Goal: Task Accomplishment & Management: Complete application form

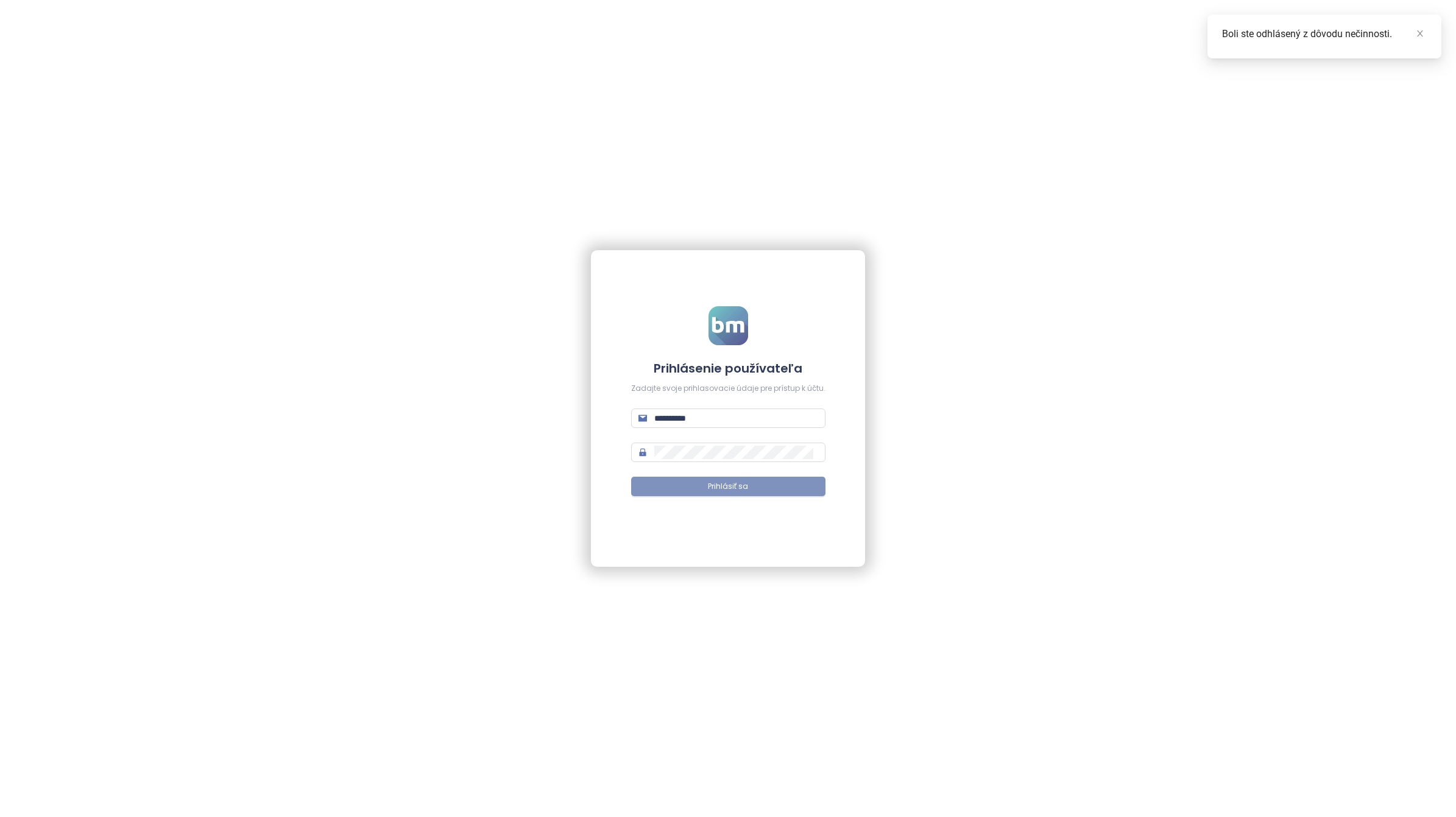
click at [693, 486] on button "Prihlásiť sa" at bounding box center [728, 487] width 194 height 20
click at [736, 486] on span "Prihlásiť sa" at bounding box center [727, 487] width 40 height 12
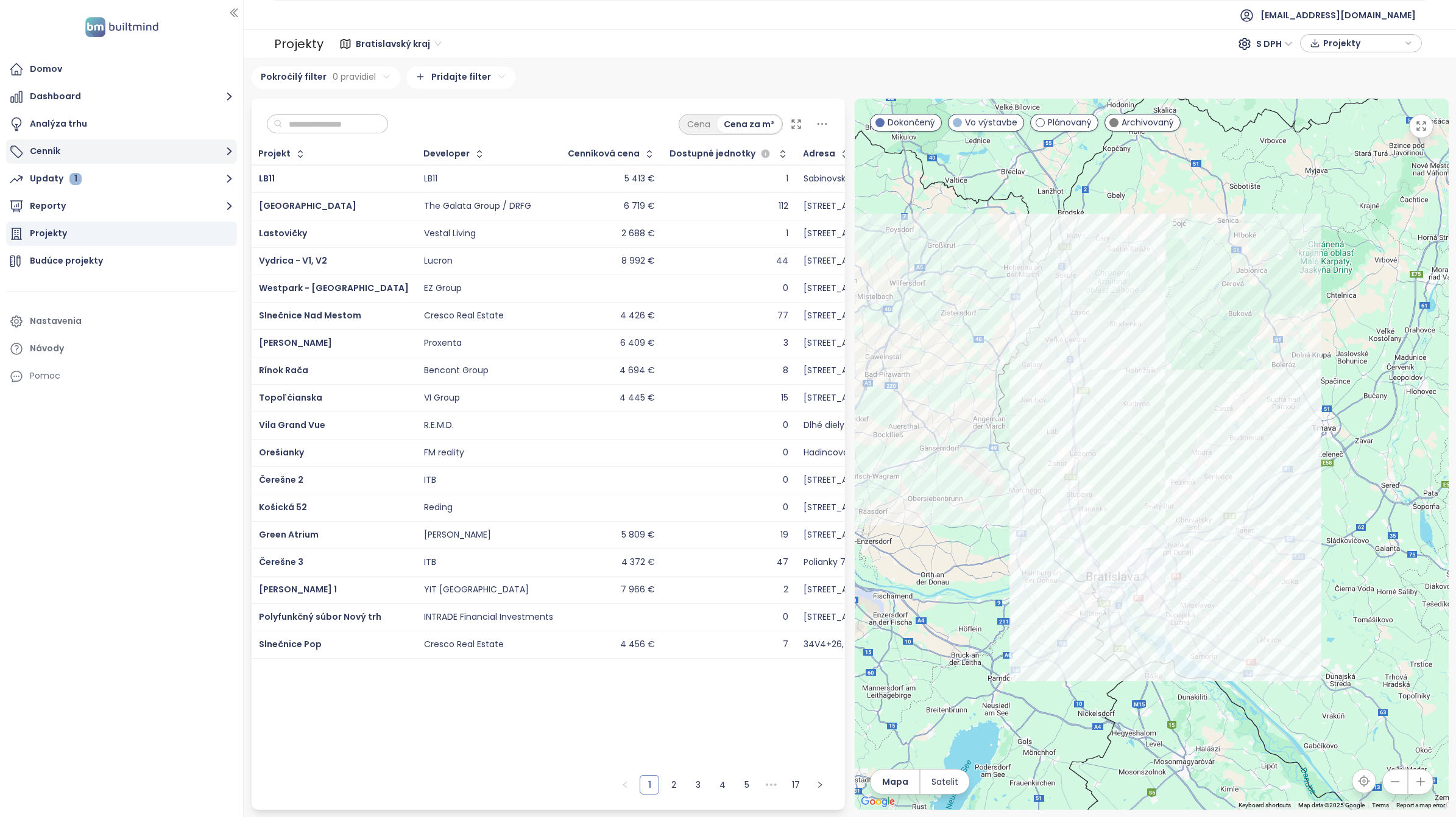
click at [49, 152] on button "Cenník" at bounding box center [121, 152] width 231 height 24
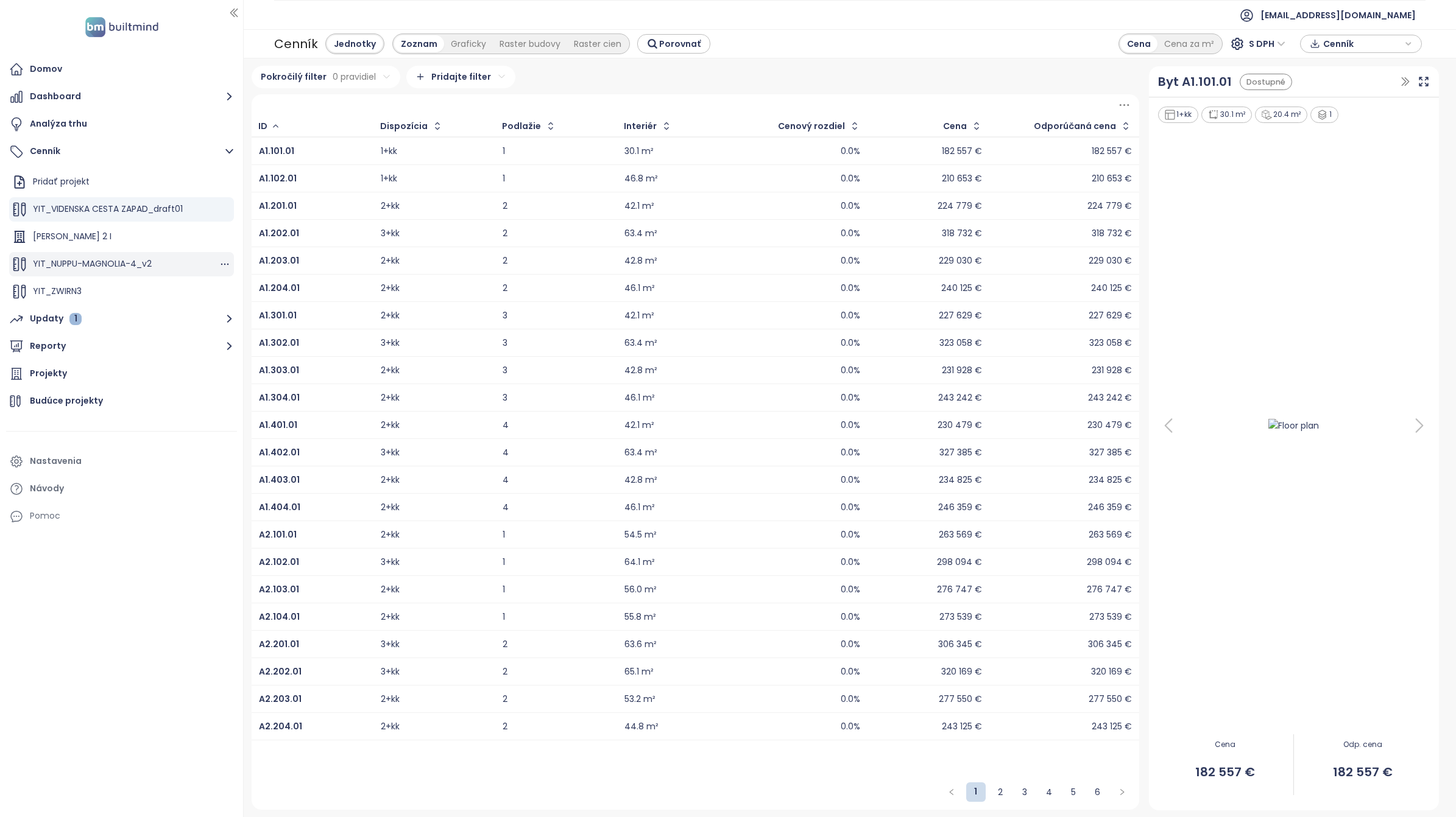
click at [108, 263] on span "YIT_NUPPU-MAGNOLIA-4_v2" at bounding box center [92, 264] width 119 height 12
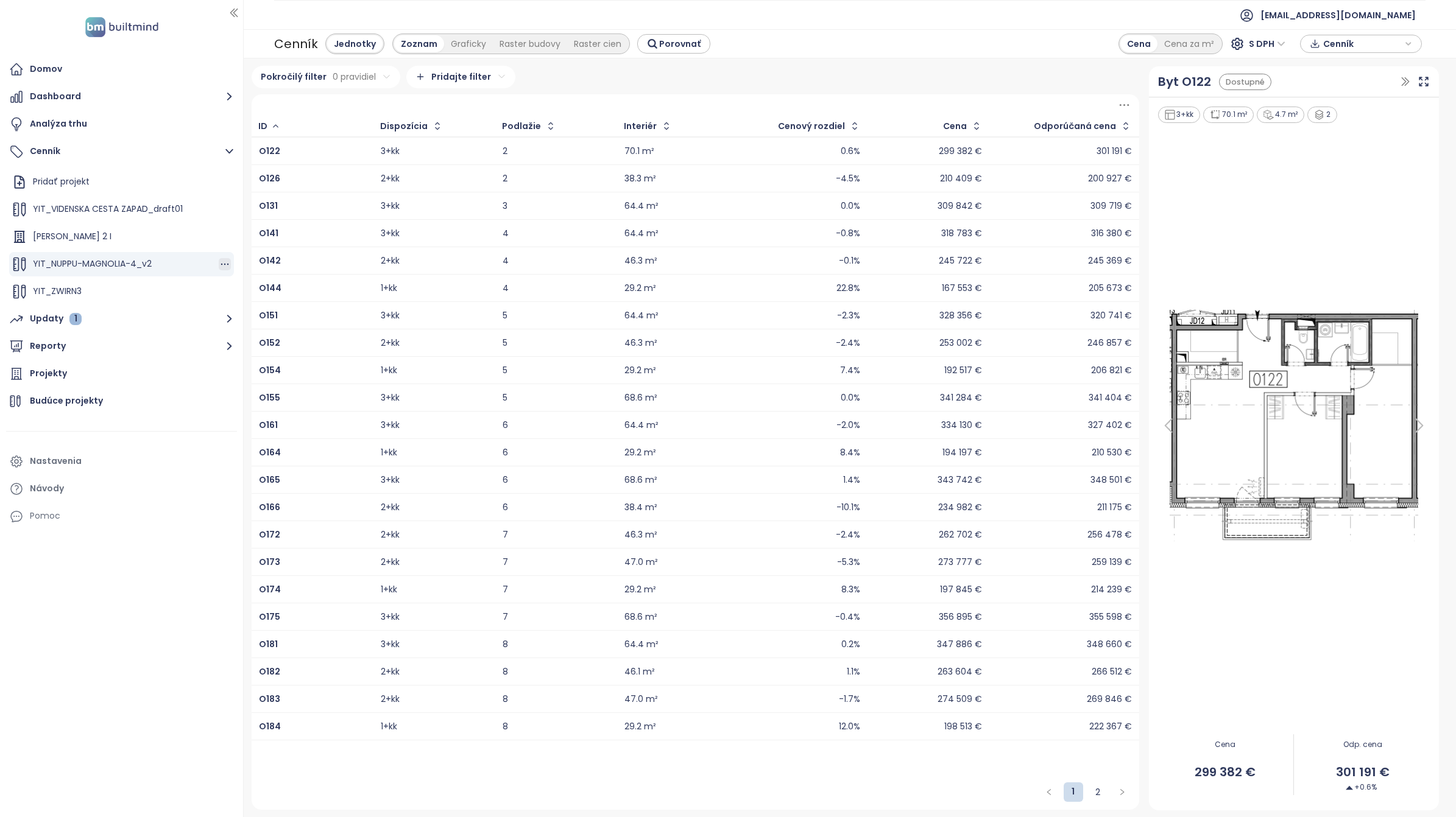
click at [219, 262] on icon "button" at bounding box center [225, 264] width 12 height 12
click at [257, 224] on button "Upraviť" at bounding box center [263, 223] width 70 height 15
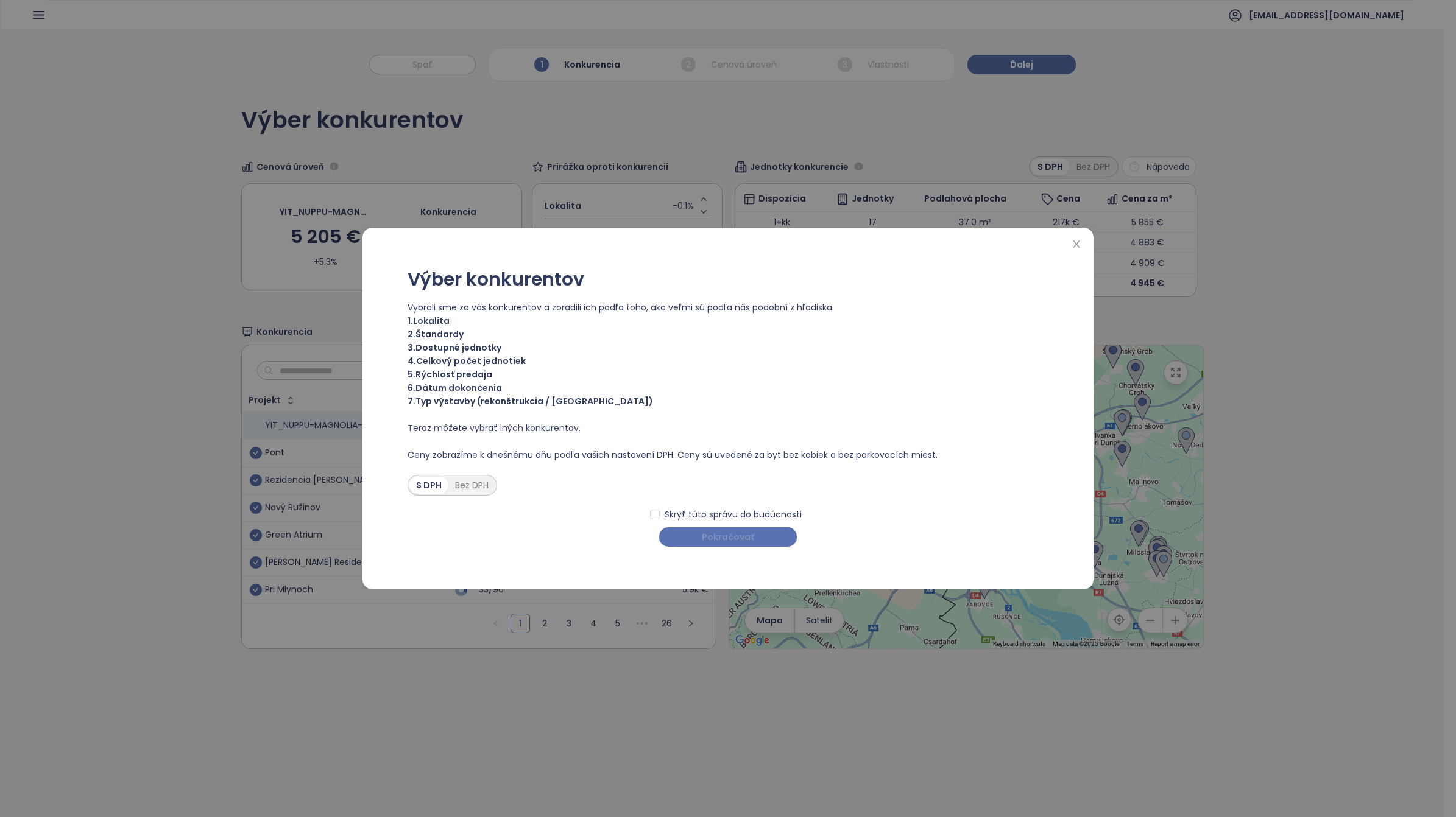
click at [786, 512] on button "Pokračovať" at bounding box center [728, 537] width 138 height 20
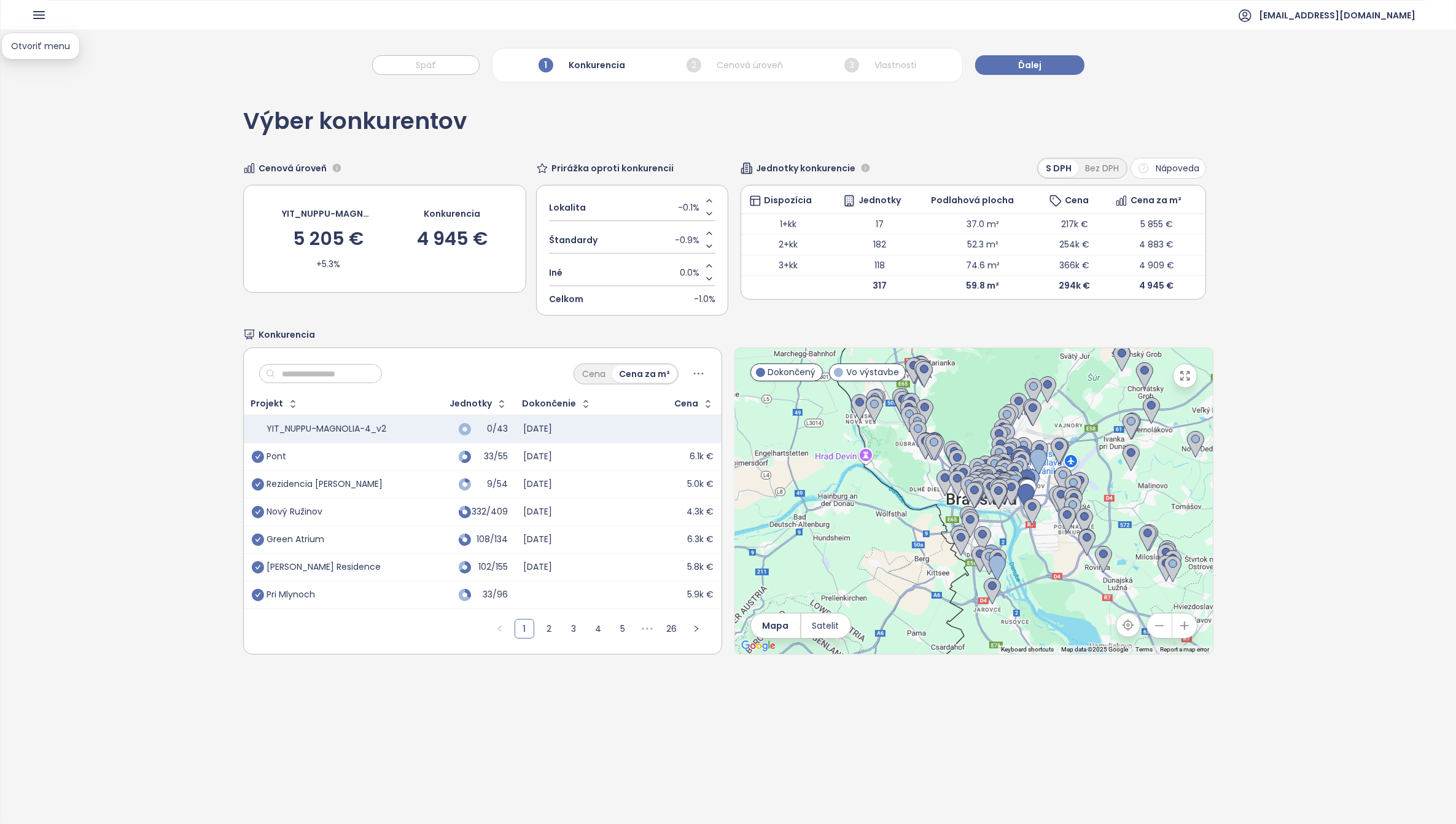
click at [34, 10] on icon "button" at bounding box center [38, 15] width 15 height 15
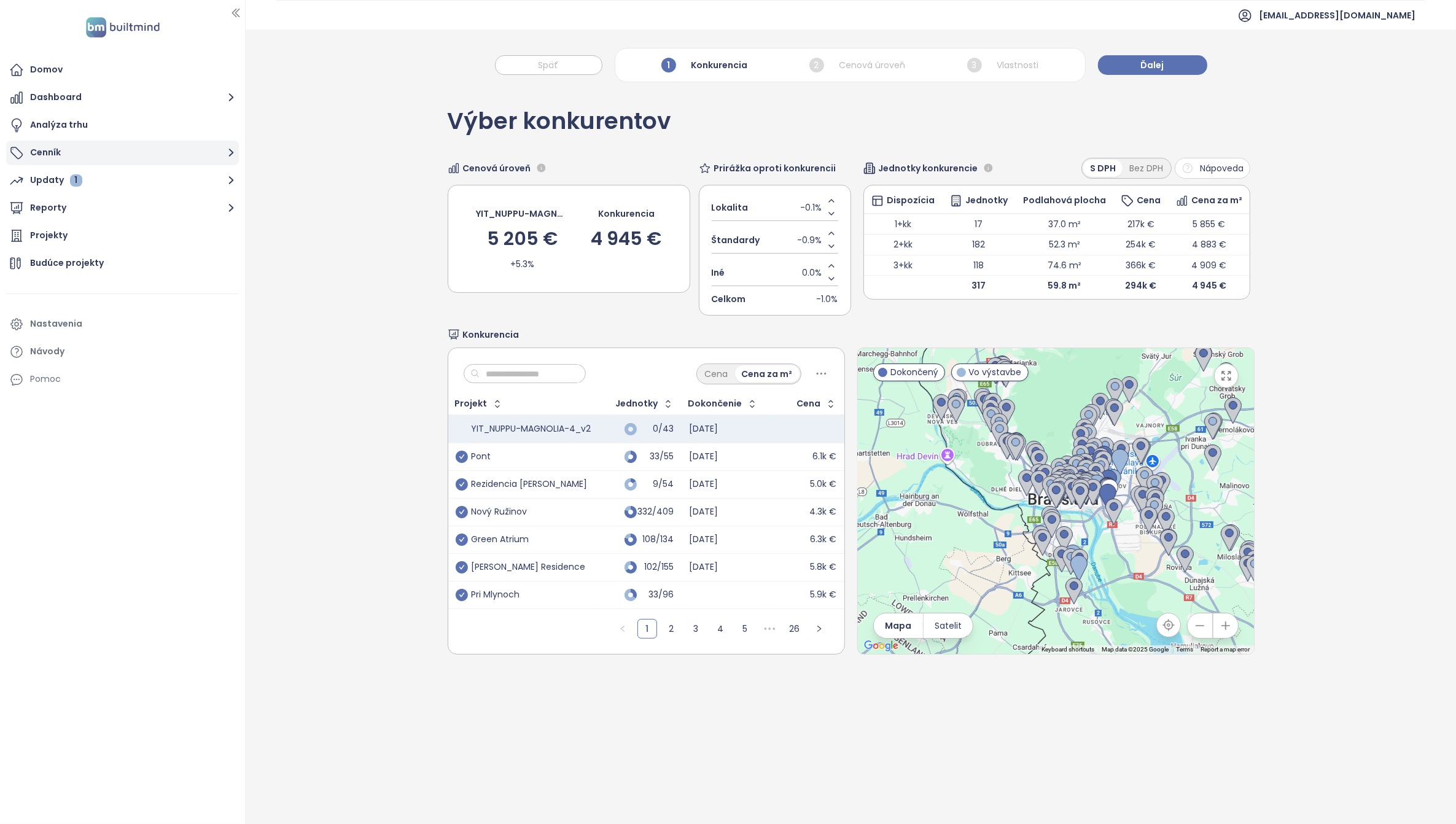
click at [77, 149] on button "Cenník" at bounding box center [122, 153] width 233 height 24
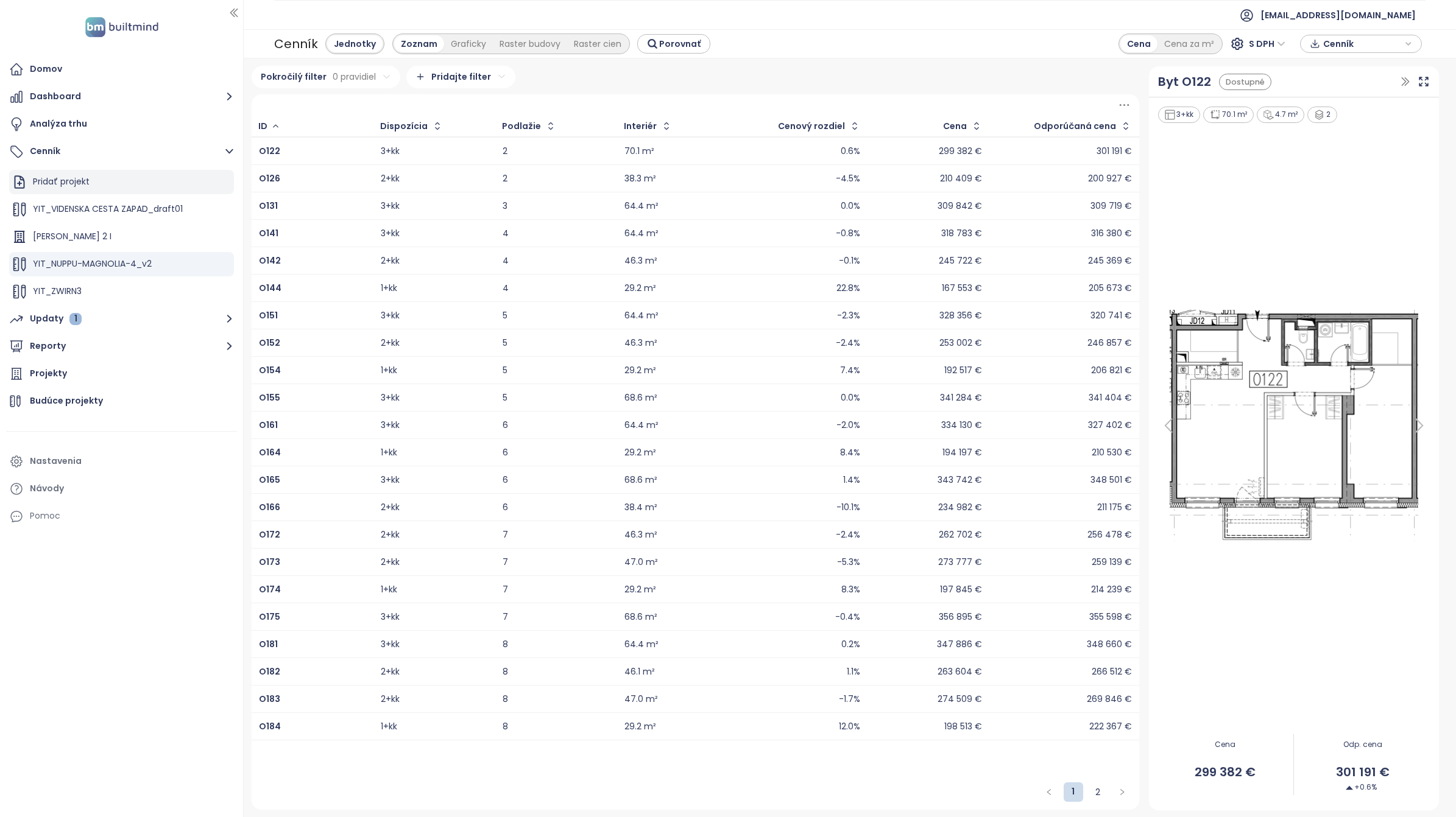
click at [50, 180] on div "Pridať projekt" at bounding box center [61, 181] width 56 height 15
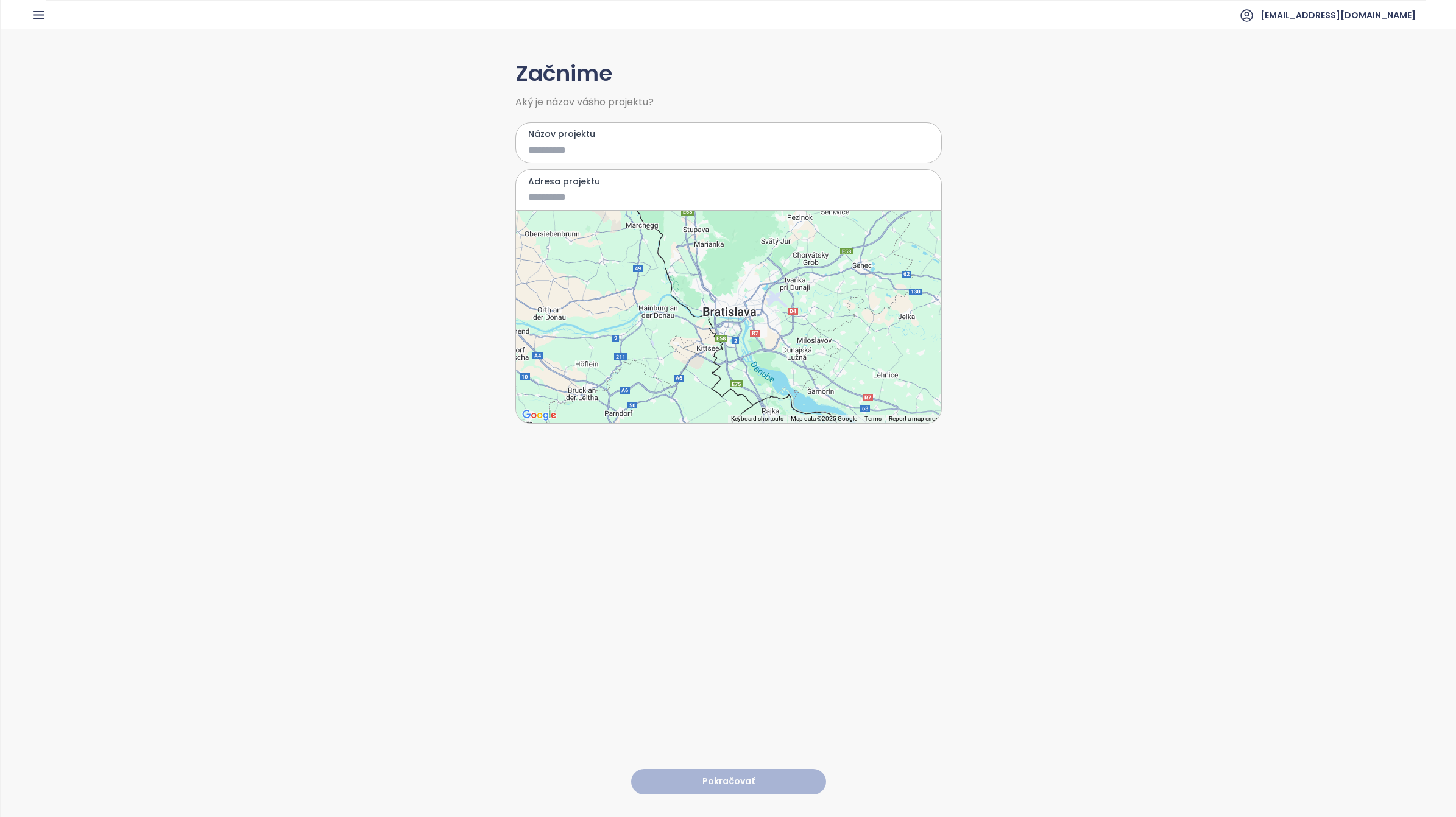
click at [631, 156] on input "Názov projektu" at bounding box center [720, 150] width 383 height 15
type input "**********"
click at [579, 193] on input "Adresa projektu" at bounding box center [720, 197] width 383 height 15
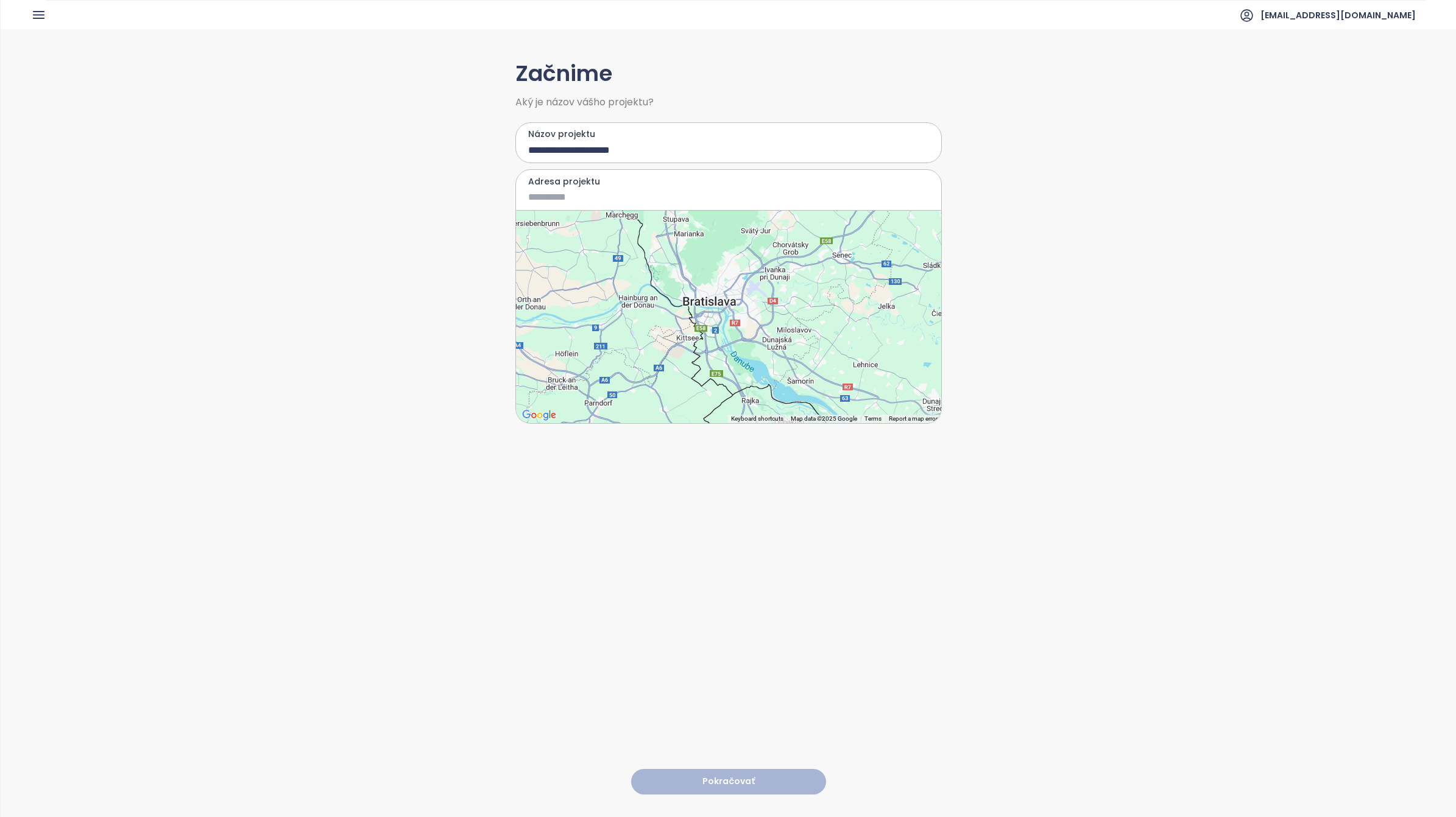
drag, startPoint x: 766, startPoint y: 334, endPoint x: 744, endPoint y: 323, distance: 24.6
click at [744, 323] on div at bounding box center [729, 317] width 425 height 213
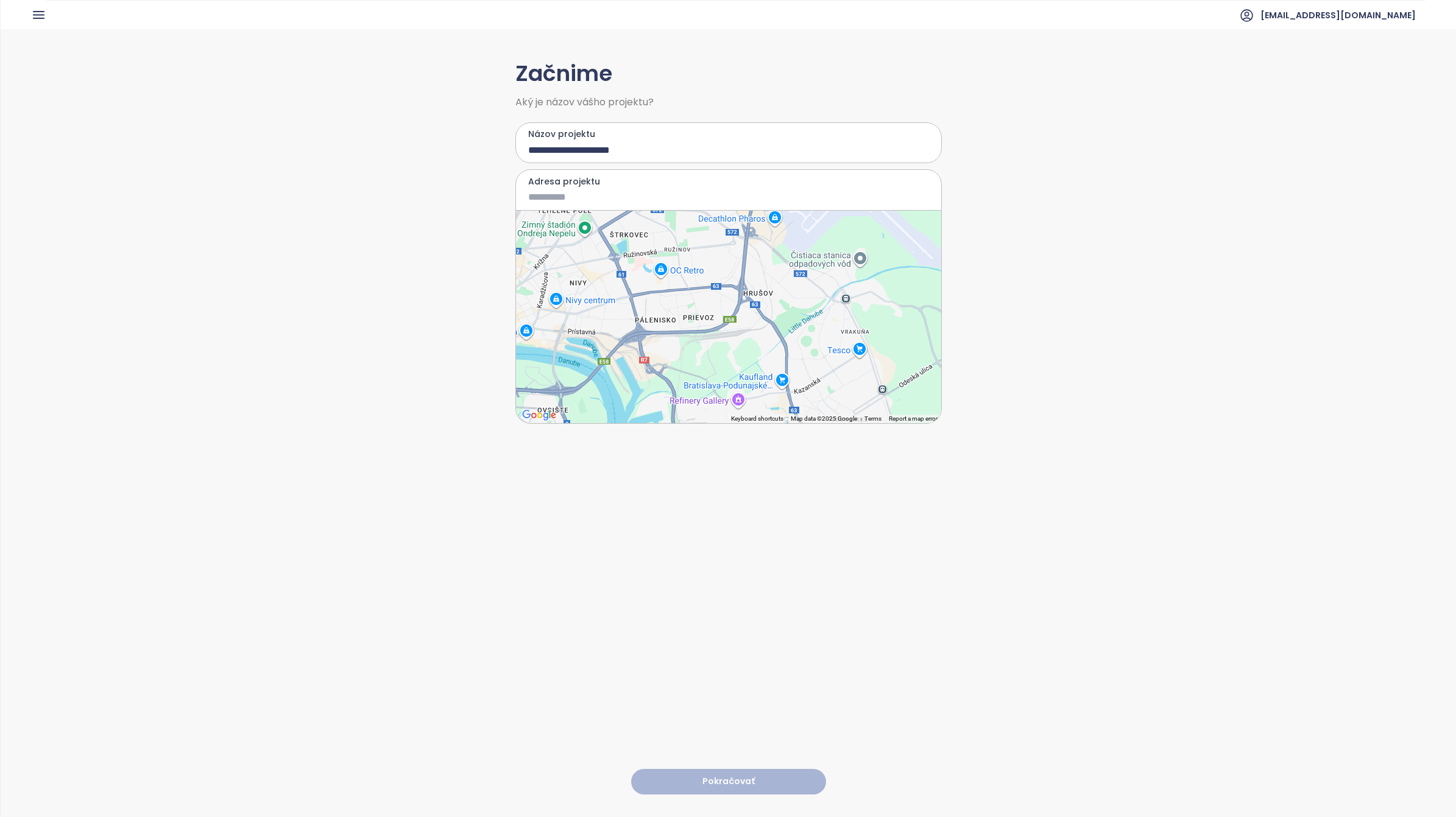
drag, startPoint x: 672, startPoint y: 316, endPoint x: 668, endPoint y: 432, distance: 116.1
click at [668, 432] on div "**********" at bounding box center [729, 423] width 427 height 787
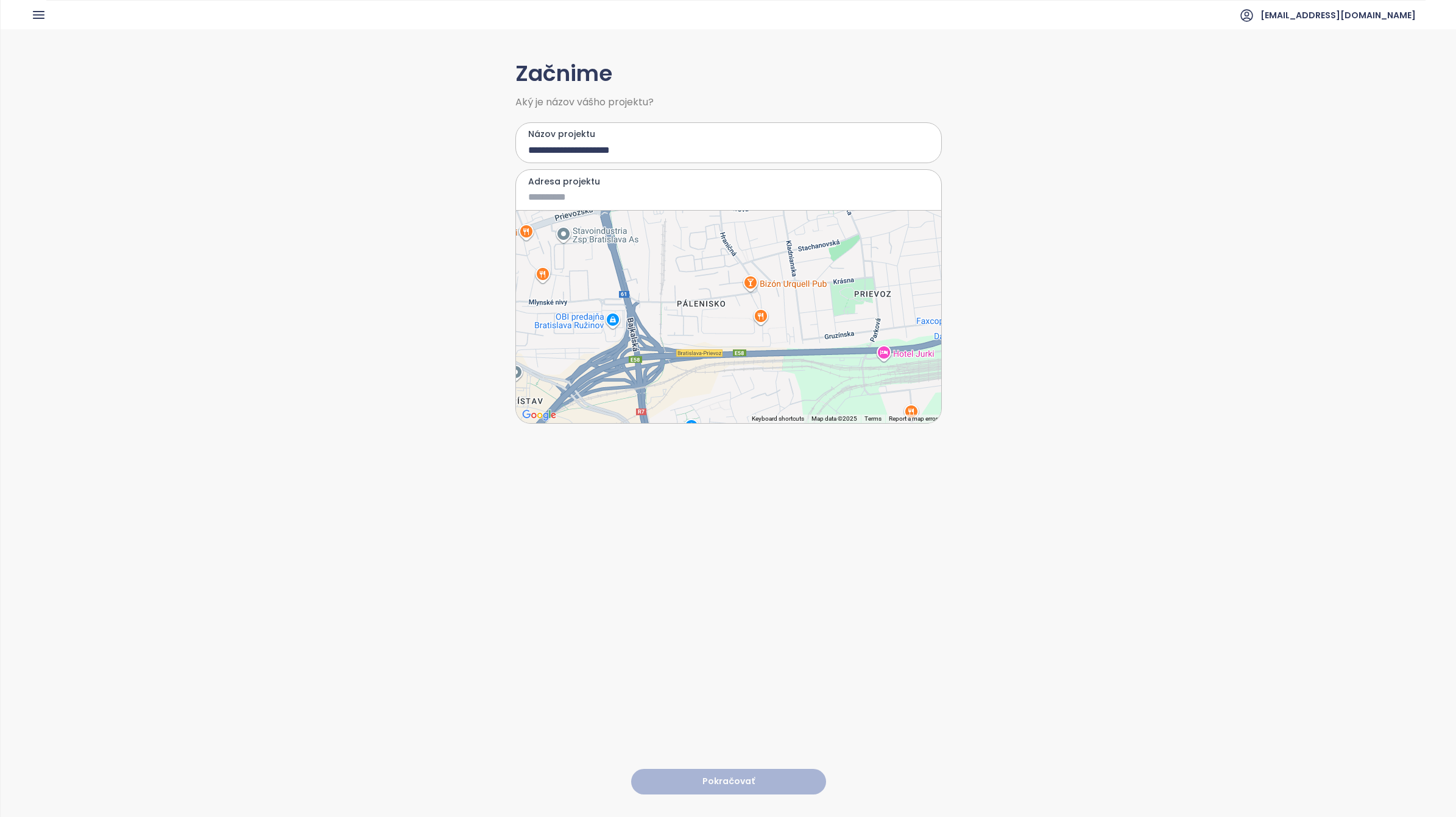
drag, startPoint x: 721, startPoint y: 322, endPoint x: 842, endPoint y: 296, distance: 123.8
click at [842, 296] on div at bounding box center [729, 317] width 425 height 213
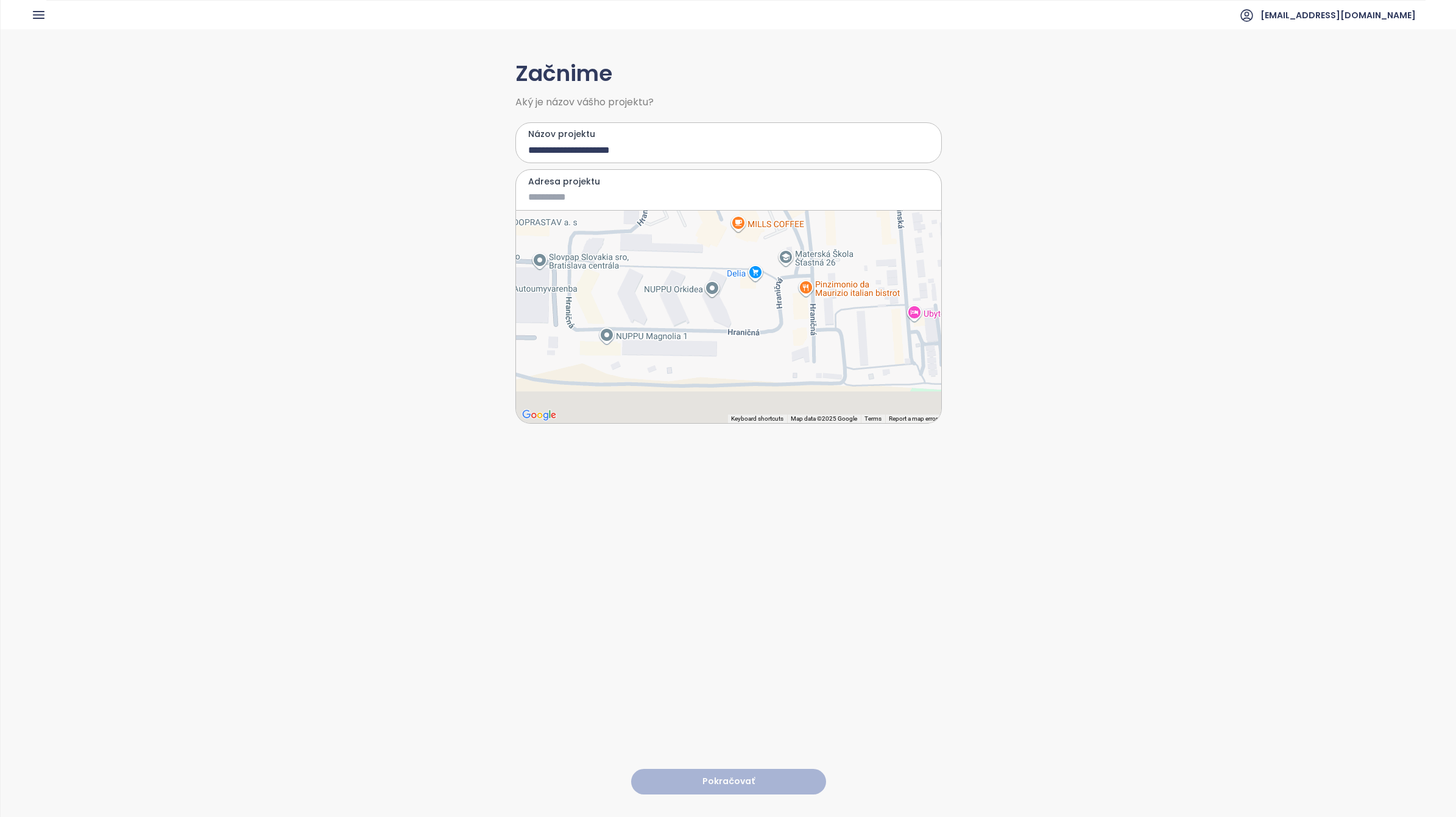
drag, startPoint x: 769, startPoint y: 373, endPoint x: 742, endPoint y: 295, distance: 82.5
click at [743, 294] on div at bounding box center [729, 317] width 425 height 213
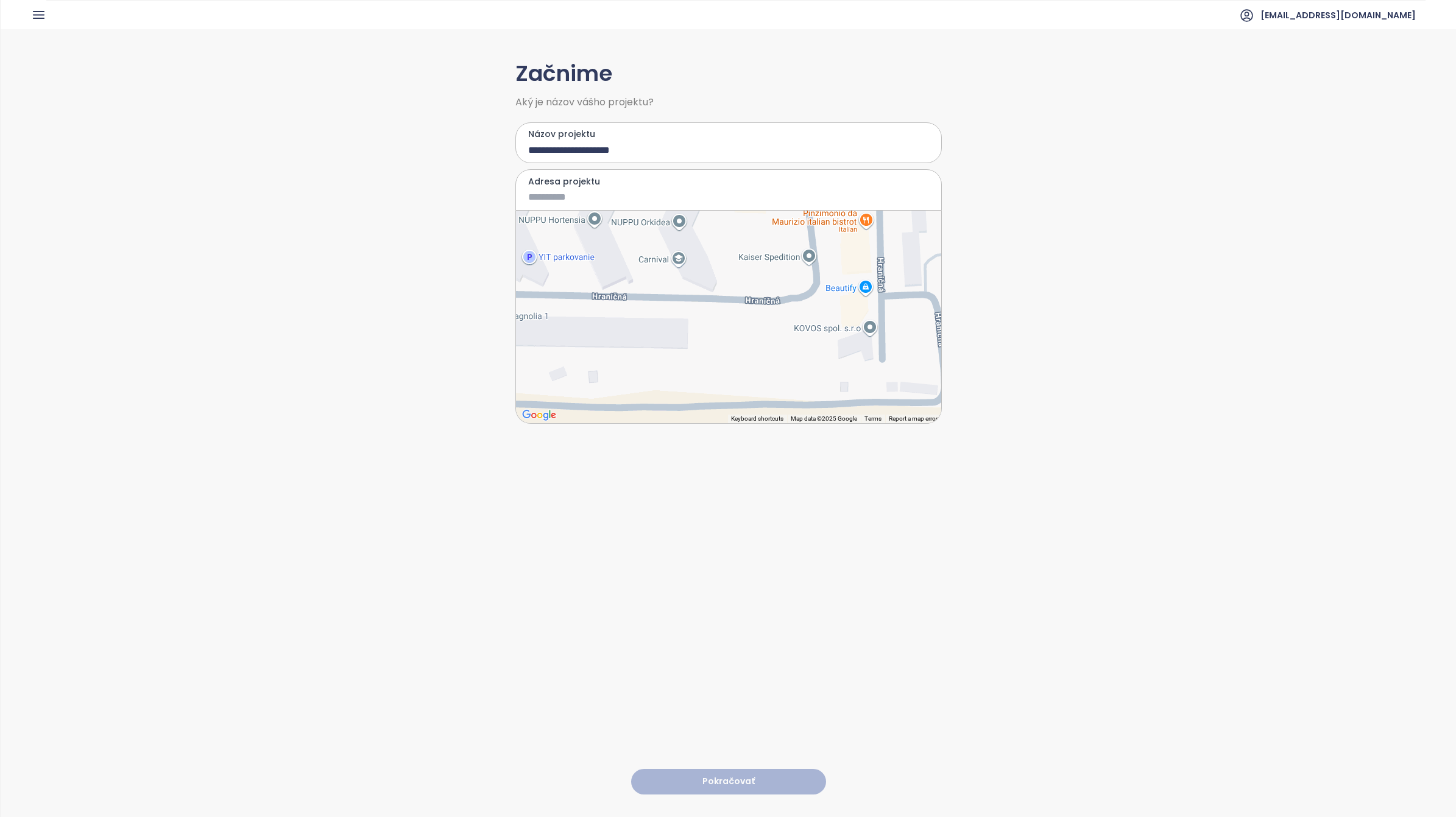
click at [708, 304] on div at bounding box center [729, 317] width 425 height 213
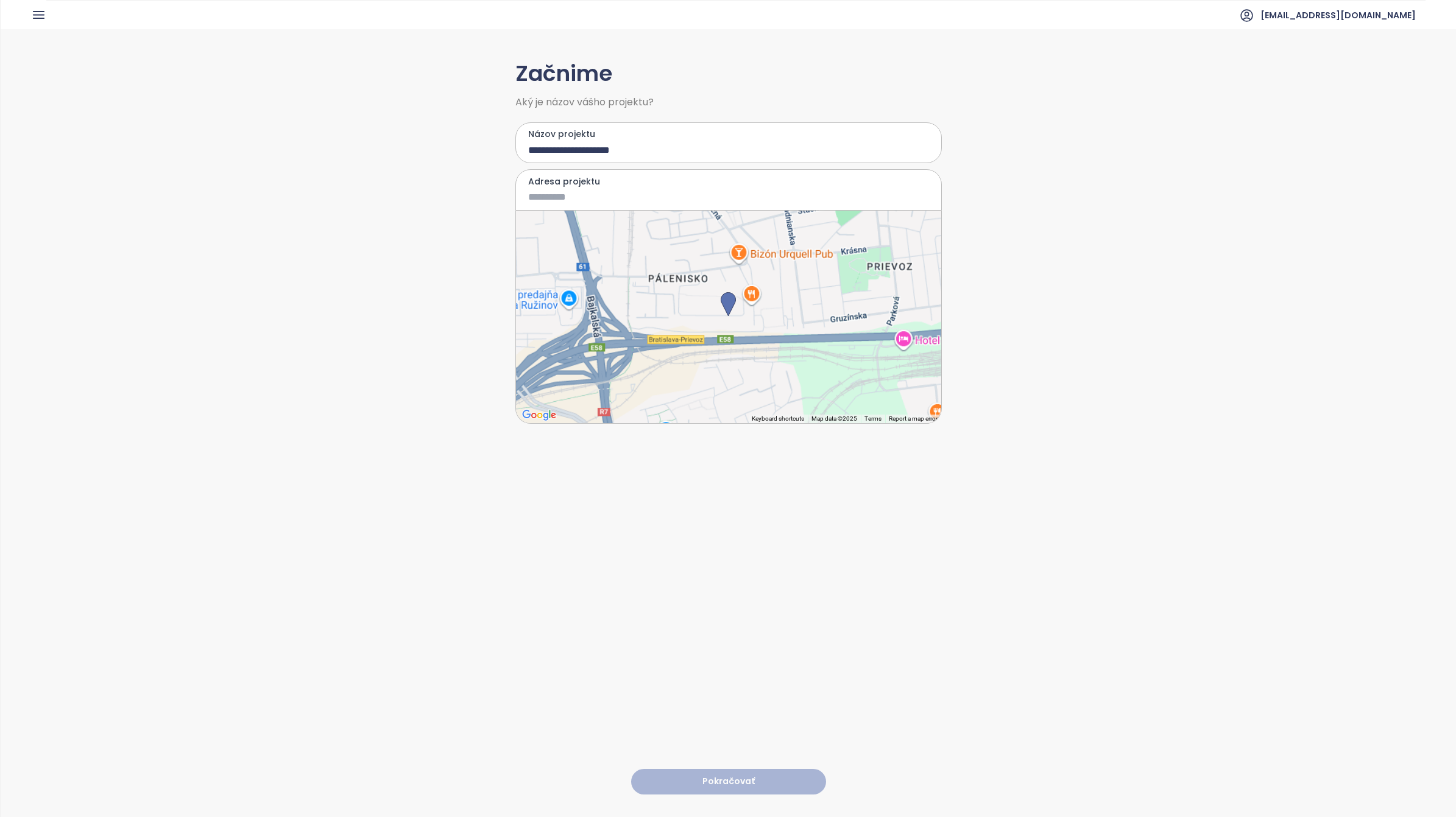
type input "**********"
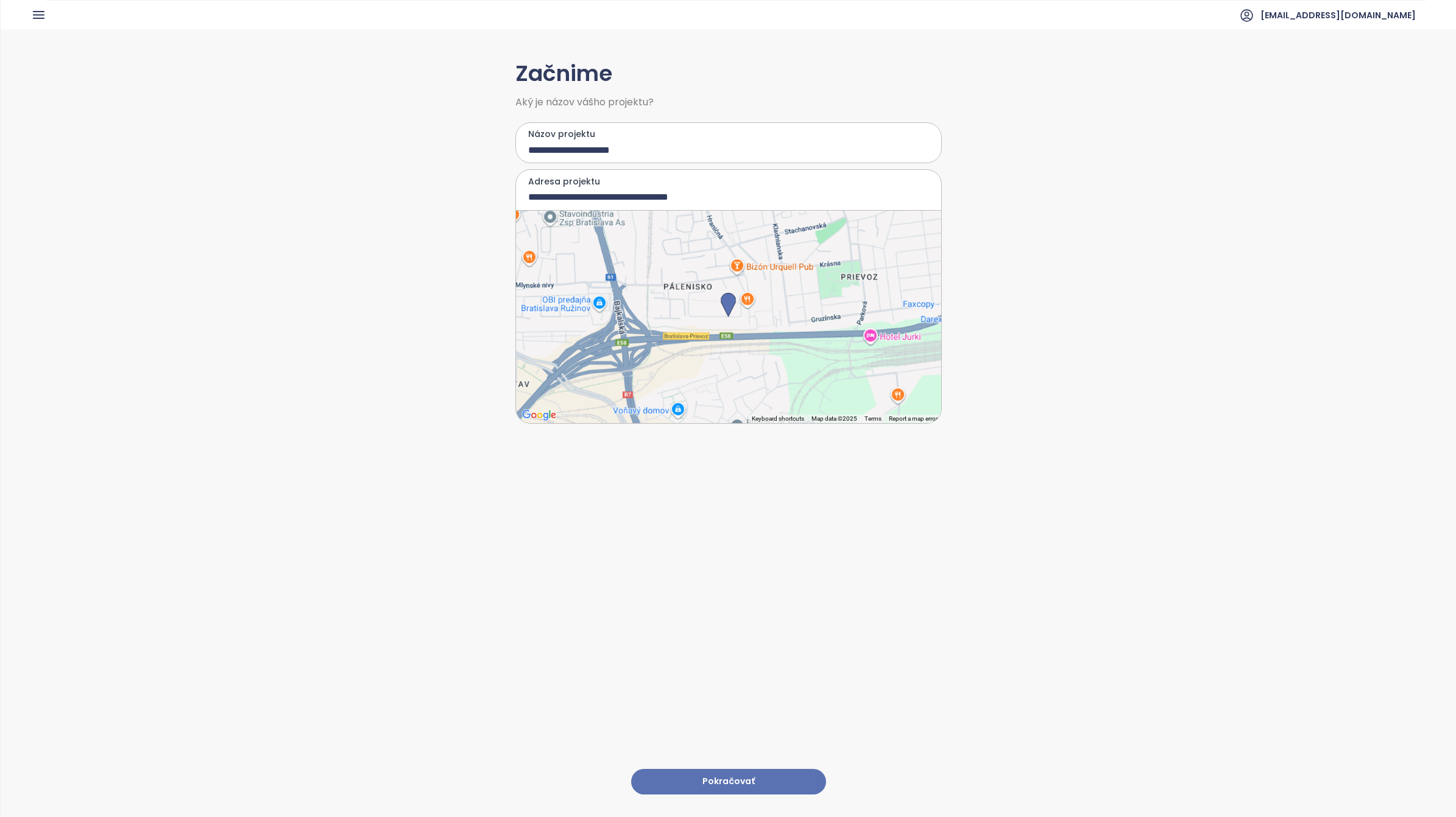
click at [717, 512] on button "Pokračovať" at bounding box center [728, 782] width 195 height 26
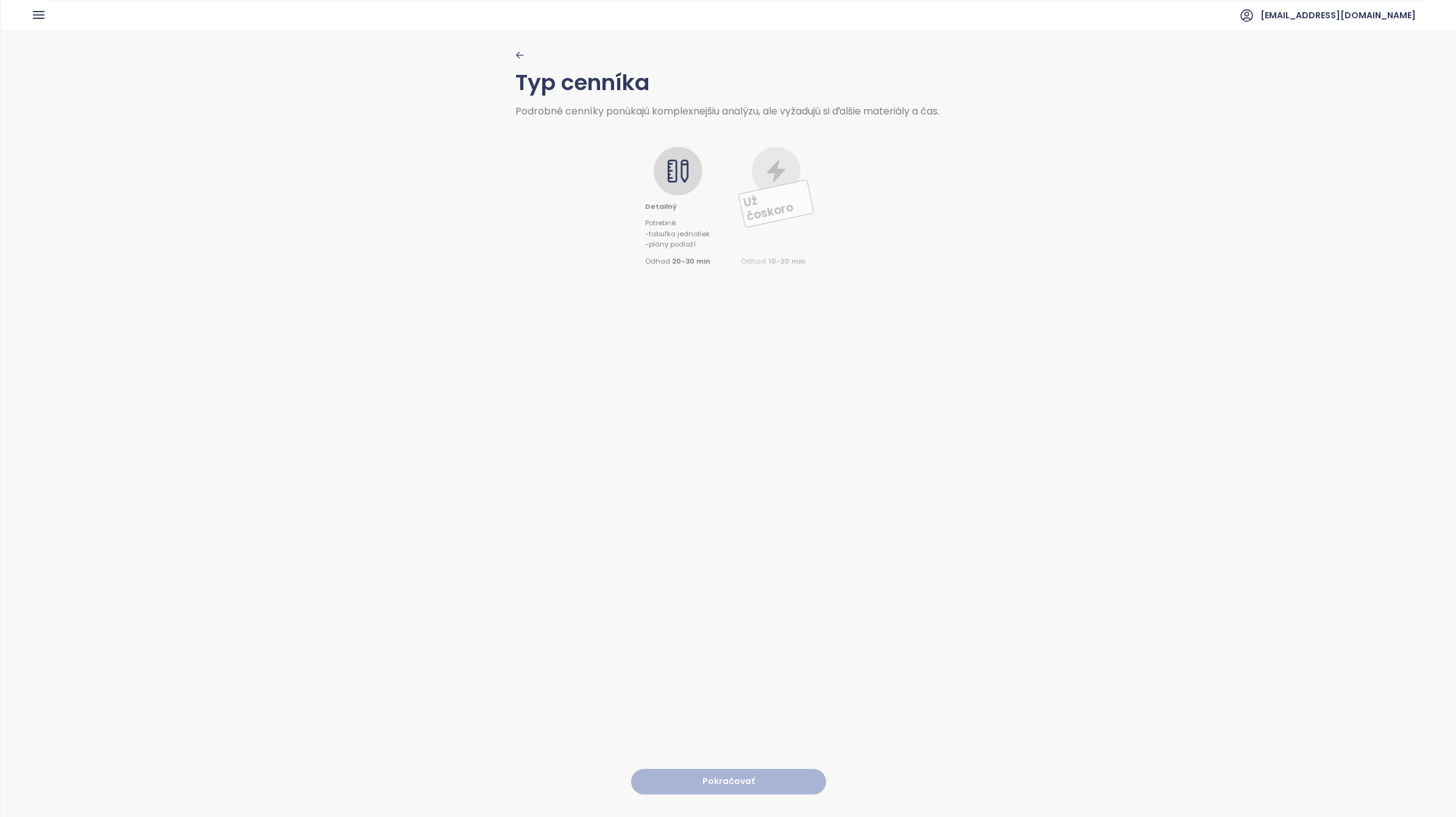
click at [681, 182] on icon at bounding box center [685, 171] width 8 height 23
click at [721, 512] on button "Pokračovať" at bounding box center [728, 782] width 195 height 26
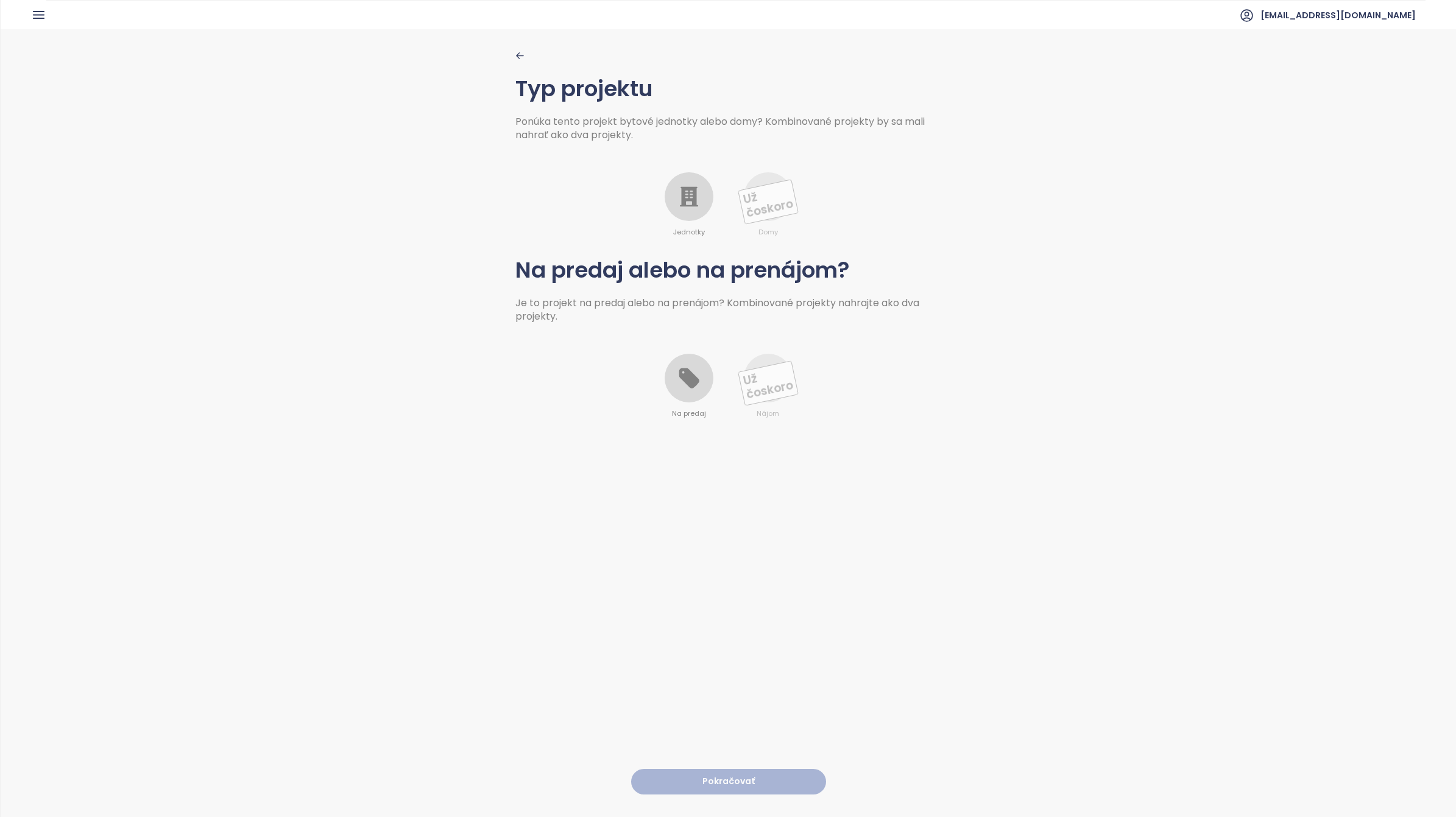
click at [684, 190] on icon at bounding box center [689, 196] width 24 height 24
click at [691, 377] on icon at bounding box center [689, 378] width 24 height 24
click at [716, 512] on button "Pokračovať" at bounding box center [728, 782] width 195 height 26
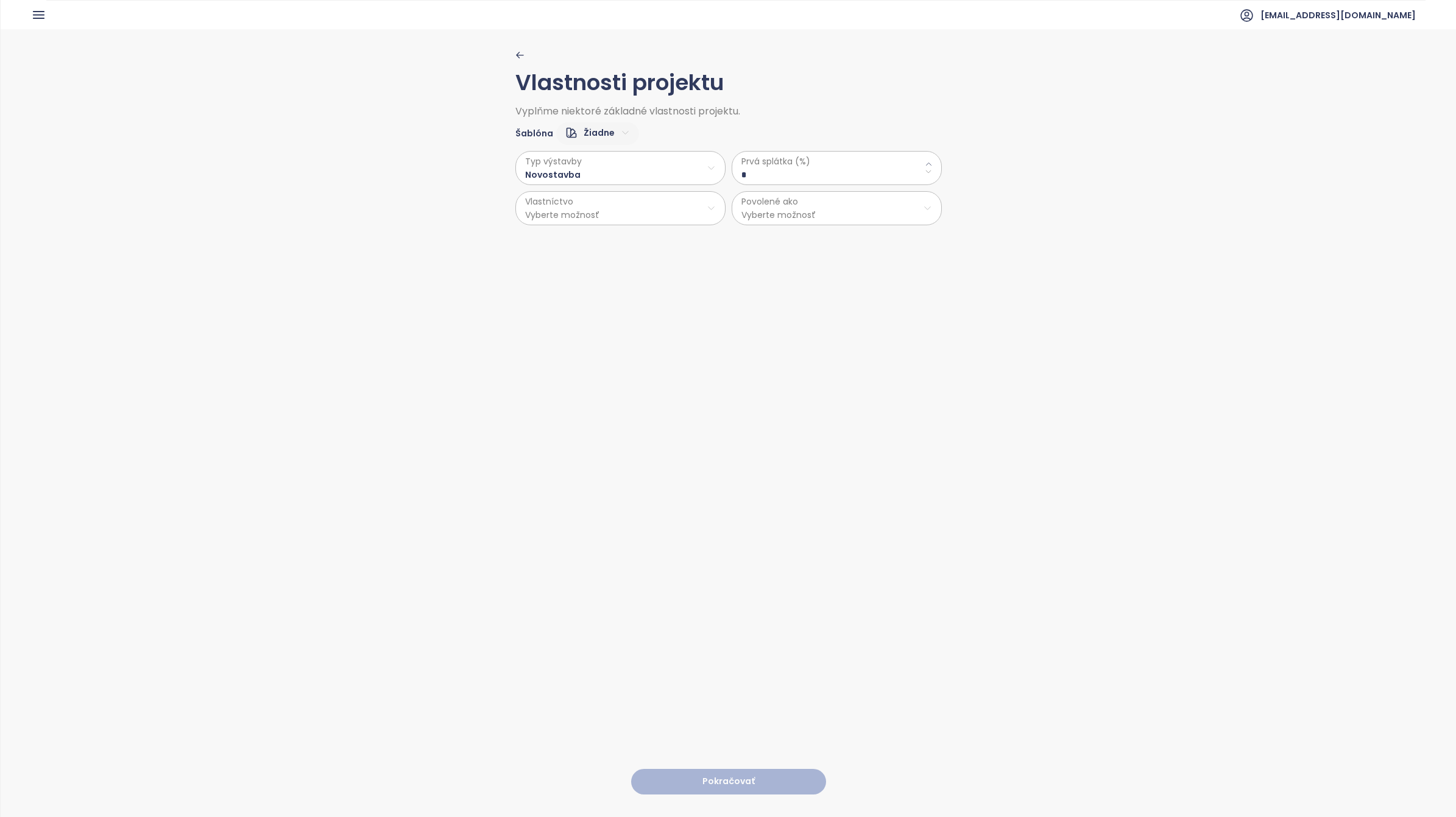
click at [620, 177] on html "Domov Dashboard Analýza trhu Cenník Updaty 1 Reporty Projekty Budúce projekty N…" at bounding box center [728, 408] width 1456 height 817
click at [798, 168] on html "Domov Dashboard Analýza trhu Cenník Updaty 1 Reporty Projekty Budúce projekty N…" at bounding box center [728, 408] width 1456 height 817
click at [819, 168] on \(\%\) "*" at bounding box center [836, 175] width 190 height 13
drag, startPoint x: 763, startPoint y: 172, endPoint x: 708, endPoint y: 167, distance: 55.2
click at [708, 167] on div "Typ výstavby Novostavba Vlastníctvo Vyberte možnosť Prvá splátka (%) * Povolené…" at bounding box center [729, 185] width 427 height 81
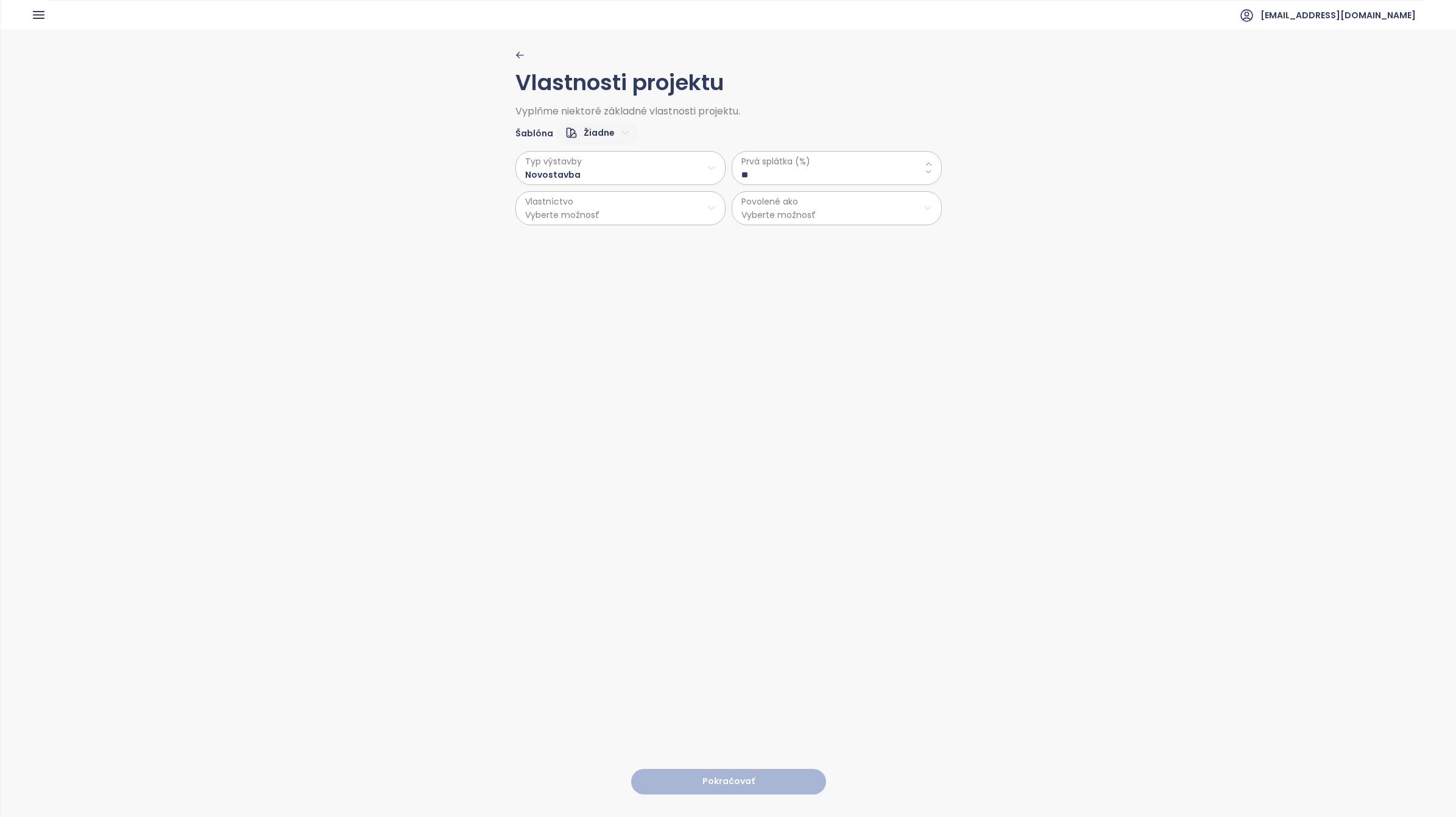
type \(\%\) "**"
click at [578, 211] on html "Domov Dashboard Analýza trhu Cenník Updaty 1 Reporty Projekty Budúce projekty N…" at bounding box center [728, 408] width 1456 height 817
click at [538, 239] on span "Osobné" at bounding box center [614, 240] width 203 height 17
click at [608, 205] on html "Domov Dashboard Analýza trhu Cenník Updaty 1 Reporty Projekty Budúce projekty N…" at bounding box center [728, 408] width 1456 height 817
click at [608, 205] on html "Domov Dashboard Analýza trhu Cenník Updaty 1 Reporty Projekty Budúce projekty N…" at bounding box center [728, 408] width 1456 height 817
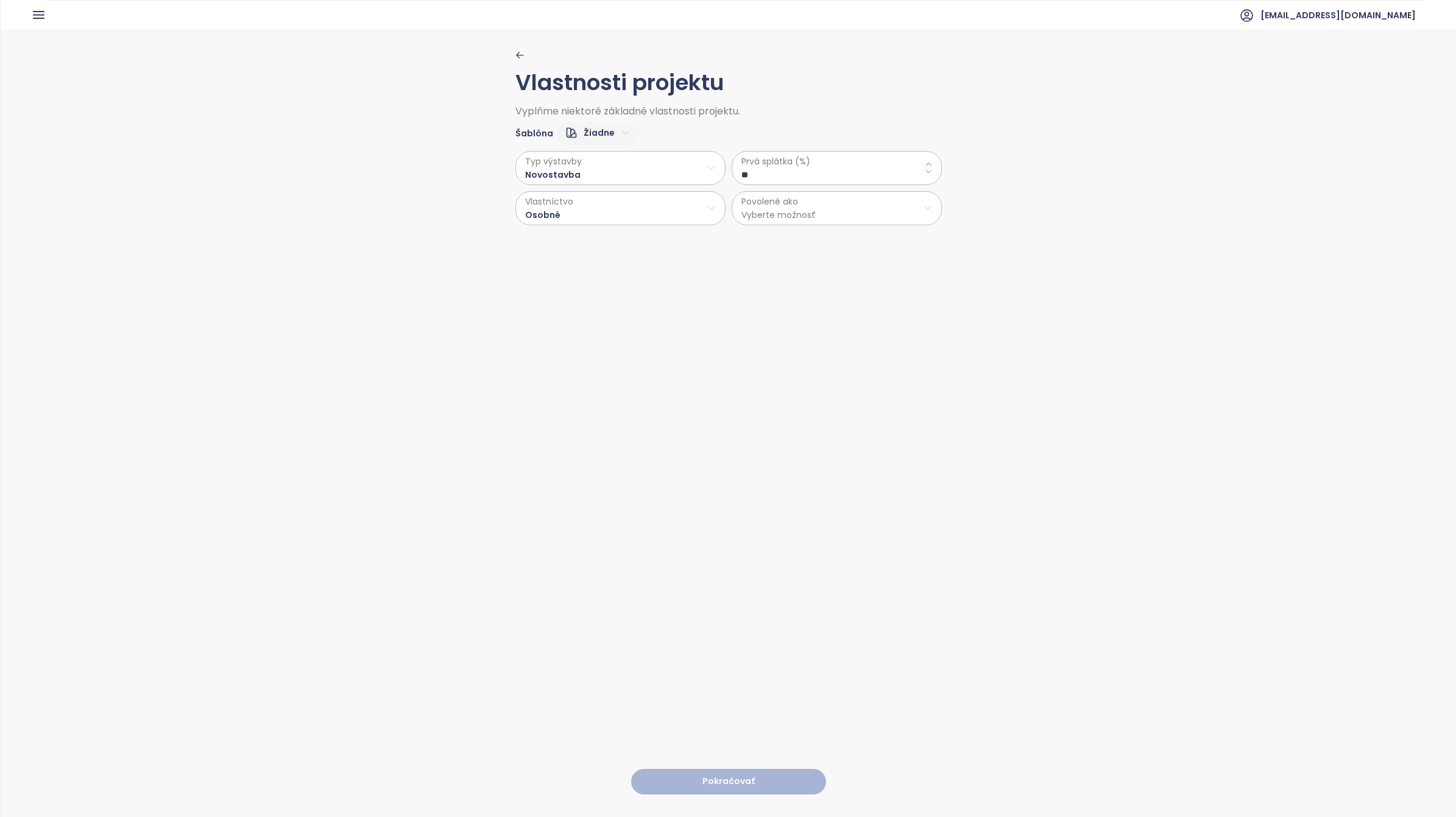
click at [860, 215] on html "Domov Dashboard Analýza trhu Cenník Updaty 1 Reporty Projekty Budúce projekty N…" at bounding box center [728, 408] width 1456 height 817
click at [744, 238] on span "Byty" at bounding box center [830, 240] width 203 height 17
click at [725, 512] on button "Pokračovať" at bounding box center [728, 782] width 195 height 26
click at [606, 162] on html "Domov Dashboard Analýza trhu Cenník Updaty 1 Reporty Projekty Budúce projekty N…" at bounding box center [728, 408] width 1456 height 817
click at [622, 217] on span "Laminát" at bounding box center [616, 216] width 49 height 17
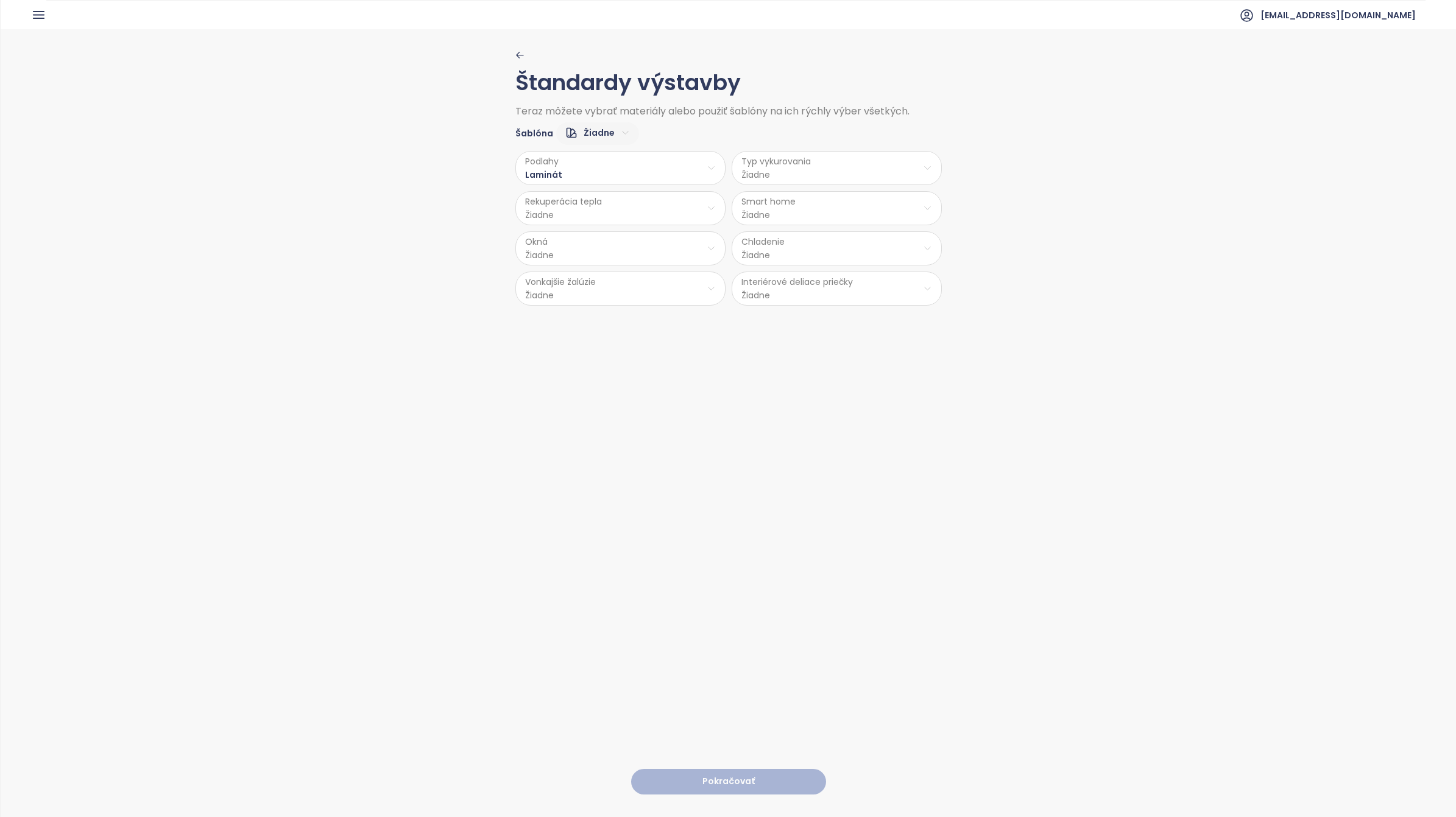
click at [807, 165] on html "Domov Dashboard Analýza trhu Cenník Updaty 1 Reporty Projekty Budúce projekty N…" at bounding box center [728, 408] width 1456 height 817
click at [829, 235] on span "Radiátory" at bounding box center [835, 233] width 89 height 17
click at [630, 204] on html "Domov Dashboard Analýza trhu Cenník Updaty 1 Reporty Projekty Budúce projekty N…" at bounding box center [728, 408] width 1456 height 817
click at [612, 260] on span "Nie" at bounding box center [615, 257] width 33 height 17
click at [842, 210] on html "Domov Dashboard Analýza trhu Cenník Updaty 1 Reporty Projekty Budúce projekty N…" at bounding box center [728, 408] width 1456 height 817
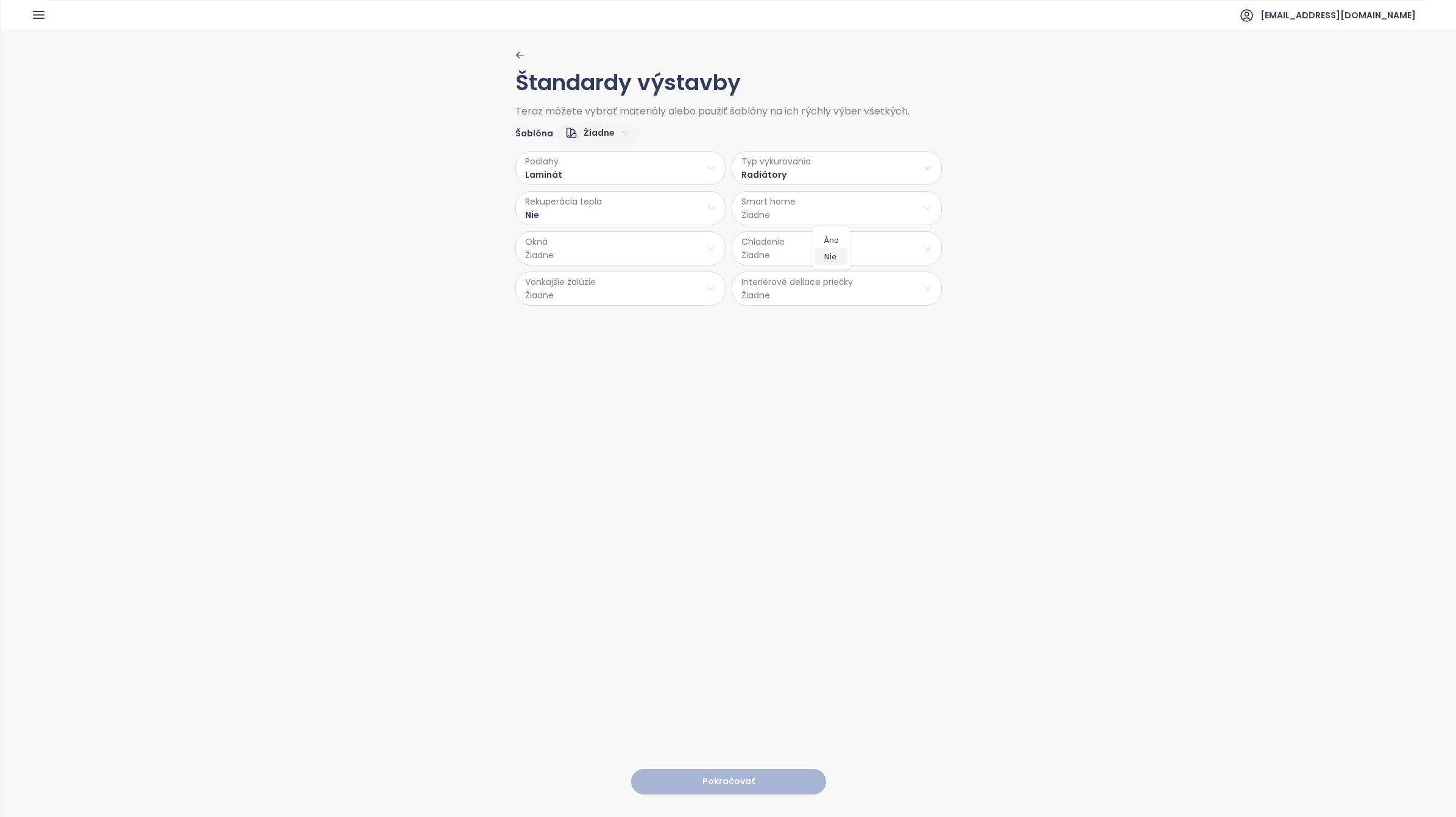
click at [830, 257] on span "Nie" at bounding box center [832, 257] width 33 height 17
click at [640, 266] on html "Domov Dashboard Analýza trhu Cenník Updaty 1 Reporty Projekty Budúce projekty N…" at bounding box center [728, 408] width 1456 height 817
drag, startPoint x: 610, startPoint y: 353, endPoint x: 616, endPoint y: 346, distance: 9.2
click at [610, 351] on span "PVC" at bounding box center [616, 347] width 64 height 17
click at [810, 257] on html "Domov Dashboard Analýza trhu Cenník Updaty 1 Reporty Projekty Budúce projekty N…" at bounding box center [728, 408] width 1456 height 817
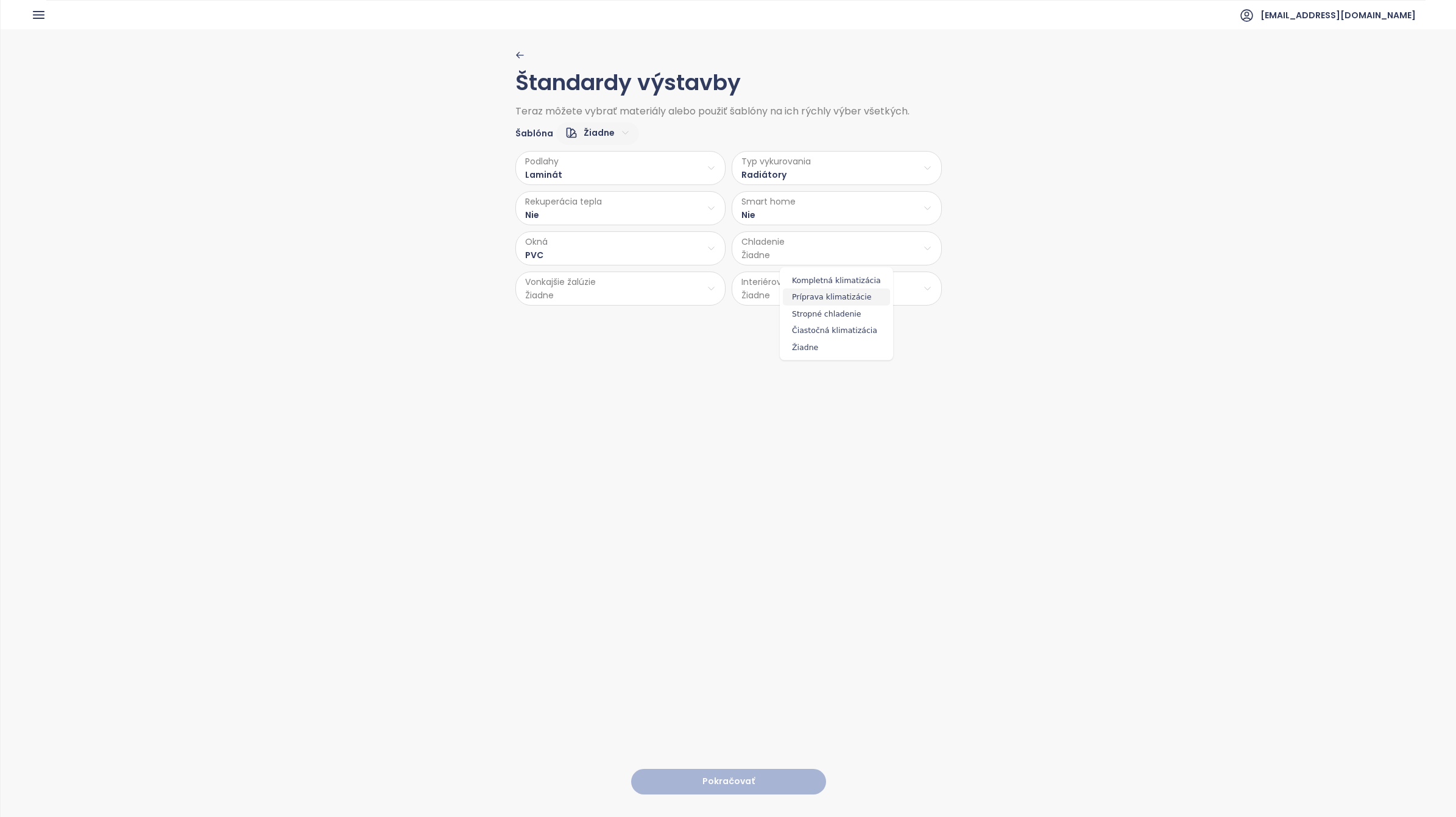
click at [836, 299] on span "Príprava klimatizácie" at bounding box center [836, 297] width 107 height 17
click at [622, 293] on html "Domov Dashboard Analýza trhu Cenník Updaty 1 Reporty Projekty Budúce projekty N…" at bounding box center [728, 408] width 1456 height 817
drag, startPoint x: 609, startPoint y: 355, endPoint x: 643, endPoint y: 351, distance: 34.2
click at [611, 352] on span "Nie" at bounding box center [616, 354] width 50 height 17
click at [815, 293] on html "Domov Dashboard Analýza trhu Cenník Updaty 1 Reporty Projekty Budúce projekty N…" at bounding box center [728, 408] width 1456 height 817
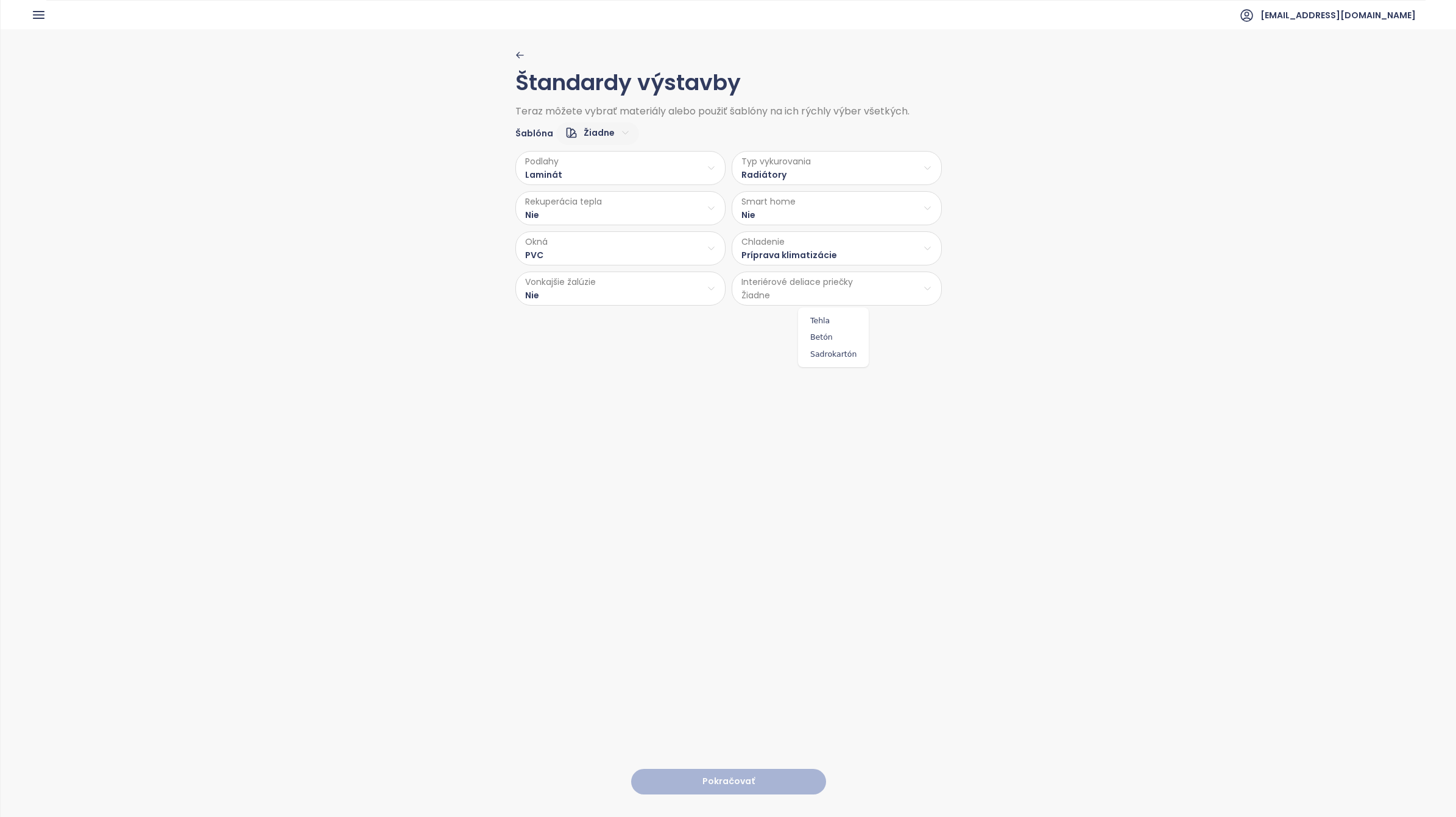
click at [823, 334] on span "Betón" at bounding box center [833, 337] width 64 height 17
click at [715, 512] on button "Pokračovať" at bounding box center [728, 782] width 195 height 26
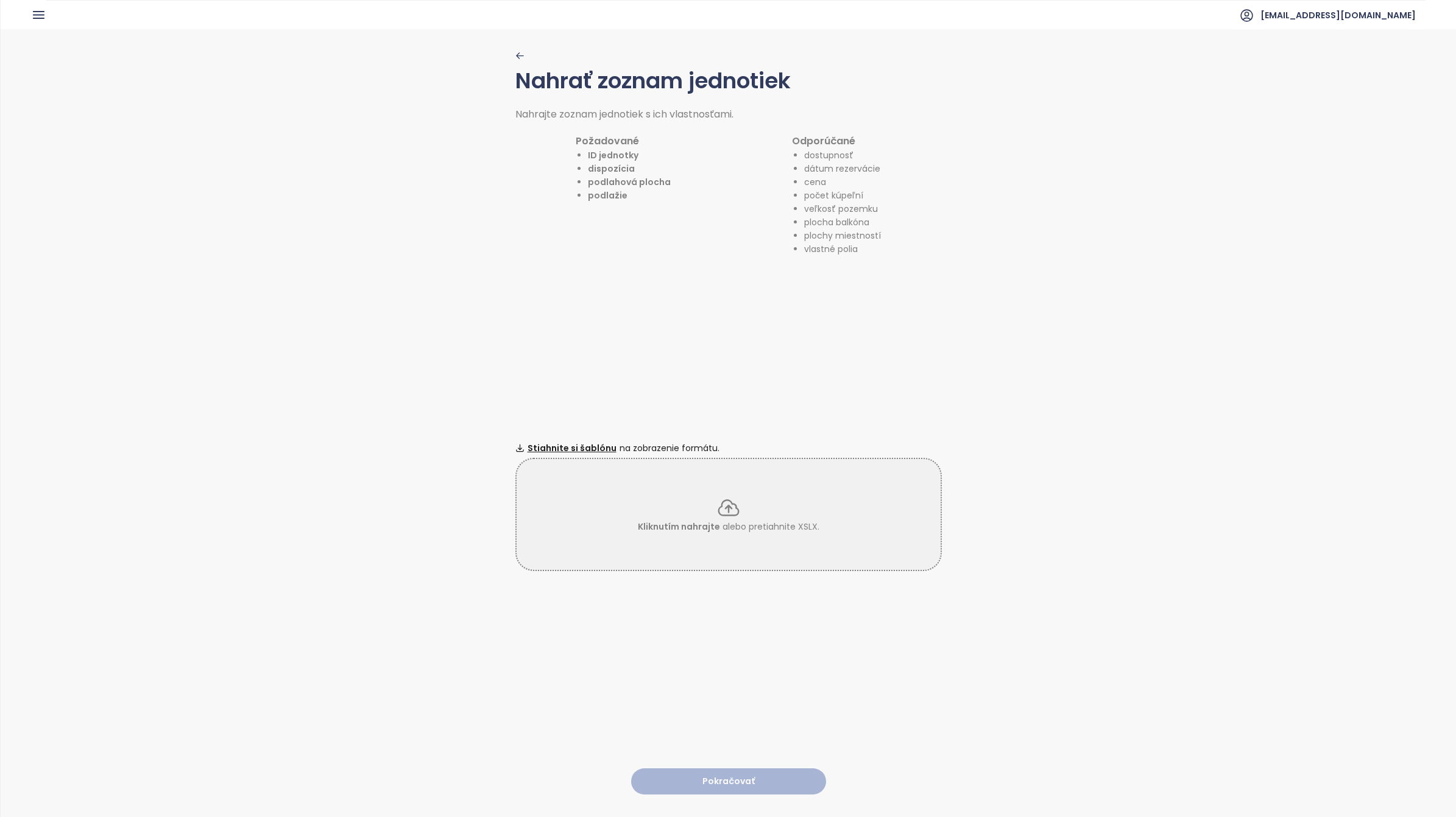
click at [724, 501] on icon at bounding box center [728, 507] width 20 height 15
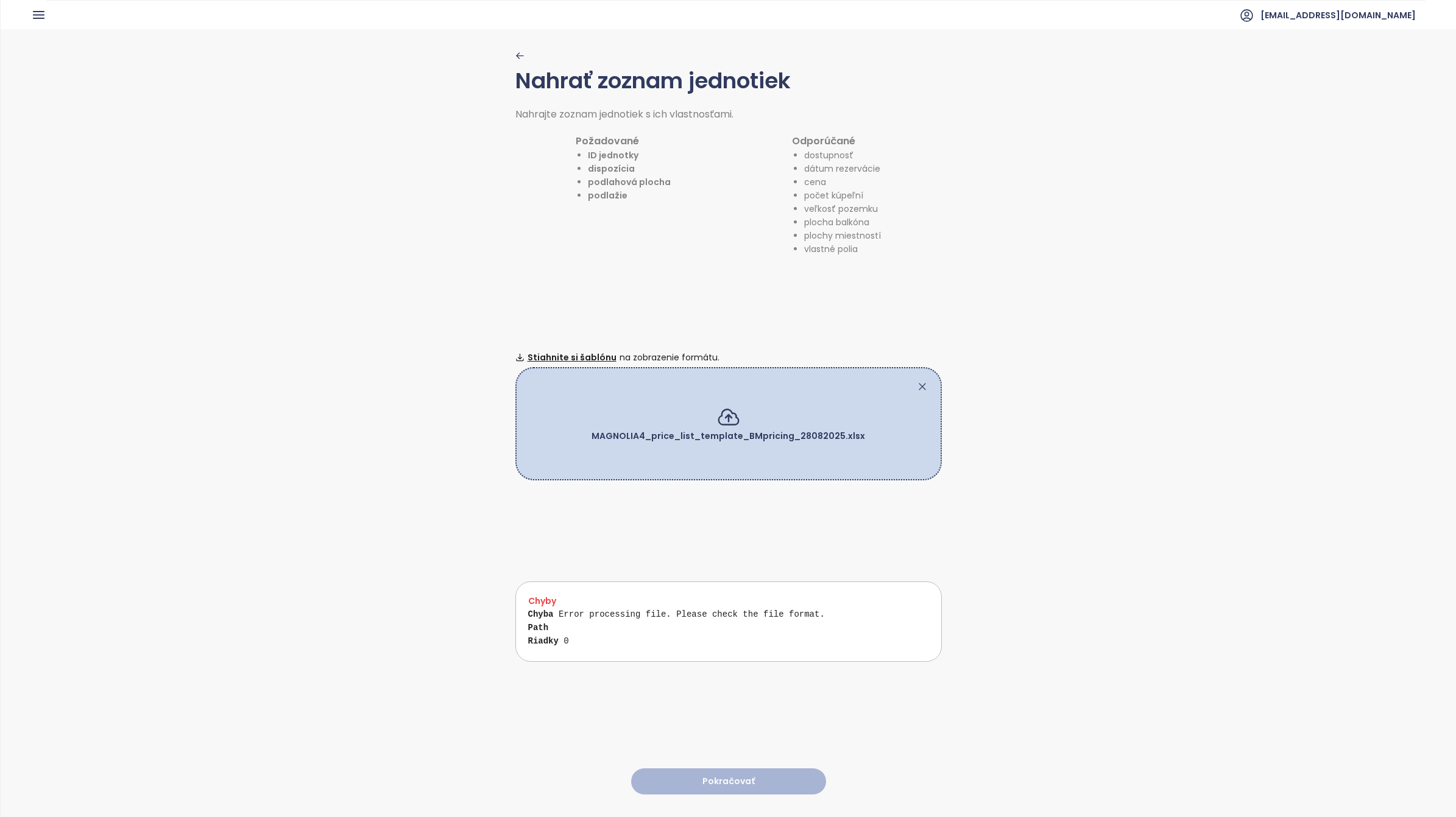
click at [916, 381] on icon at bounding box center [922, 387] width 12 height 12
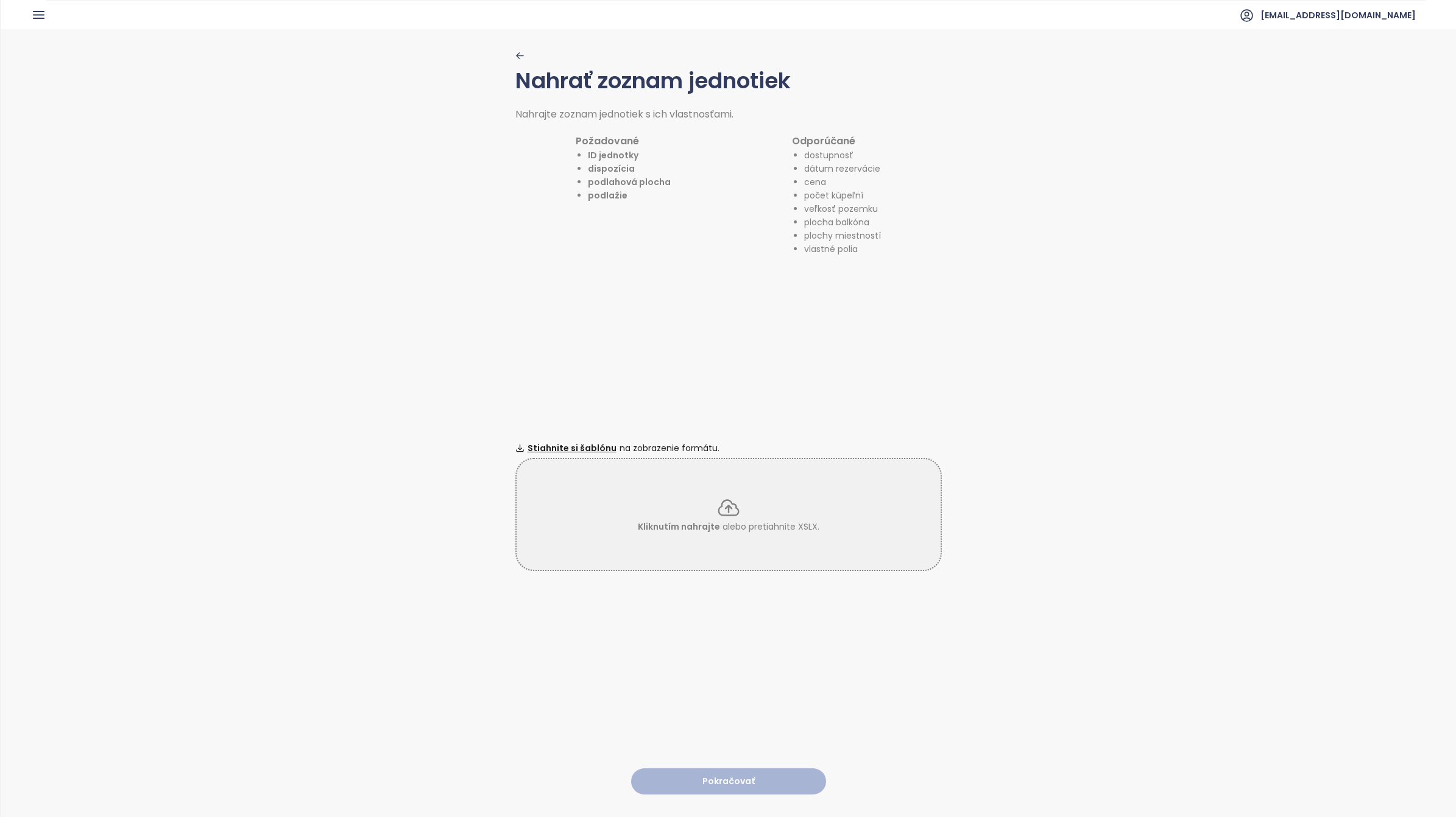
click at [719, 503] on icon at bounding box center [728, 507] width 20 height 15
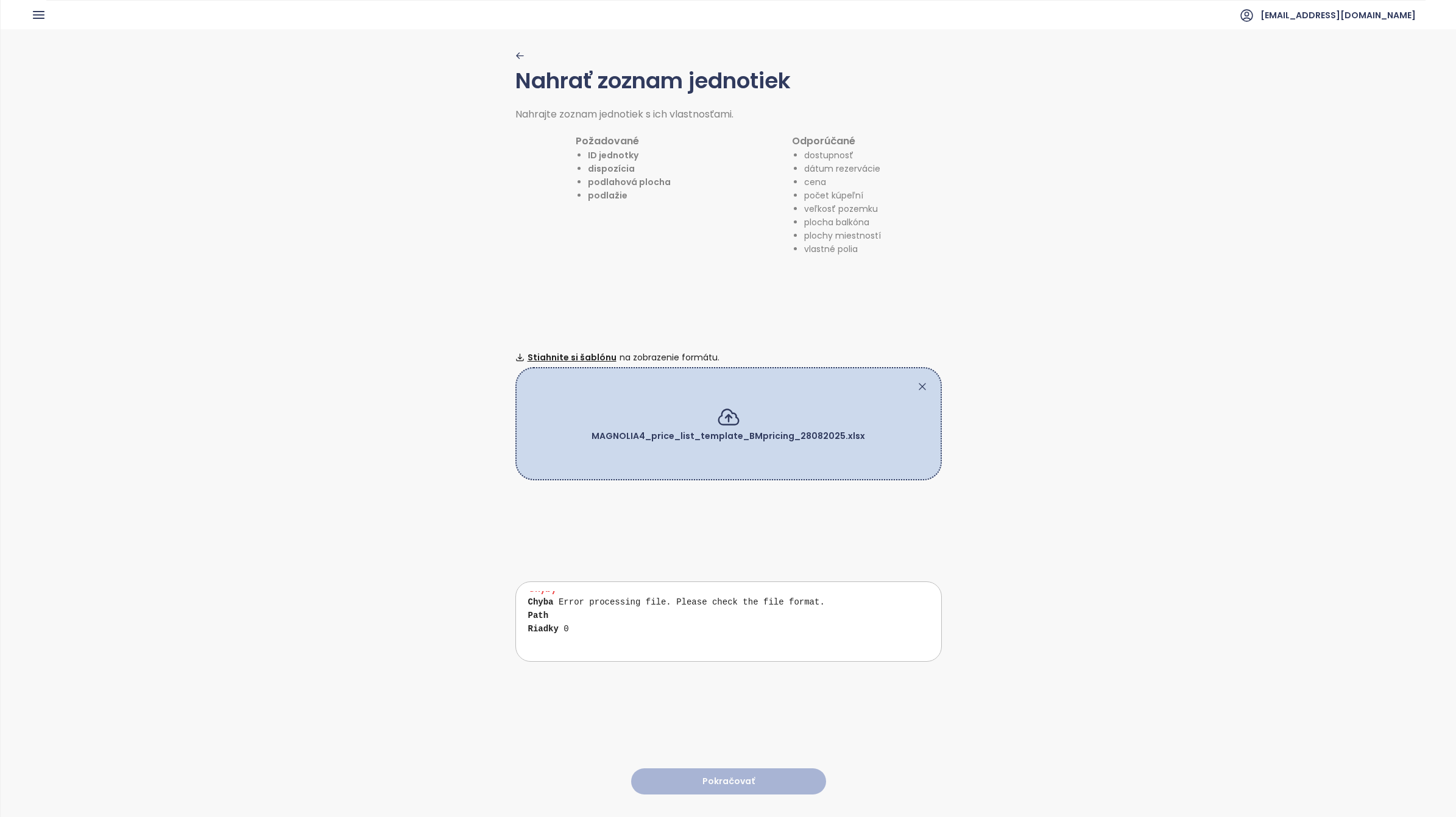
scroll to position [23, 0]
click at [568, 354] on span "Stiahnite si šablónu" at bounding box center [572, 358] width 89 height 13
click at [919, 384] on icon at bounding box center [922, 387] width 6 height 6
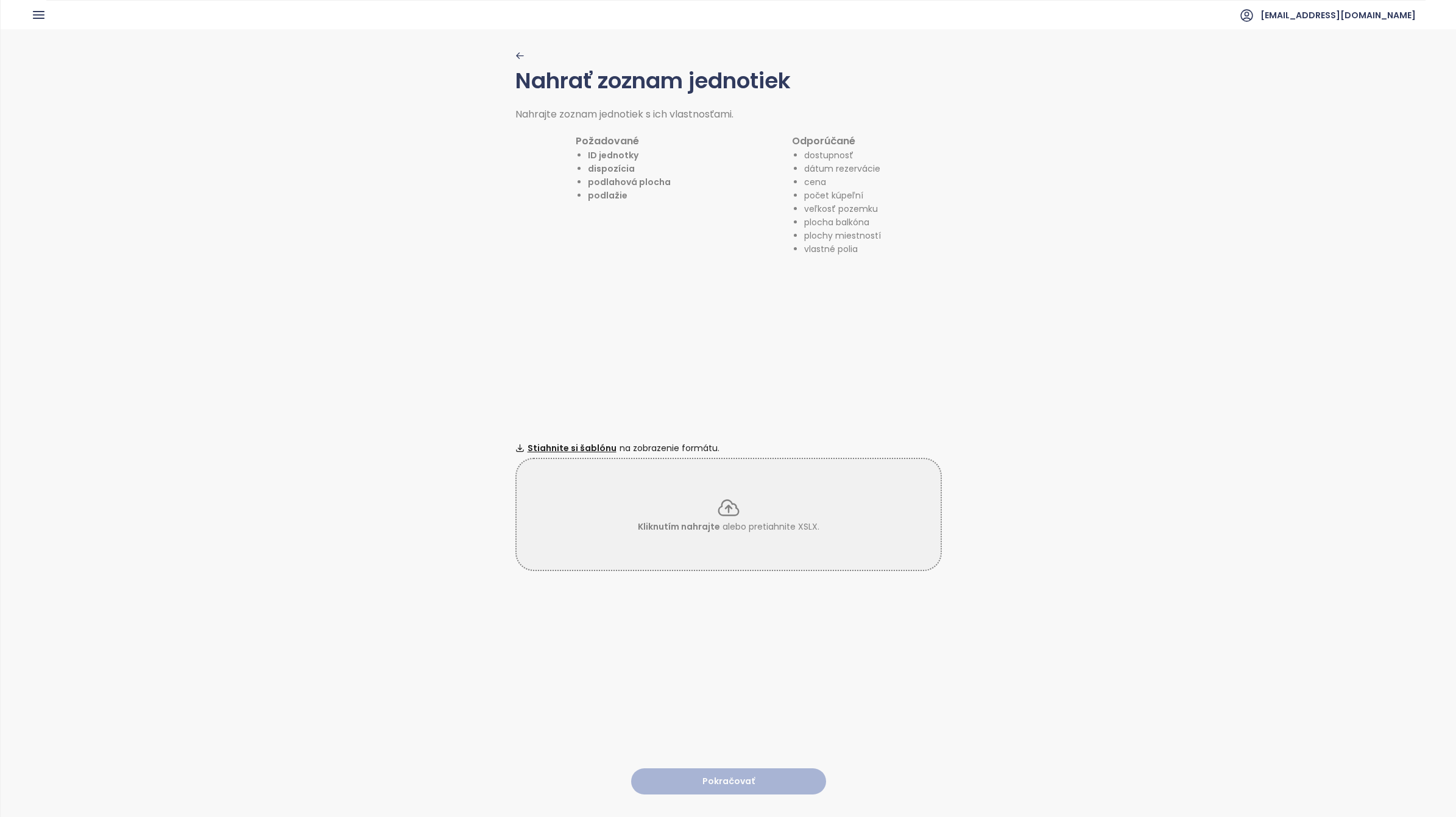
click at [723, 506] on icon at bounding box center [728, 507] width 20 height 15
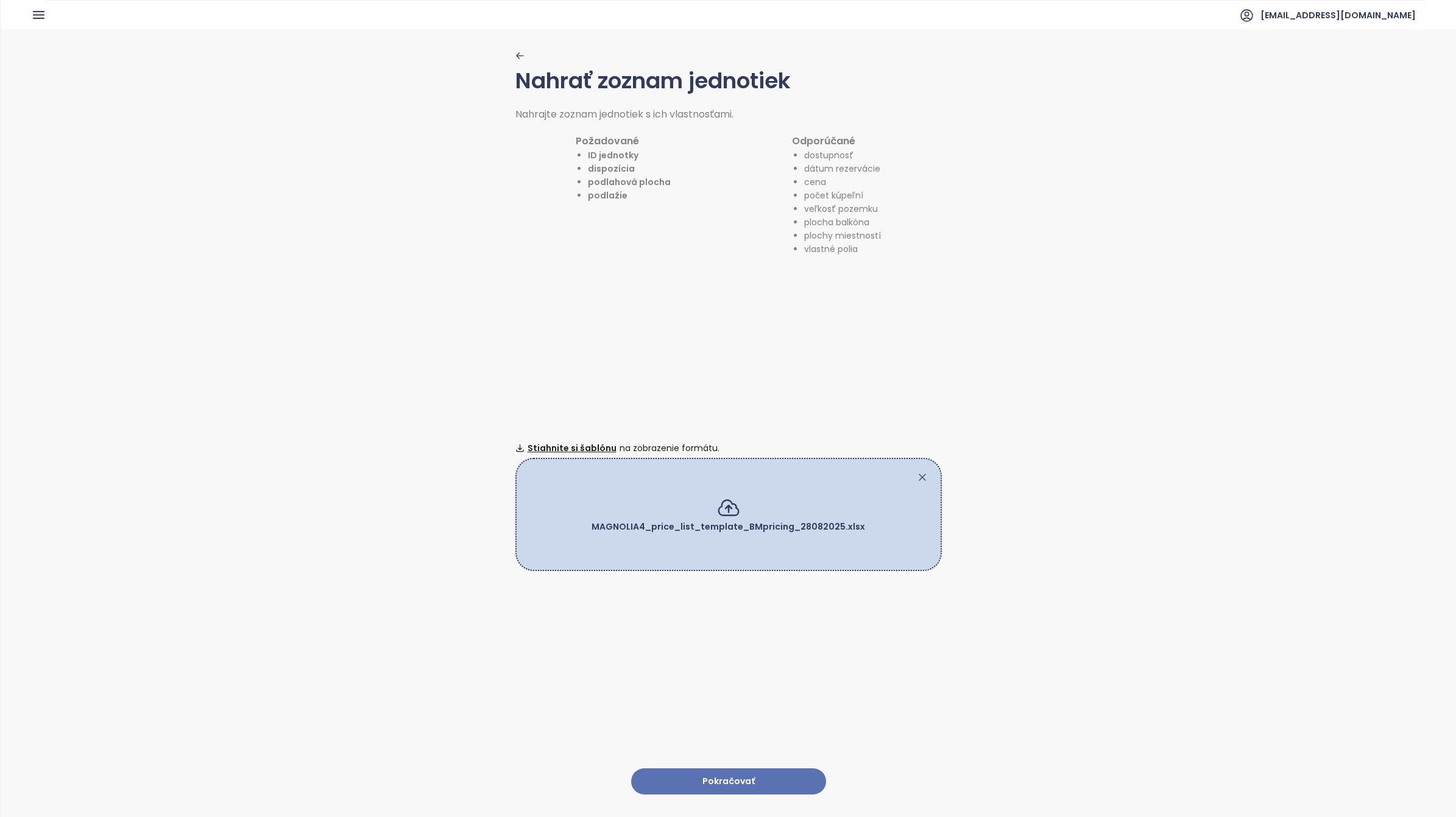
click at [722, 512] on button "Pokračovať" at bounding box center [728, 782] width 195 height 26
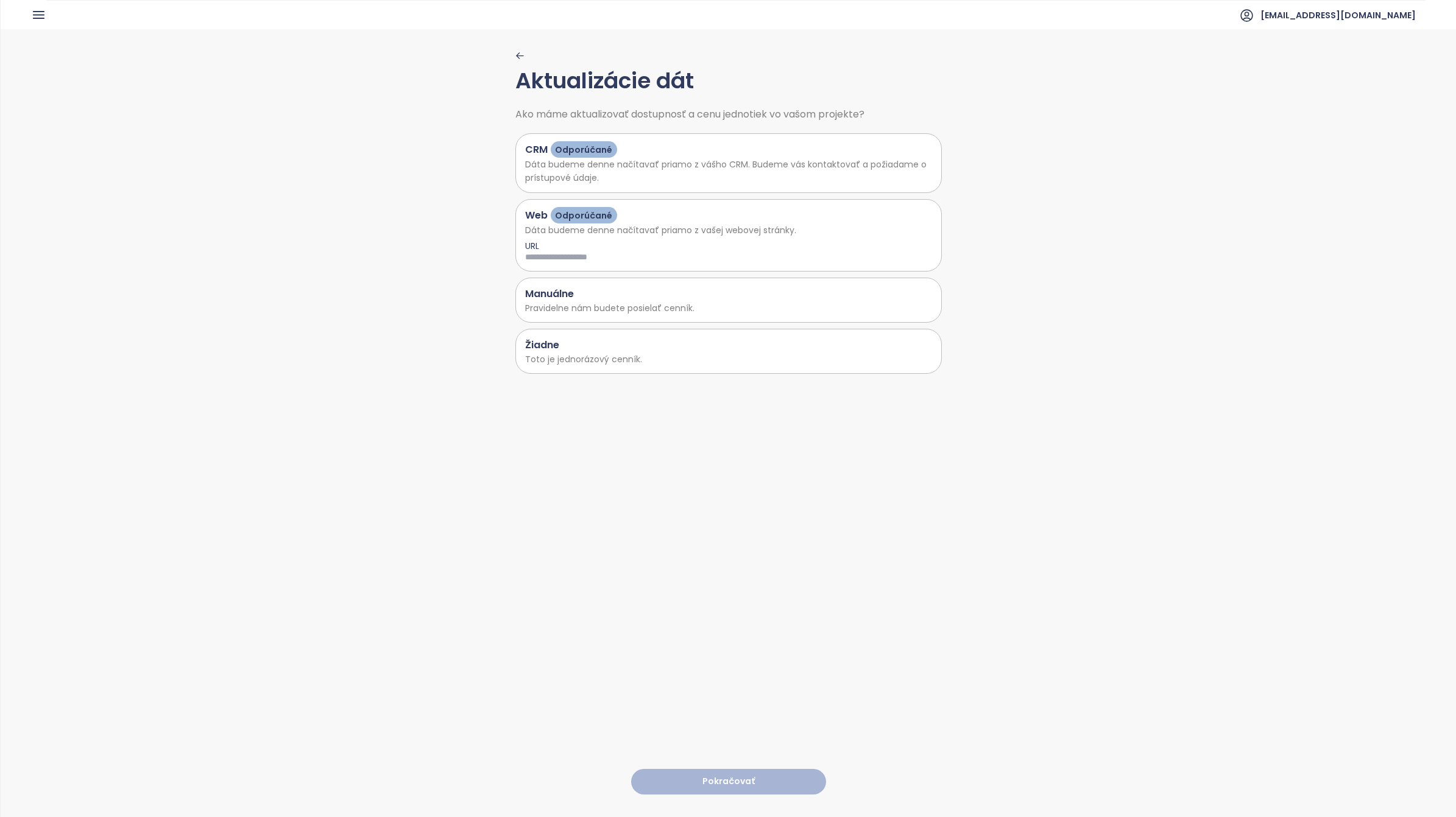
click at [572, 295] on div "Manuálne" at bounding box center [729, 293] width 407 height 15
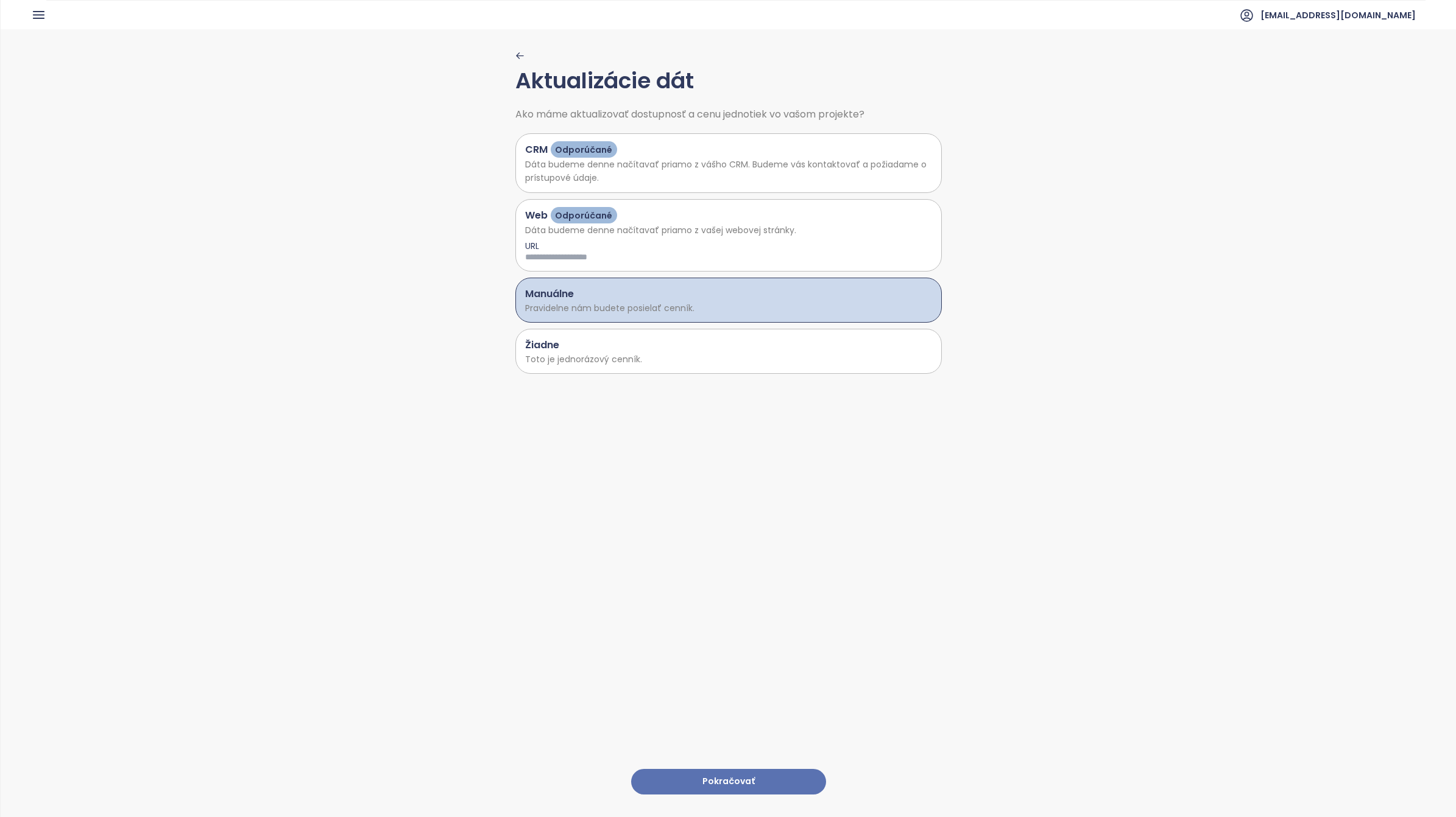
click at [719, 512] on button "Pokračovať" at bounding box center [728, 782] width 195 height 26
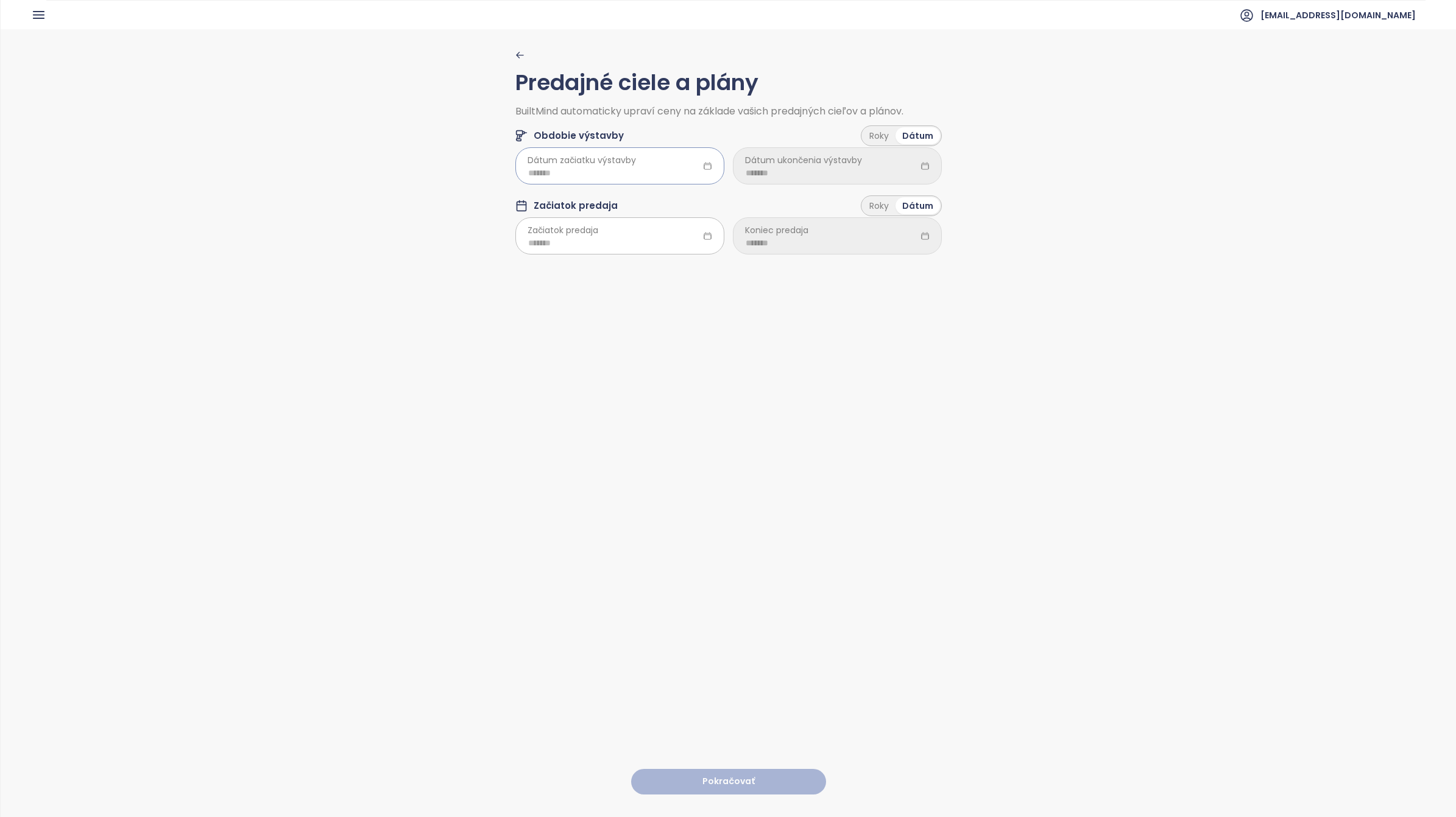
click at [646, 173] on input at bounding box center [620, 173] width 183 height 13
type input "*******"
click at [656, 270] on div "Jun" at bounding box center [653, 272] width 37 height 14
type input "*******"
click at [843, 171] on input at bounding box center [837, 173] width 183 height 13
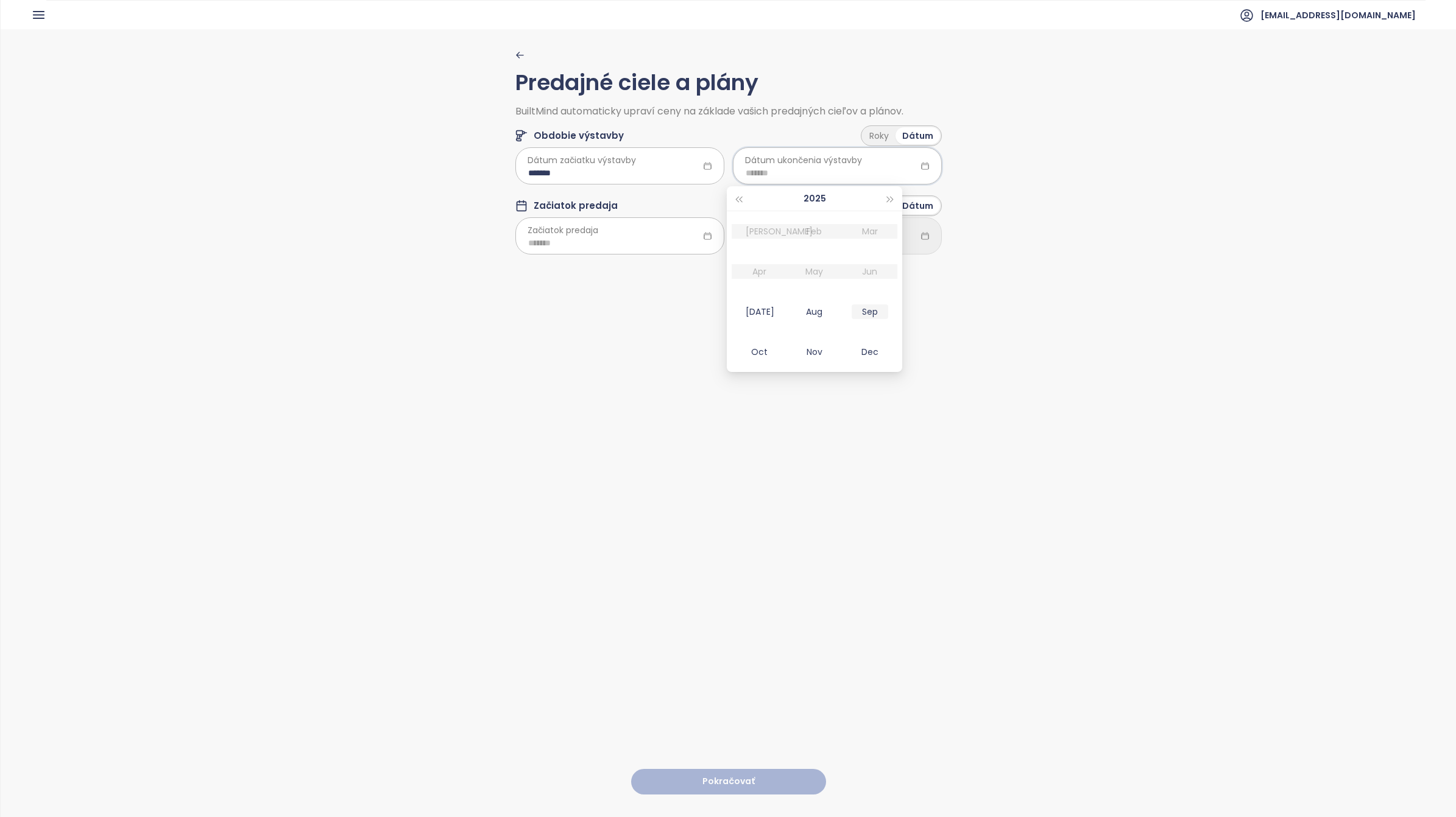
type input "*******"
click at [889, 199] on span "button" at bounding box center [890, 199] width 6 height 6
click at [872, 350] on div "Dec" at bounding box center [870, 352] width 37 height 14
type input "*******"
click at [599, 240] on input at bounding box center [620, 243] width 183 height 13
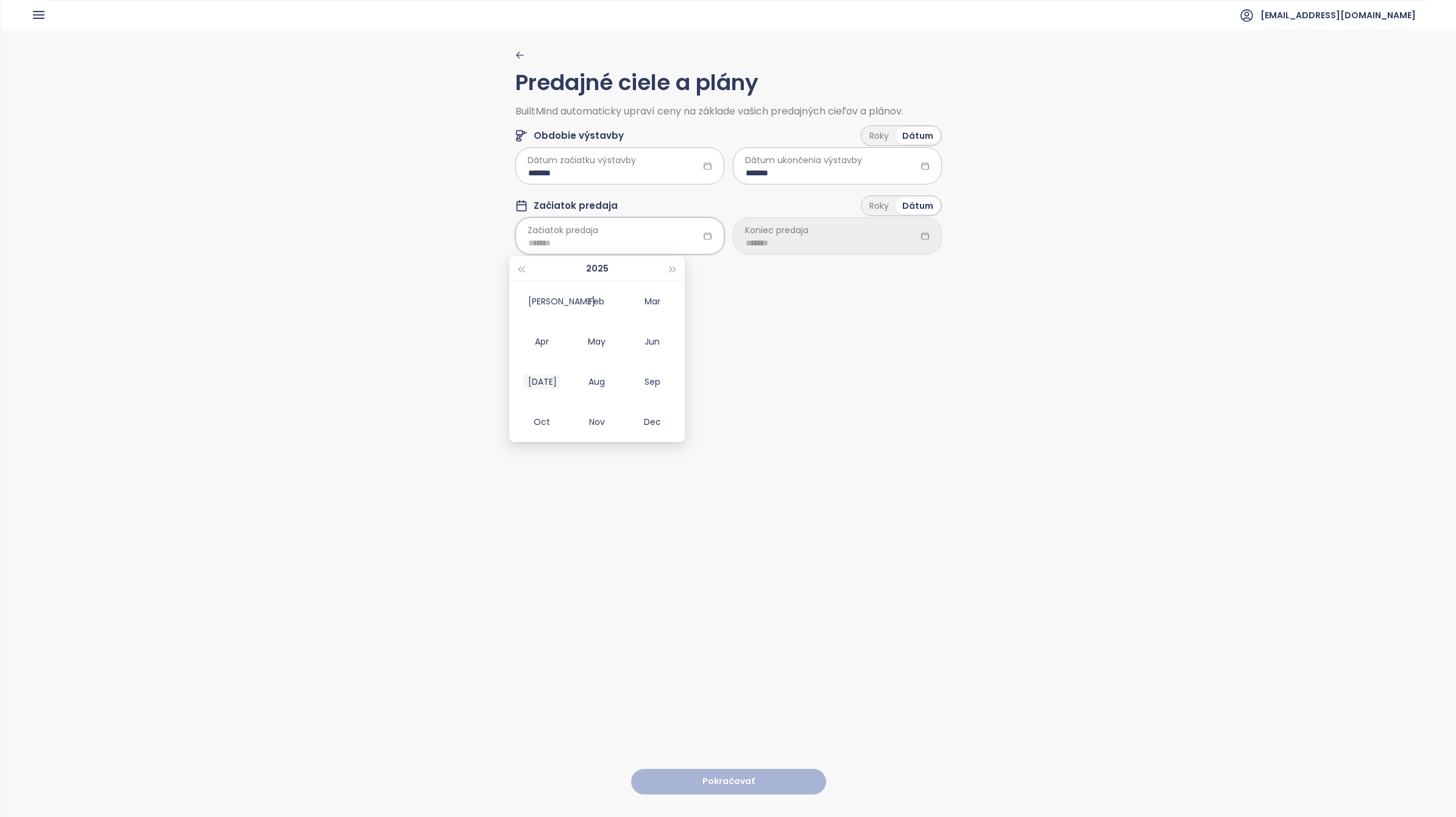
click at [542, 384] on div "Jul" at bounding box center [542, 382] width 37 height 14
type input "*******"
click at [871, 234] on div at bounding box center [837, 236] width 209 height 37
type input "*******"
click at [888, 266] on span "button" at bounding box center [890, 269] width 6 height 6
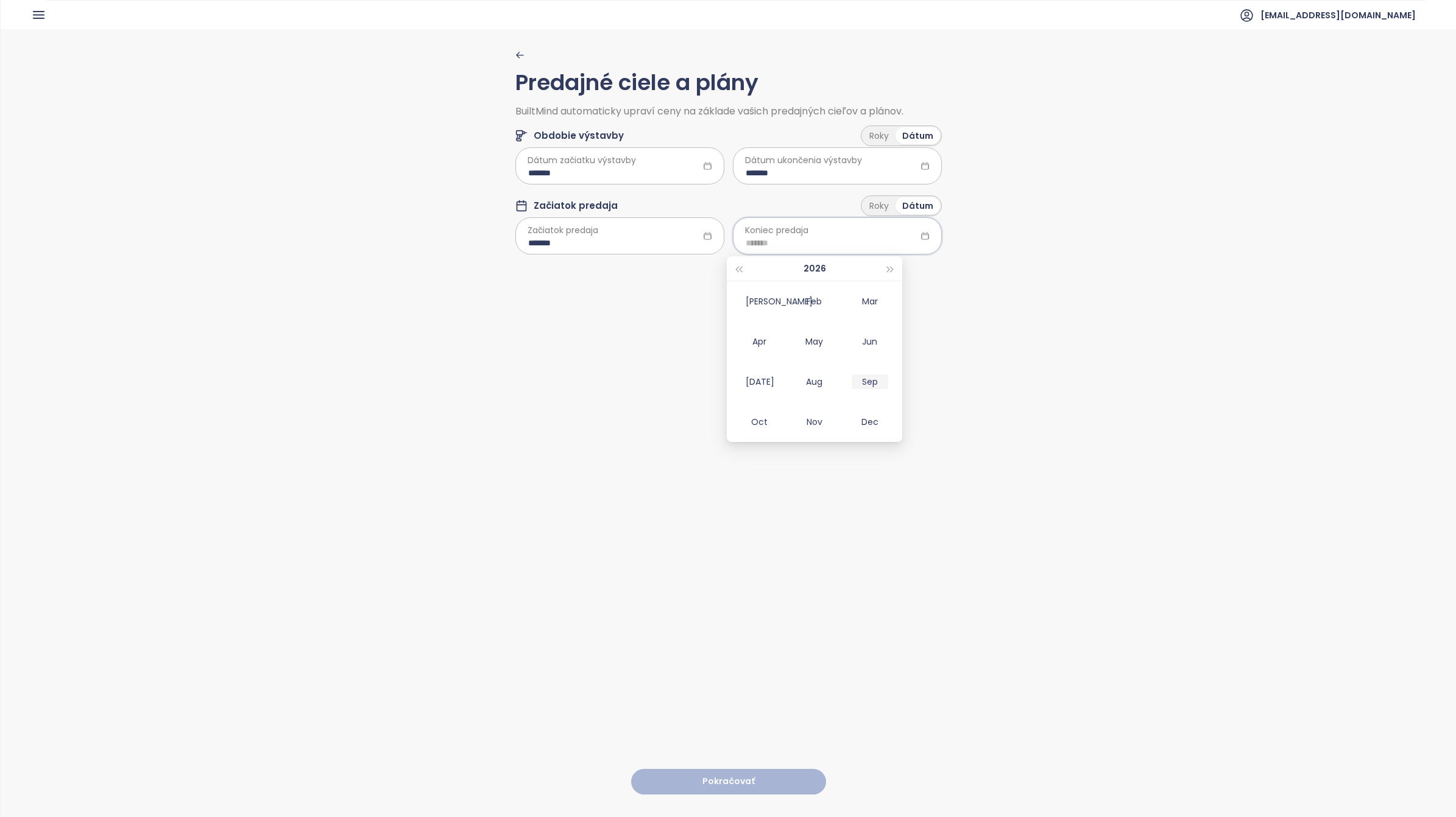
type input "*******"
click at [888, 268] on span "button" at bounding box center [890, 269] width 6 height 6
click at [759, 338] on div "Apr" at bounding box center [760, 342] width 37 height 14
type input "*******"
click at [713, 512] on button "Pokračovať" at bounding box center [728, 782] width 195 height 26
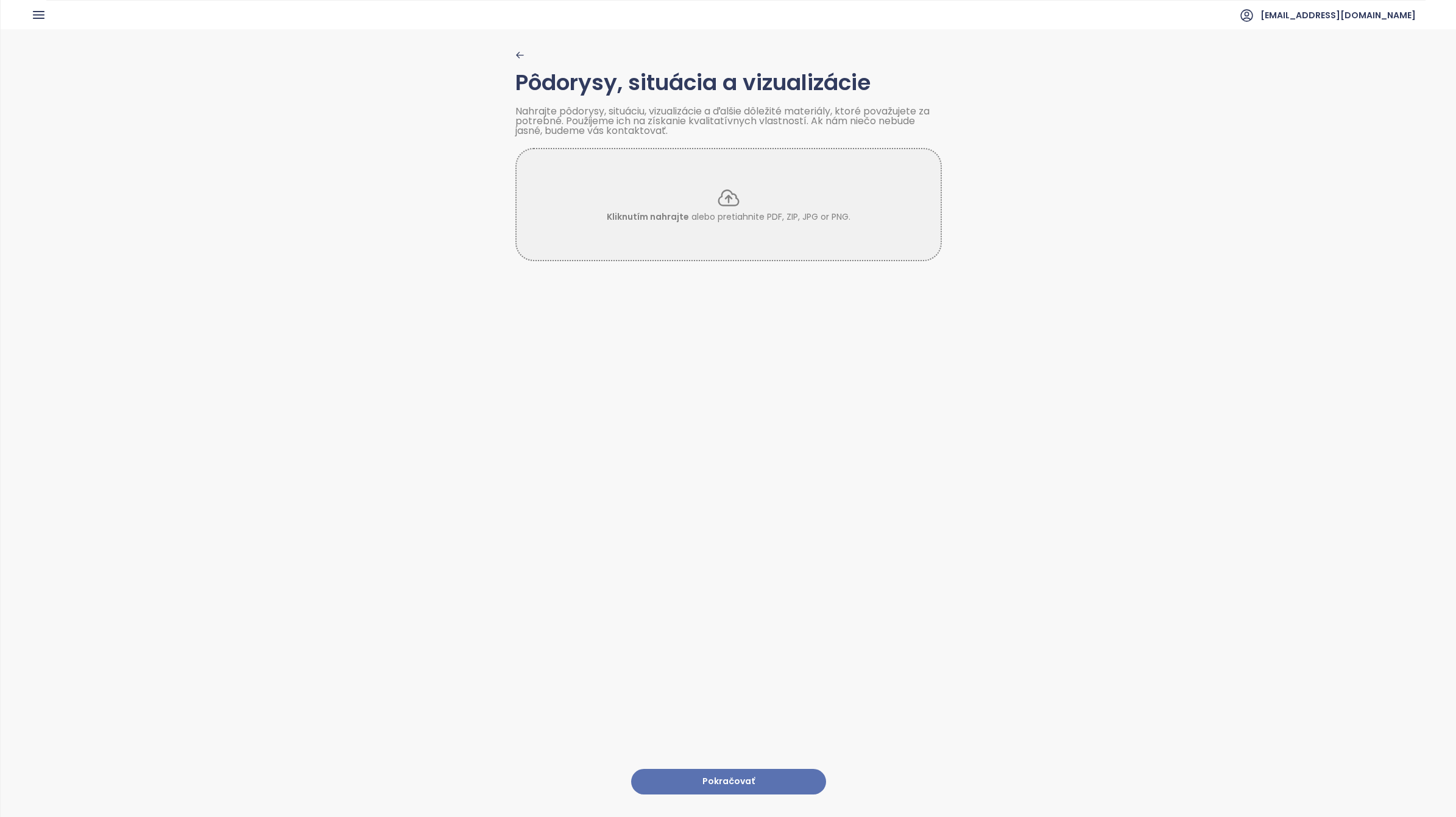
click at [729, 512] on button "Pokračovať" at bounding box center [728, 782] width 195 height 26
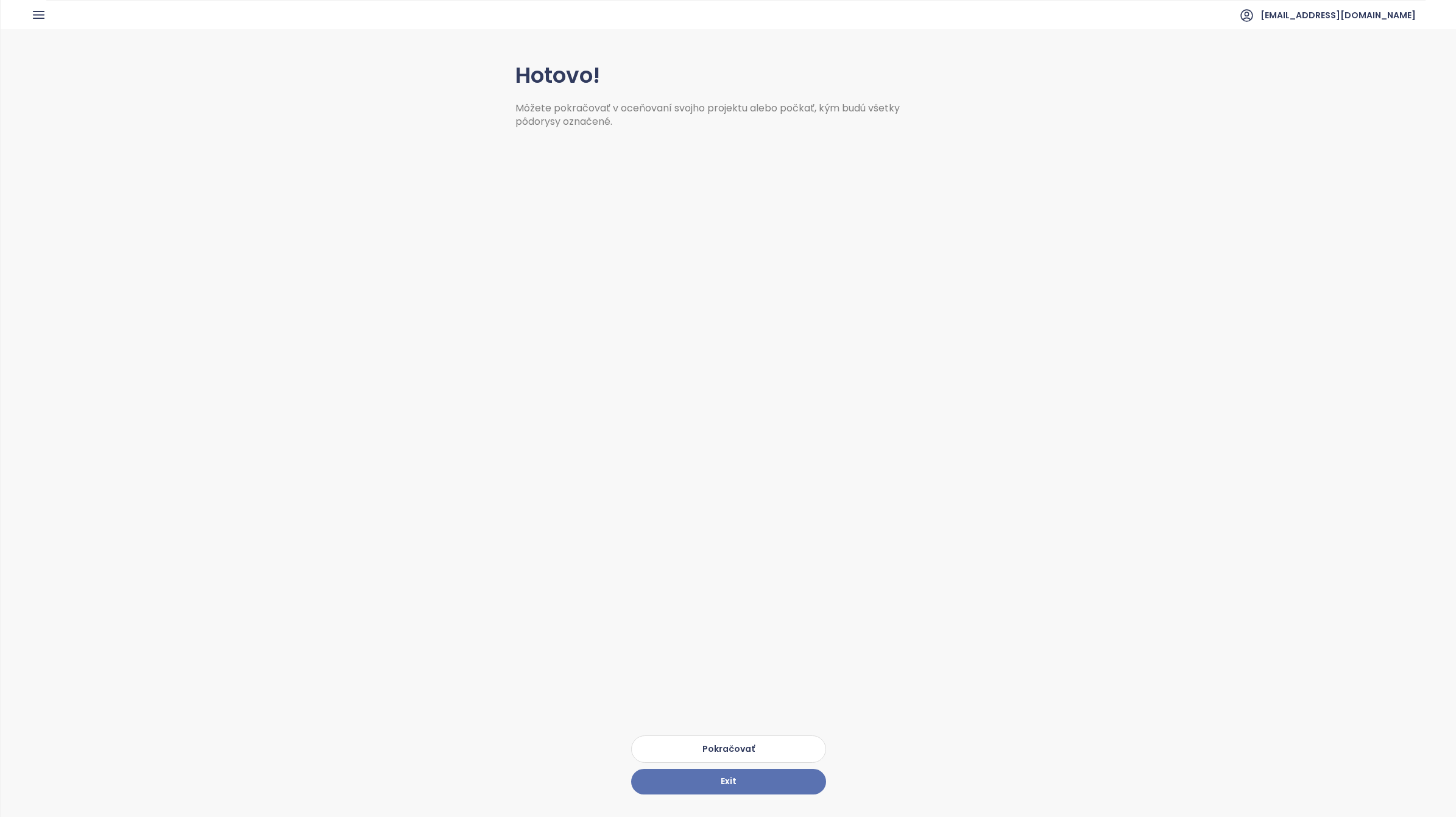
click at [723, 512] on button "Pokračovať" at bounding box center [728, 749] width 195 height 28
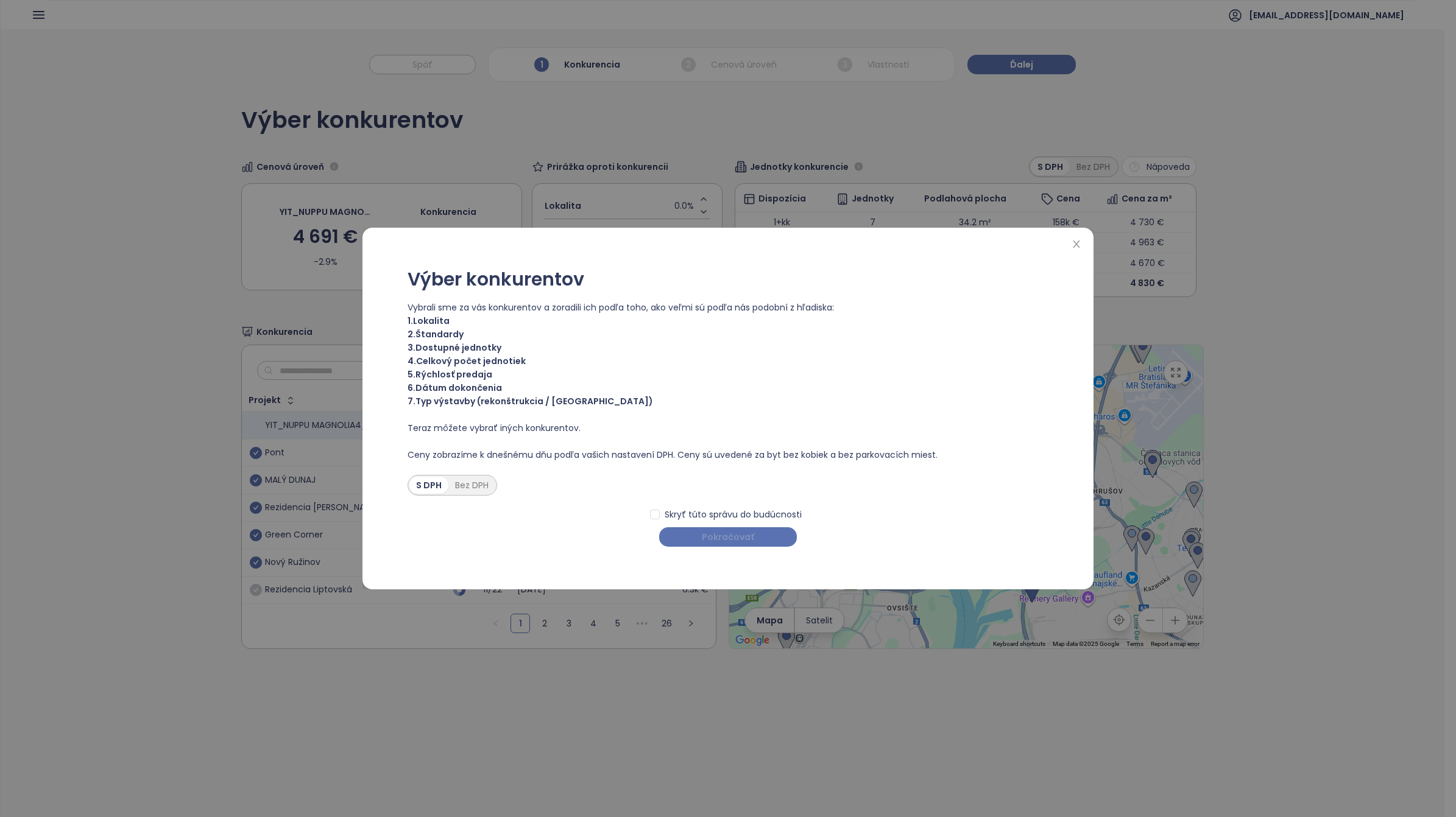
click at [733, 512] on span "Pokračovať" at bounding box center [728, 537] width 53 height 13
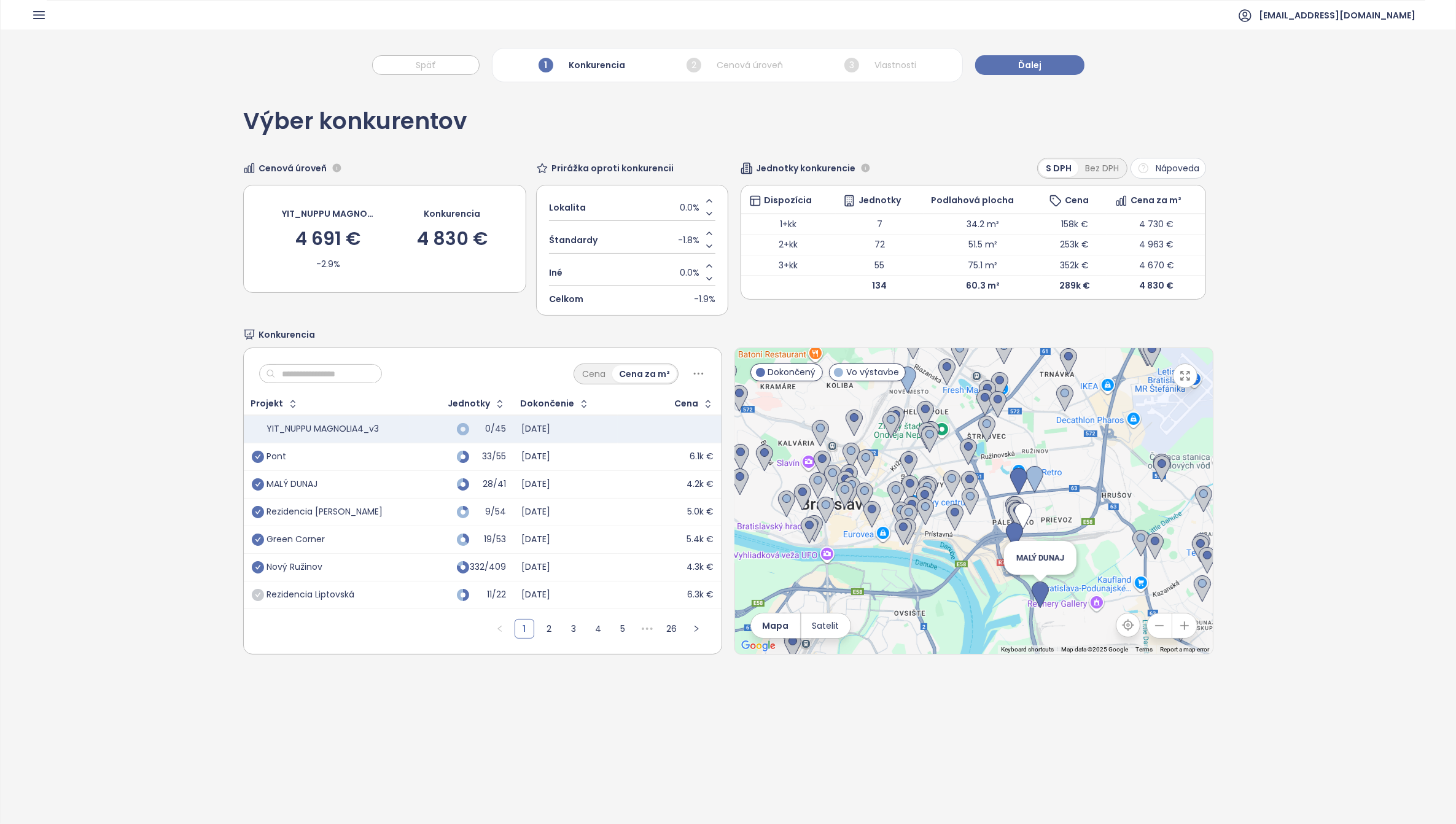
click at [976, 516] on img at bounding box center [1040, 595] width 17 height 27
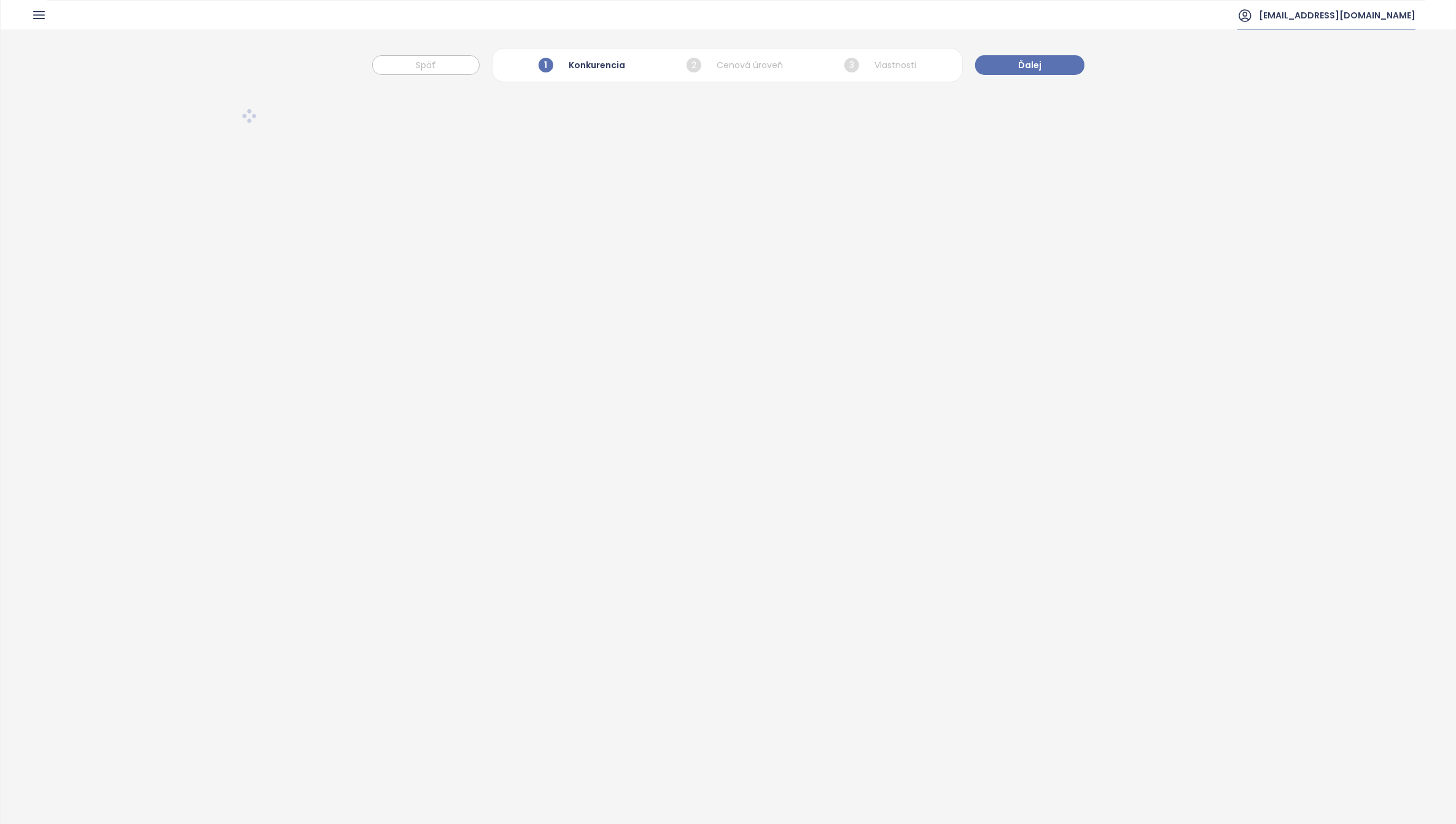
click at [976, 14] on span "[EMAIL_ADDRESS][DOMAIN_NAME]" at bounding box center [1338, 15] width 157 height 30
click at [976, 56] on span "Odhlásiť sa" at bounding box center [1387, 50] width 48 height 13
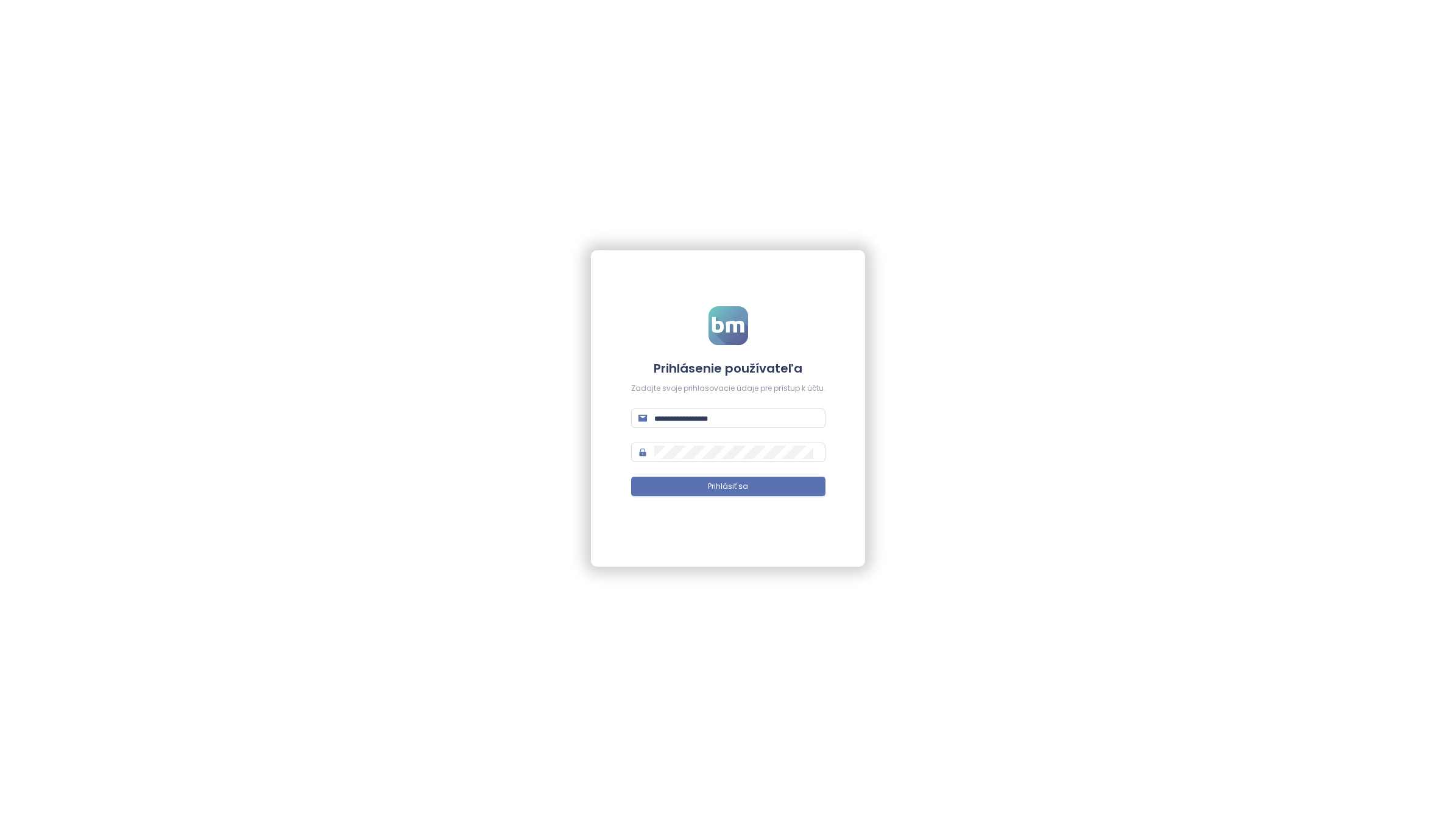
type input "**********"
click at [714, 490] on span "Prihlásiť sa" at bounding box center [727, 487] width 40 height 12
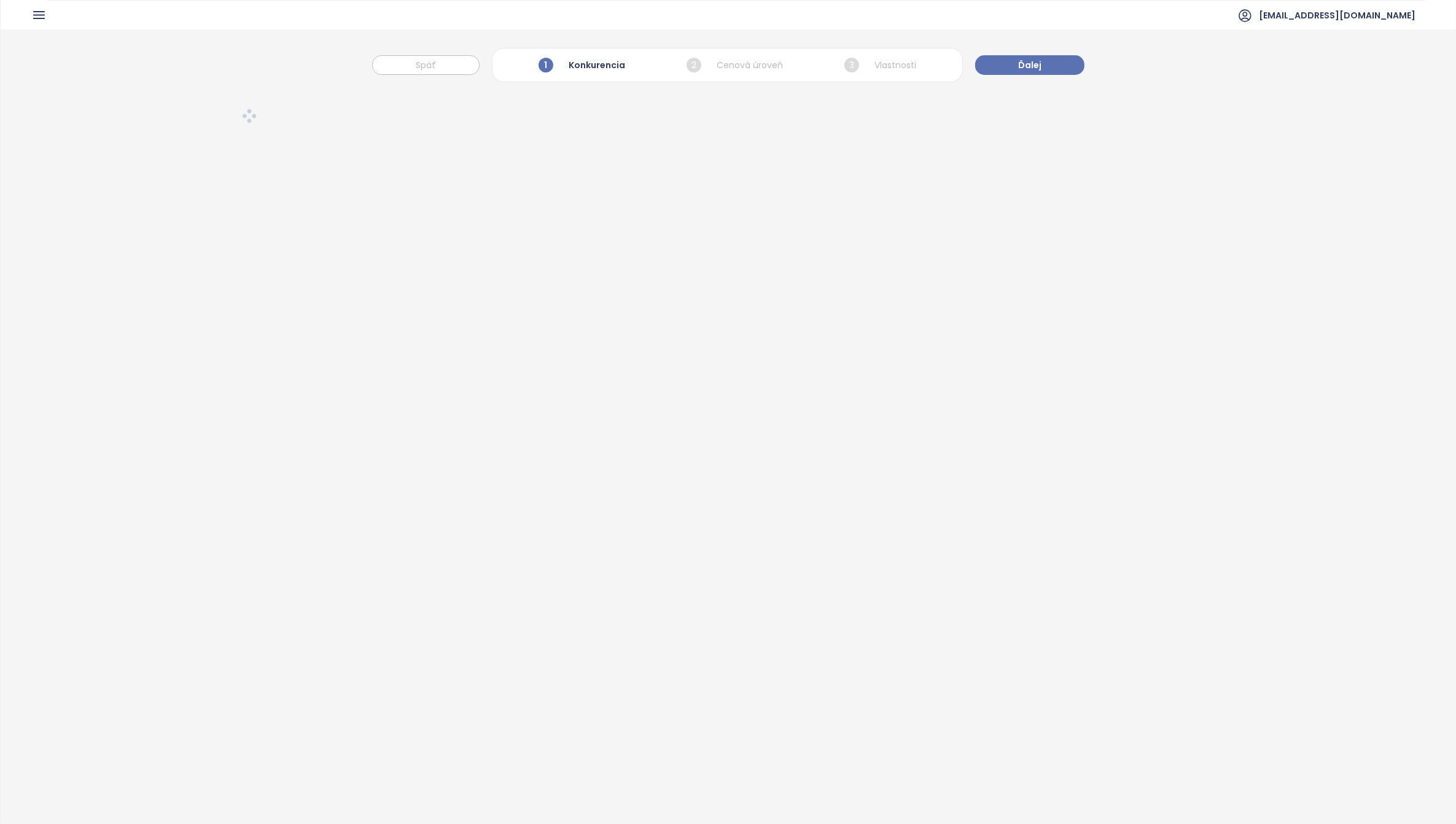
click at [19, 7] on header "[EMAIL_ADDRESS][DOMAIN_NAME]" at bounding box center [728, 15] width 1455 height 30
click at [37, 15] on icon "button" at bounding box center [39, 15] width 11 height 7
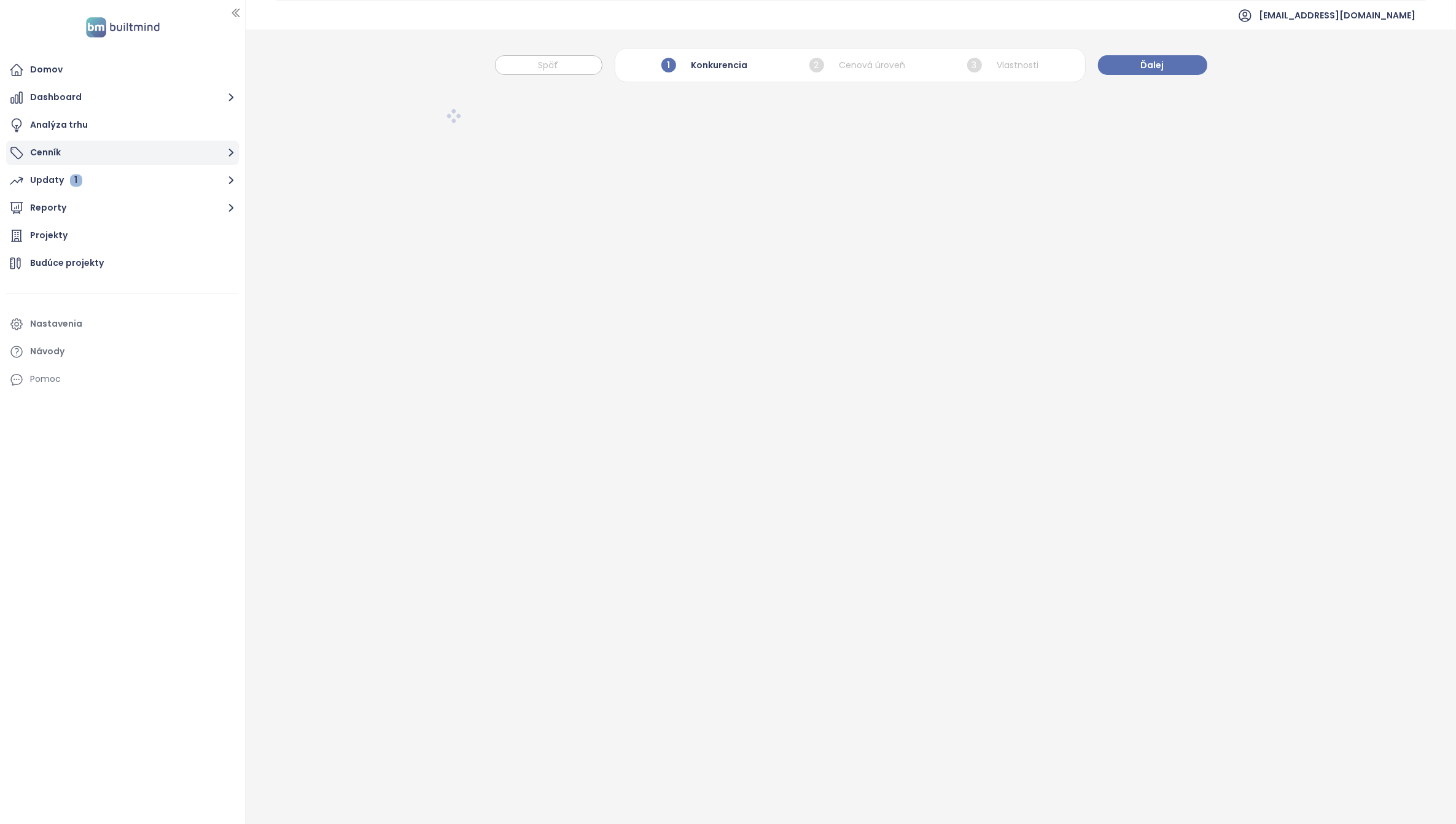
click at [40, 148] on button "Cenník" at bounding box center [122, 153] width 233 height 24
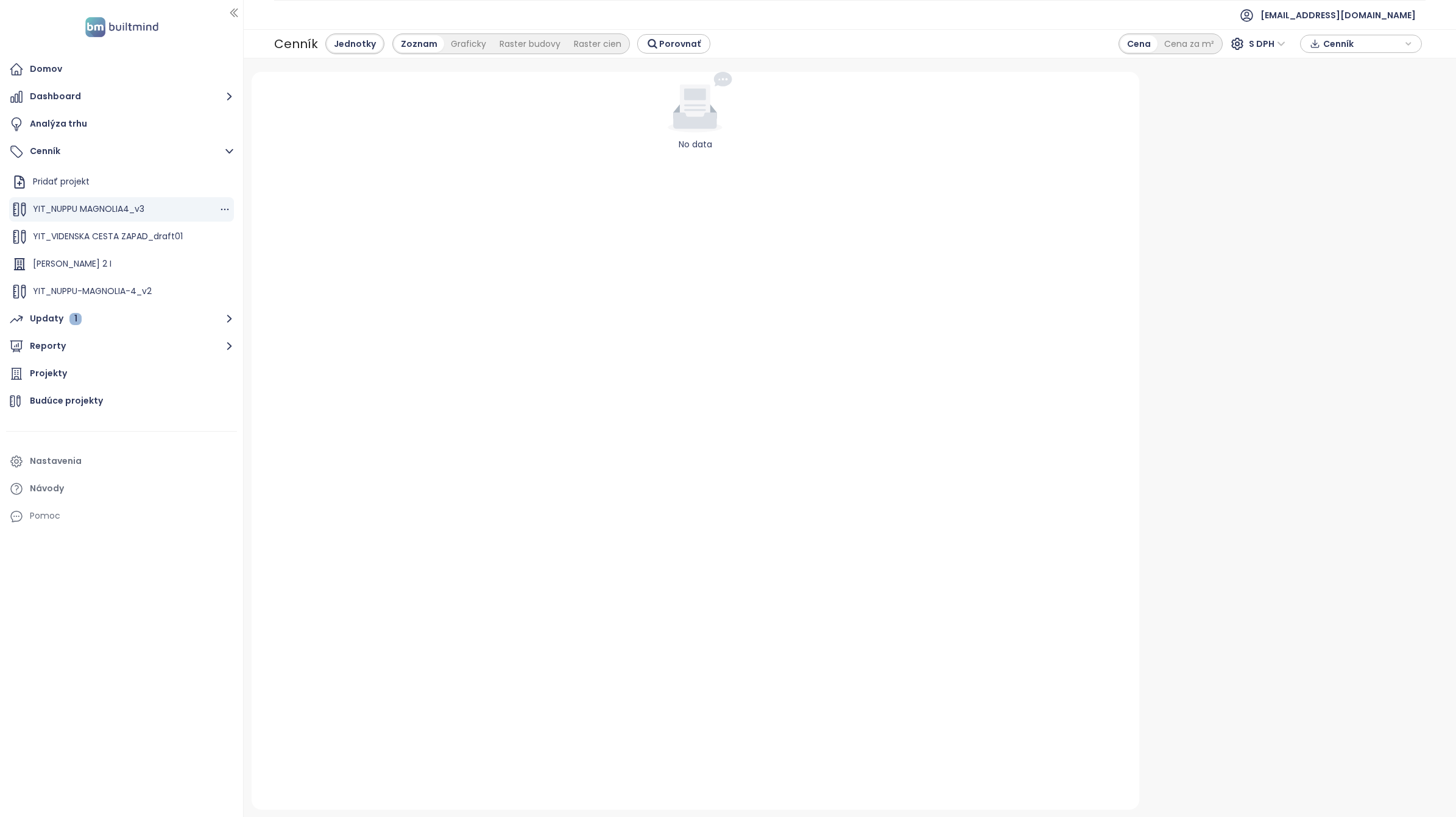
click at [116, 205] on span "YIT_NUPPU MAGNOLIA4_v3" at bounding box center [89, 209] width 112 height 12
click at [96, 206] on span "YIT_NUPPU MAGNOLIA4_v3" at bounding box center [89, 209] width 112 height 12
click at [219, 208] on icon "button" at bounding box center [225, 209] width 12 height 12
click at [271, 265] on button "Odstrániť" at bounding box center [263, 265] width 70 height 15
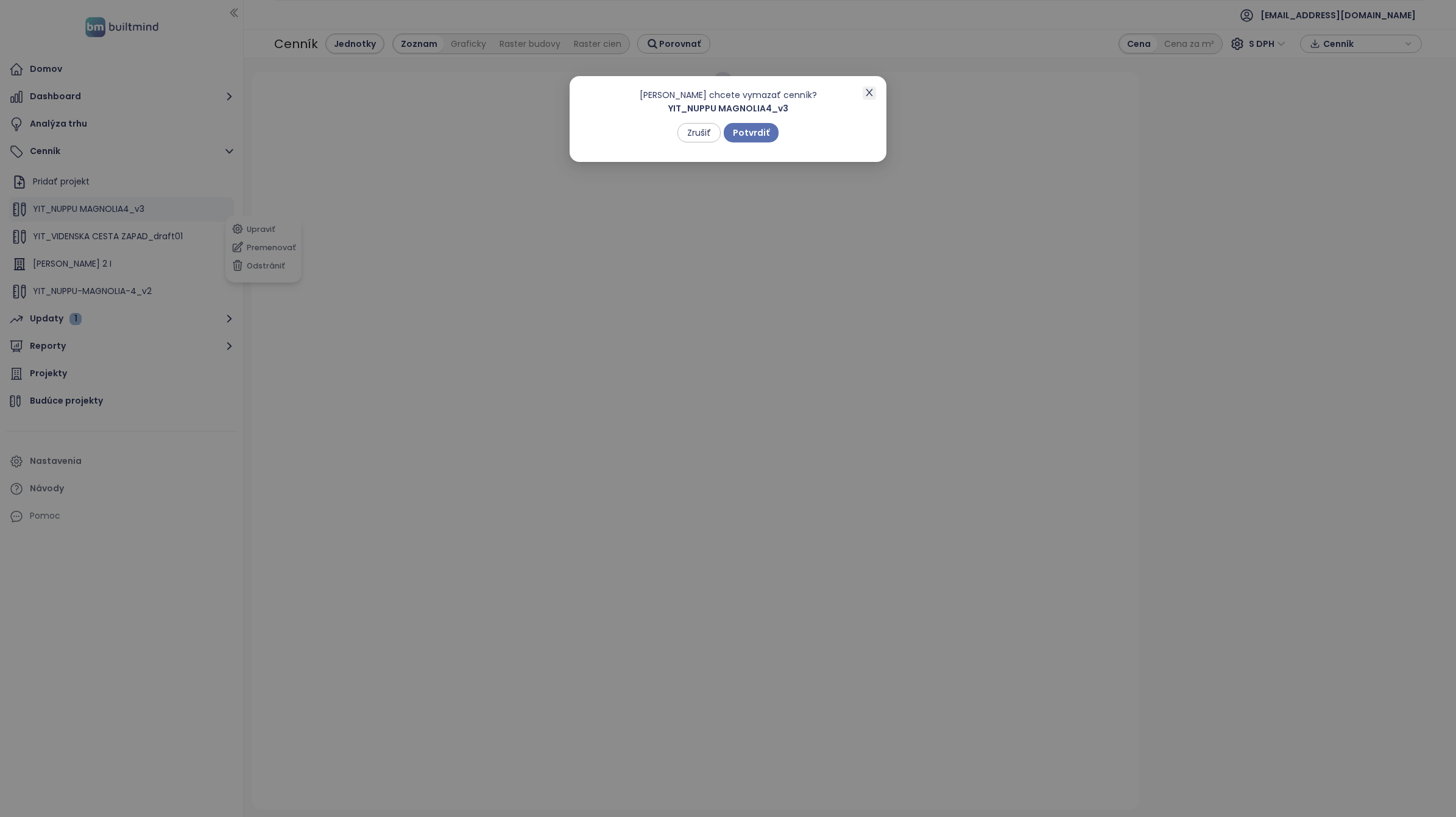
click at [869, 93] on icon "close" at bounding box center [869, 92] width 7 height 7
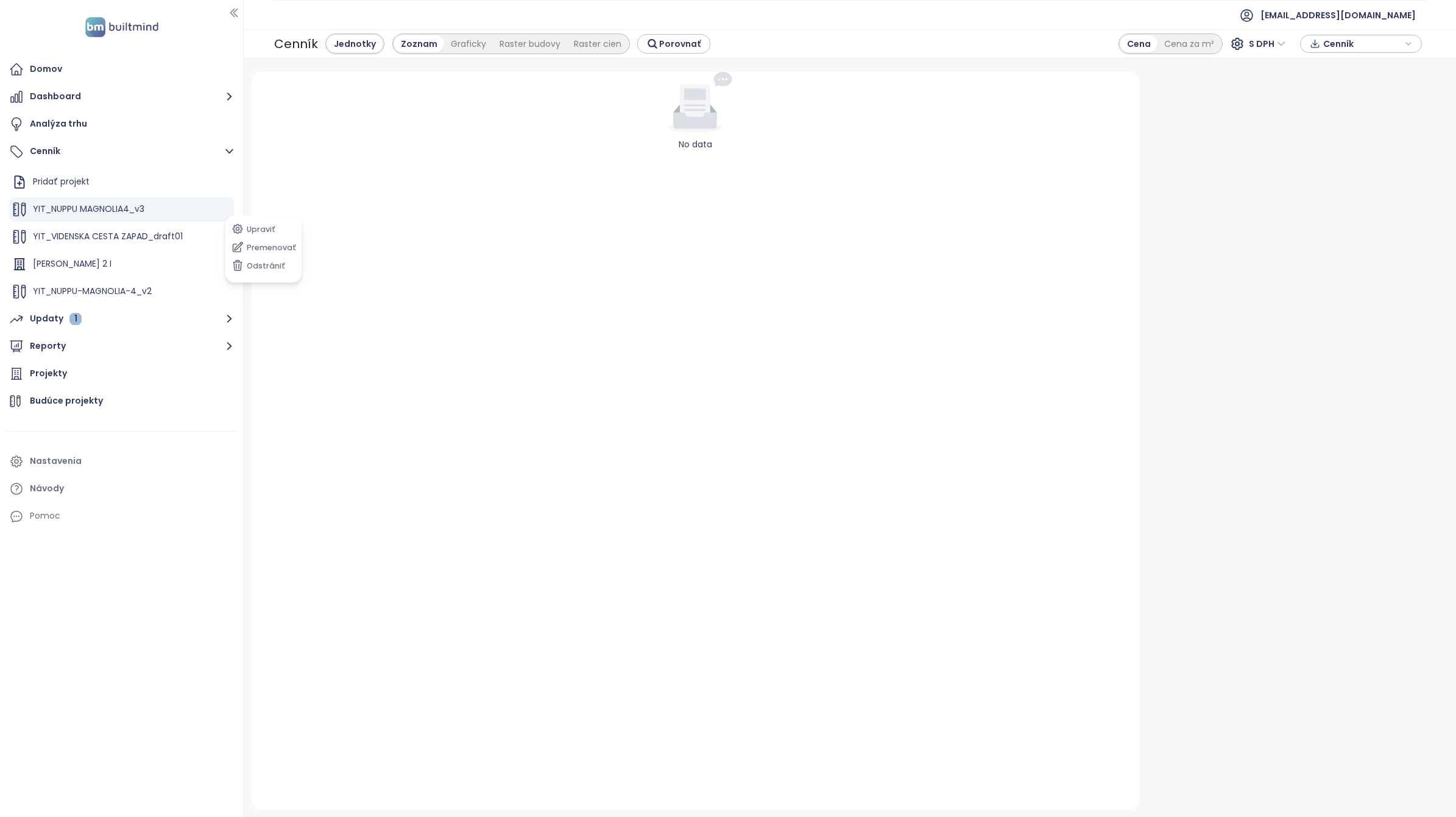
click at [186, 360] on ul "Domov Dashboard Analýza trhu Cenník Pridať projekt YIT_NUPPU MAGNOLIA4_v3 YIT_V…" at bounding box center [121, 293] width 231 height 471
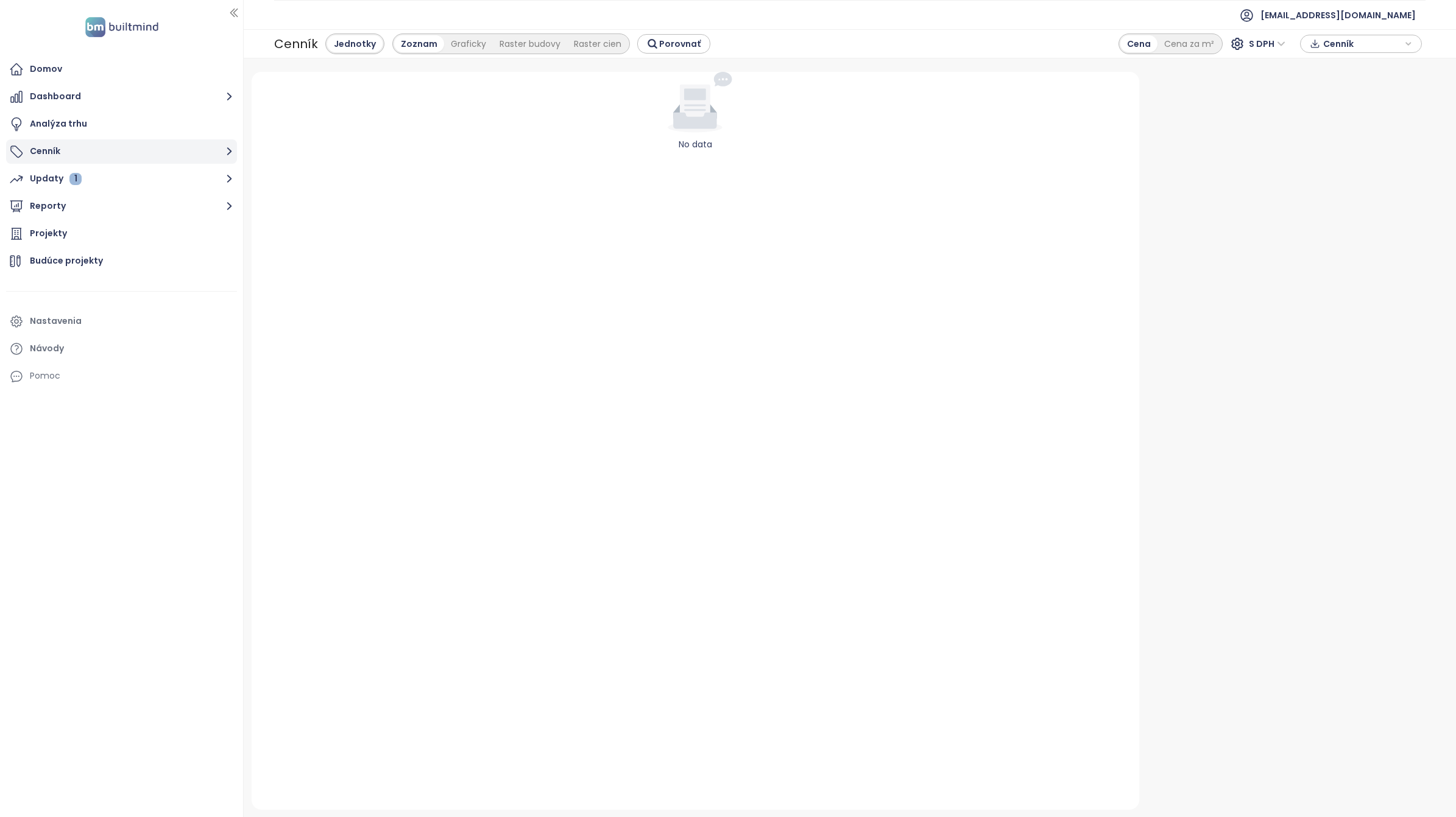
click at [41, 146] on button "Cenník" at bounding box center [121, 152] width 231 height 24
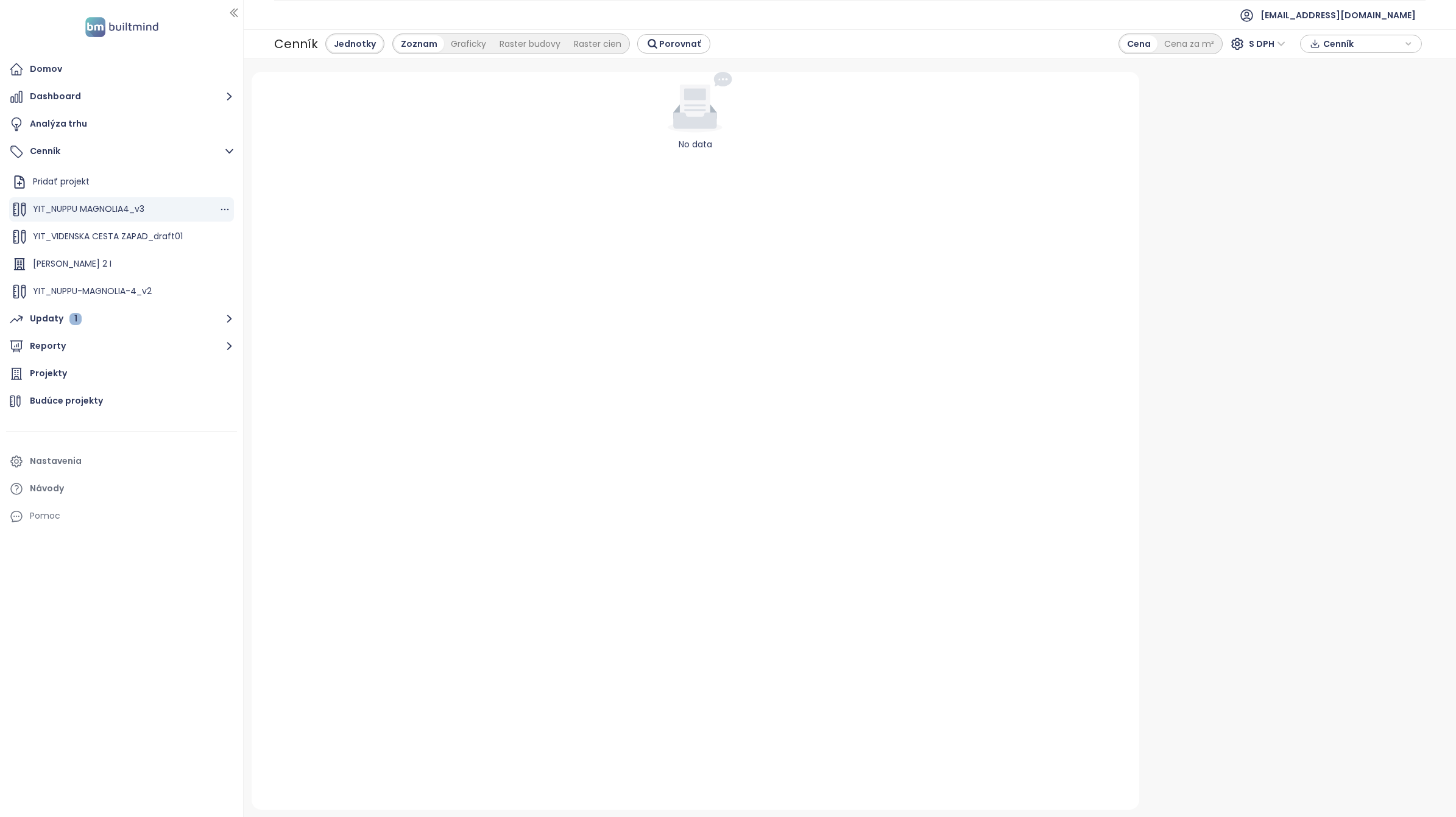
click at [104, 206] on span "YIT_NUPPU MAGNOLIA4_v3" at bounding box center [89, 209] width 112 height 12
click at [118, 286] on span "YIT_NUPPU-MAGNOLIA-4_v2" at bounding box center [92, 291] width 119 height 12
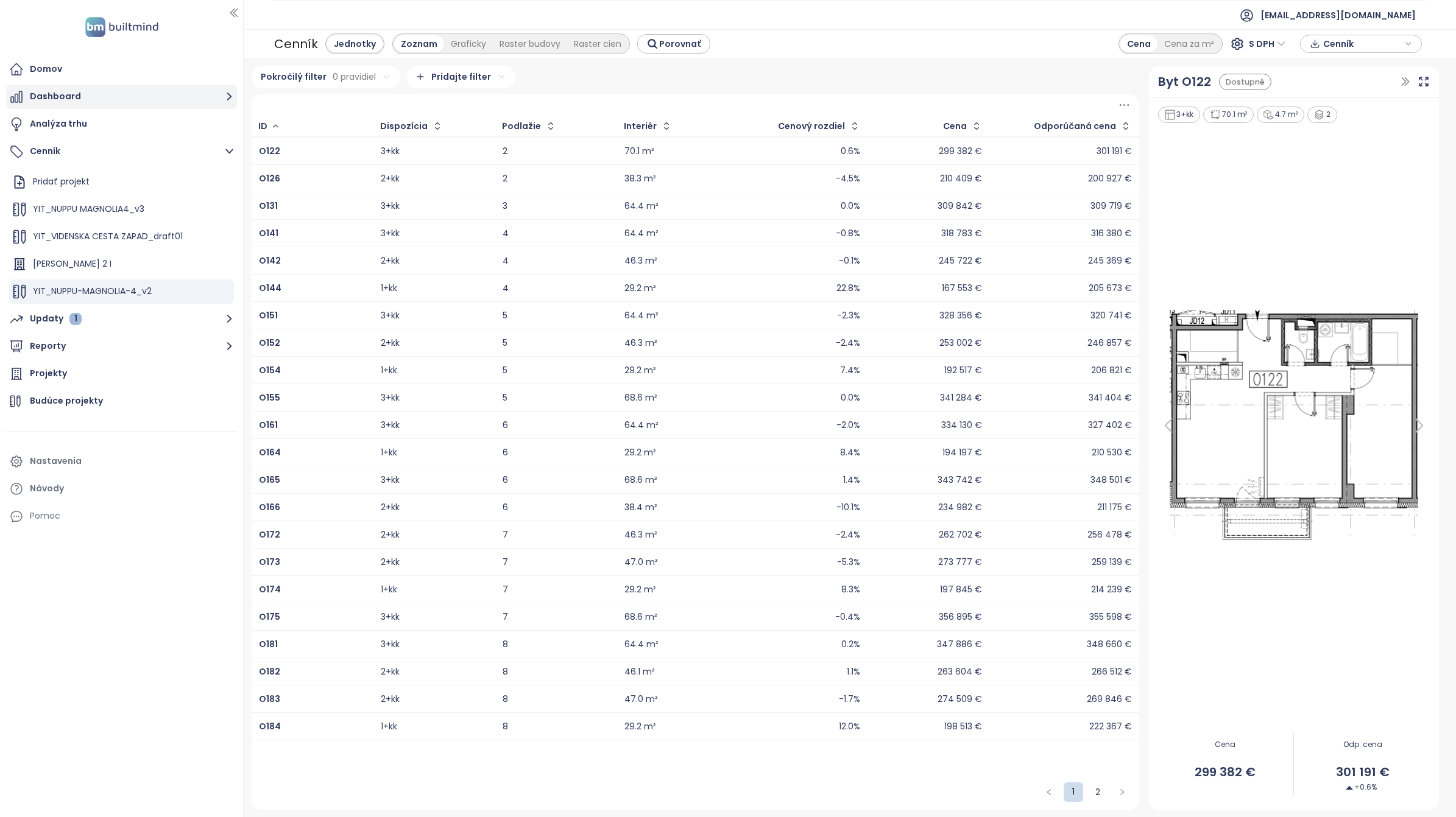
click at [51, 92] on button "Dashboard" at bounding box center [121, 96] width 231 height 24
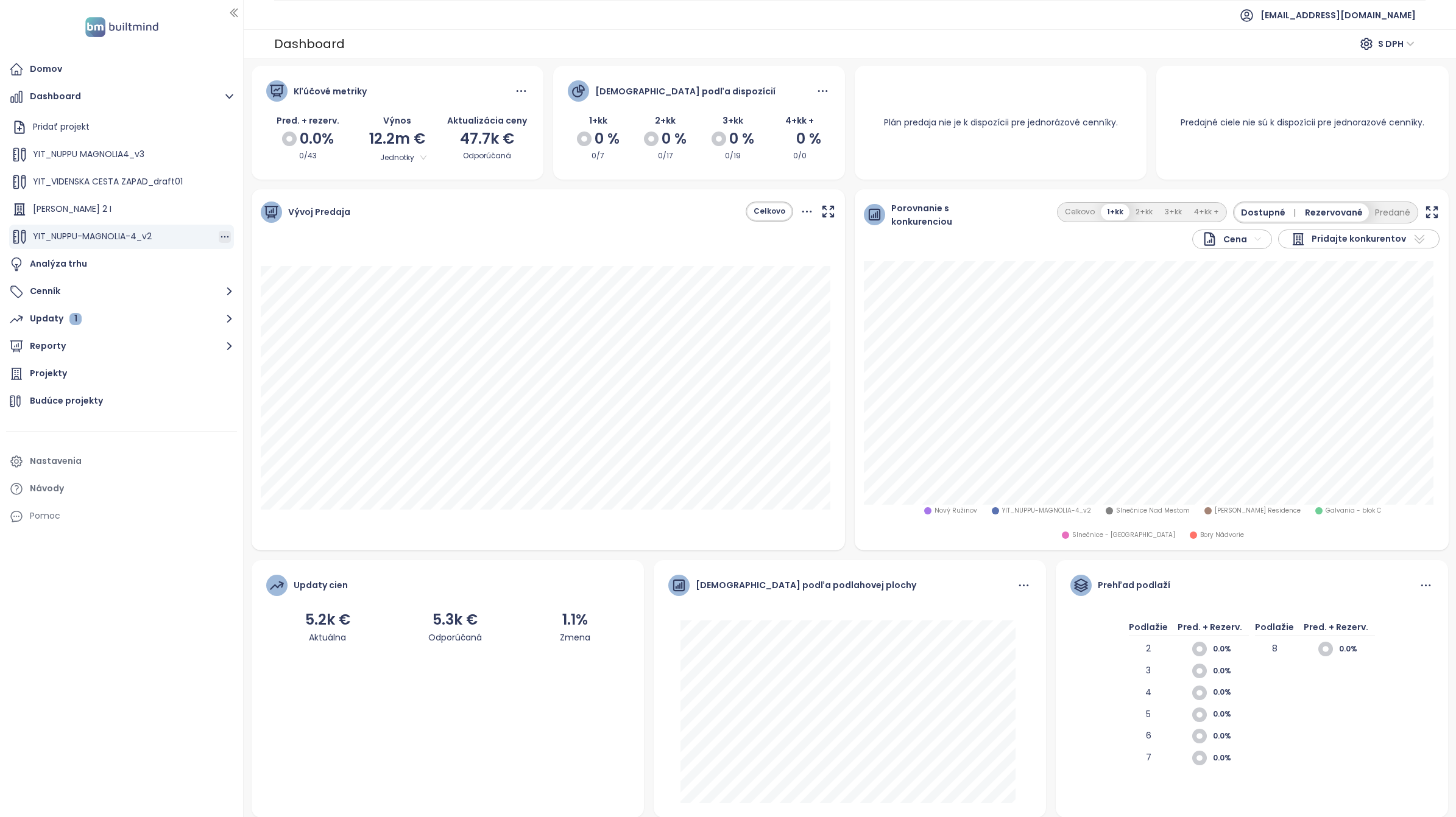
click at [219, 236] on icon "button" at bounding box center [225, 237] width 12 height 12
click at [214, 394] on div "Budúce projekty" at bounding box center [121, 401] width 231 height 24
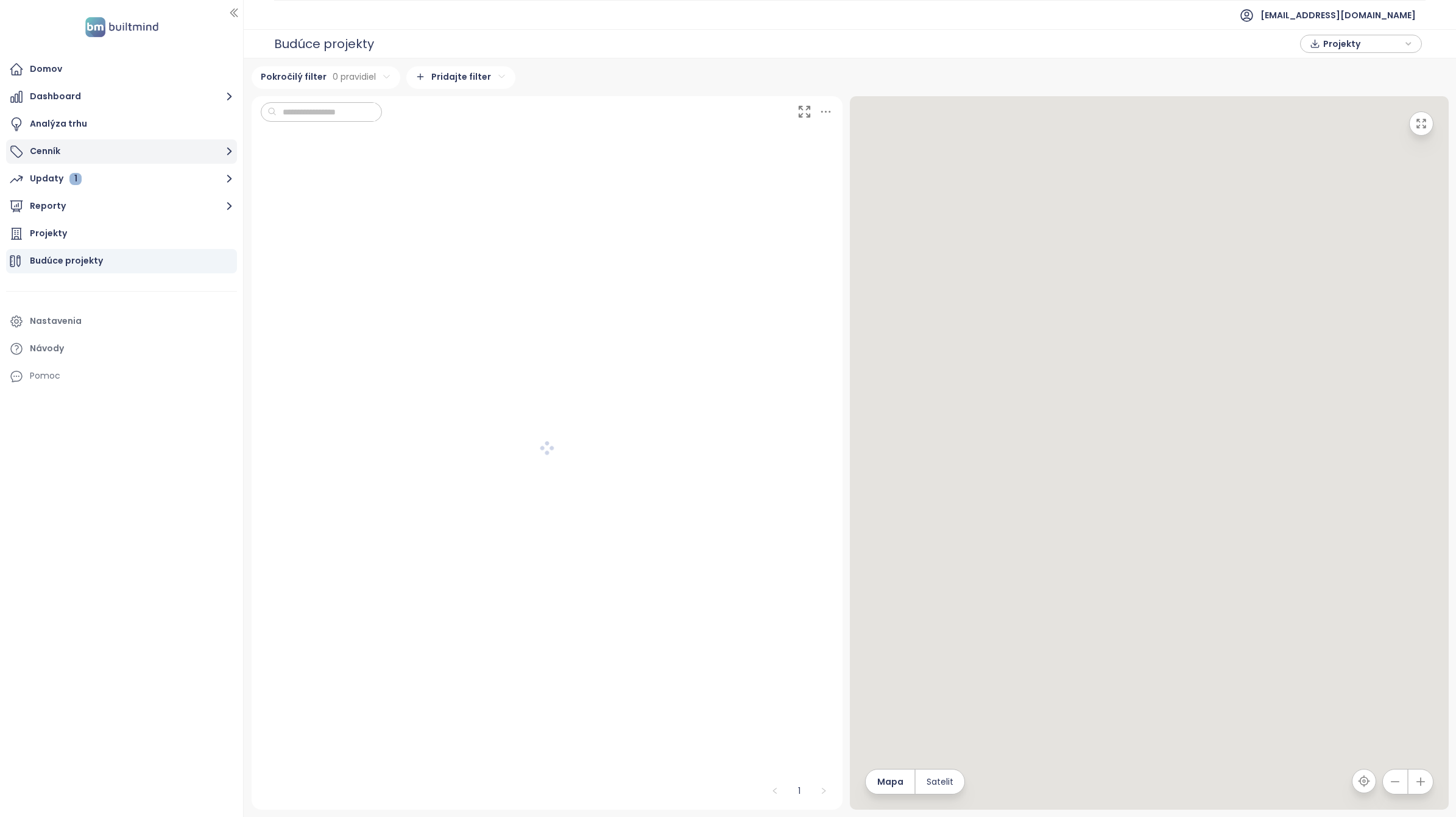
click at [47, 149] on button "Cenník" at bounding box center [121, 152] width 231 height 24
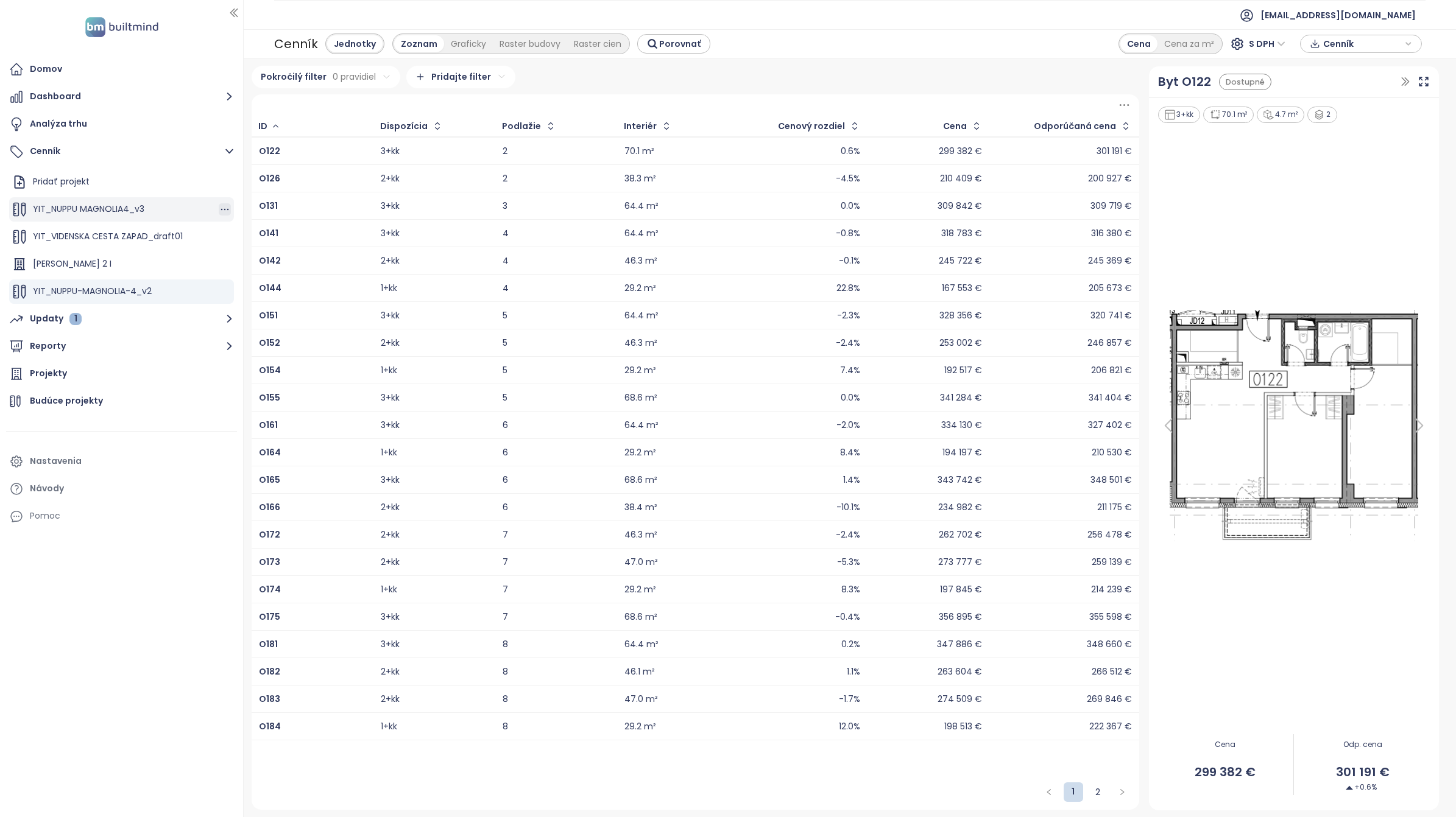
click at [219, 208] on icon "button" at bounding box center [225, 209] width 12 height 12
click at [260, 266] on button "Odstrániť" at bounding box center [263, 265] width 70 height 15
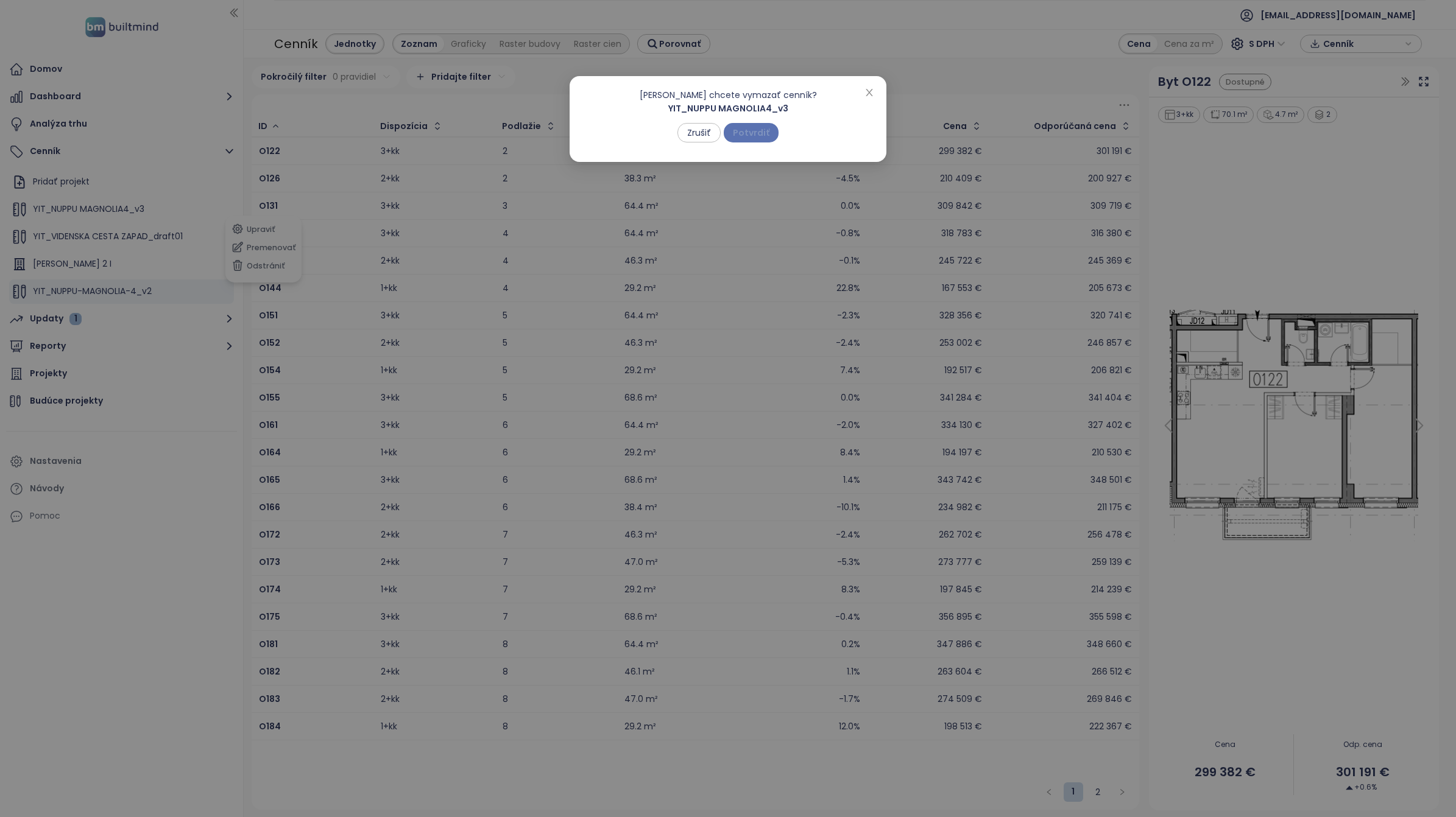
click at [759, 135] on span "Potvrdiť" at bounding box center [751, 133] width 37 height 13
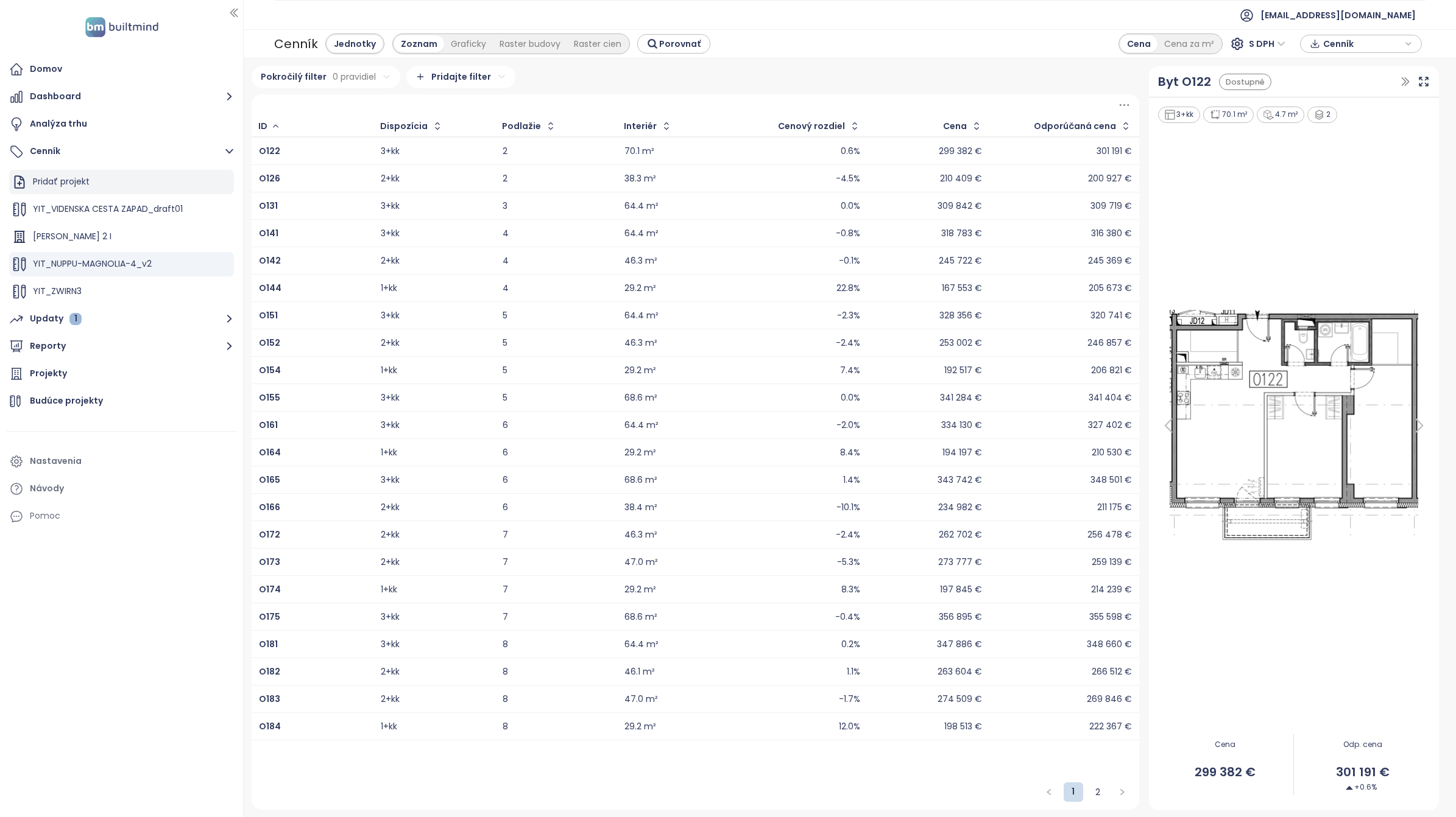
click at [47, 177] on div "Pridať projekt" at bounding box center [61, 181] width 56 height 15
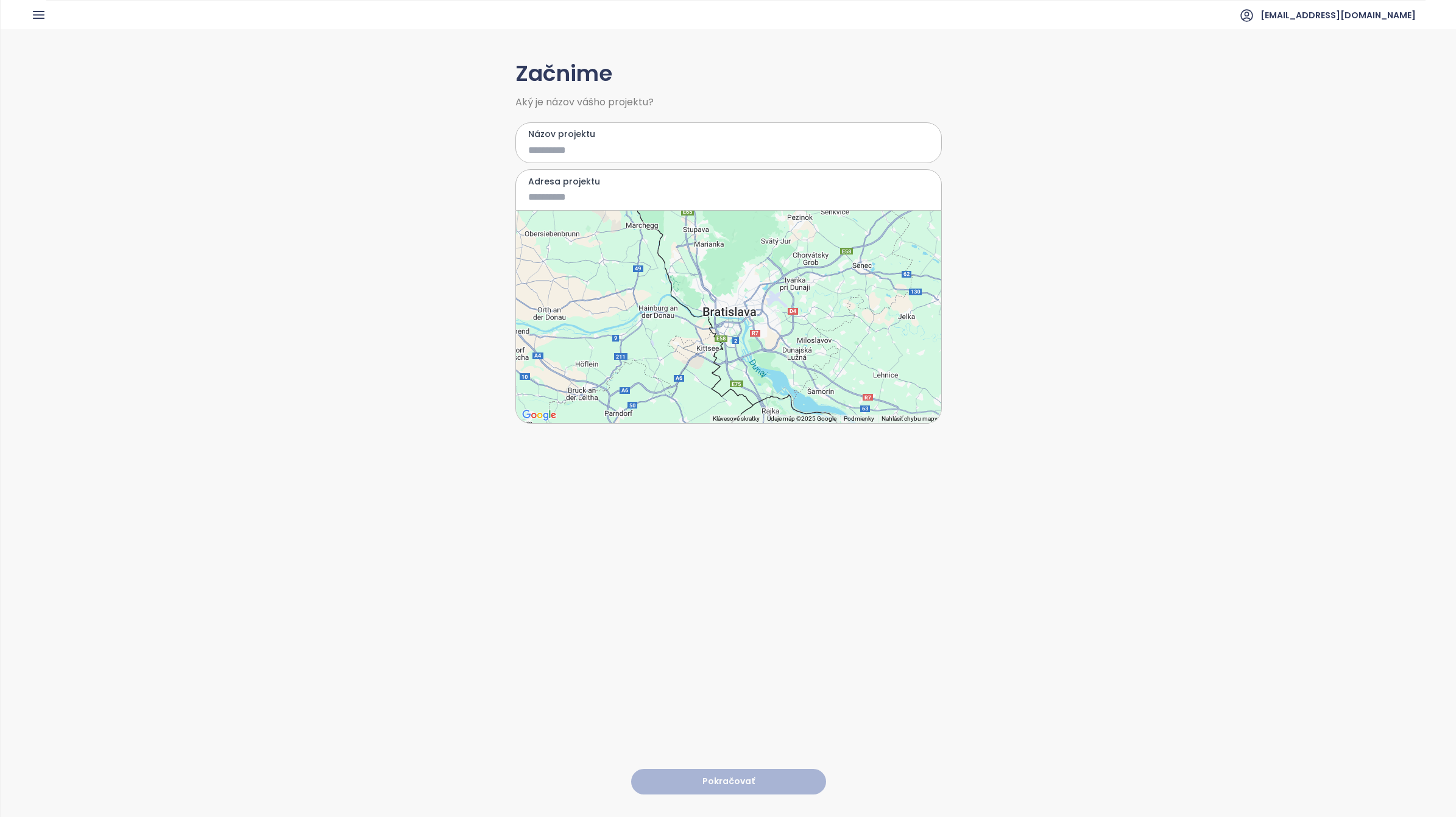
click at [619, 152] on input "Názov projektu" at bounding box center [720, 150] width 383 height 15
type input "**********"
click at [626, 199] on input "Adresa projektu" at bounding box center [720, 197] width 383 height 15
click at [762, 350] on div at bounding box center [729, 317] width 425 height 213
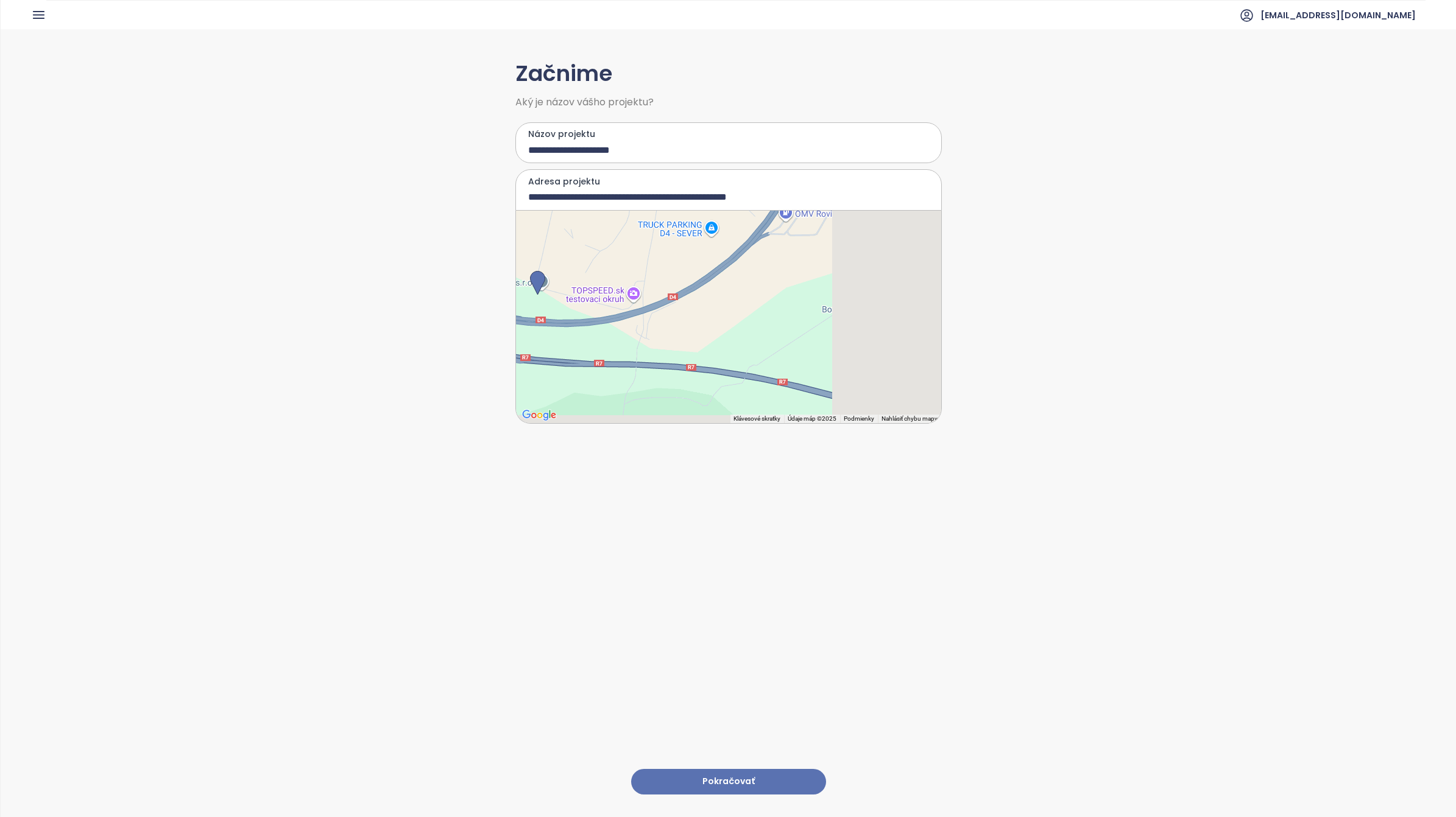
drag, startPoint x: 775, startPoint y: 339, endPoint x: 501, endPoint y: 329, distance: 274.2
click at [501, 329] on div "**********" at bounding box center [728, 423] width 1455 height 787
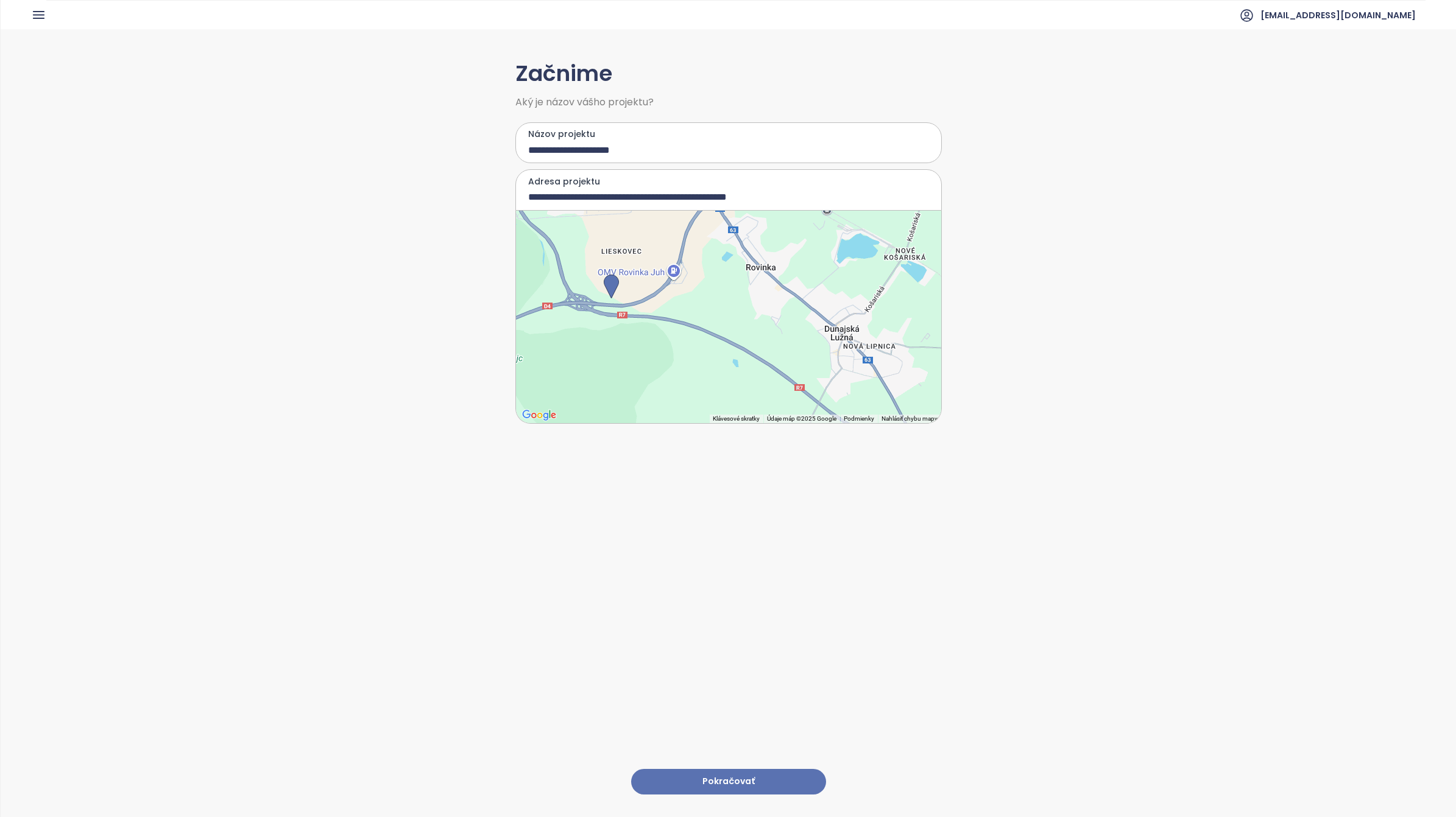
drag, startPoint x: 739, startPoint y: 305, endPoint x: 758, endPoint y: 399, distance: 95.9
click at [758, 399] on div at bounding box center [729, 317] width 425 height 213
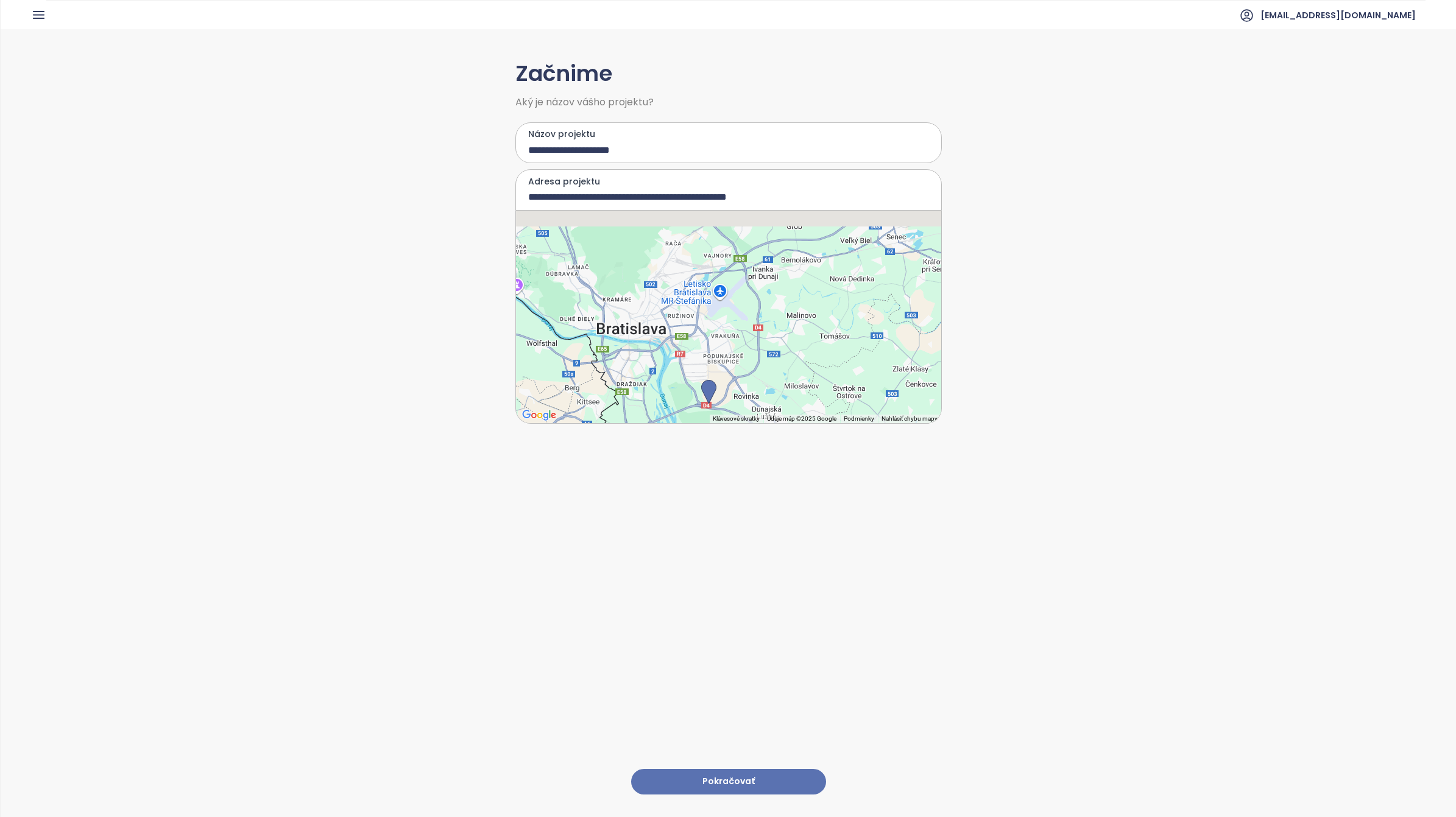
drag, startPoint x: 674, startPoint y: 320, endPoint x: 683, endPoint y: 343, distance: 24.7
click at [683, 343] on div at bounding box center [729, 317] width 425 height 213
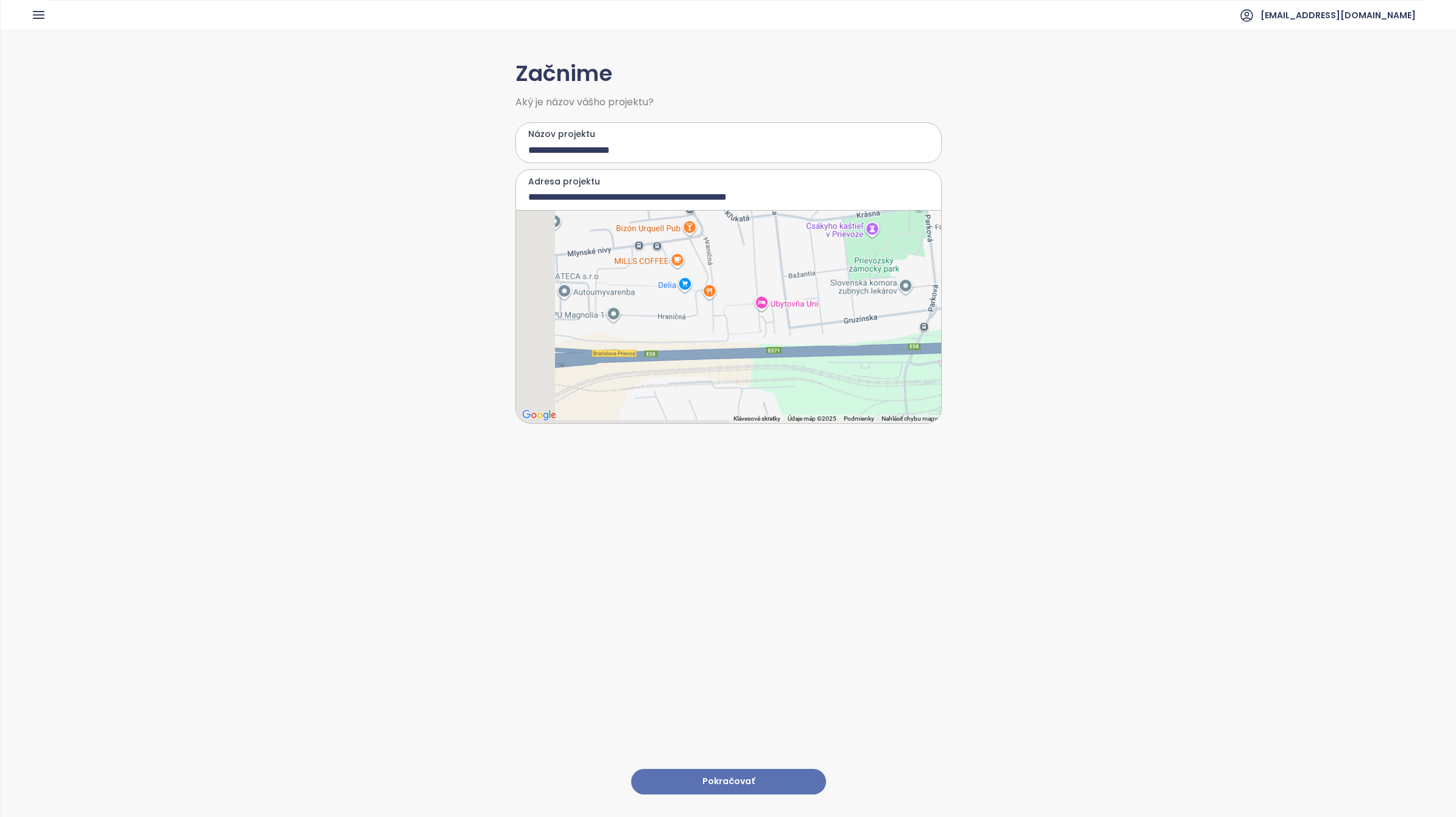
drag, startPoint x: 687, startPoint y: 361, endPoint x: 796, endPoint y: 269, distance: 142.6
click at [796, 269] on div at bounding box center [729, 317] width 425 height 213
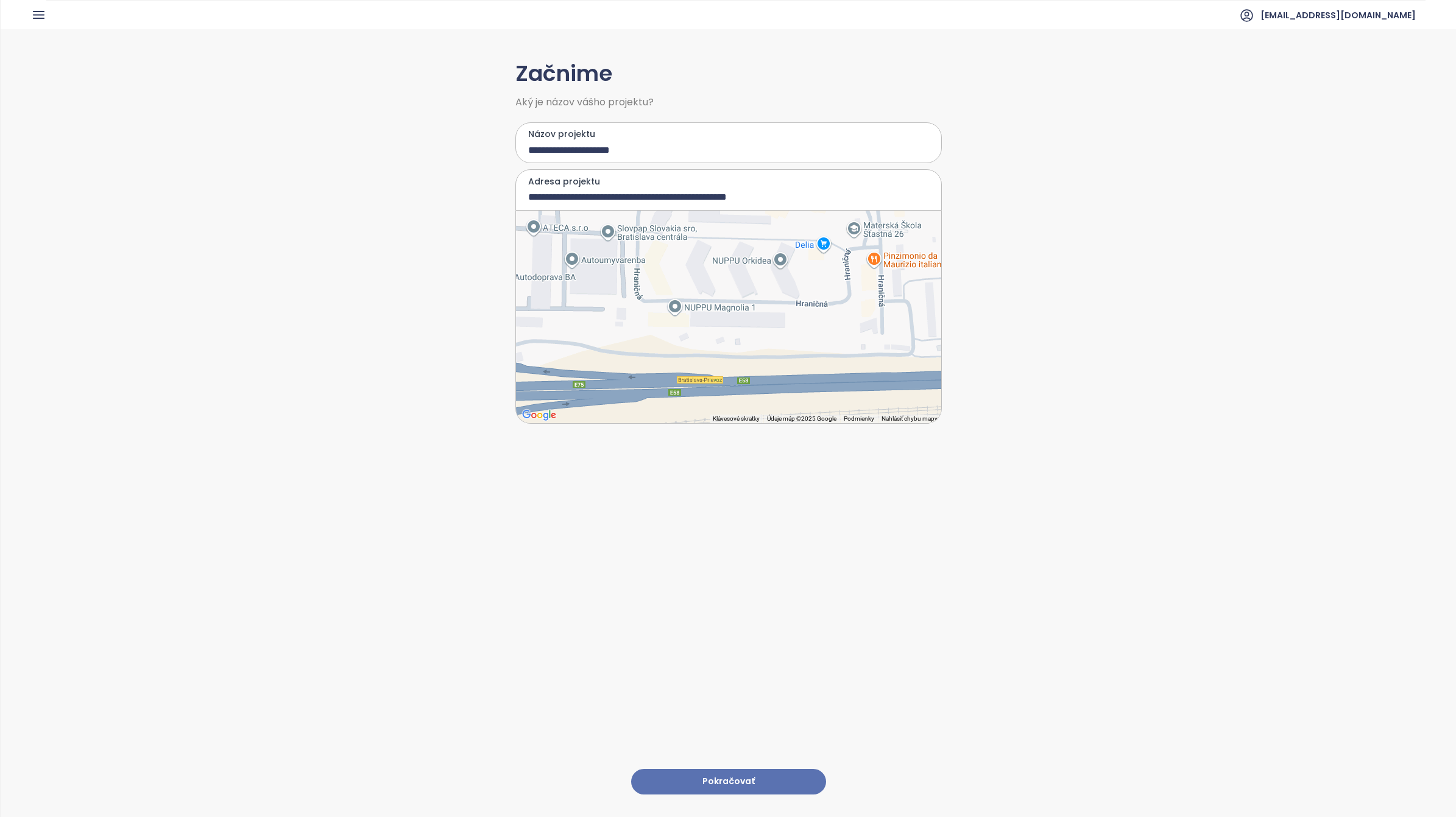
drag, startPoint x: 753, startPoint y: 318, endPoint x: 829, endPoint y: 318, distance: 76.0
click at [829, 318] on div at bounding box center [729, 317] width 425 height 213
click at [799, 309] on div at bounding box center [729, 317] width 425 height 213
type input "**********"
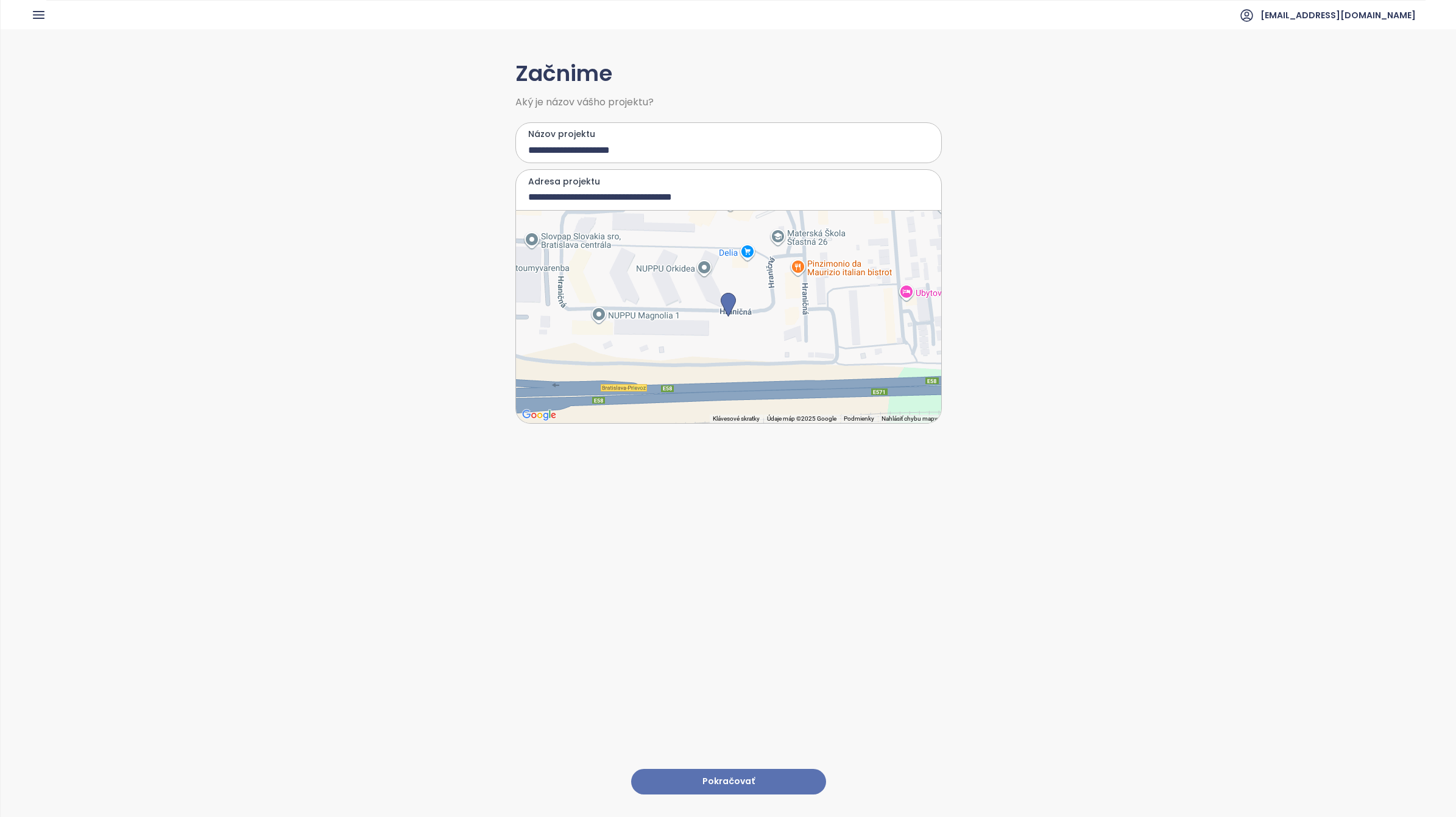
click at [727, 769] on button "Pokračovať" at bounding box center [728, 782] width 195 height 26
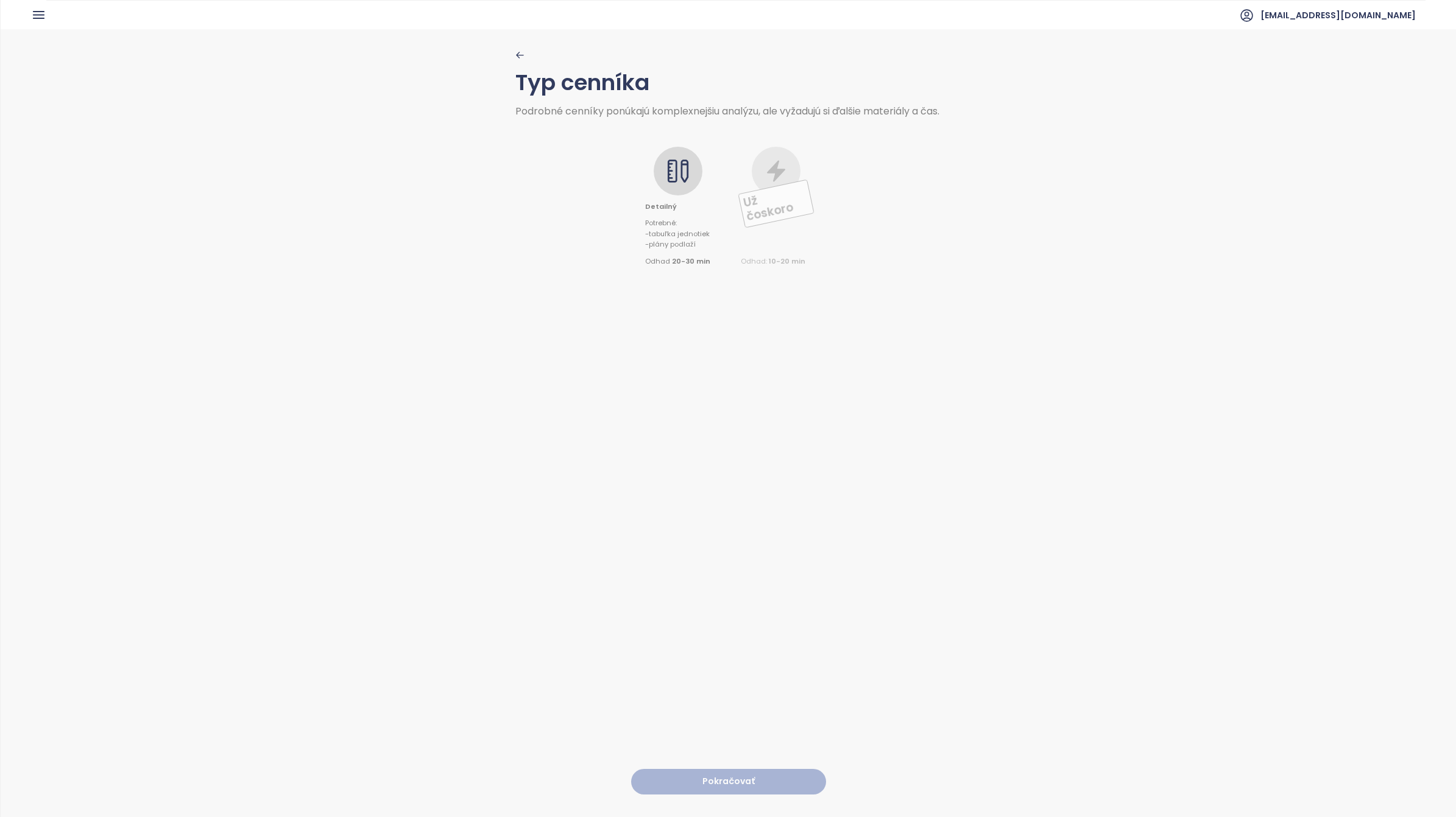
click at [675, 173] on icon at bounding box center [677, 171] width 24 height 24
click at [724, 771] on button "Pokračovať" at bounding box center [728, 782] width 195 height 26
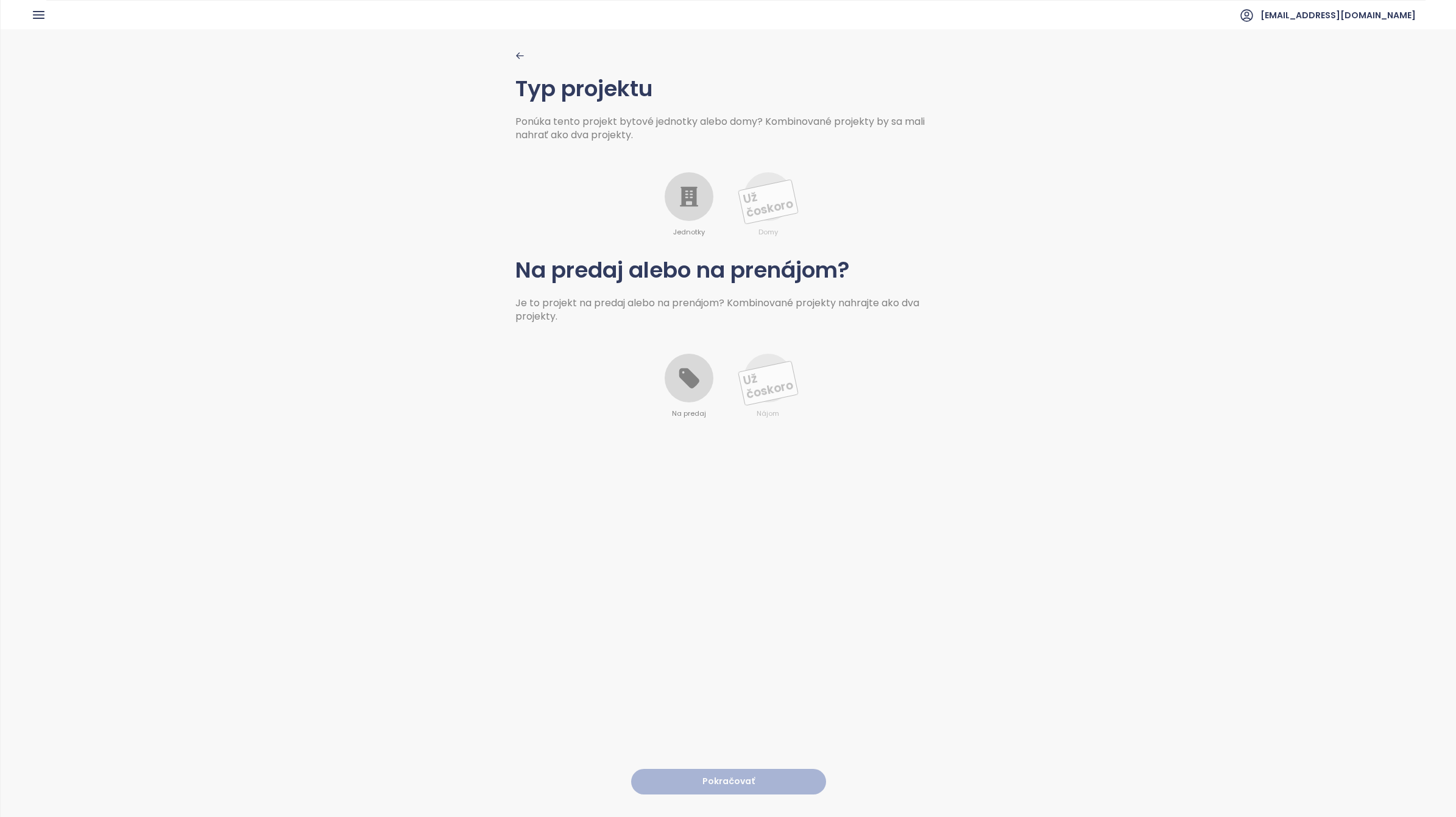
click at [681, 207] on icon at bounding box center [689, 196] width 24 height 24
click at [685, 388] on icon at bounding box center [689, 378] width 20 height 20
click at [743, 776] on button "Pokračovať" at bounding box center [728, 782] width 195 height 26
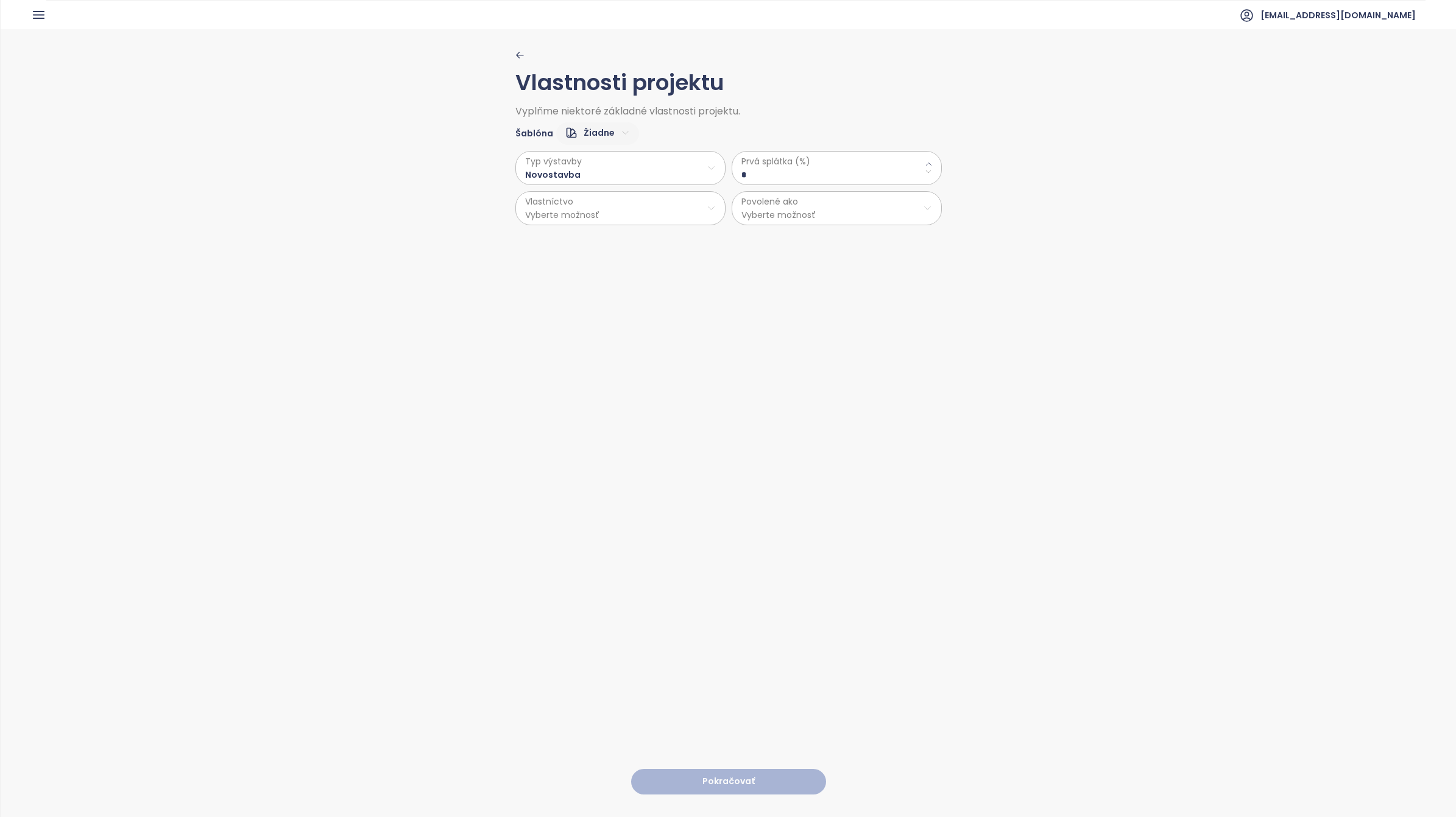
click at [779, 174] on \(\%\) "*" at bounding box center [836, 175] width 190 height 13
type \(\%\) "**"
click at [630, 210] on html "Domov Dashboard Analýza trhu Cenník Updaty 1 Reporty Projekty Budúce projekty N…" at bounding box center [728, 408] width 1456 height 817
click at [556, 239] on span "Osobné" at bounding box center [614, 240] width 203 height 17
click at [802, 212] on html "Domov Dashboard Analýza trhu Cenník Updaty 1 Reporty Projekty Budúce projekty N…" at bounding box center [728, 408] width 1456 height 817
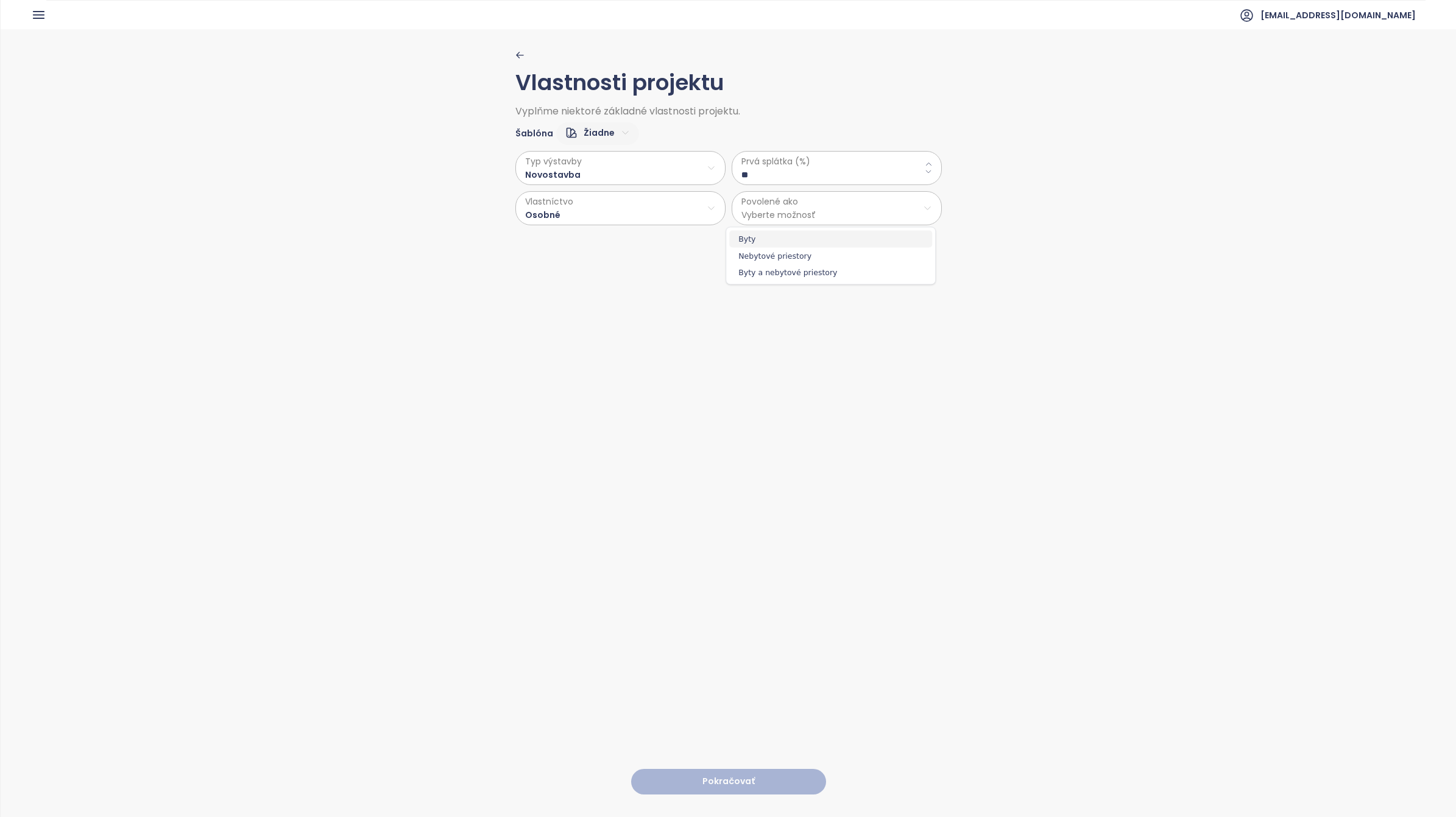
click at [748, 240] on span "Byty" at bounding box center [830, 240] width 203 height 17
click at [719, 772] on button "Pokračovať" at bounding box center [728, 782] width 195 height 26
click at [610, 171] on html "Domov Dashboard Analýza trhu Cenník Updaty 1 Reporty Projekty Budúce projekty N…" at bounding box center [728, 408] width 1456 height 817
click at [615, 218] on span "Laminát" at bounding box center [616, 216] width 49 height 17
click at [875, 172] on html "Domov Dashboard Analýza trhu Cenník Updaty 1 Reporty Projekty Budúce projekty N…" at bounding box center [728, 408] width 1456 height 817
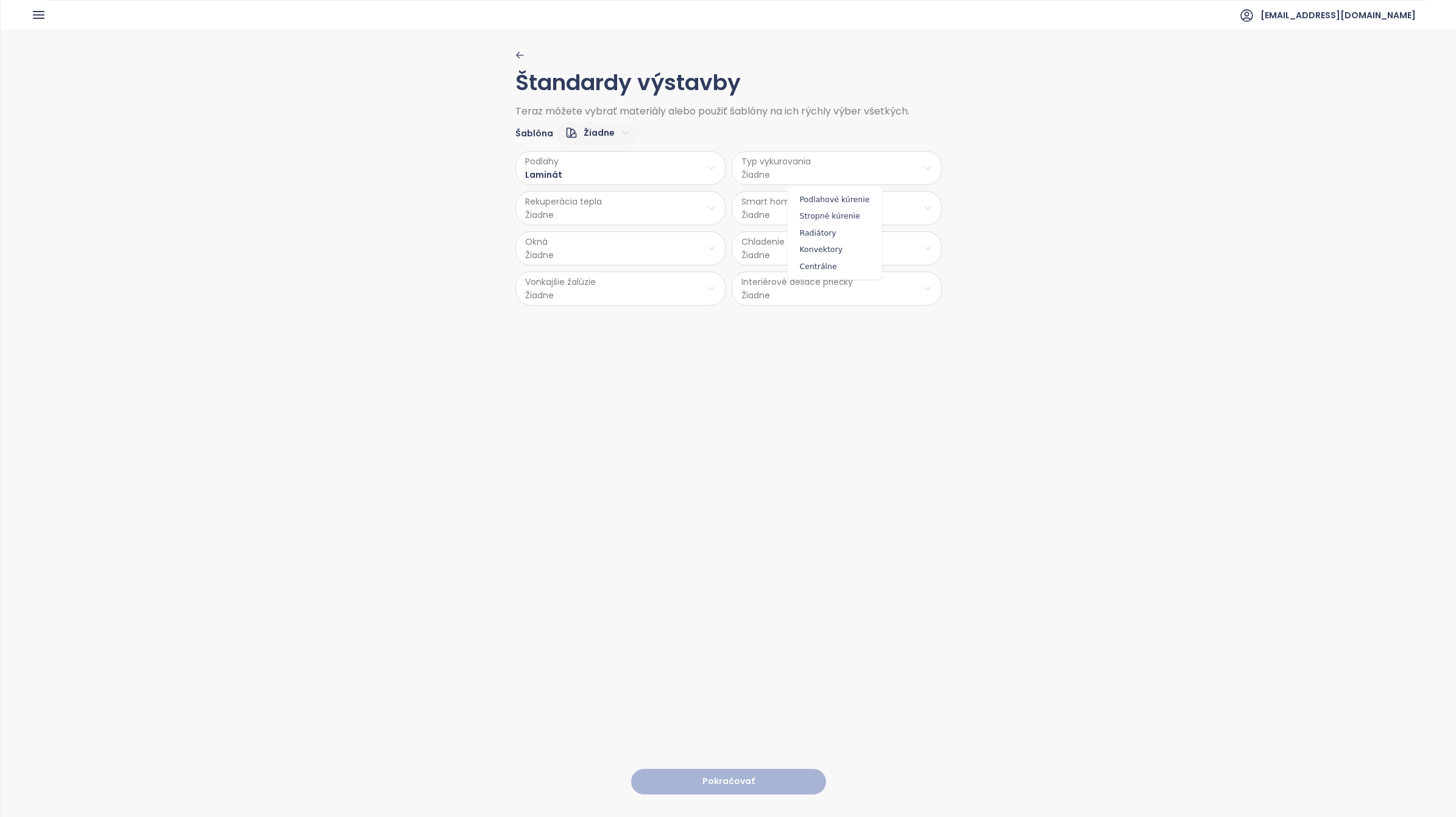
click at [836, 235] on span "Radiátory" at bounding box center [835, 233] width 89 height 17
click at [605, 217] on html "Domov Dashboard Analýza trhu Cenník Updaty 1 Reporty Projekty Budúce projekty N…" at bounding box center [728, 408] width 1456 height 817
click at [620, 255] on span "Nie" at bounding box center [615, 257] width 33 height 17
click at [862, 207] on html "Domov Dashboard Analýza trhu Cenník Updaty 1 Reporty Projekty Budúce projekty N…" at bounding box center [728, 408] width 1456 height 817
click at [839, 254] on span "Nie" at bounding box center [832, 257] width 33 height 17
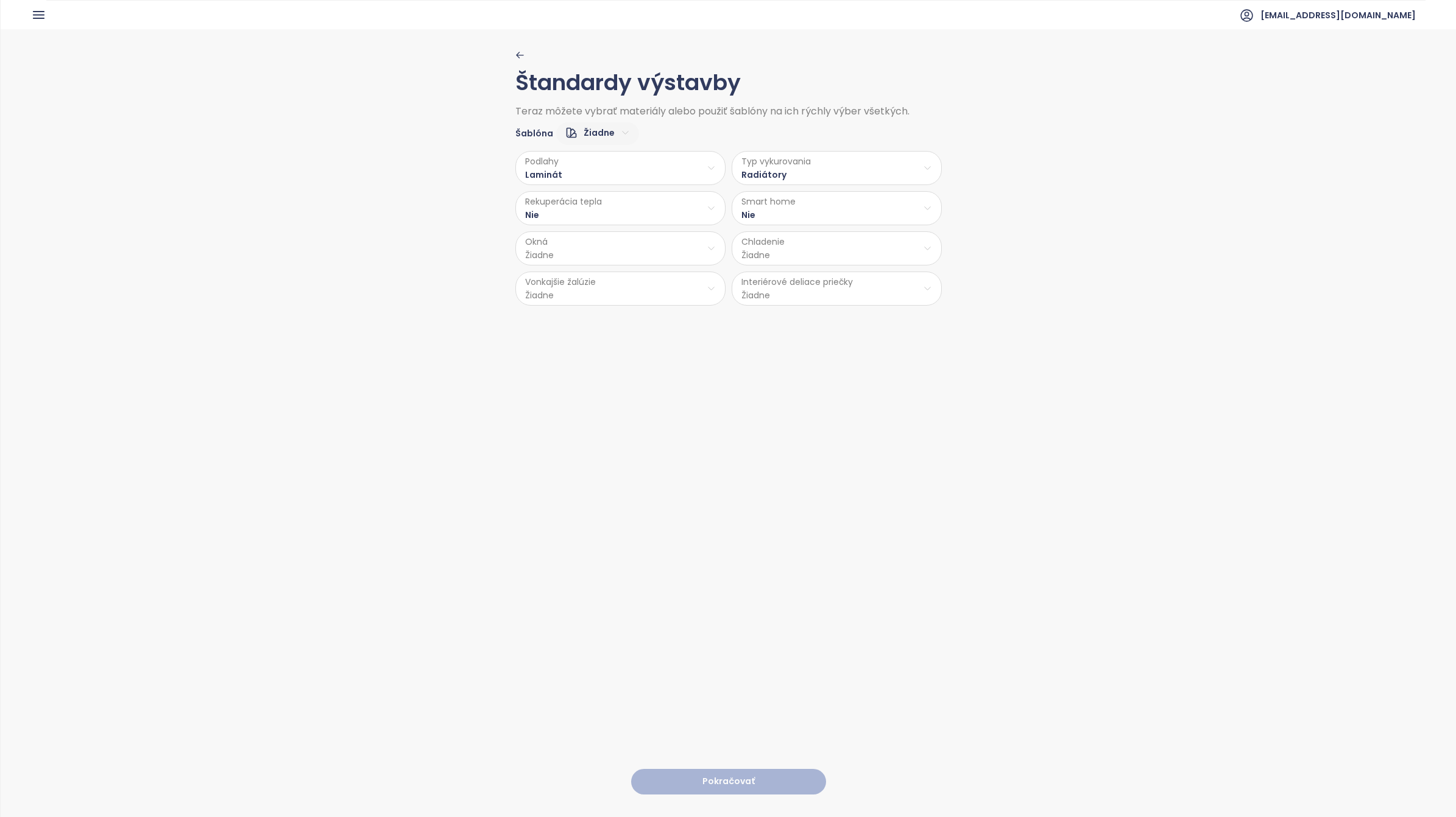
click at [606, 253] on html "Domov Dashboard Analýza trhu Cenník Updaty 1 Reporty Projekty Budúce projekty N…" at bounding box center [728, 408] width 1456 height 817
drag, startPoint x: 614, startPoint y: 347, endPoint x: 704, endPoint y: 323, distance: 93.1
click at [616, 343] on span "PVC" at bounding box center [616, 347] width 64 height 17
click at [848, 247] on html "Domov Dashboard Analýza trhu Cenník Updaty 1 Reporty Projekty Budúce projekty N…" at bounding box center [728, 408] width 1456 height 817
click at [832, 301] on span "Príprava klimatizácie" at bounding box center [836, 297] width 107 height 17
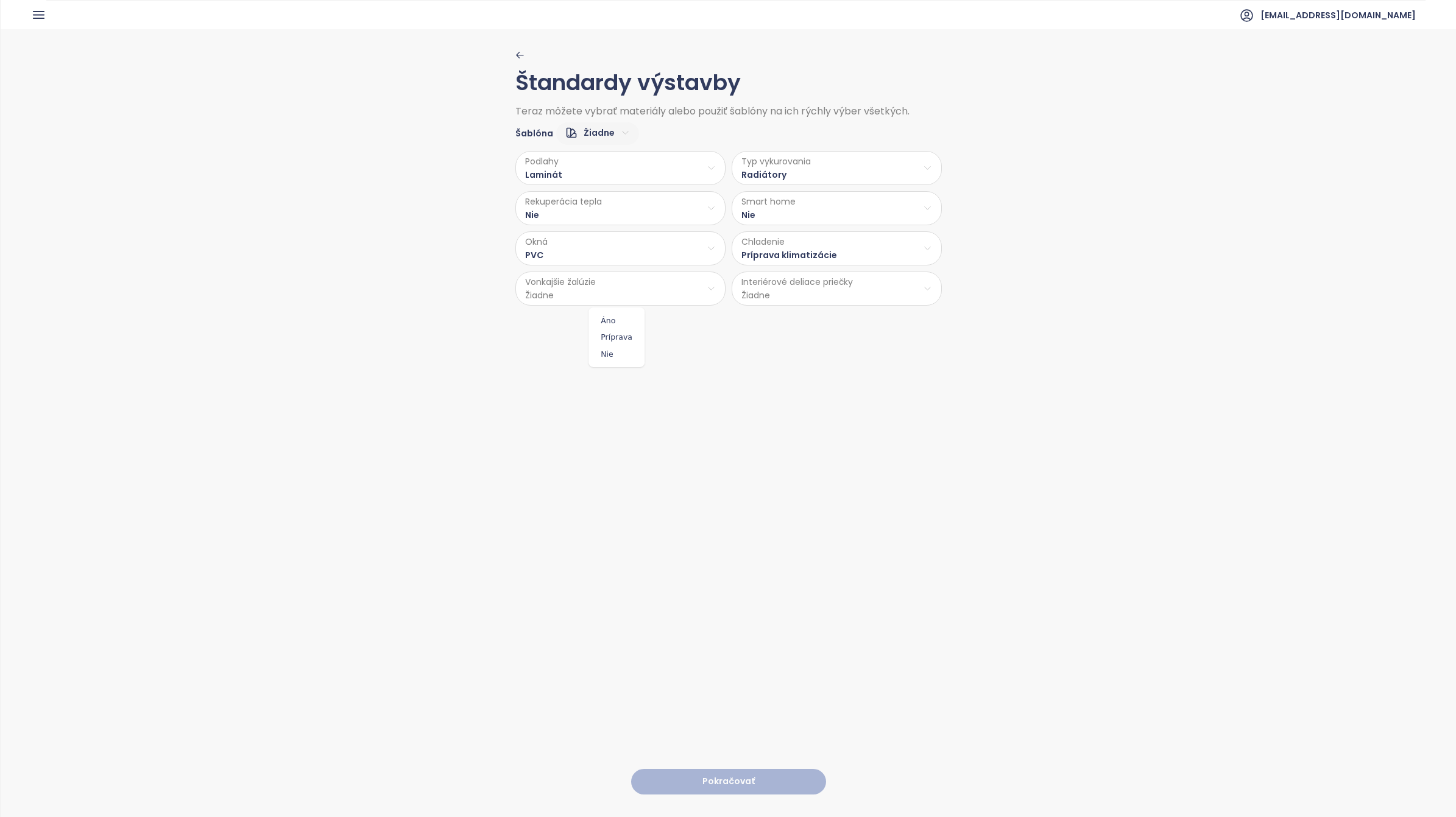
click at [630, 291] on html "Domov Dashboard Analýza trhu Cenník Updaty 1 Reporty Projekty Budúce projekty N…" at bounding box center [728, 408] width 1456 height 817
drag, startPoint x: 604, startPoint y: 354, endPoint x: 752, endPoint y: 318, distance: 152.3
click at [605, 353] on span "Nie" at bounding box center [616, 354] width 50 height 17
click at [823, 291] on html "Domov Dashboard Analýza trhu Cenník Updaty 1 Reporty Projekty Budúce projekty N…" at bounding box center [728, 408] width 1456 height 817
drag, startPoint x: 826, startPoint y: 339, endPoint x: 813, endPoint y: 341, distance: 13.2
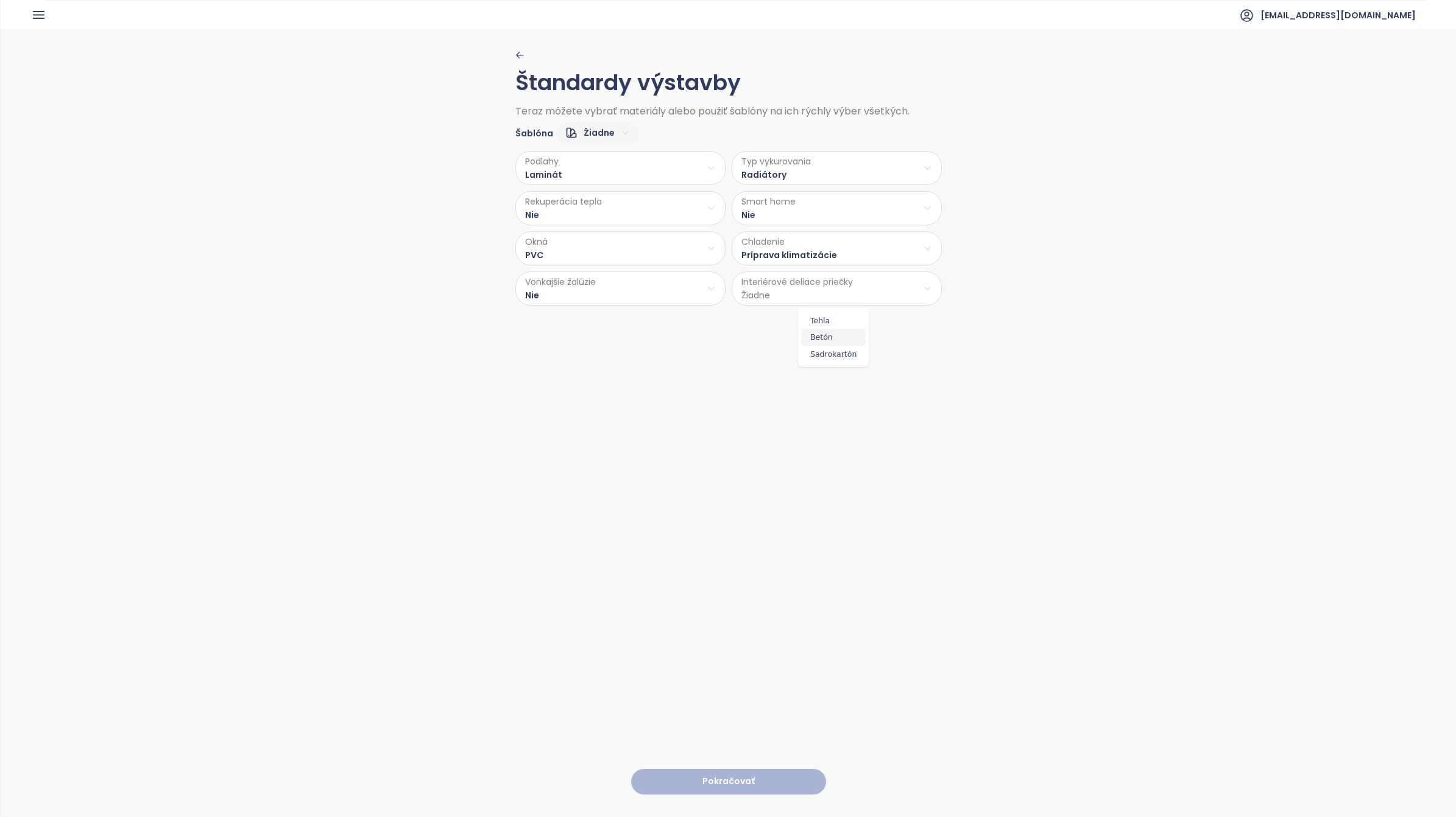
click at [826, 338] on span "Betón" at bounding box center [833, 337] width 64 height 17
click at [731, 769] on button "Pokračovať" at bounding box center [728, 782] width 195 height 26
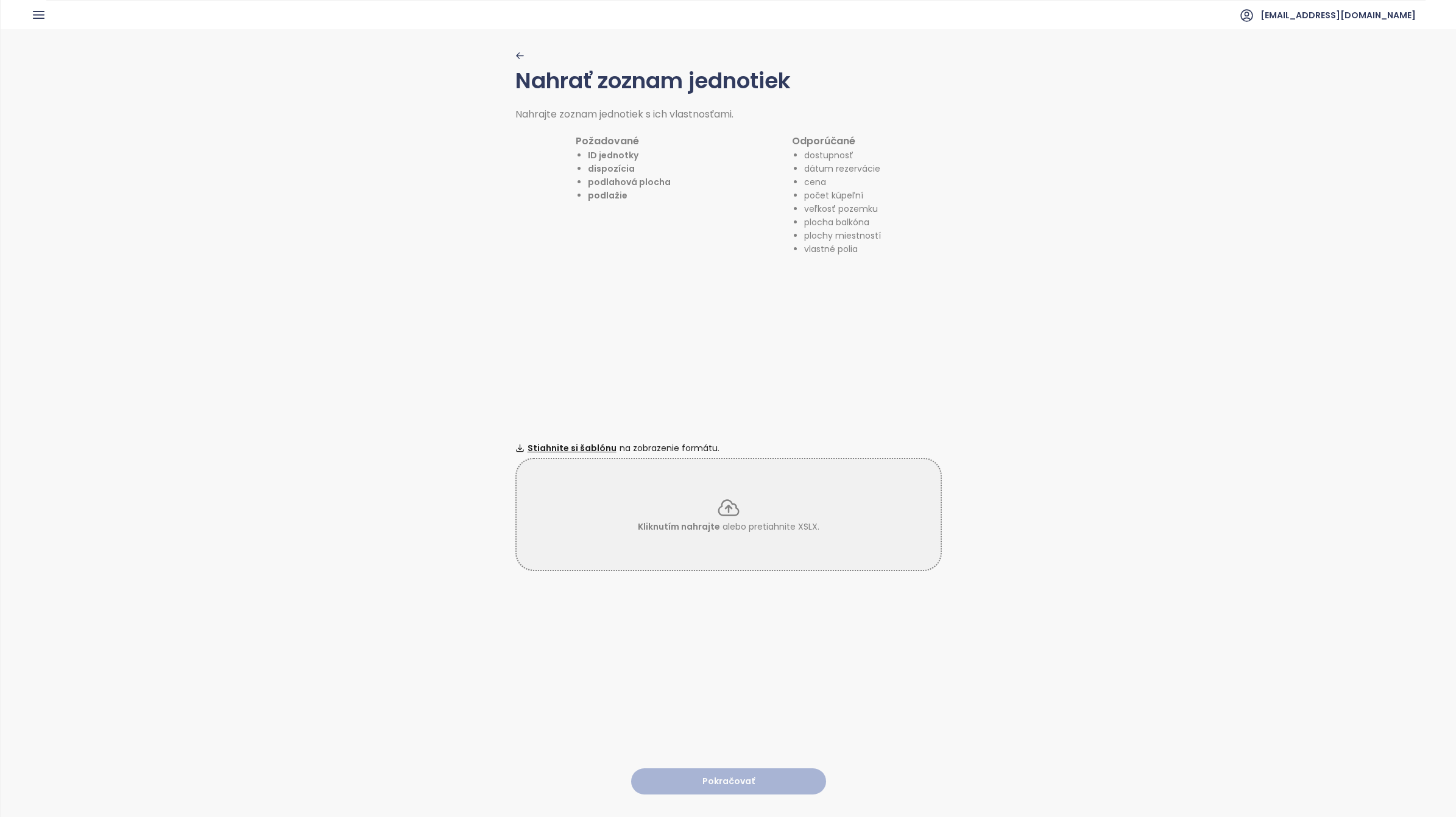
click at [727, 505] on icon at bounding box center [728, 507] width 24 height 24
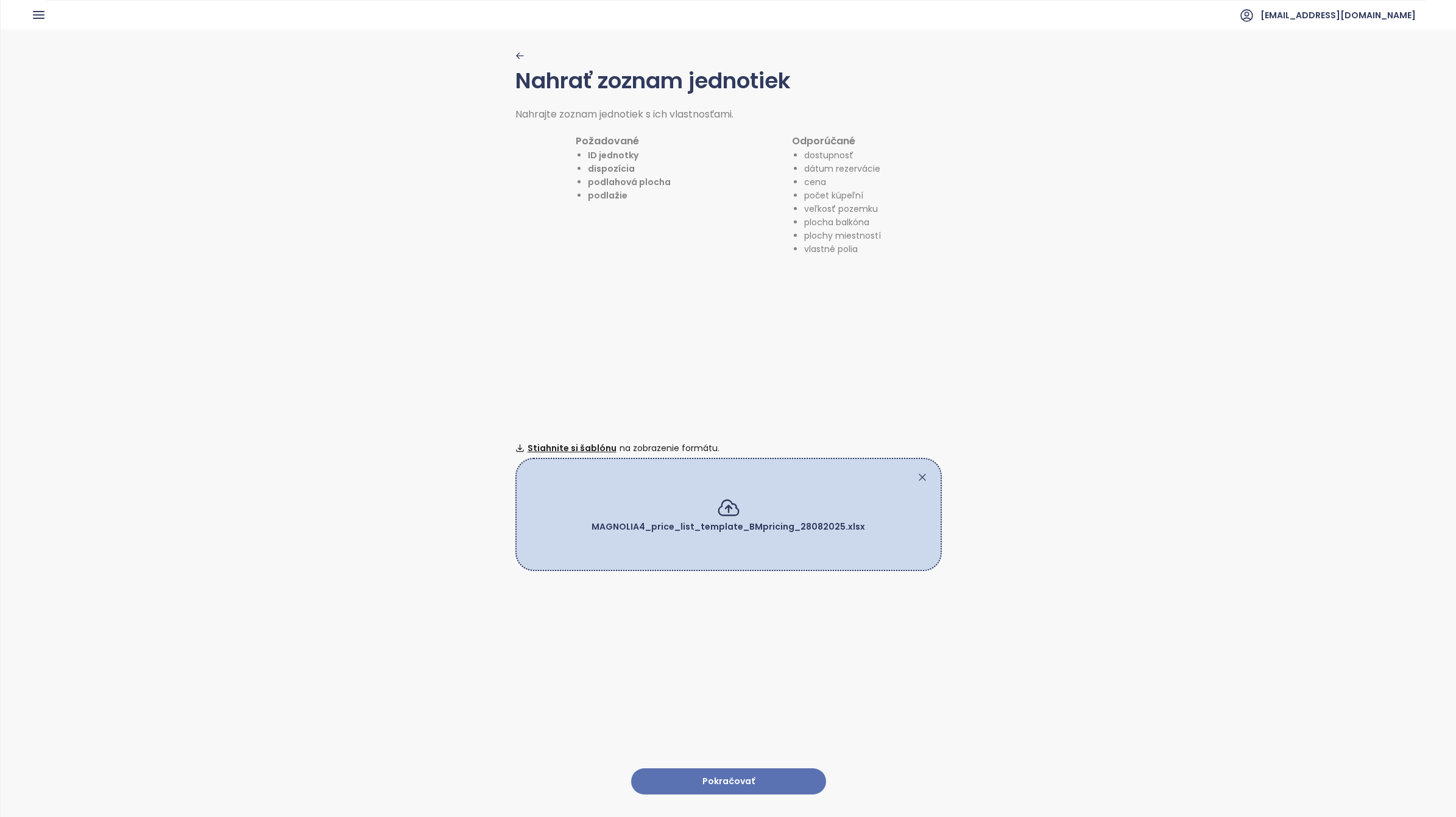
click at [710, 768] on button "Pokračovať" at bounding box center [728, 782] width 195 height 26
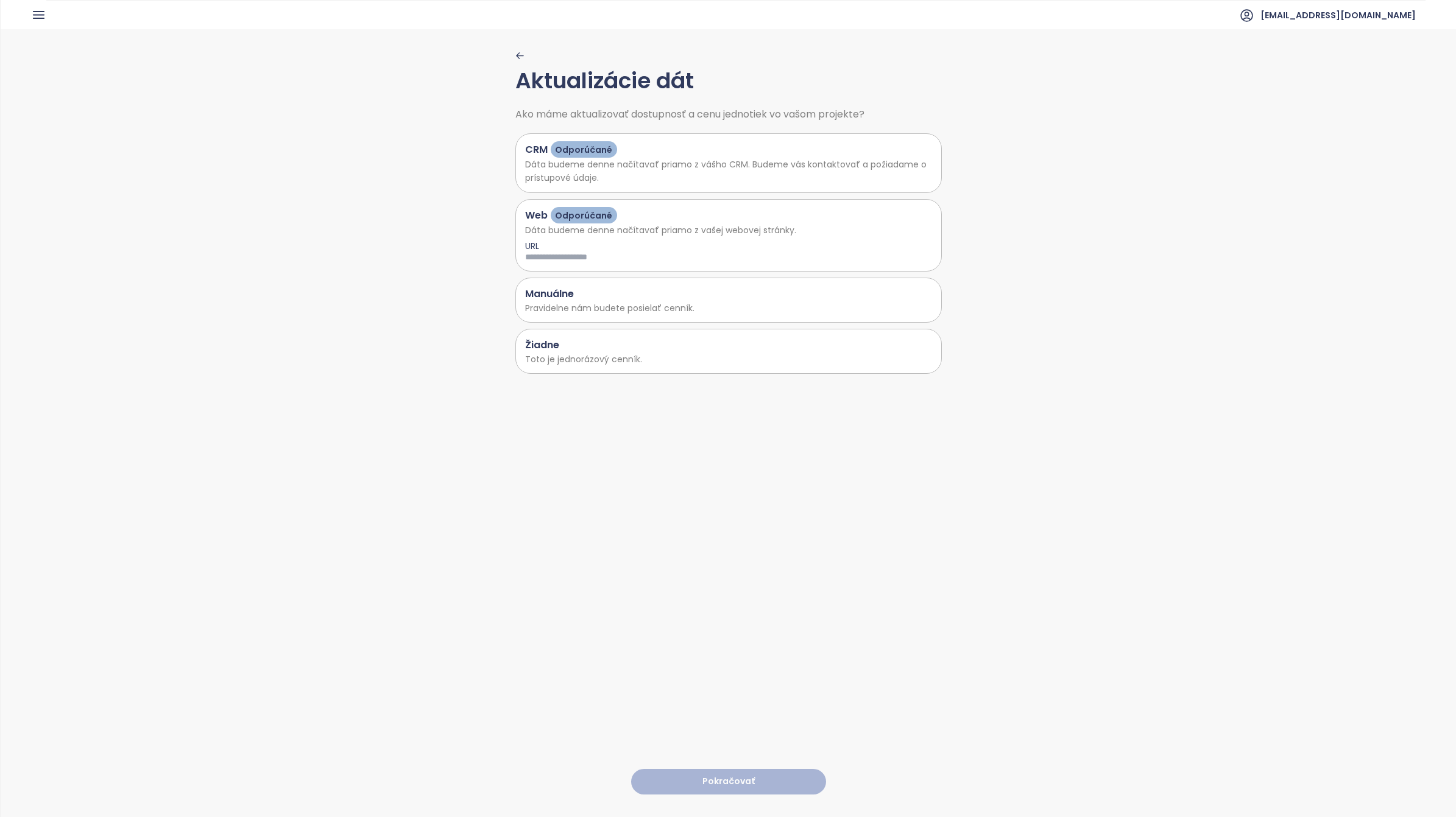
click at [599, 314] on p "Pravidelne nám budete posielať cenník." at bounding box center [729, 308] width 407 height 13
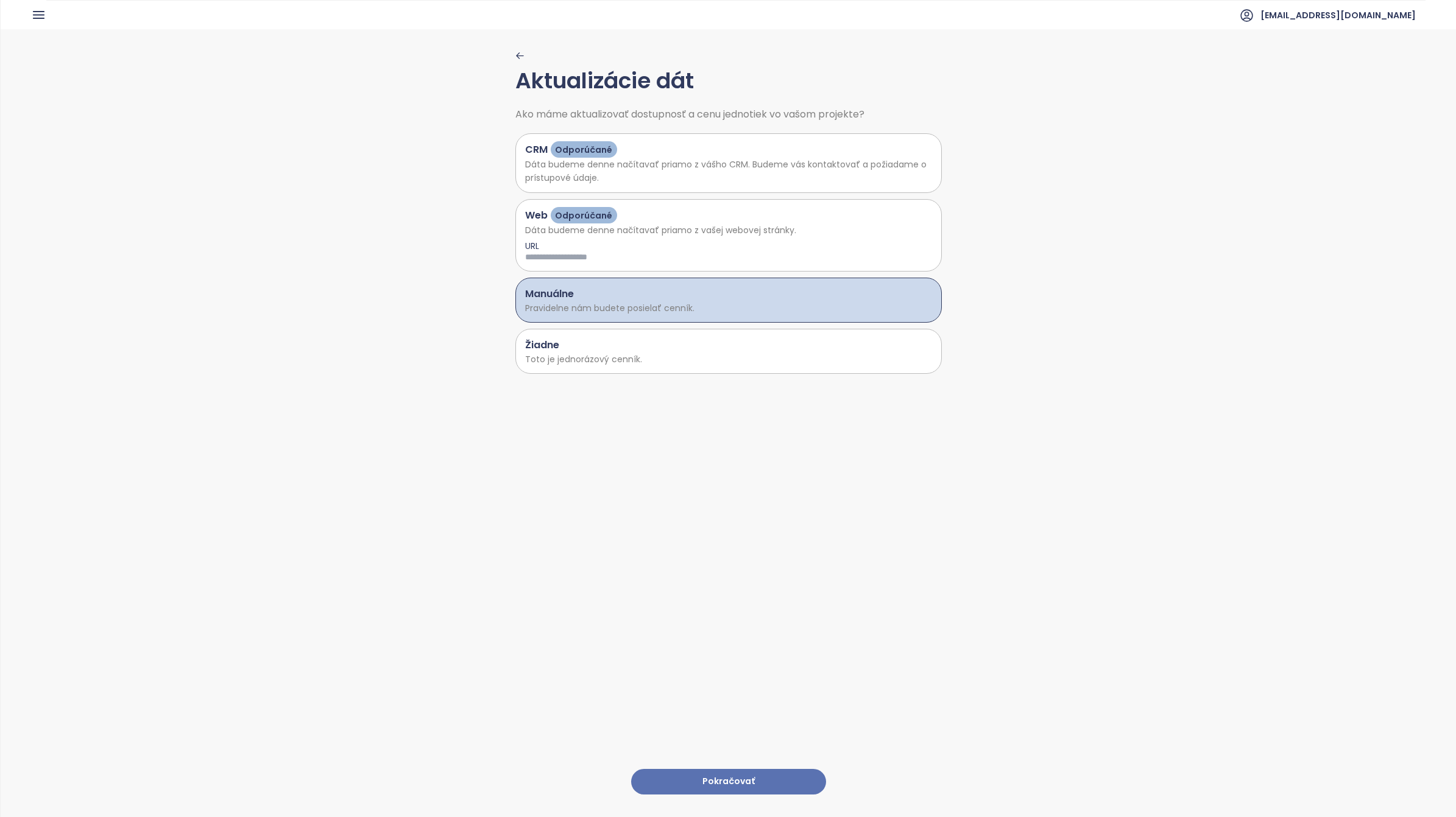
click at [732, 770] on button "Pokračovať" at bounding box center [728, 782] width 195 height 26
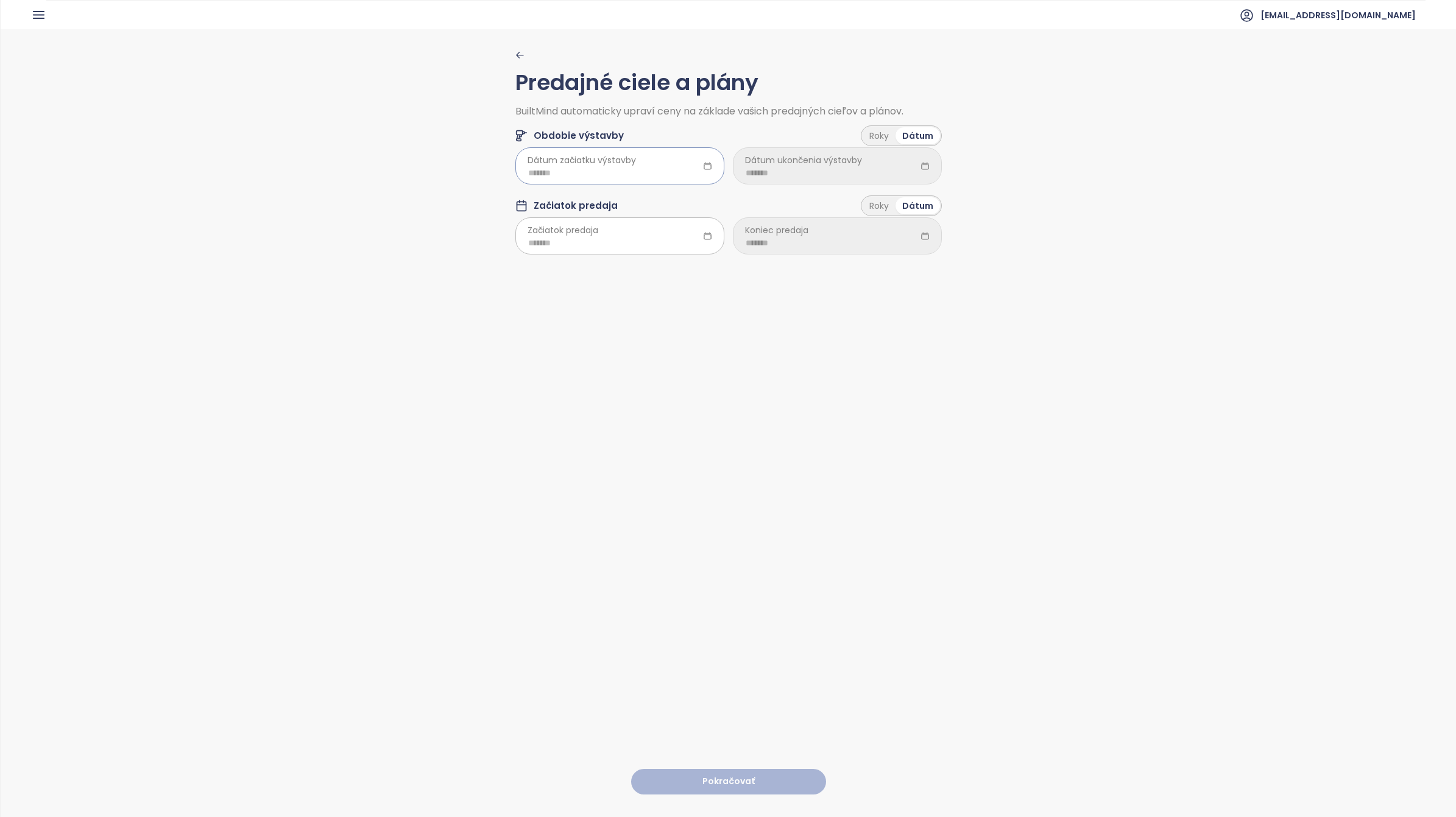
click at [644, 151] on div at bounding box center [620, 166] width 209 height 37
click at [654, 272] on div "Jun" at bounding box center [653, 272] width 37 height 14
type input "*******"
click at [823, 175] on input at bounding box center [837, 173] width 183 height 13
click at [888, 205] on button "button" at bounding box center [891, 198] width 13 height 24
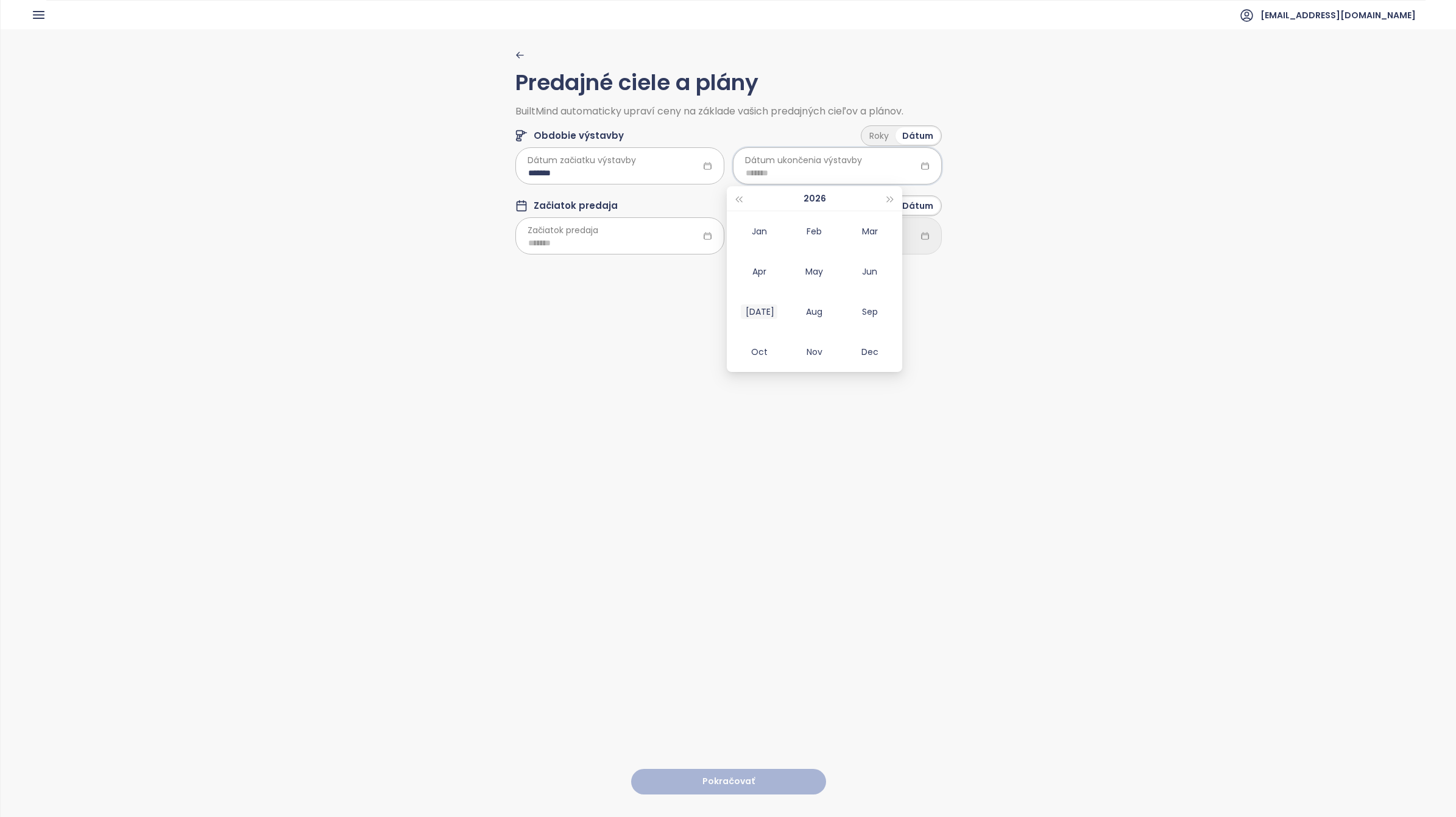
click at [756, 312] on div "Jul" at bounding box center [760, 312] width 37 height 14
type input "*******"
click at [625, 242] on input at bounding box center [620, 243] width 183 height 13
click at [541, 382] on div "Jul" at bounding box center [542, 382] width 37 height 14
type input "*******"
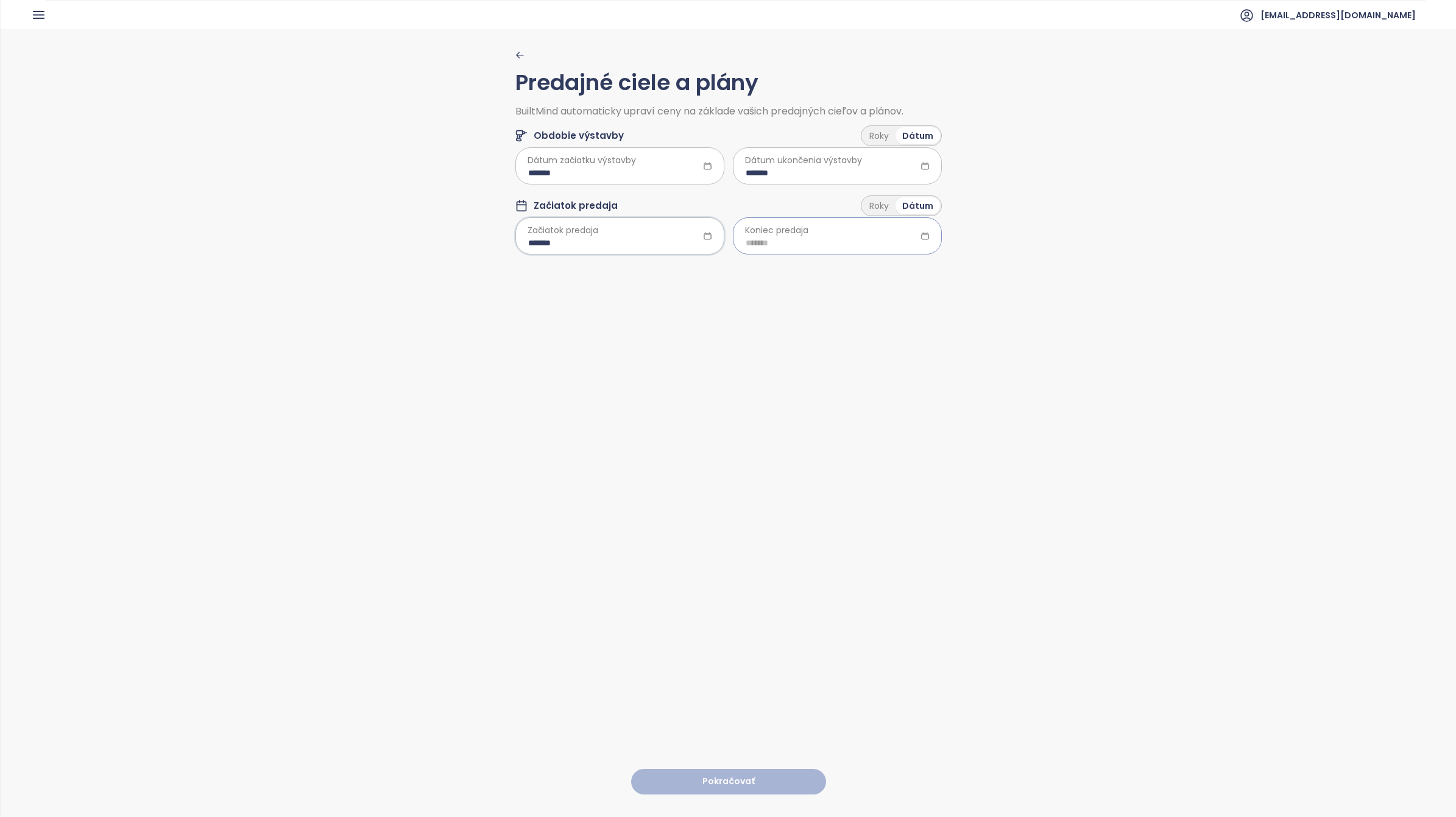
click at [833, 244] on input at bounding box center [837, 243] width 183 height 13
type input "*******"
click at [895, 272] on button "button" at bounding box center [891, 268] width 13 height 24
type input "*******"
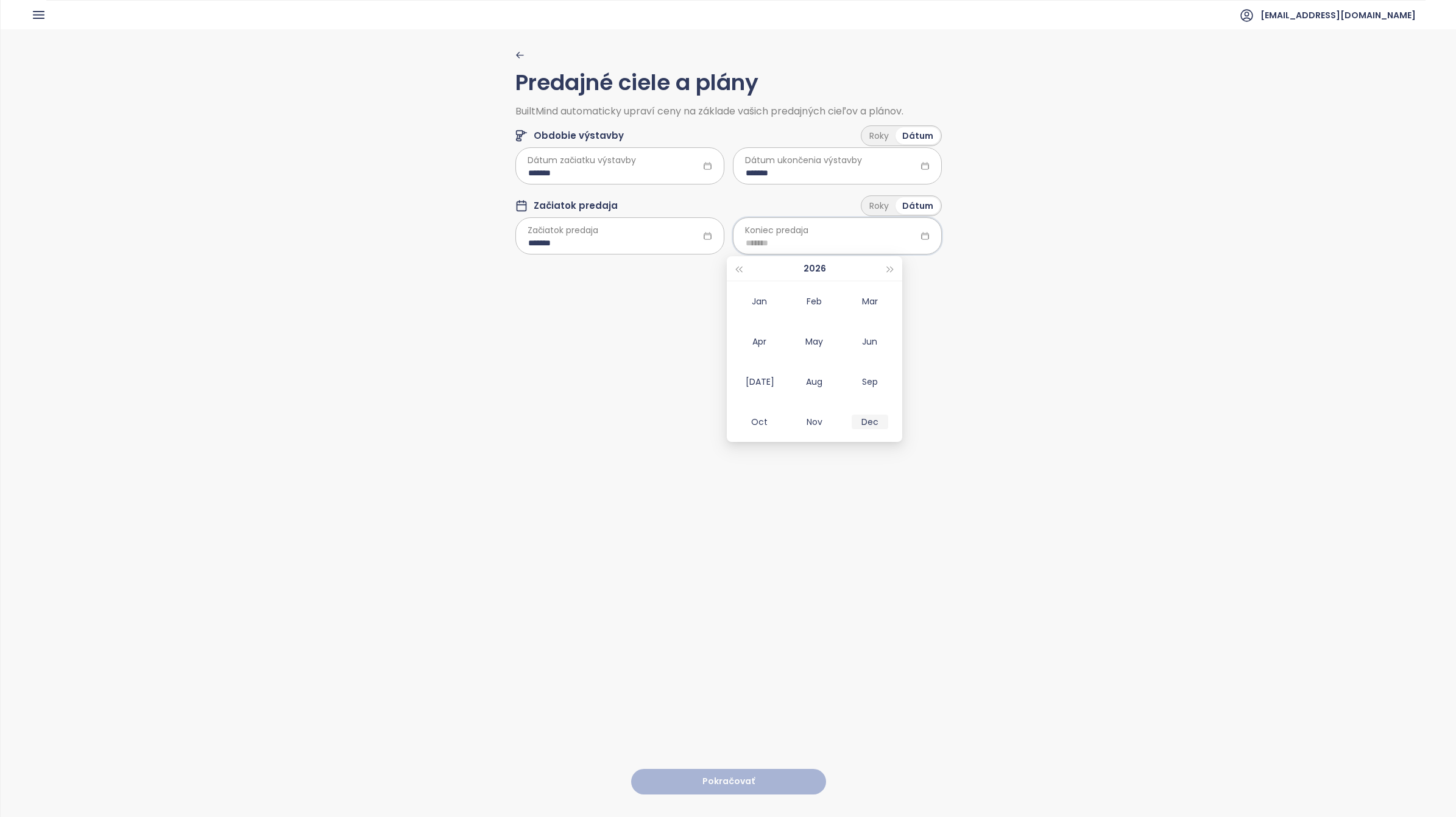
click at [876, 420] on div "Dec" at bounding box center [870, 422] width 37 height 14
type input "*******"
click at [729, 769] on button "Pokračovať" at bounding box center [728, 782] width 195 height 26
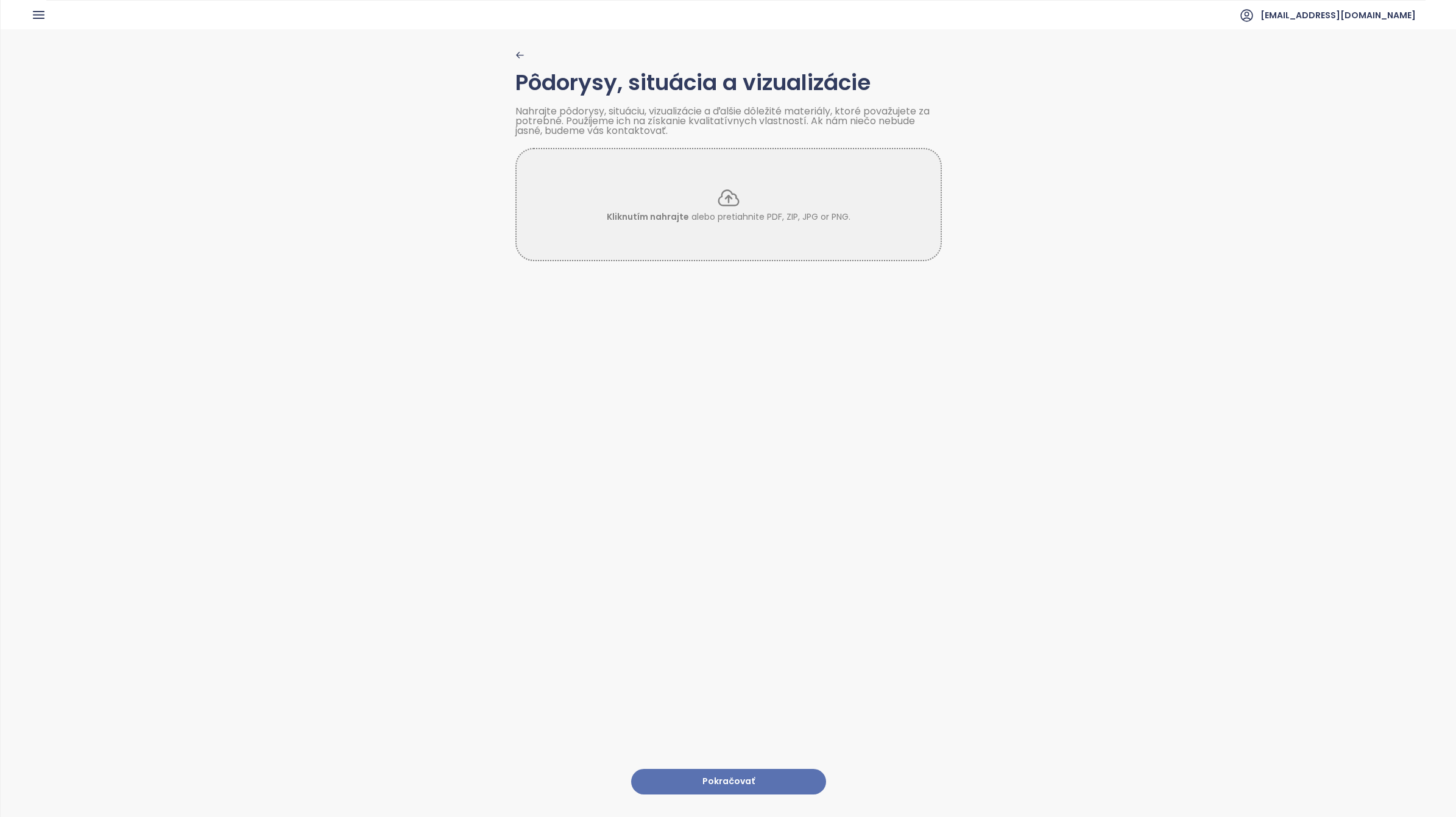
click at [717, 769] on button "Pokračovať" at bounding box center [728, 782] width 195 height 26
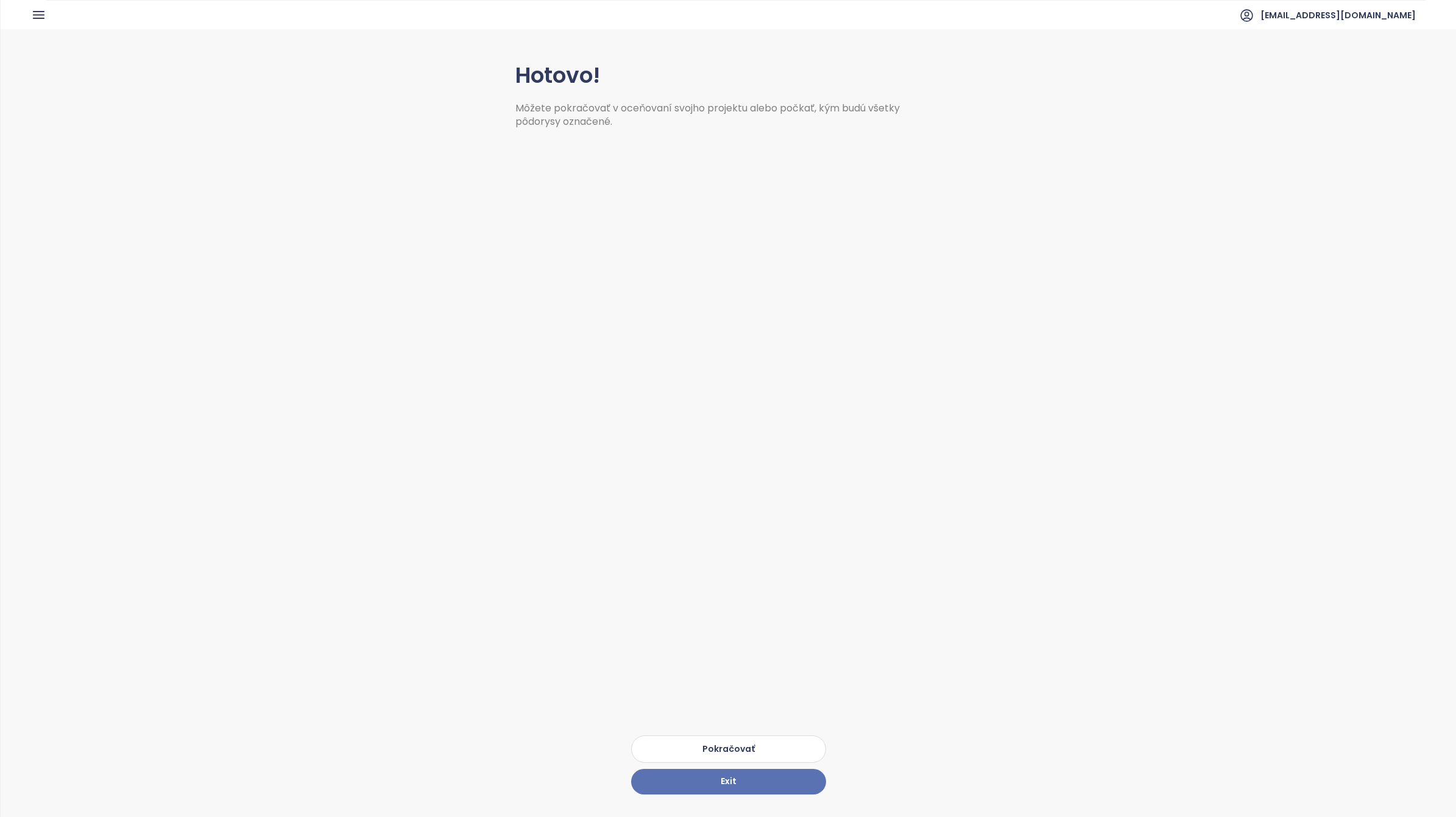
click at [733, 738] on button "Pokračovať" at bounding box center [728, 749] width 195 height 28
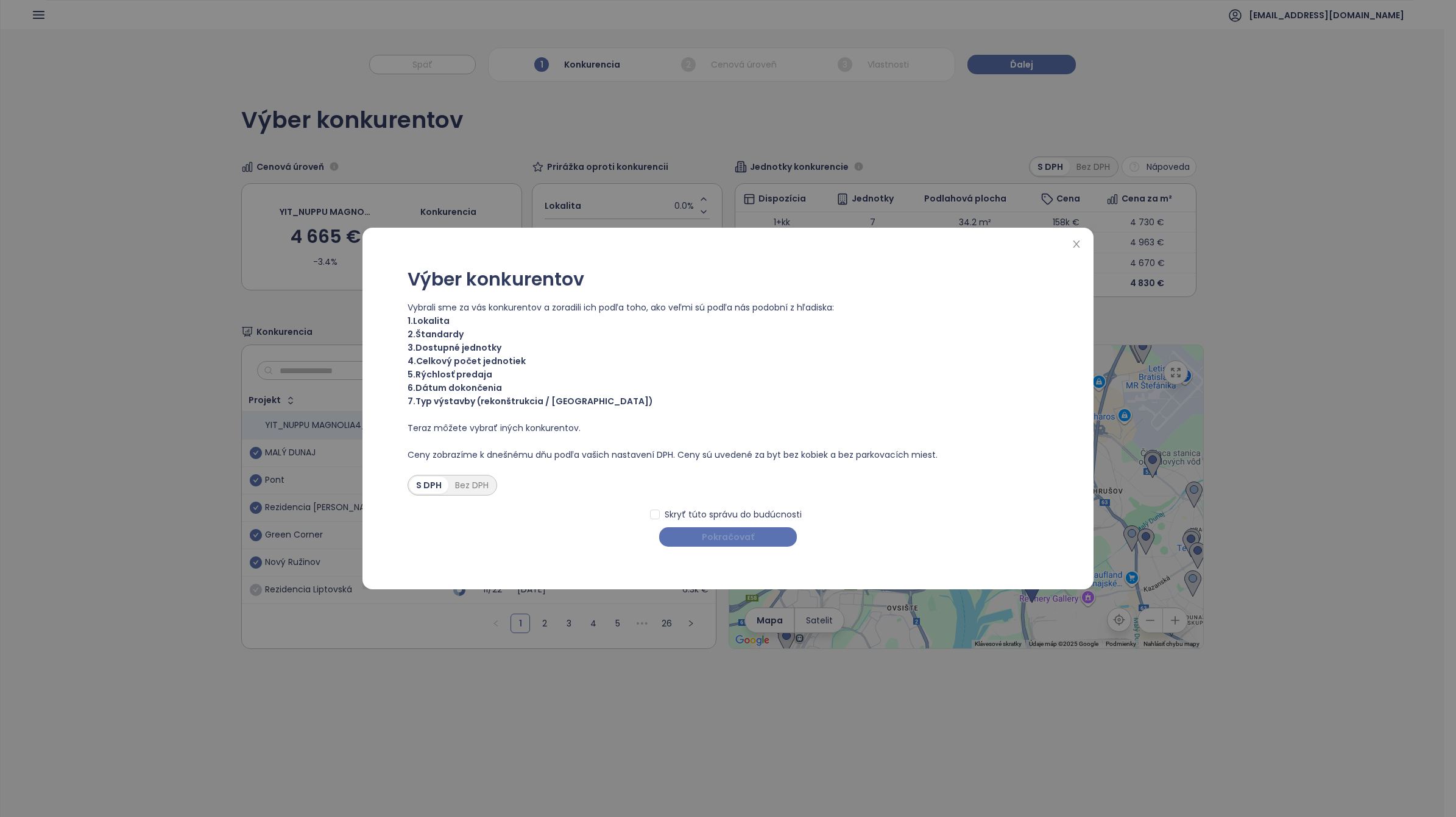
click at [739, 537] on span "Pokračovať" at bounding box center [728, 537] width 53 height 13
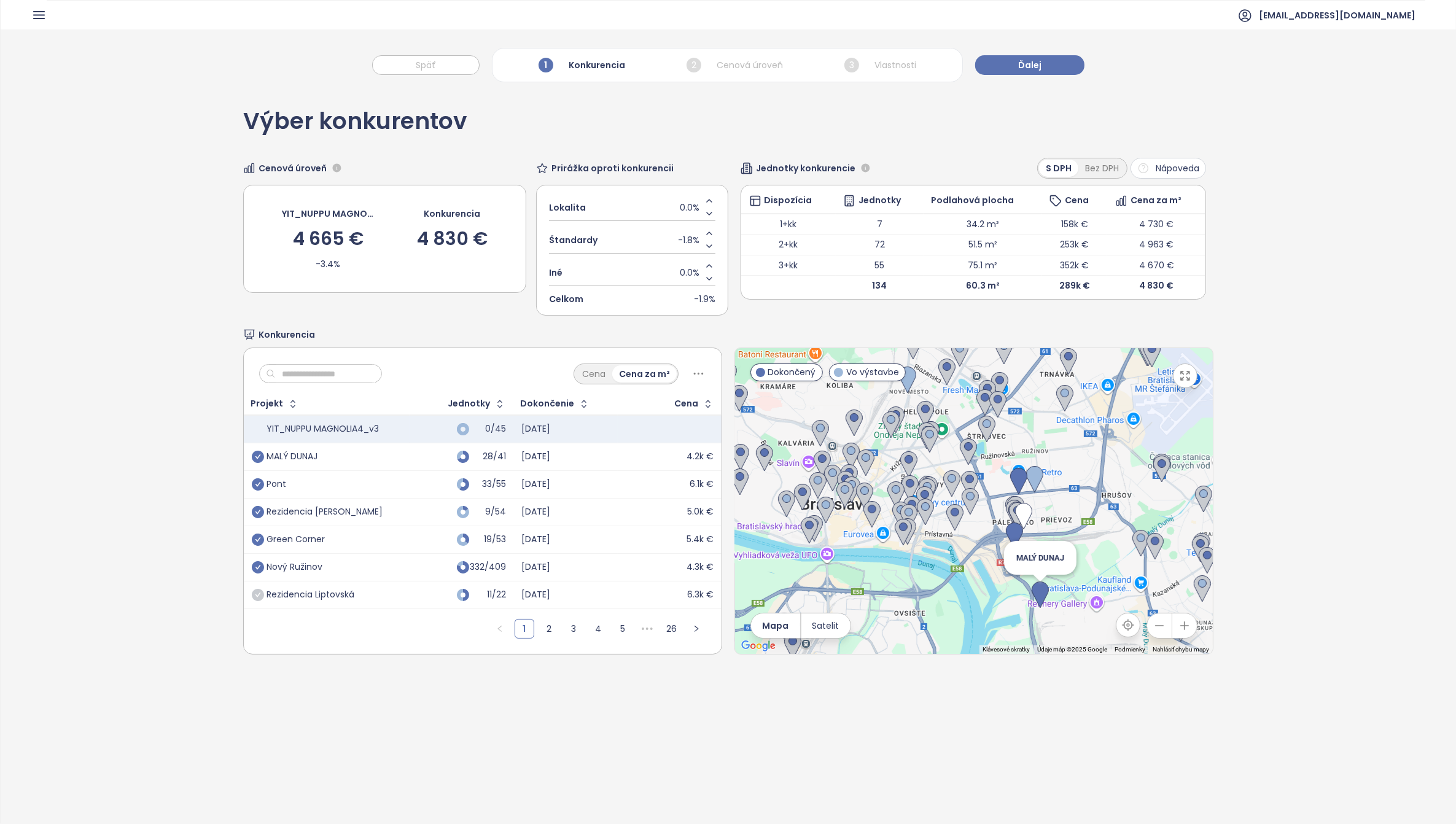
click at [1033, 594] on img at bounding box center [1040, 595] width 17 height 27
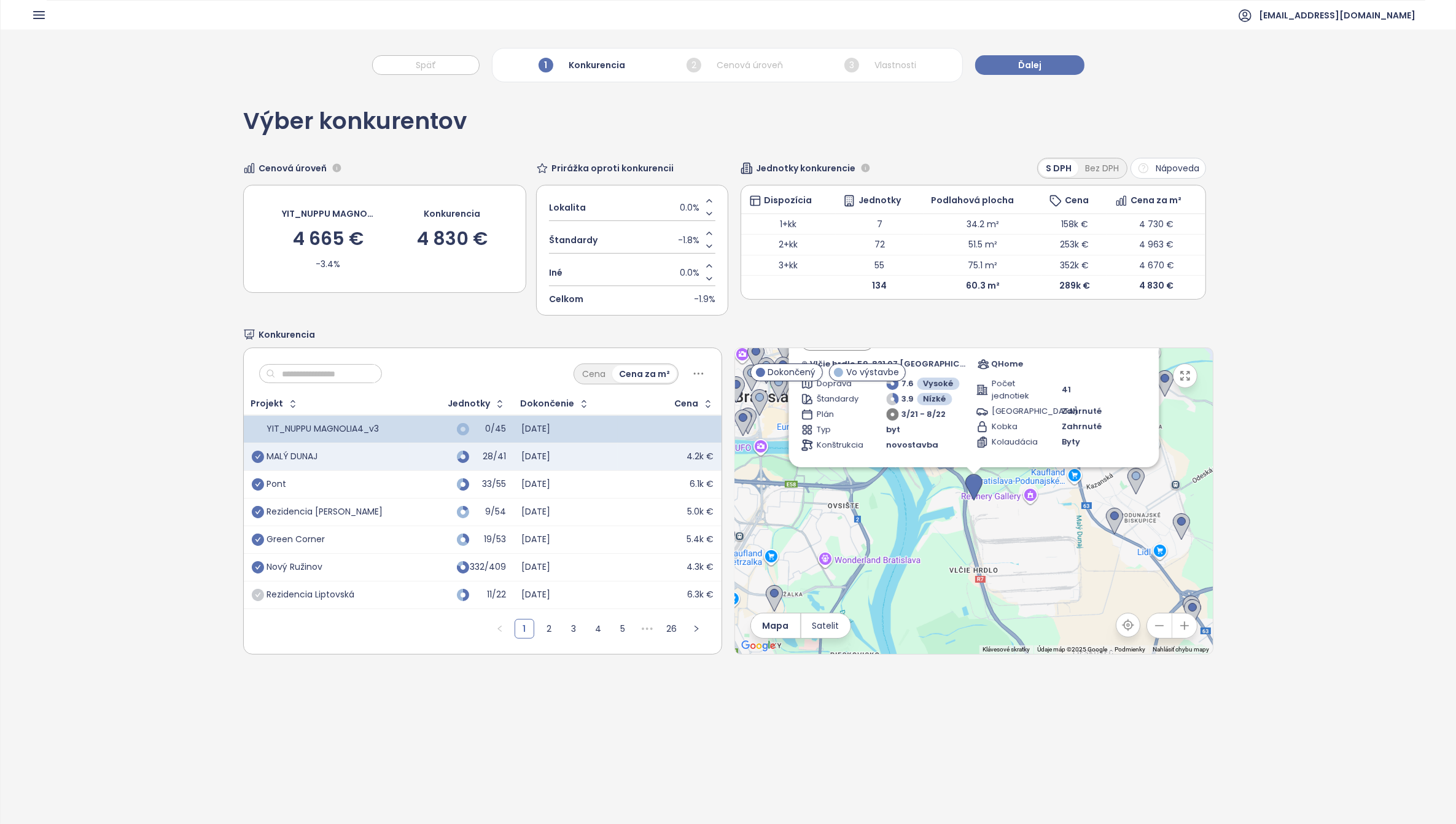
click at [971, 486] on img at bounding box center [974, 487] width 17 height 27
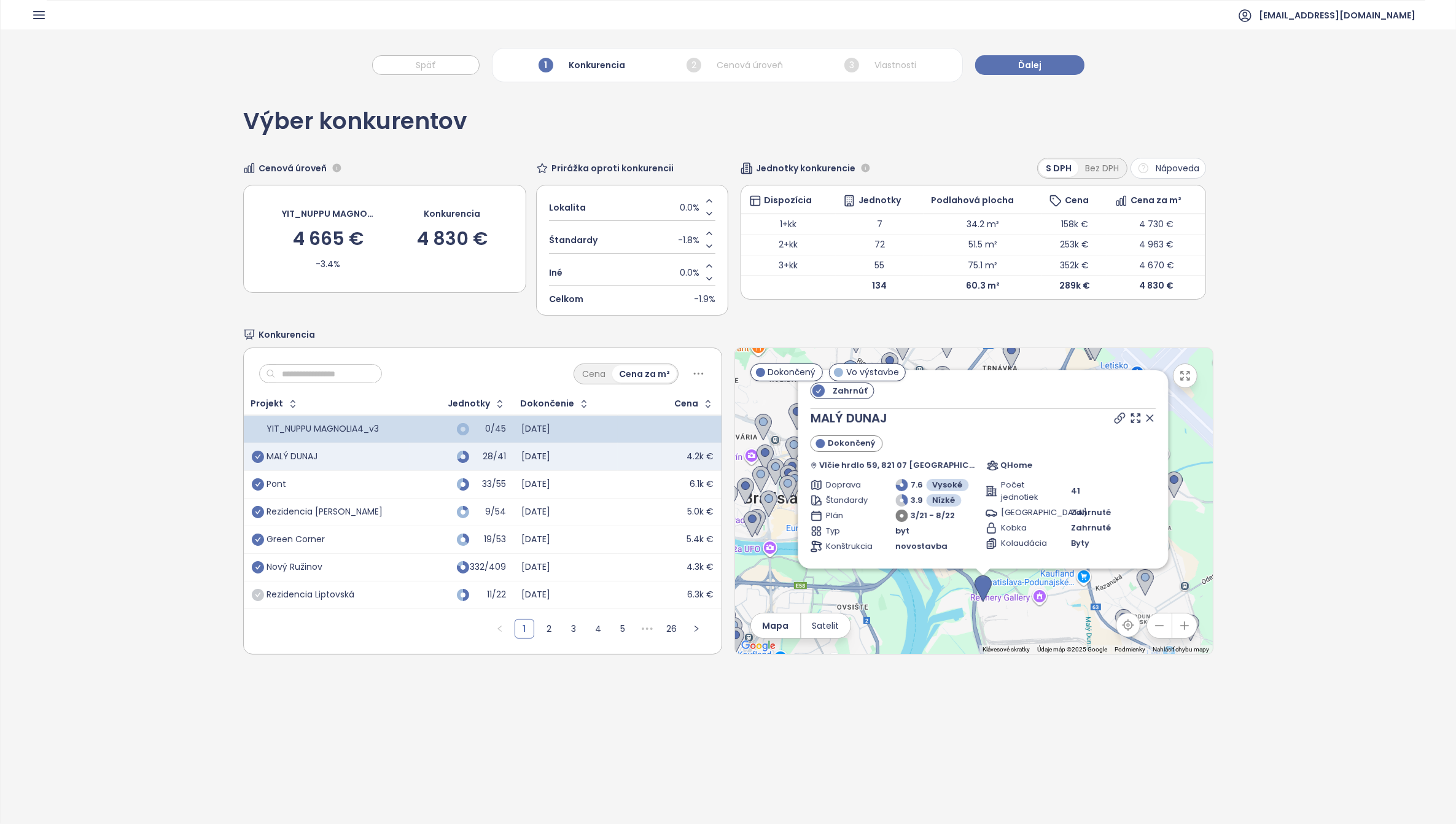
drag, startPoint x: 1051, startPoint y: 557, endPoint x: 1060, endPoint y: 664, distance: 107.4
click at [1060, 664] on div "Výber konkurentov Cenová úroveň YIT_NUPPU MAGNOLIA4_v3 4 665 € -3.4% Konkurenci…" at bounding box center [729, 383] width 970 height 588
click at [817, 389] on icon at bounding box center [819, 390] width 13 height 13
click at [844, 390] on span "Zahrnúť" at bounding box center [850, 390] width 47 height 15
click at [1148, 420] on icon at bounding box center [1150, 418] width 6 height 6
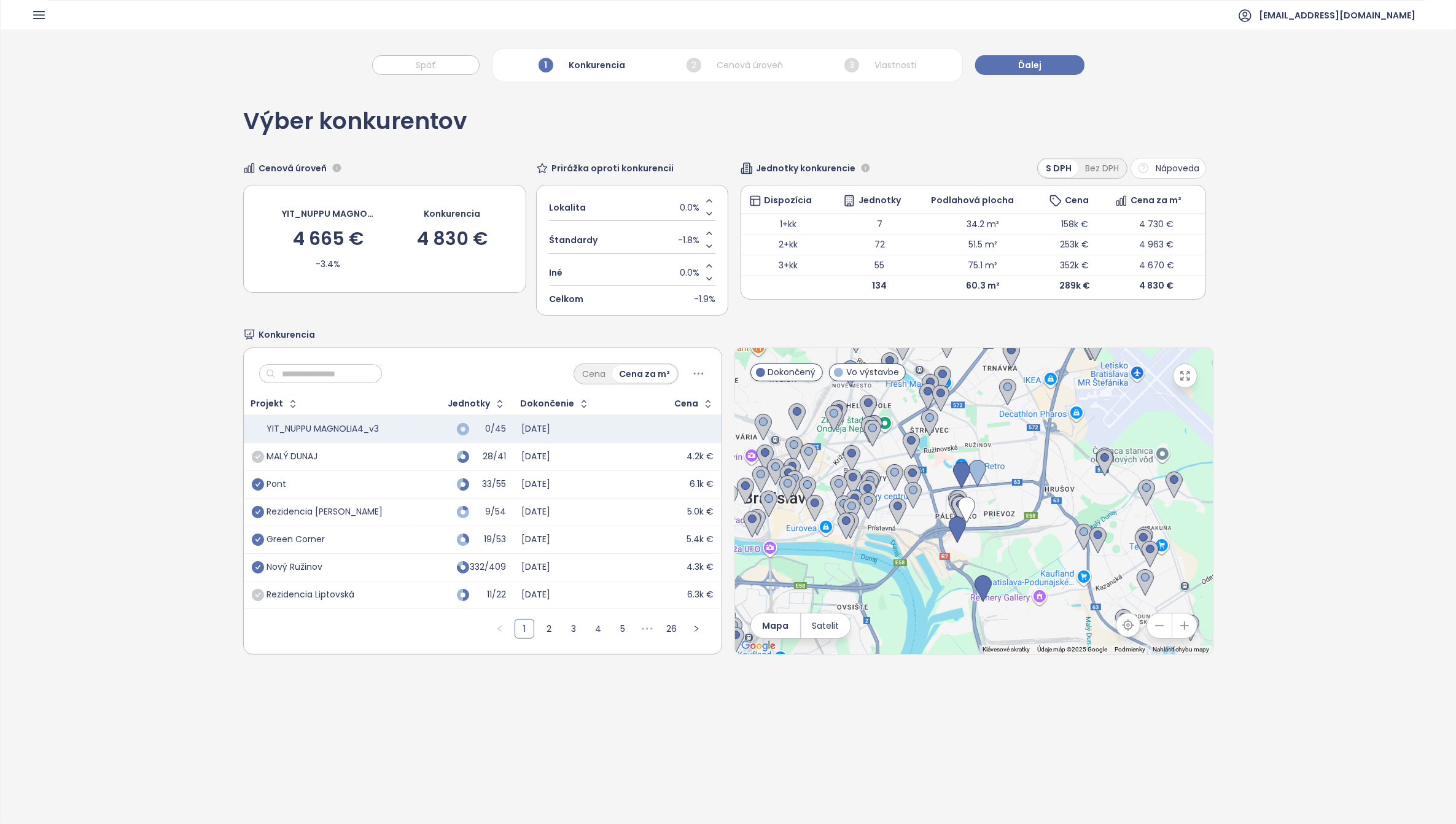
click at [258, 456] on icon "check-circle" at bounding box center [258, 457] width 13 height 13
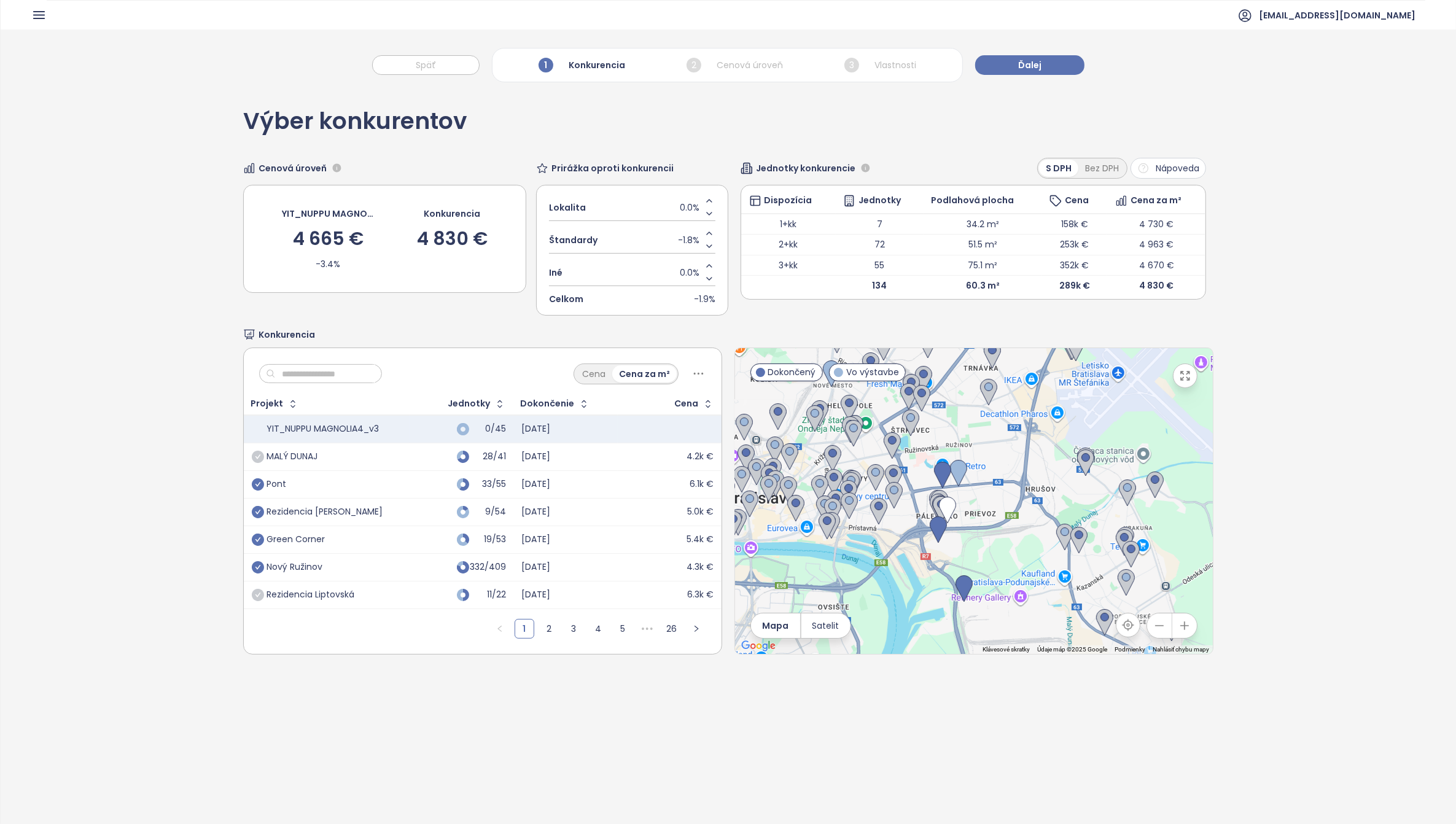
click at [253, 456] on icon "check-circle" at bounding box center [258, 457] width 13 height 13
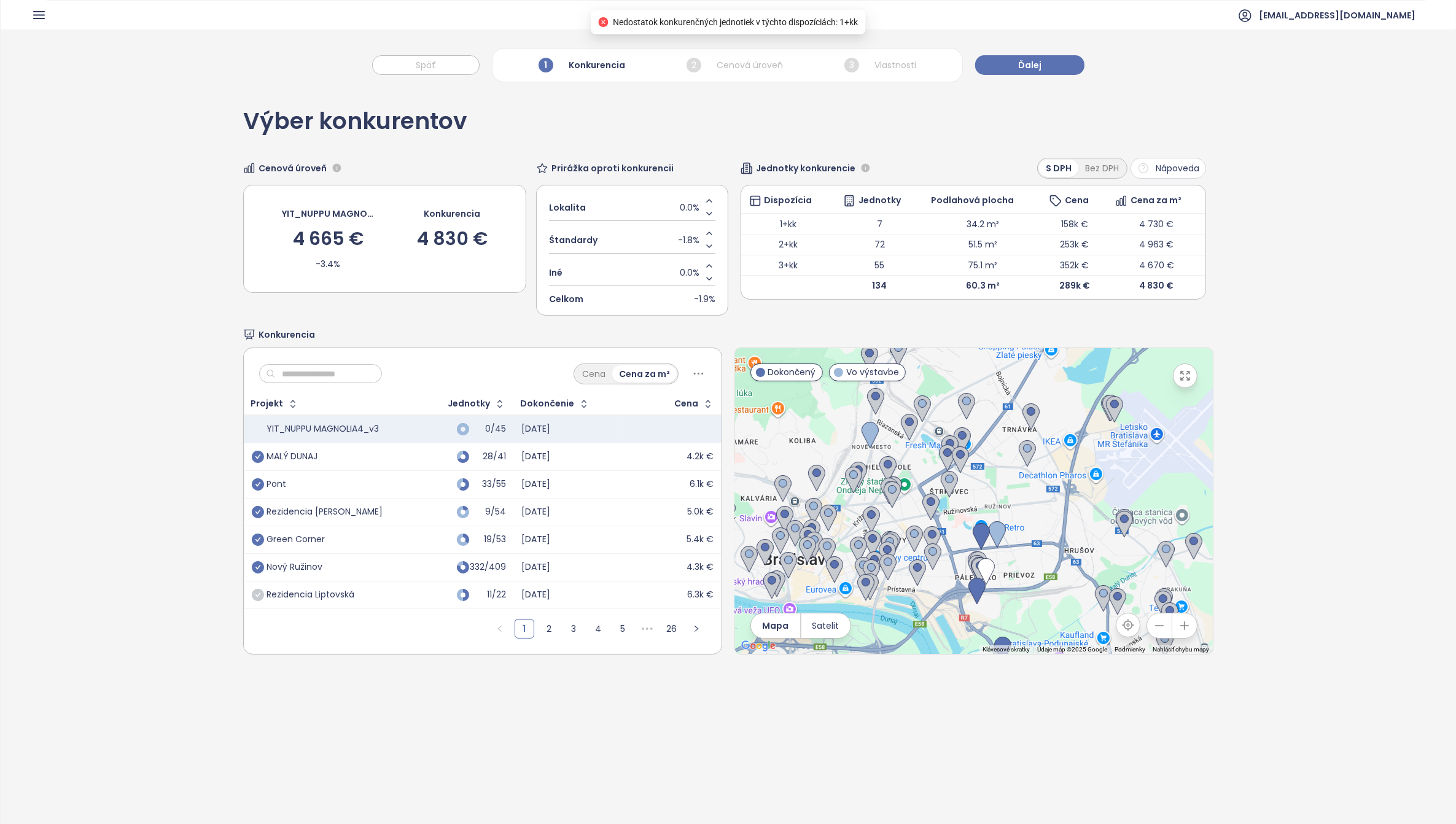
drag, startPoint x: 934, startPoint y: 414, endPoint x: 971, endPoint y: 473, distance: 69.6
click at [971, 473] on div at bounding box center [974, 501] width 478 height 306
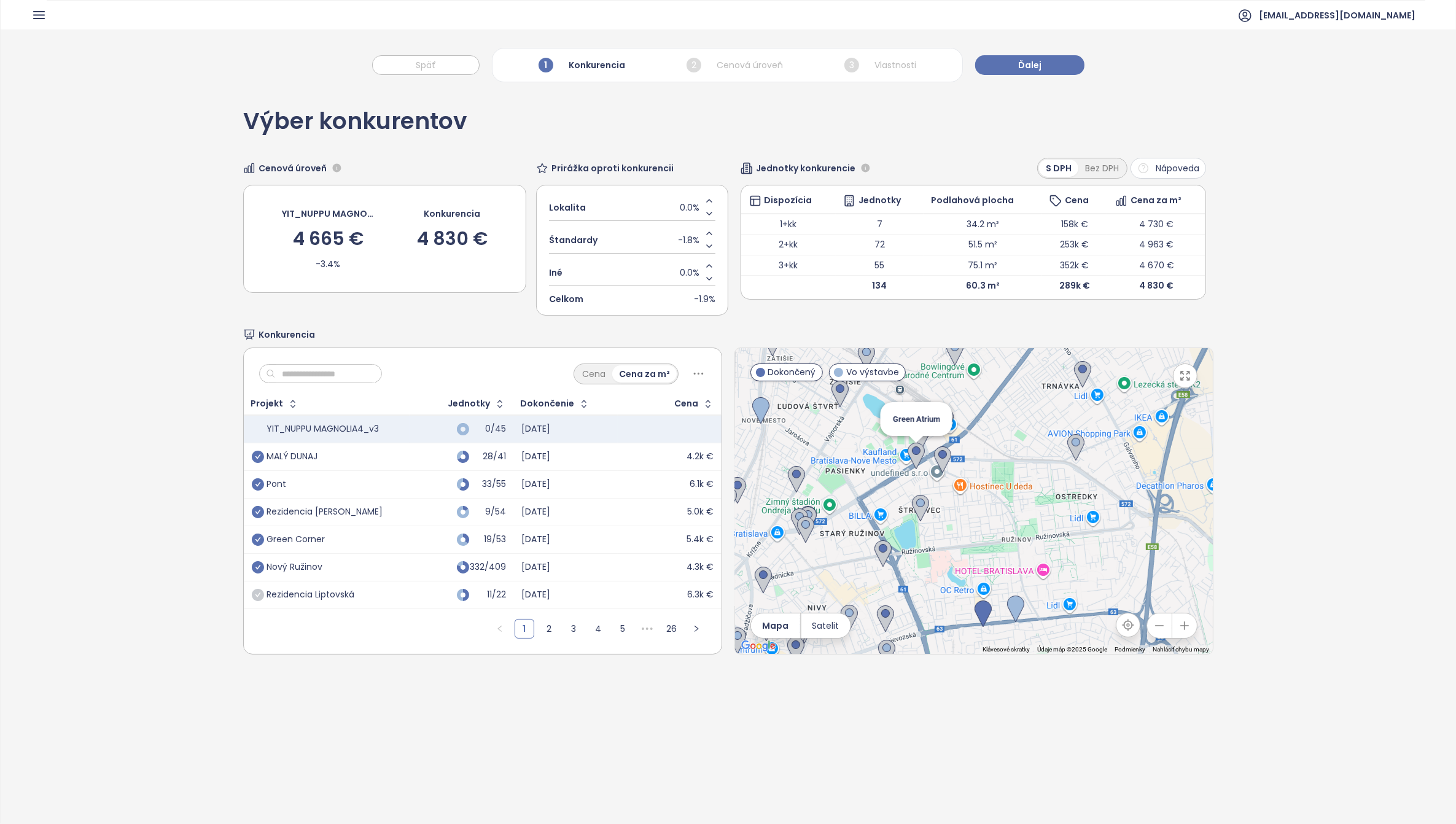
click at [908, 457] on img at bounding box center [917, 456] width 17 height 27
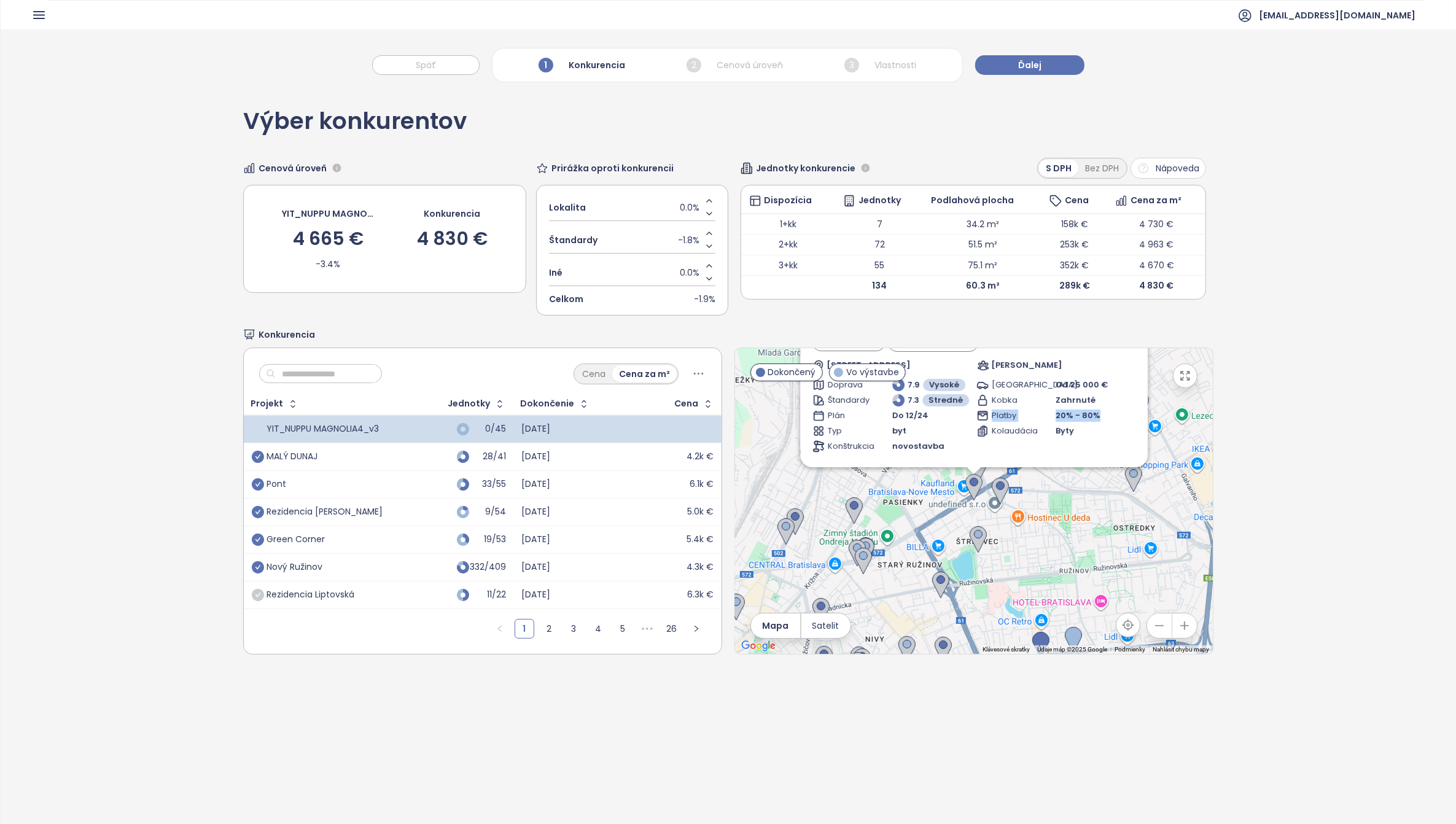
drag, startPoint x: 1116, startPoint y: 397, endPoint x: 1119, endPoint y: 414, distance: 17.3
click at [1119, 414] on div "Zahrnúť Green Atrium Dokončený akciové ceny Trnavská cesta 16785/ 74E, 821 02 B…" at bounding box center [974, 368] width 323 height 174
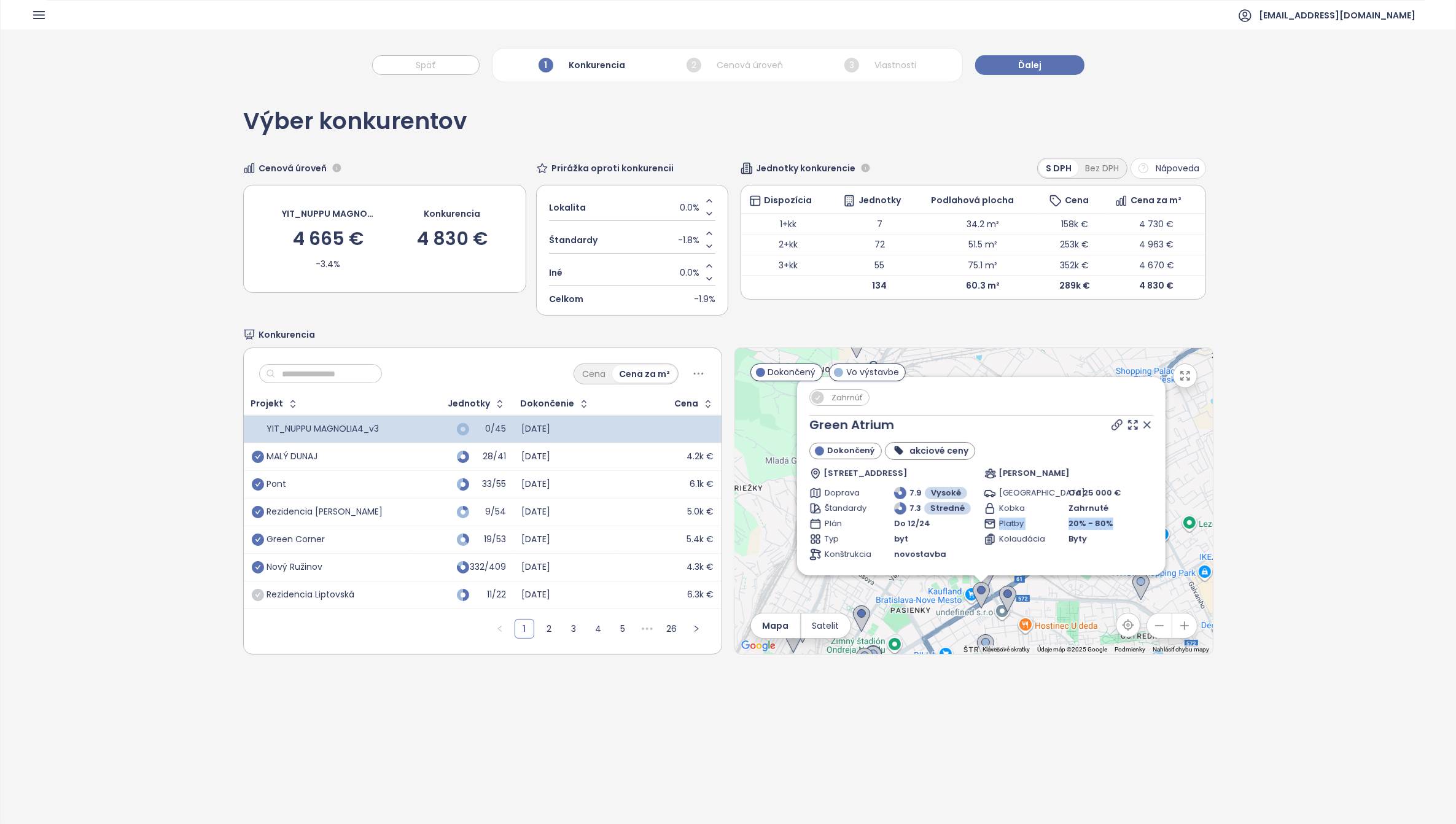
drag, startPoint x: 1119, startPoint y: 414, endPoint x: 1079, endPoint y: 637, distance: 226.6
click at [1079, 637] on div "Zahrnúť Green Atrium Dokončený akciové ceny Trnavská cesta 16785/ 74E, 821 02 B…" at bounding box center [974, 501] width 478 height 306
click at [835, 392] on span "Zahrnúť" at bounding box center [847, 397] width 44 height 15
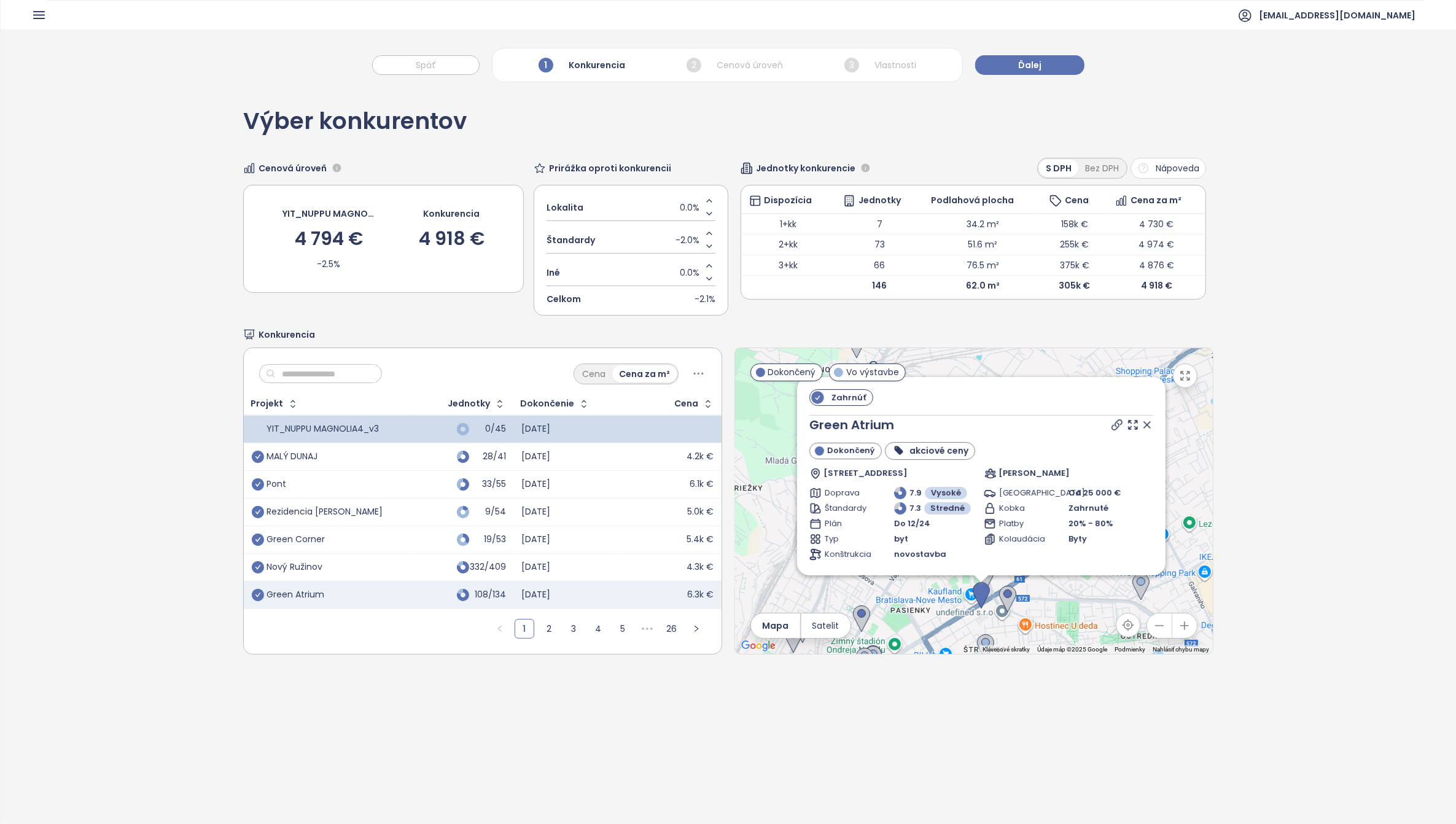
click at [1174, 444] on div "Zahrnúť Green Atrium Dokončený akciové ceny Trnavská cesta 16785/ 74E, 821 02 B…" at bounding box center [974, 501] width 478 height 306
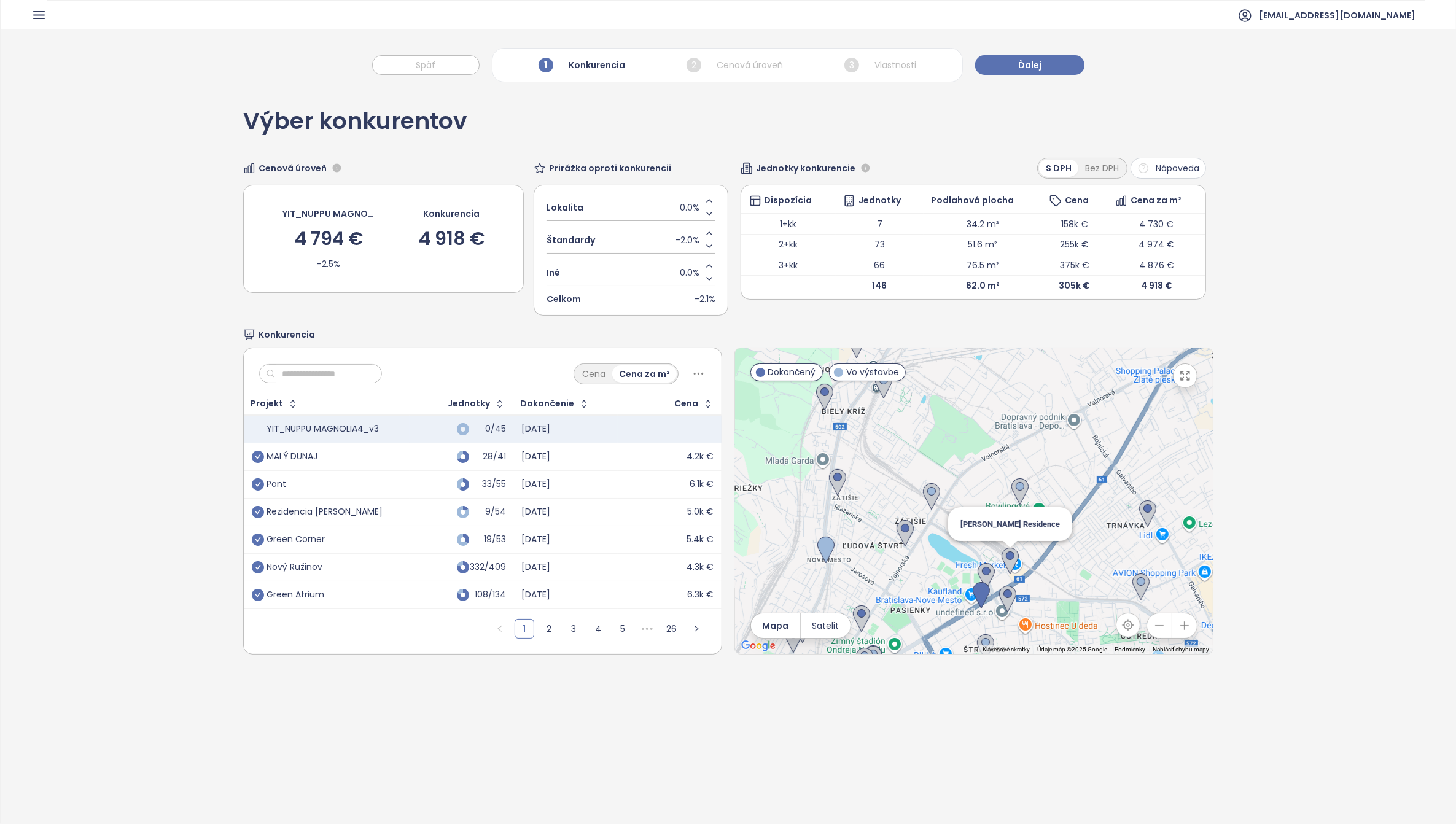
click at [1004, 559] on img at bounding box center [1011, 561] width 17 height 27
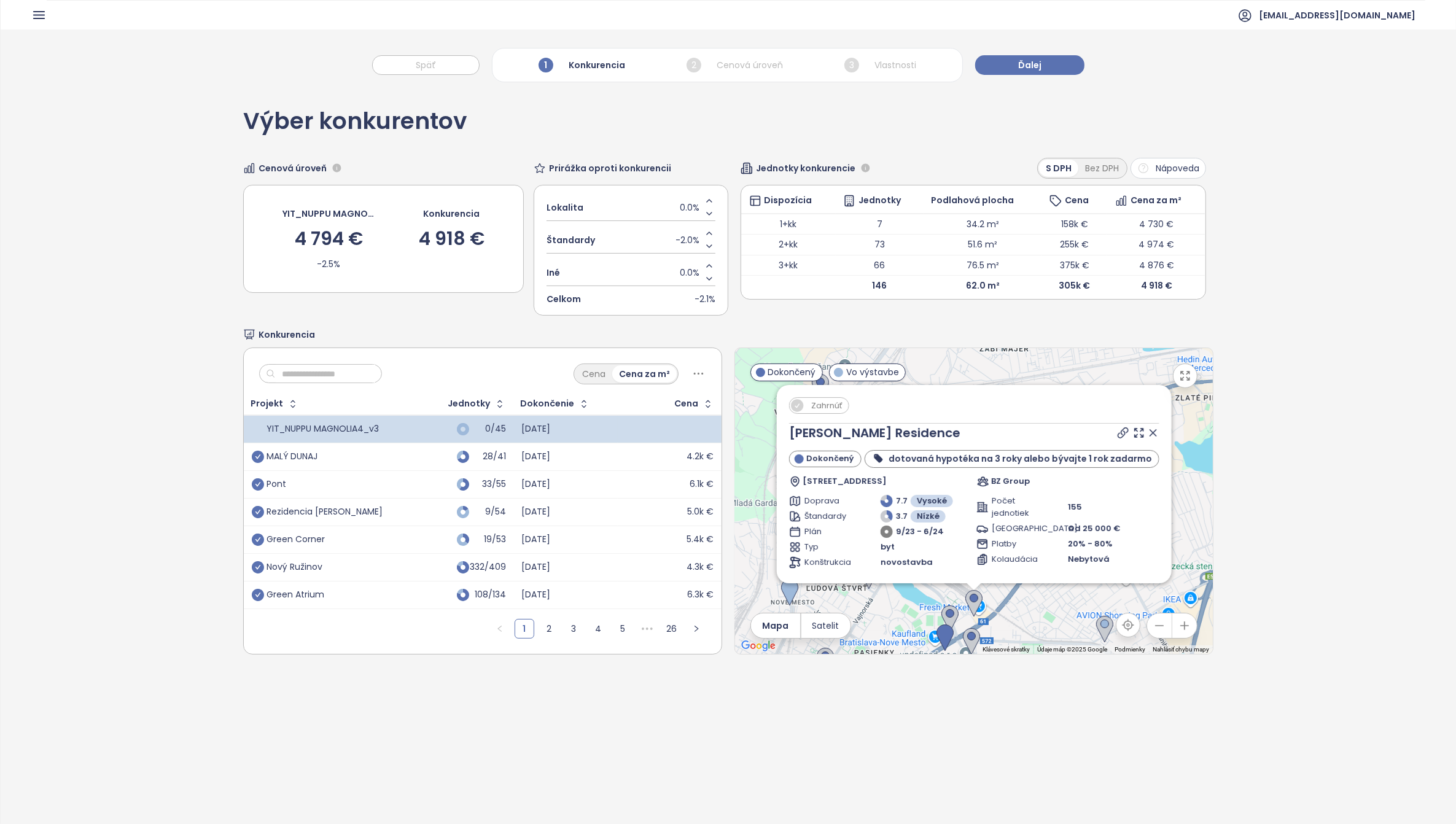
click at [809, 412] on span "Zahrnúť" at bounding box center [827, 405] width 44 height 15
click at [257, 458] on icon "check-circle" at bounding box center [258, 457] width 13 height 13
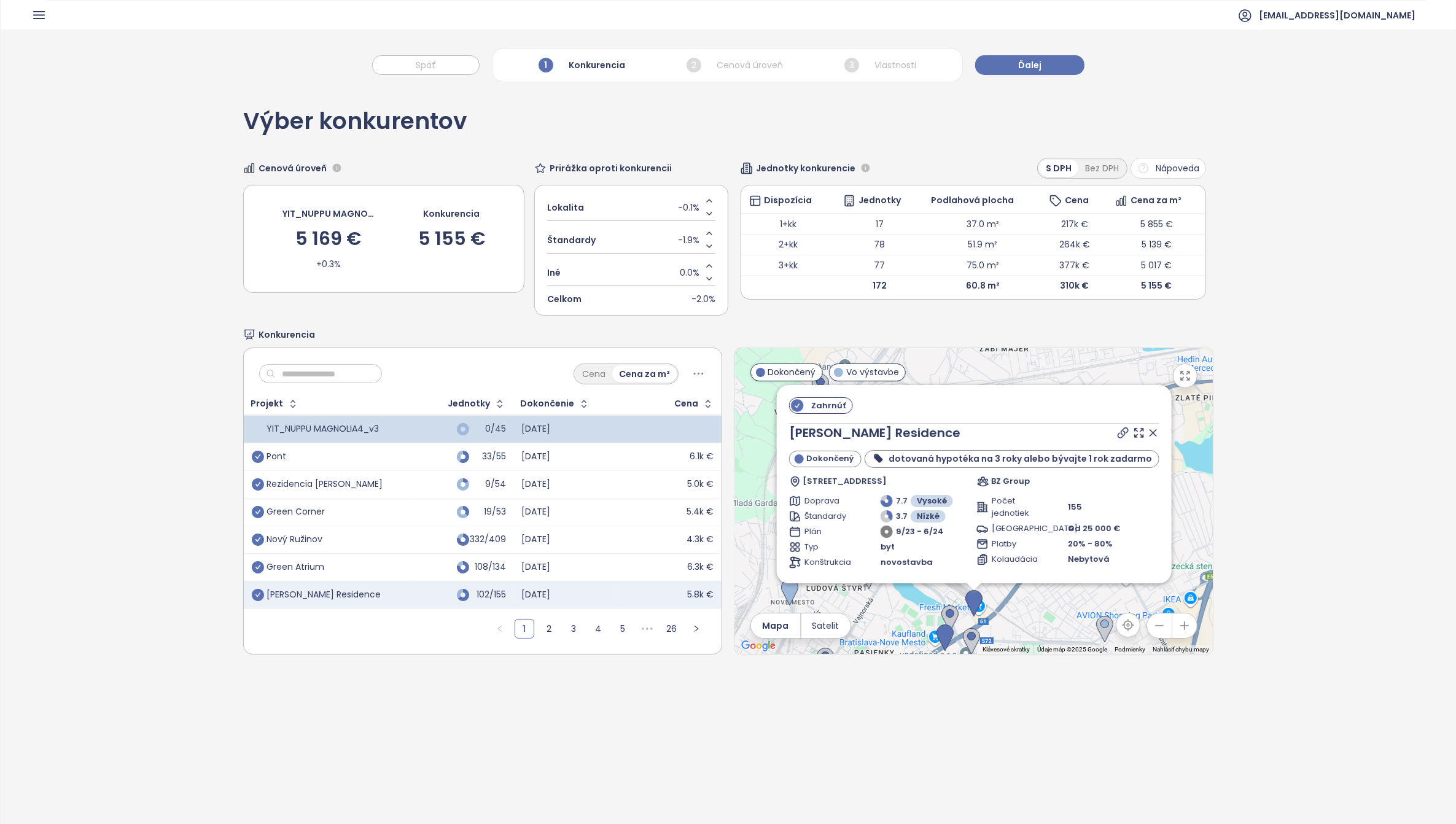
click at [1150, 436] on icon at bounding box center [1152, 433] width 6 height 6
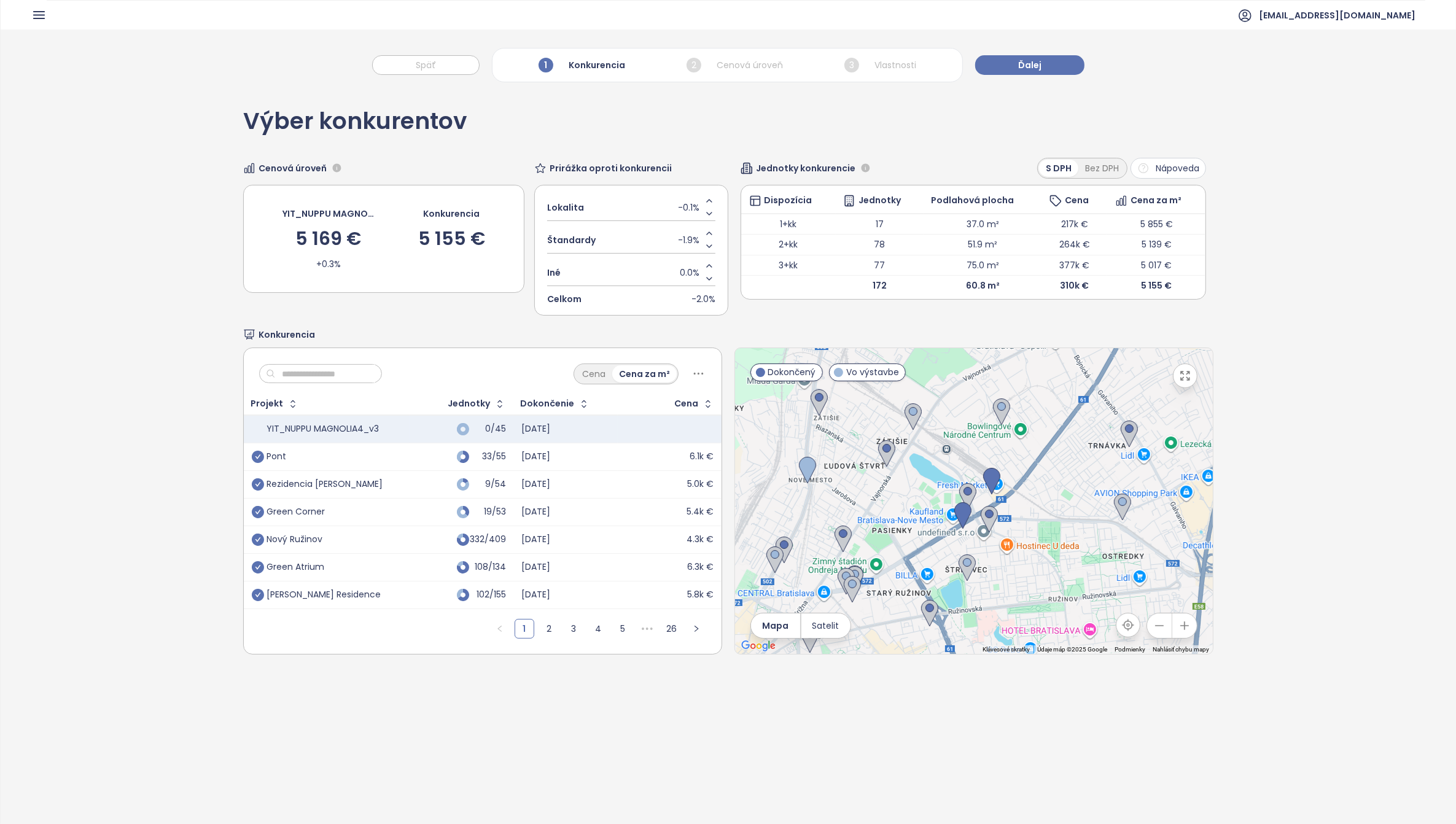
drag, startPoint x: 1009, startPoint y: 610, endPoint x: 1027, endPoint y: 465, distance: 146.1
click at [1028, 472] on div at bounding box center [974, 501] width 478 height 306
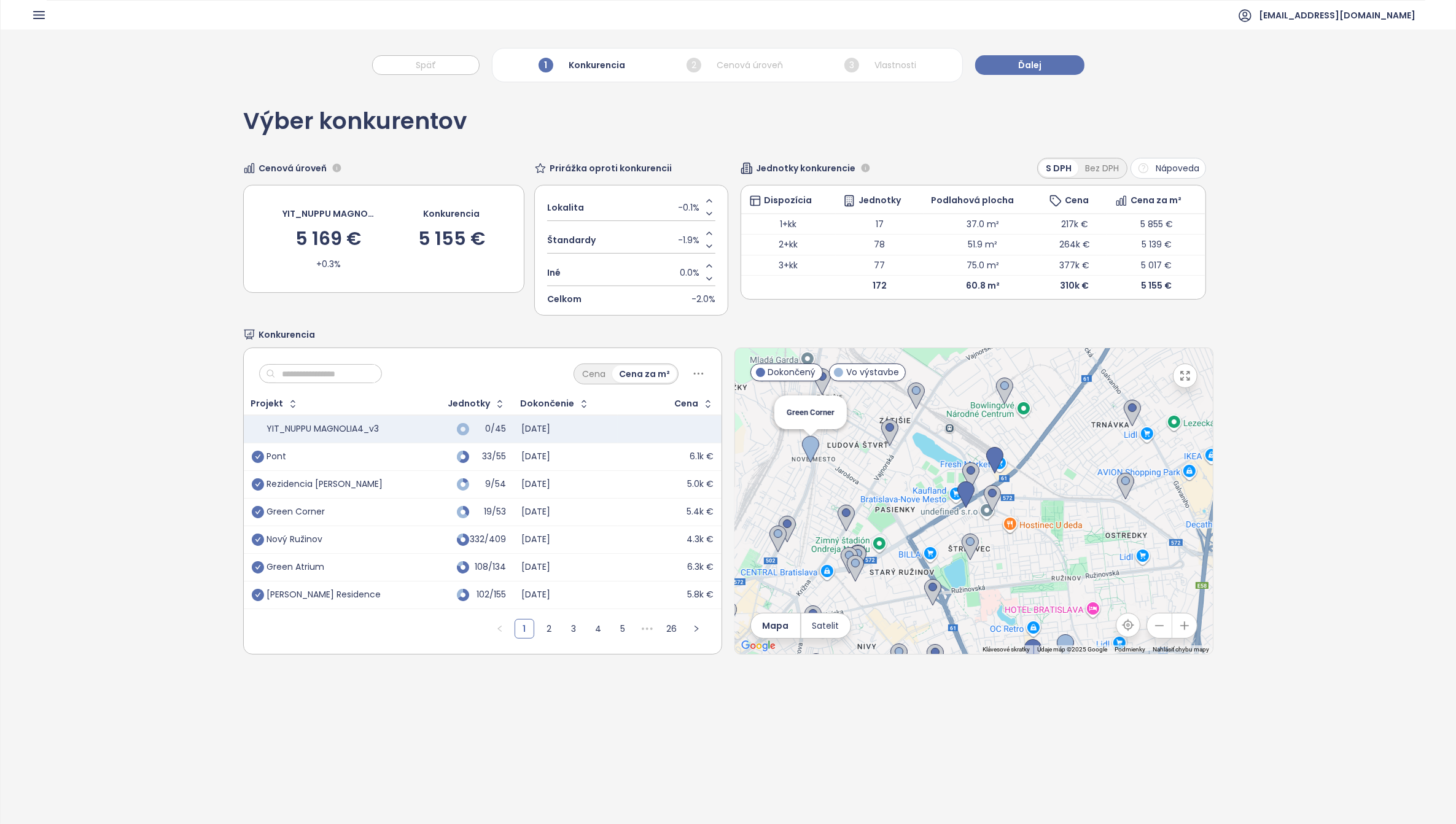
click at [803, 447] on img at bounding box center [811, 449] width 17 height 27
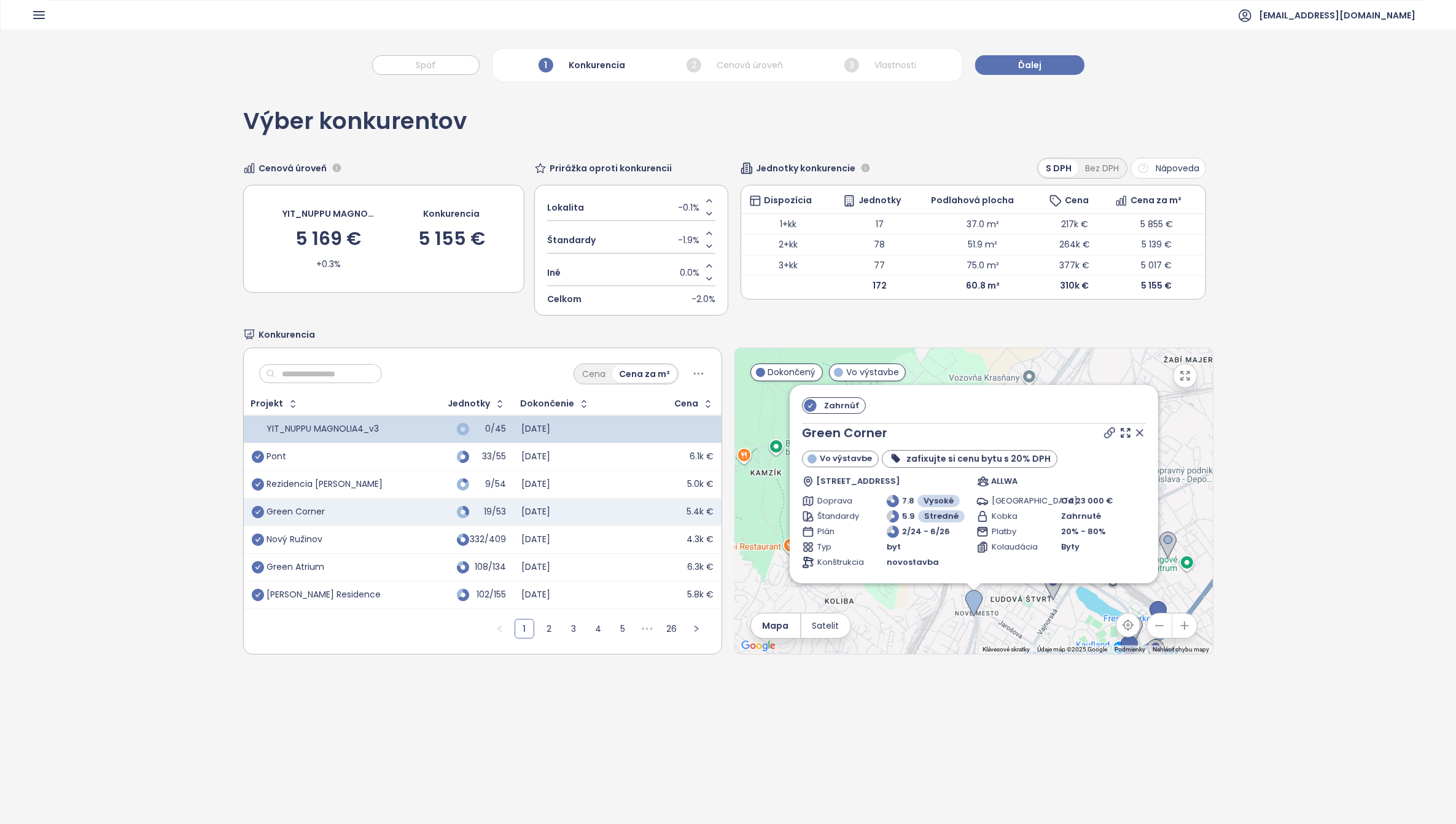
click at [824, 402] on span "Zahrnúť" at bounding box center [841, 405] width 47 height 15
click at [1137, 436] on icon at bounding box center [1140, 433] width 6 height 6
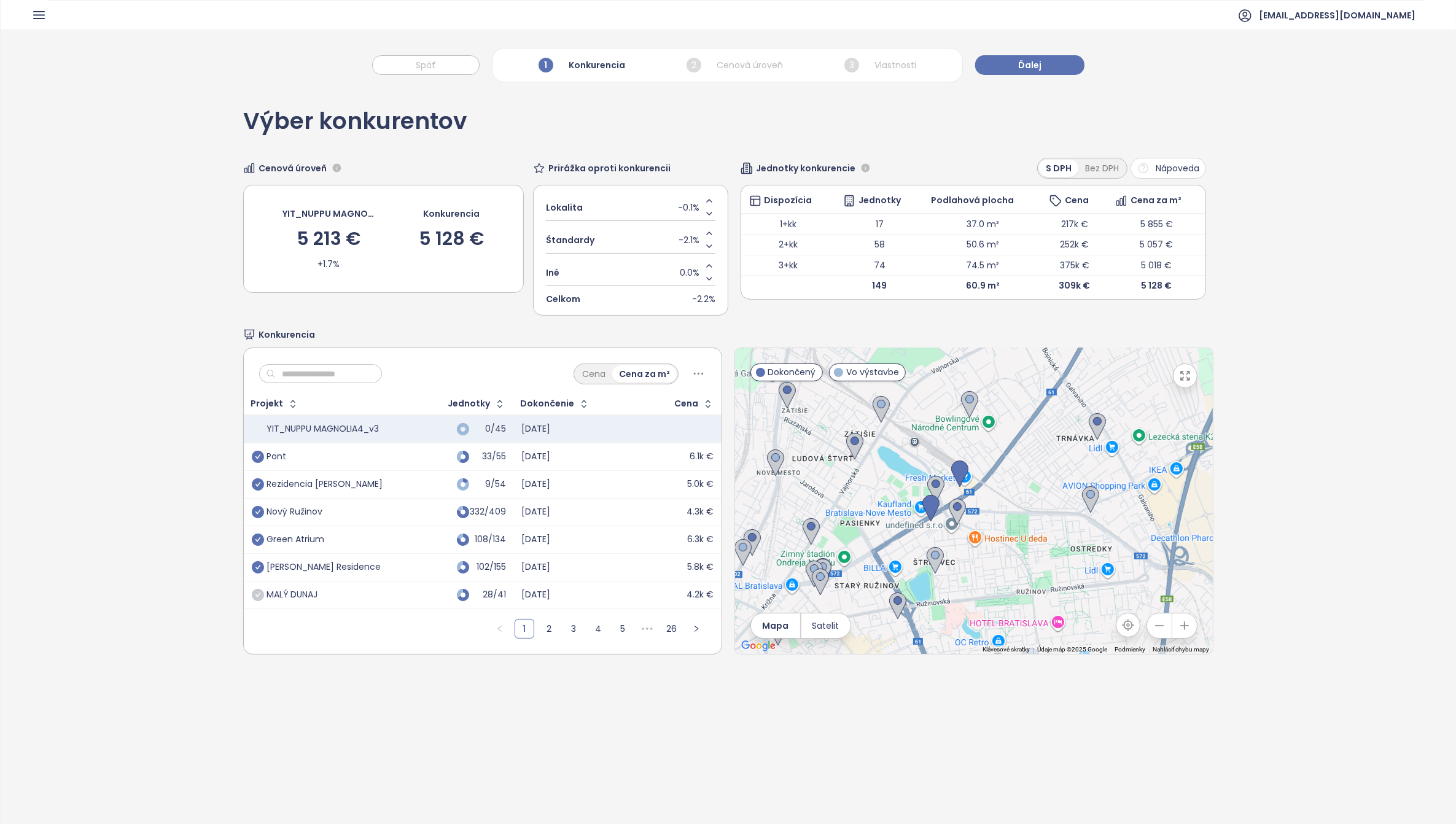
drag, startPoint x: 1008, startPoint y: 551, endPoint x: 787, endPoint y: 380, distance: 279.4
click at [784, 379] on div "← Posunúť doľava → Posunúť doprava ↑ Posunúť nahor ↓ Posunúť nadol + Priblížiť …" at bounding box center [974, 501] width 479 height 307
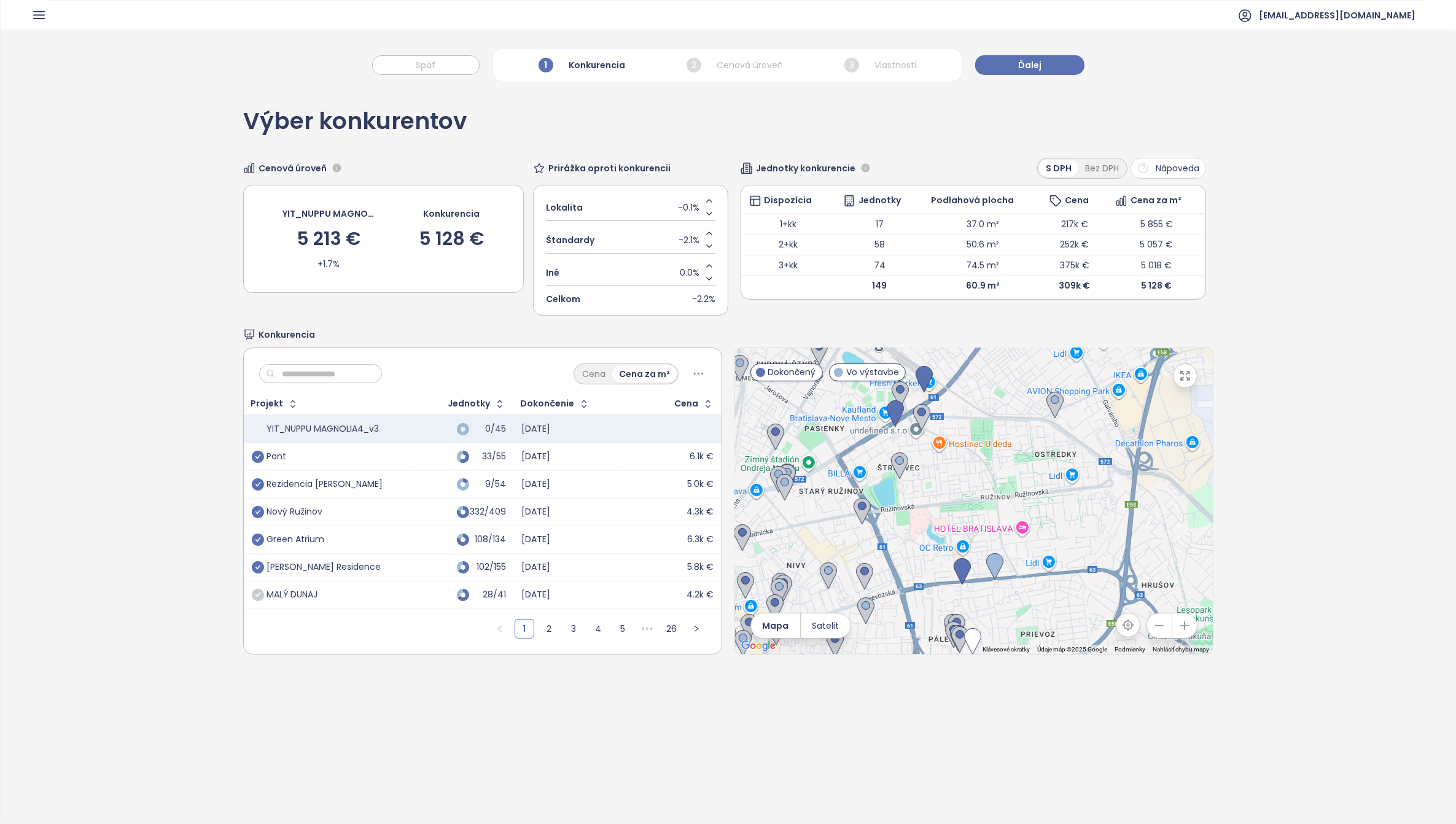
drag, startPoint x: 958, startPoint y: 542, endPoint x: 921, endPoint y: 464, distance: 86.3
click at [944, 470] on div at bounding box center [974, 501] width 478 height 306
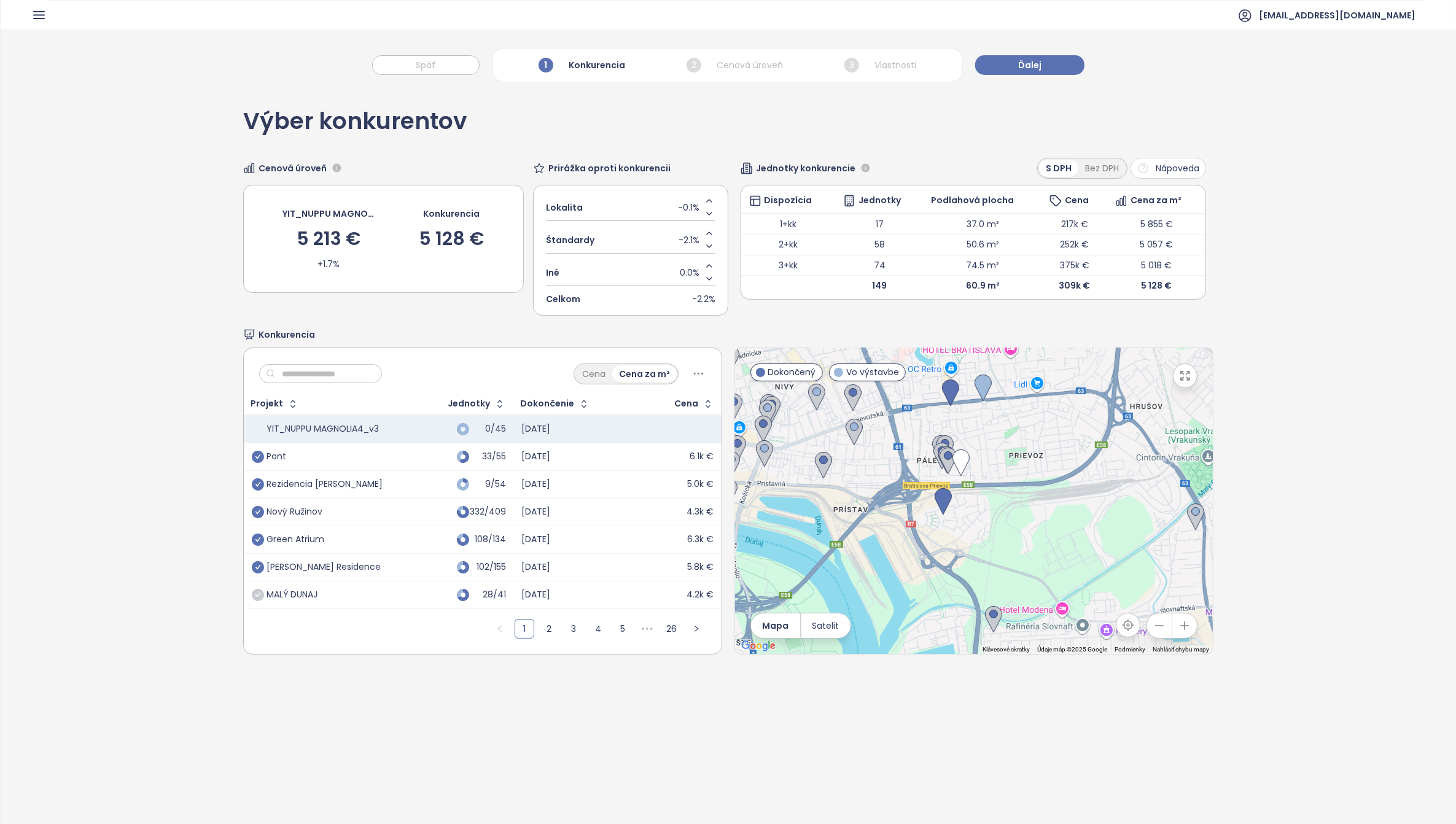
drag, startPoint x: 1017, startPoint y: 599, endPoint x: 1013, endPoint y: 452, distance: 147.1
click at [1013, 452] on div at bounding box center [974, 501] width 478 height 306
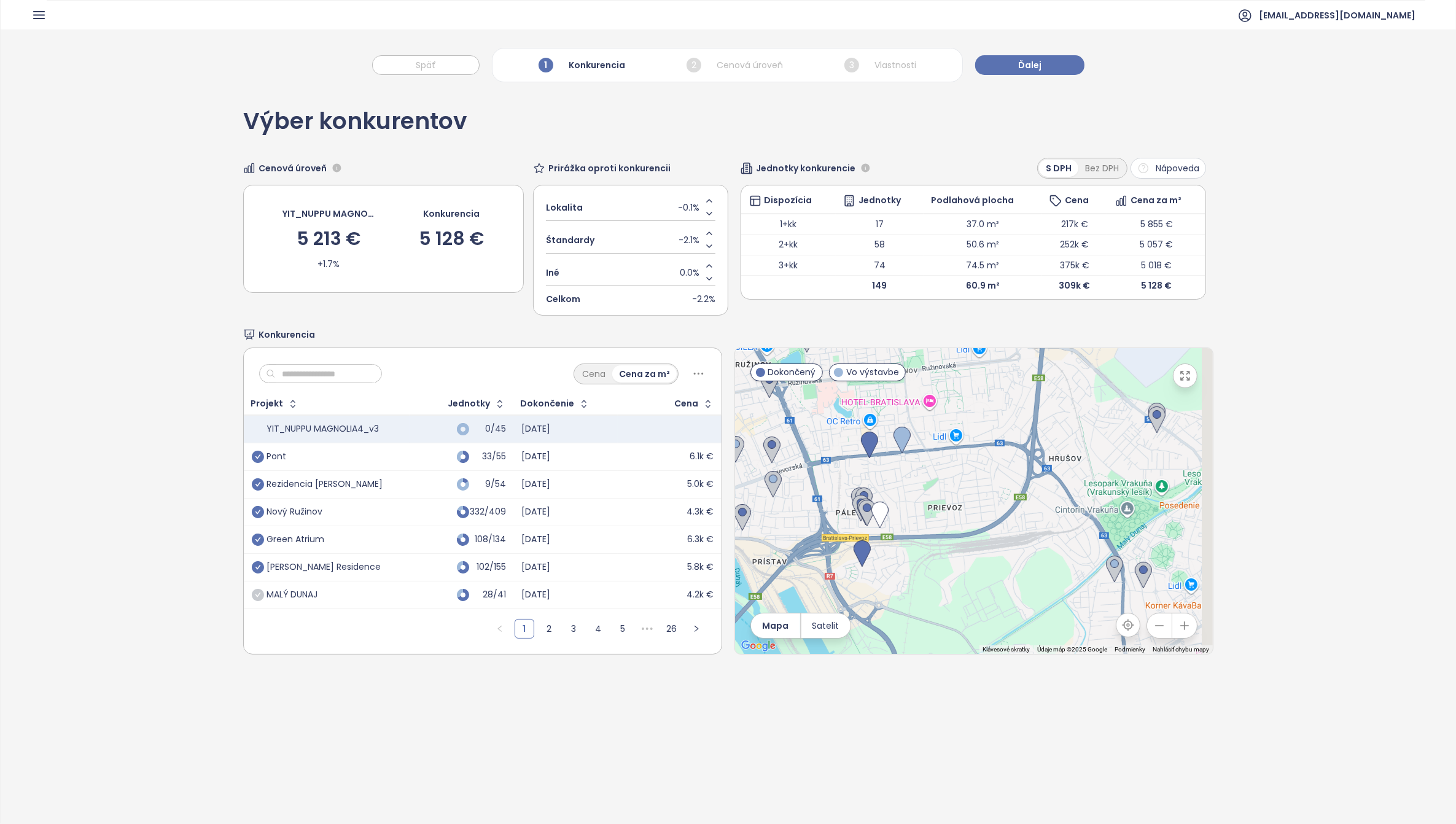
drag, startPoint x: 1057, startPoint y: 551, endPoint x: 961, endPoint y: 658, distance: 143.8
click at [961, 658] on div "Výber konkurentov Cenová úroveň YIT_NUPPU MAGNOLIA4_v3 5 213 € +1.7% Konkurenci…" at bounding box center [729, 383] width 970 height 588
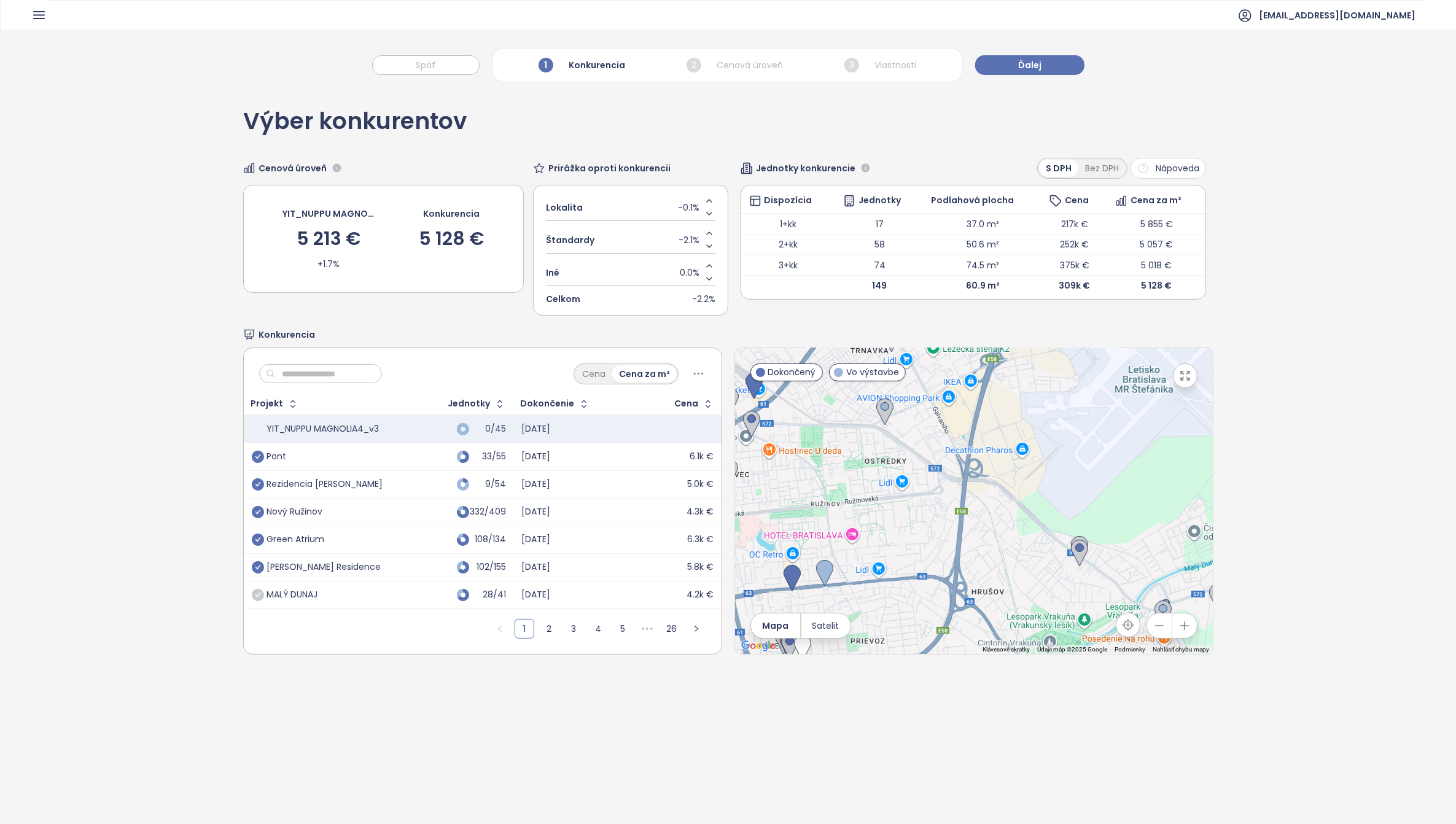
drag, startPoint x: 1087, startPoint y: 520, endPoint x: 1017, endPoint y: 604, distance: 109.3
click at [1017, 604] on div at bounding box center [974, 501] width 478 height 306
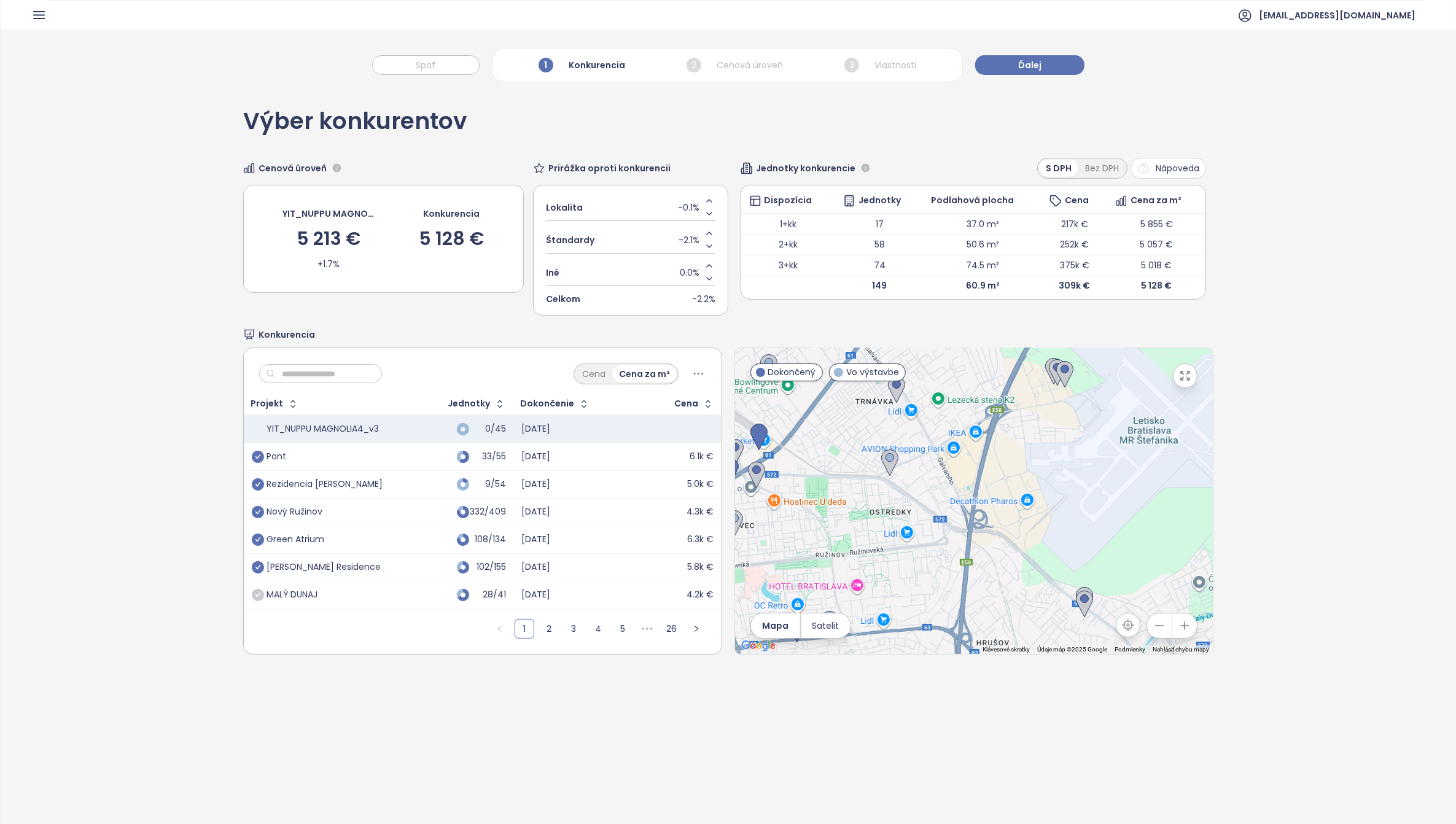
drag, startPoint x: 1015, startPoint y: 505, endPoint x: 1021, endPoint y: 566, distance: 61.3
click at [1021, 566] on div at bounding box center [974, 501] width 478 height 306
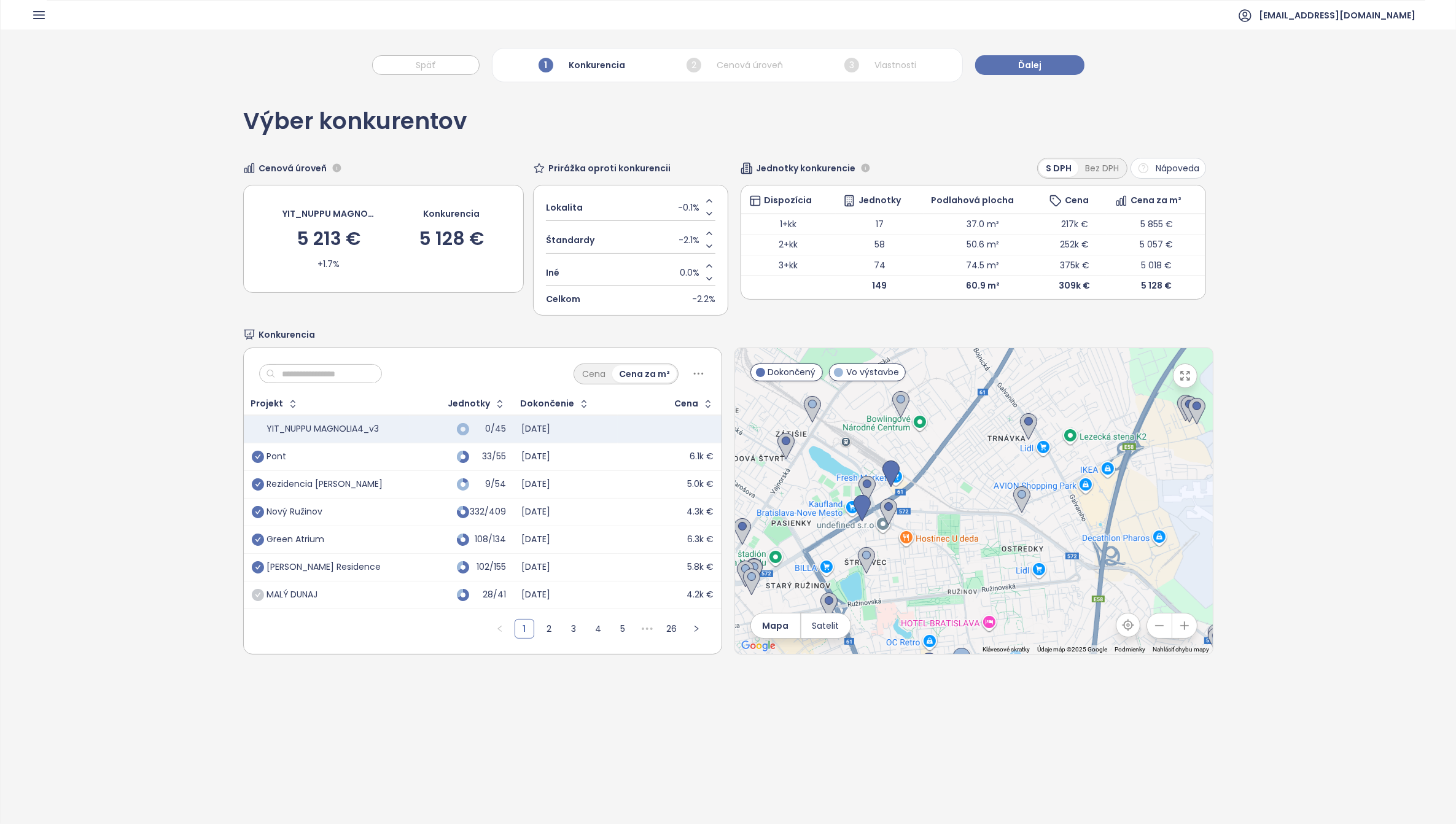
drag, startPoint x: 805, startPoint y: 511, endPoint x: 935, endPoint y: 549, distance: 135.4
click at [935, 549] on div at bounding box center [974, 501] width 478 height 306
drag, startPoint x: 1091, startPoint y: 596, endPoint x: 1058, endPoint y: 535, distance: 69.4
click at [1058, 535] on div "← Posunúť doľava → Posunúť doprava ↑ Posunúť nahor ↓ Posunúť nadol + Priblížiť …" at bounding box center [974, 501] width 479 height 307
click at [1015, 500] on img at bounding box center [1022, 500] width 17 height 27
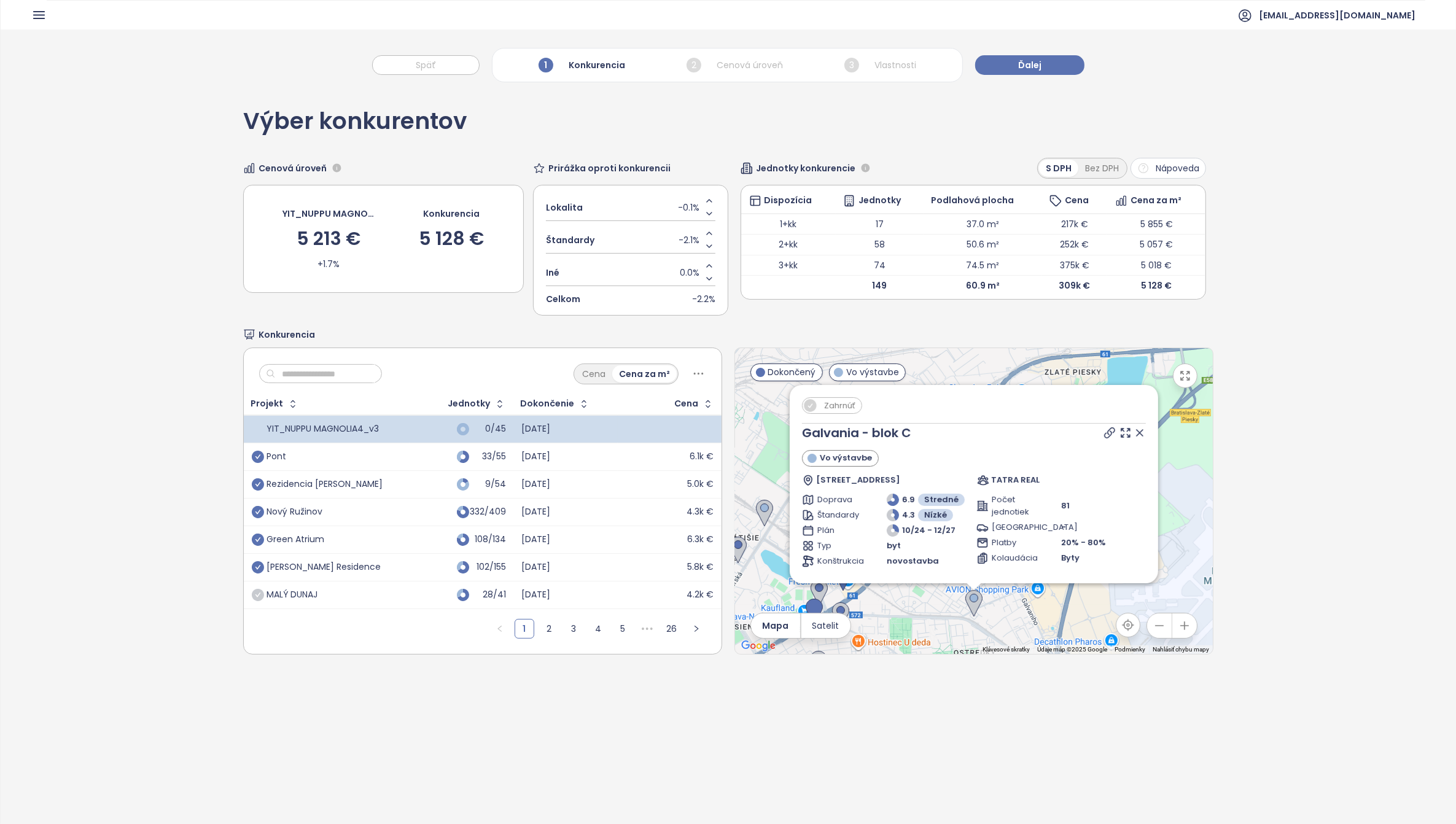
click at [833, 409] on span "Zahrnúť" at bounding box center [840, 405] width 44 height 15
click at [1134, 434] on icon at bounding box center [1140, 433] width 13 height 13
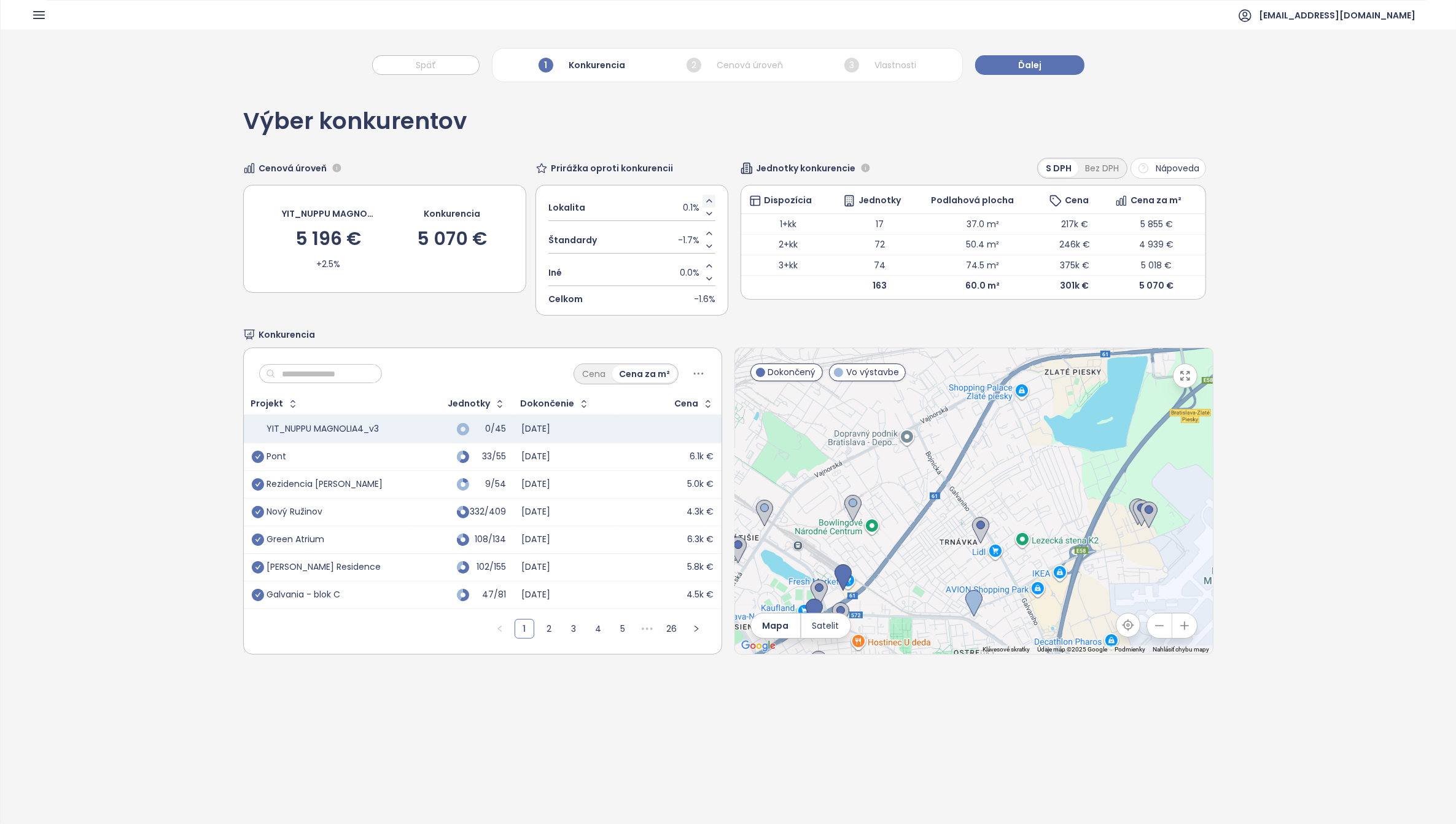
click at [704, 199] on icon "Increase value" at bounding box center [709, 201] width 10 height 10
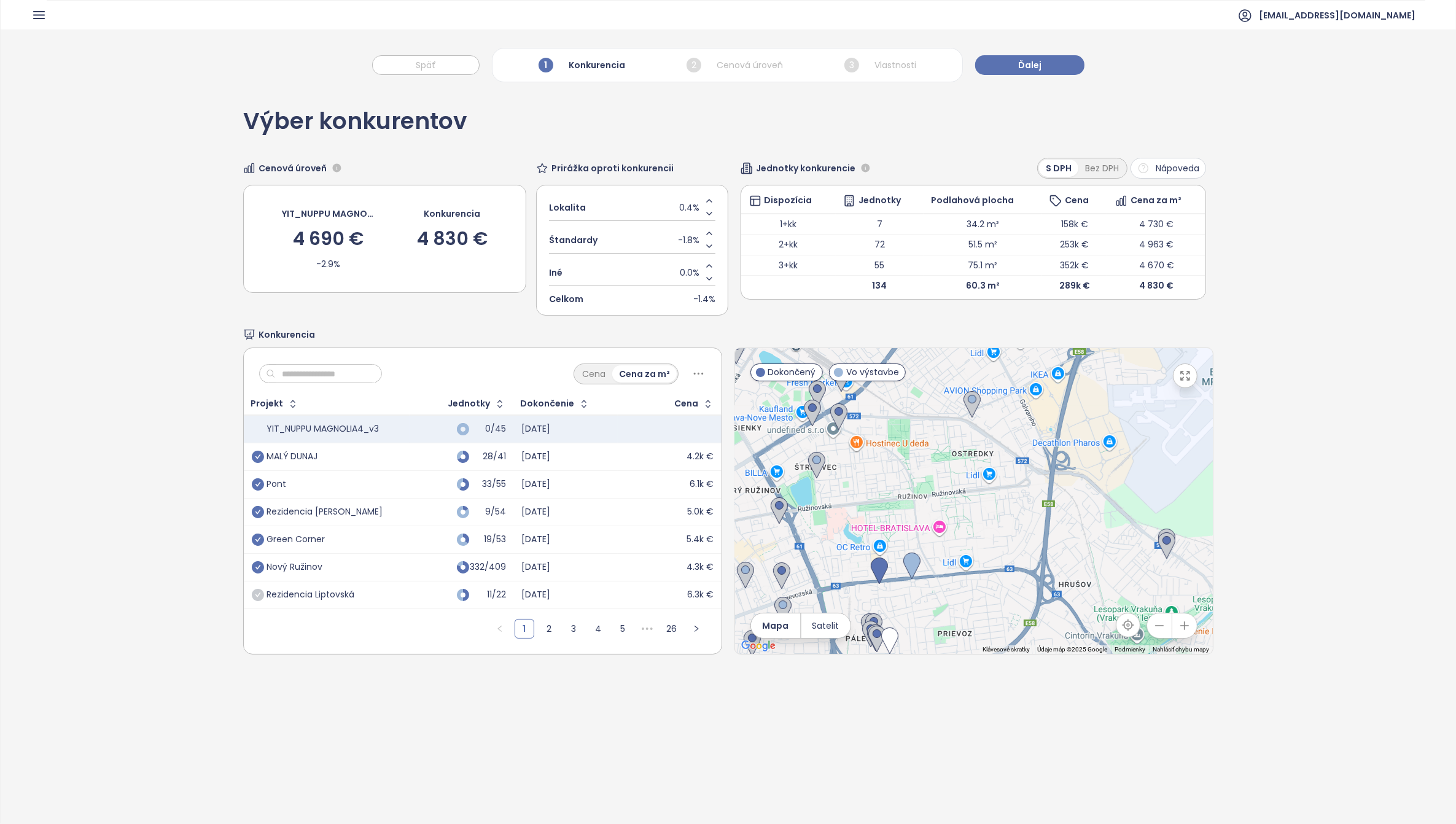
drag, startPoint x: 1040, startPoint y: 517, endPoint x: 1036, endPoint y: 354, distance: 163.0
click at [1036, 354] on div at bounding box center [974, 501] width 478 height 306
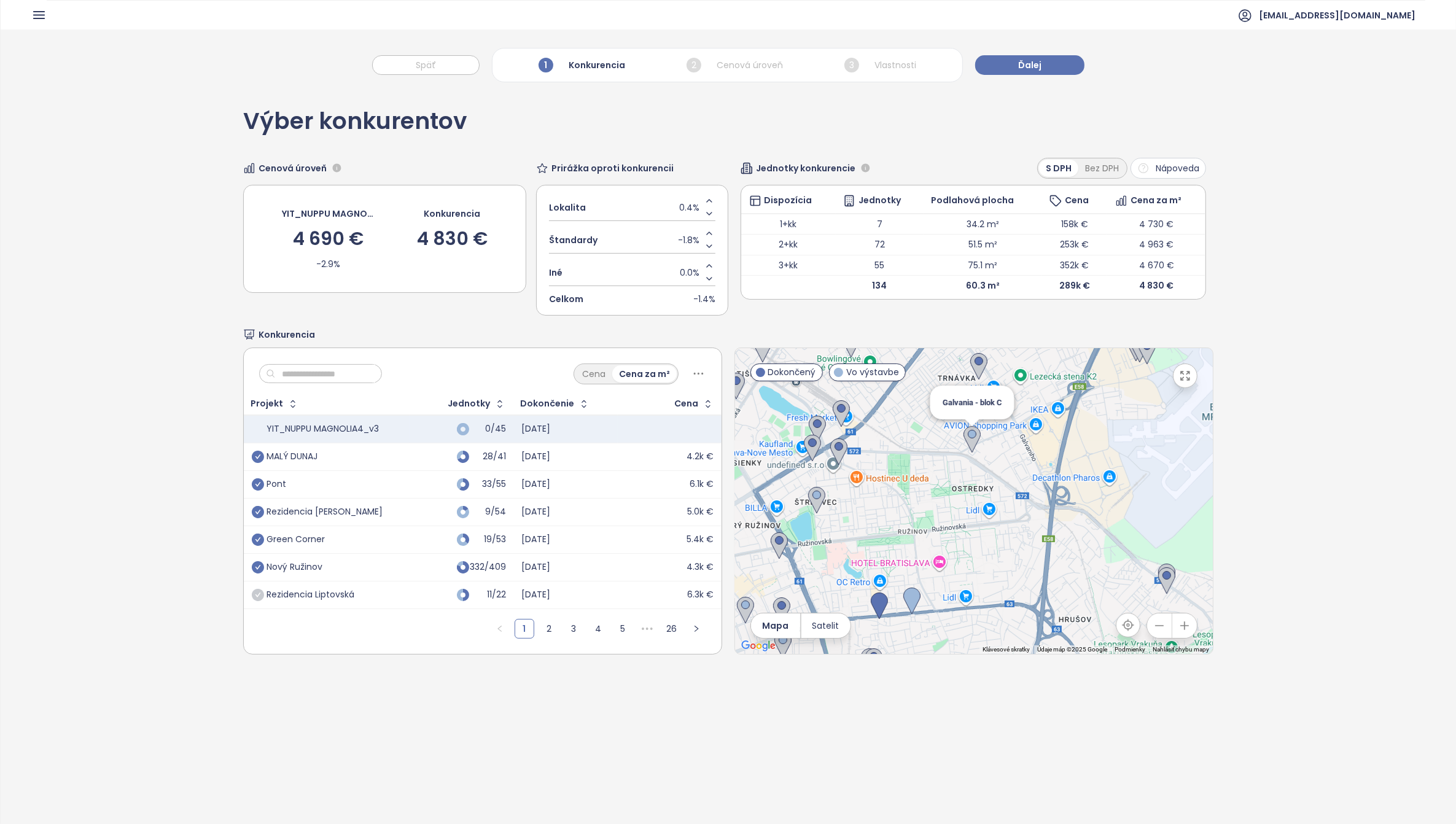
click at [965, 436] on img at bounding box center [972, 439] width 17 height 27
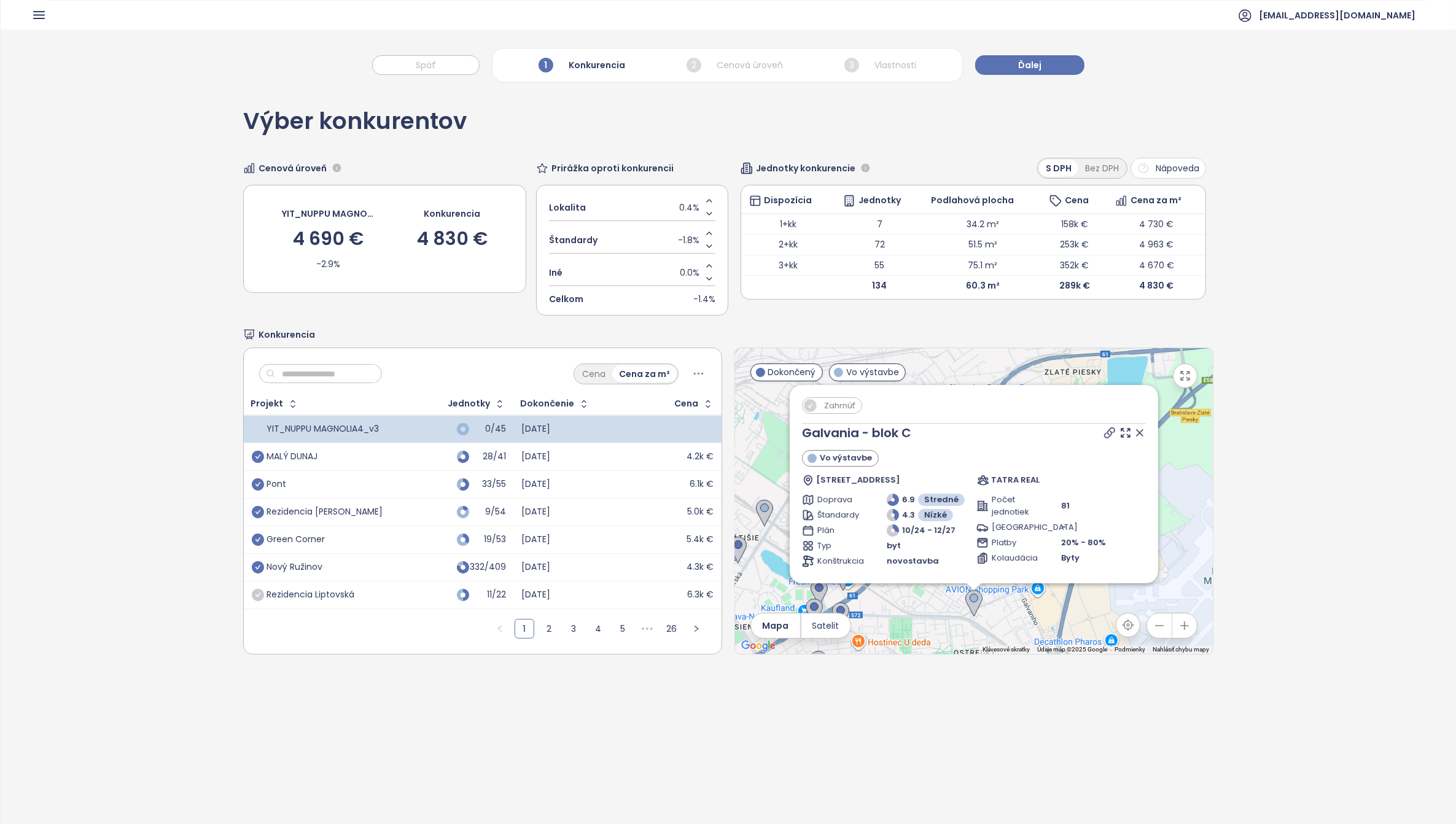
click at [819, 407] on span "Zahrnúť" at bounding box center [840, 405] width 44 height 15
click at [1137, 436] on icon at bounding box center [1140, 433] width 6 height 6
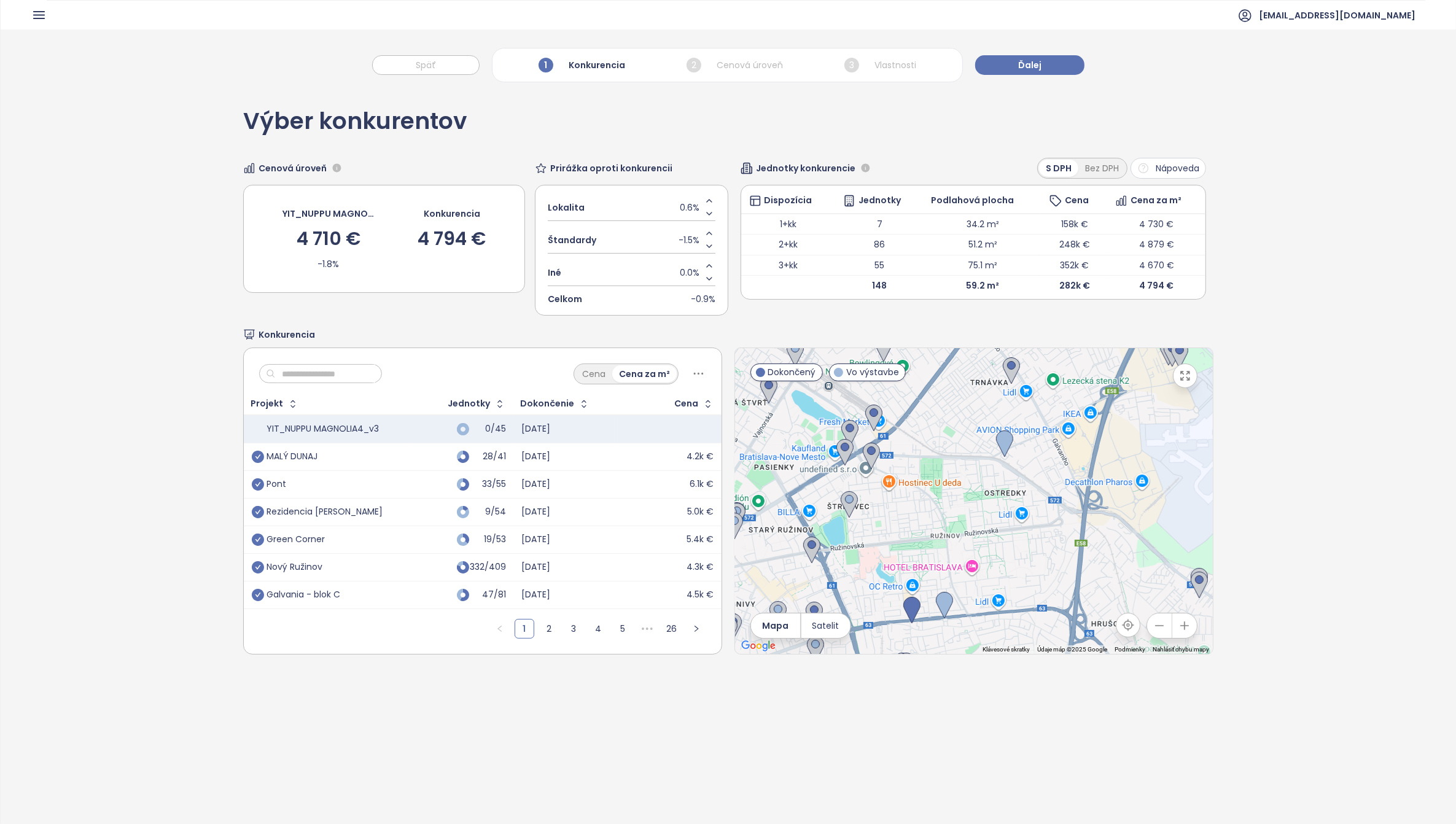
drag, startPoint x: 1061, startPoint y: 584, endPoint x: 1097, endPoint y: 438, distance: 150.4
click at [1097, 438] on div at bounding box center [974, 501] width 478 height 306
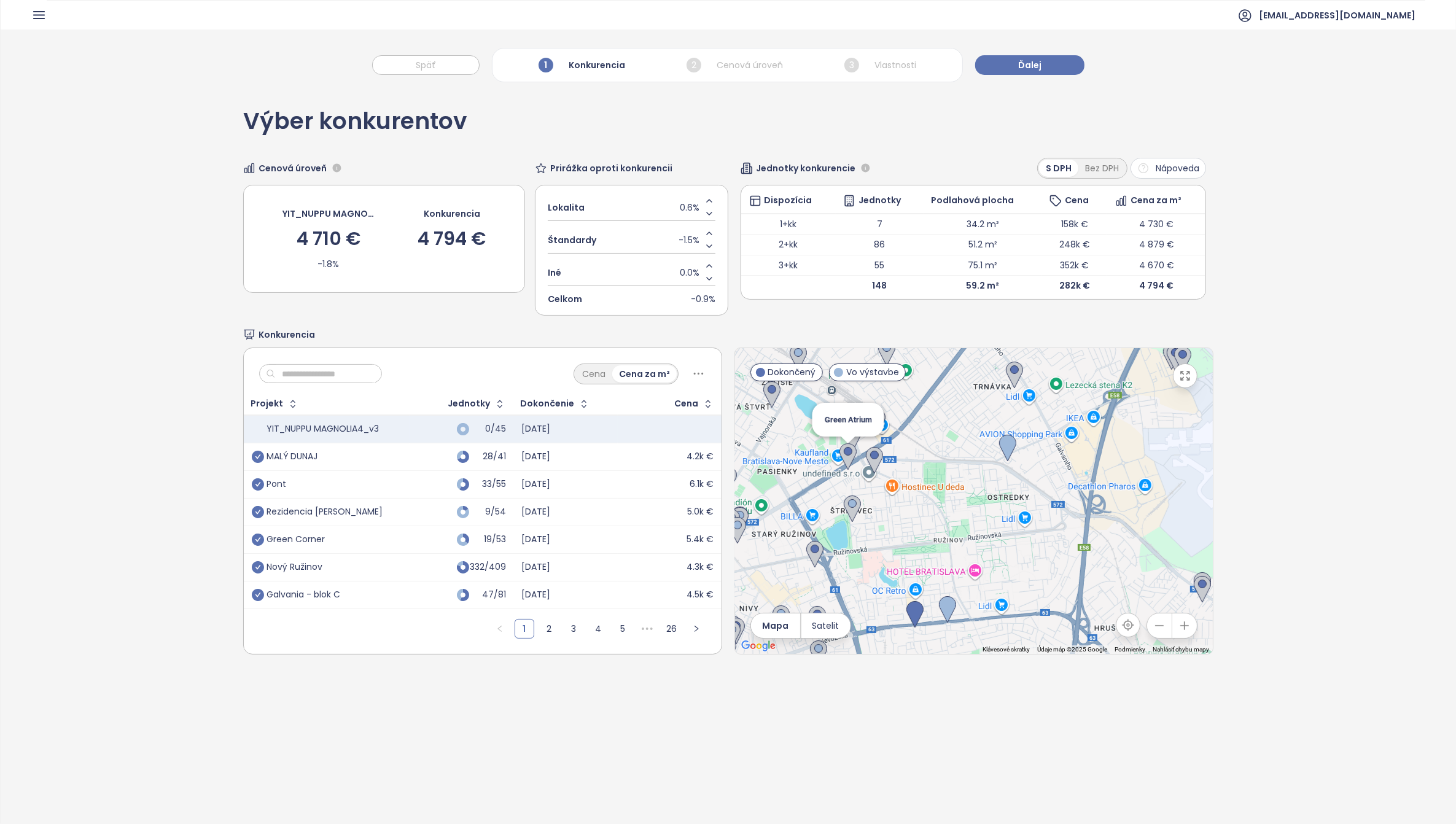
click at [840, 455] on img at bounding box center [848, 457] width 17 height 27
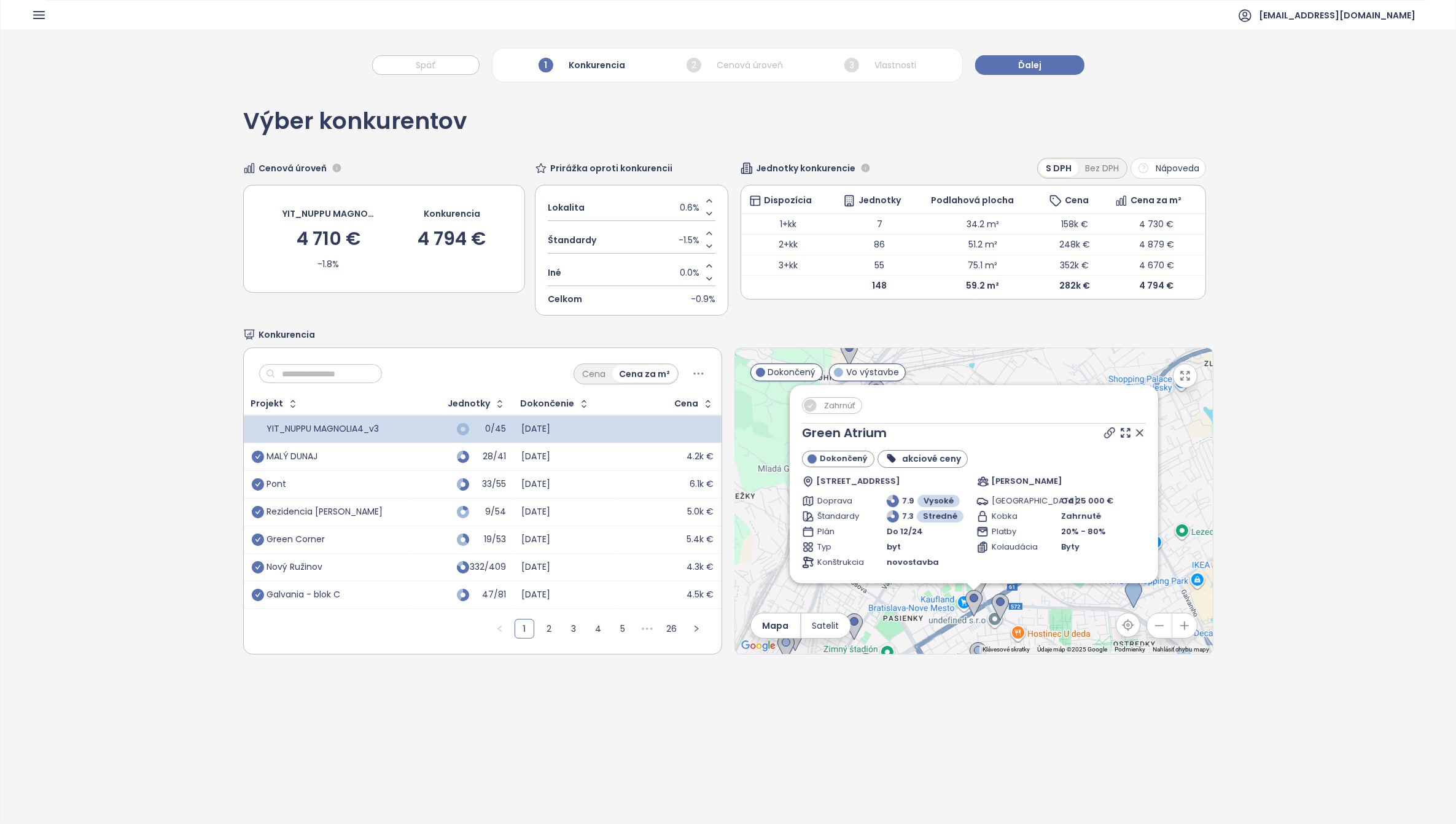
click at [836, 406] on span "Zahrnúť" at bounding box center [840, 405] width 44 height 15
click at [253, 542] on icon "check-circle" at bounding box center [258, 539] width 13 height 13
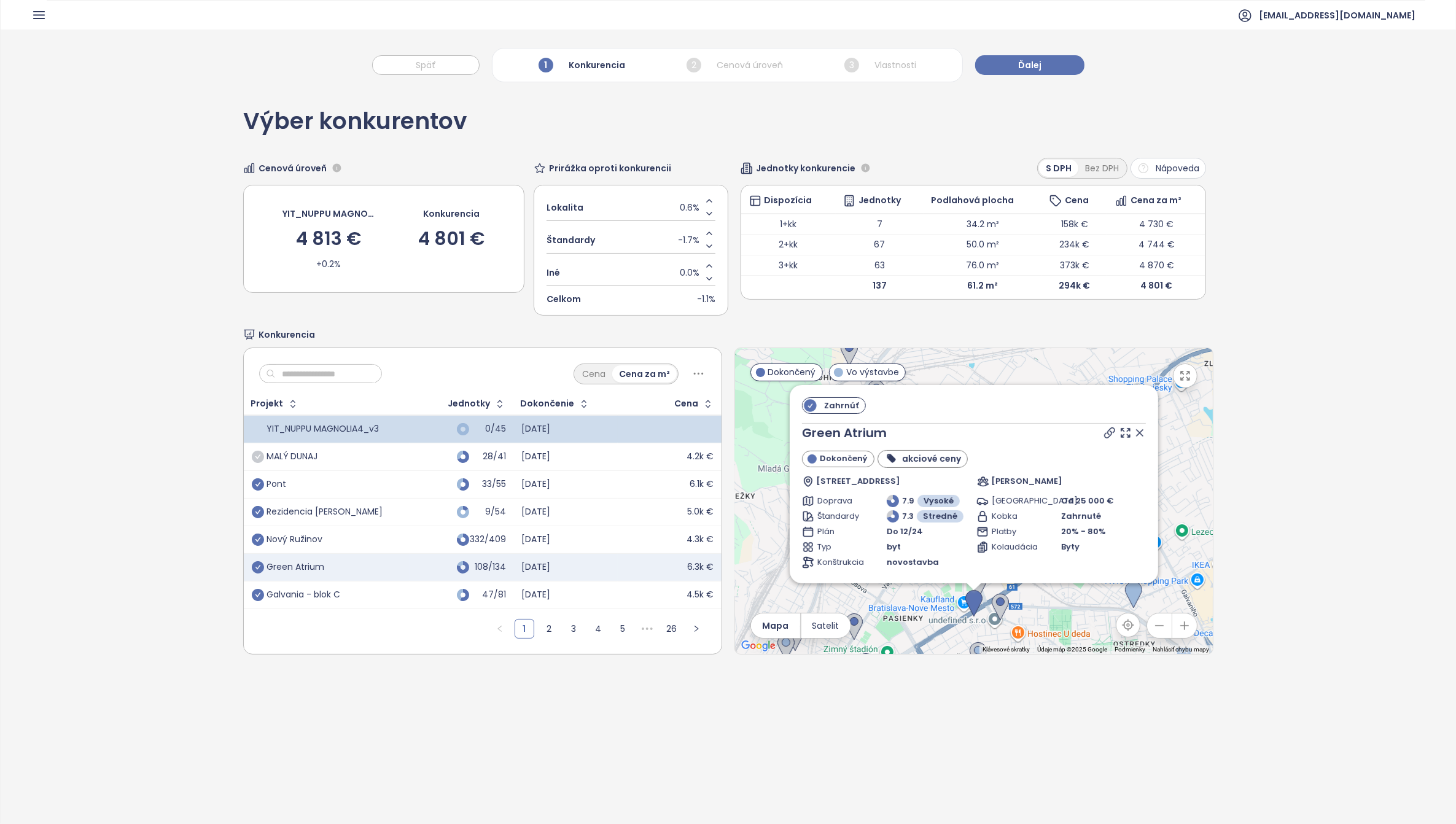
click at [261, 457] on icon "check-circle" at bounding box center [258, 457] width 13 height 13
click at [1134, 432] on icon at bounding box center [1140, 433] width 13 height 13
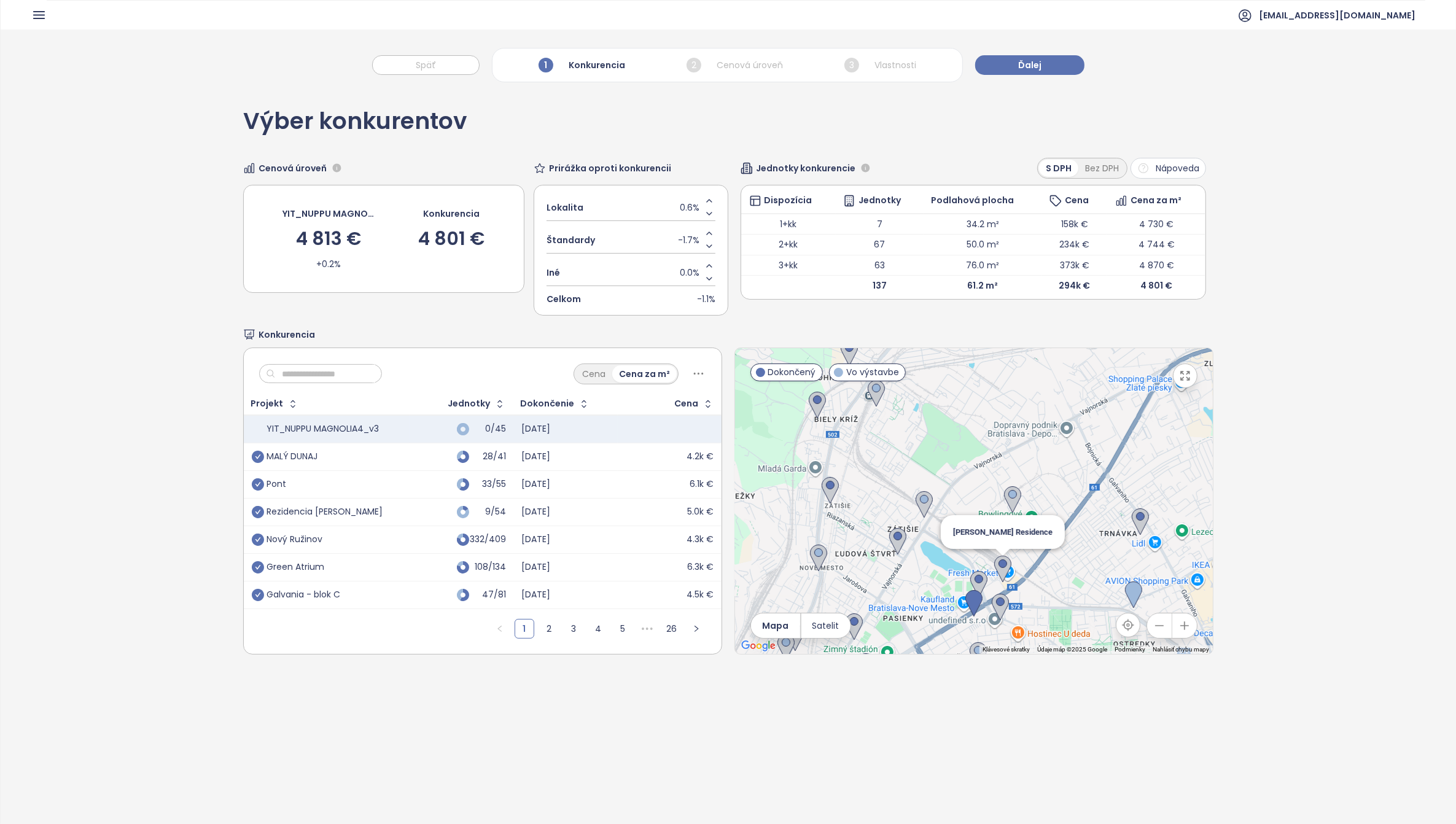
click at [995, 568] on img at bounding box center [1003, 569] width 17 height 27
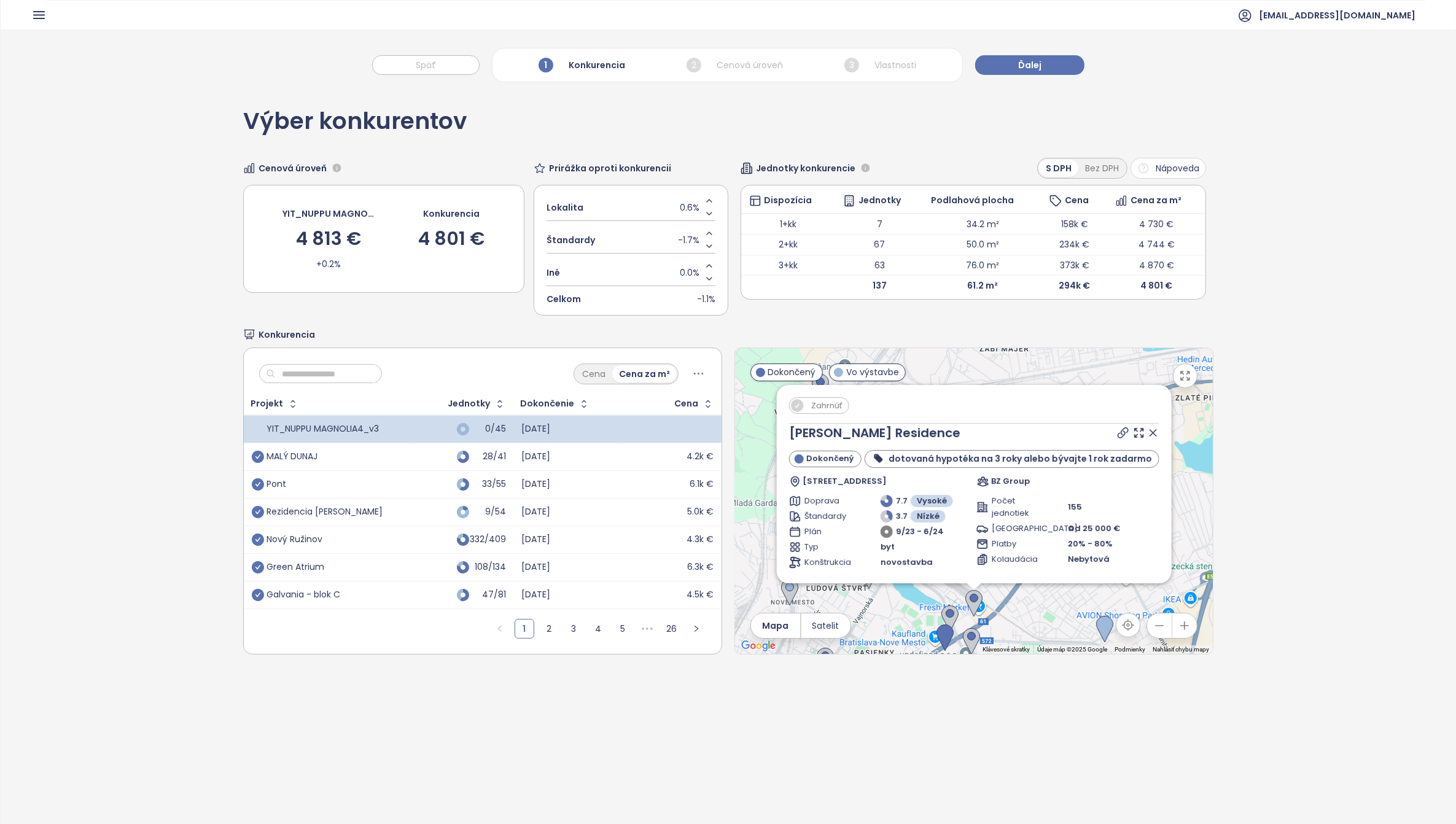
click at [798, 396] on div "Zahrnúť Olivia Residence Dokončený dotovaná hypotéka na 3 roky alebo bývajte 1 …" at bounding box center [974, 484] width 395 height 199
click at [805, 404] on span "Zahrnúť" at bounding box center [827, 405] width 44 height 15
click at [259, 455] on icon "check-circle" at bounding box center [258, 457] width 13 height 13
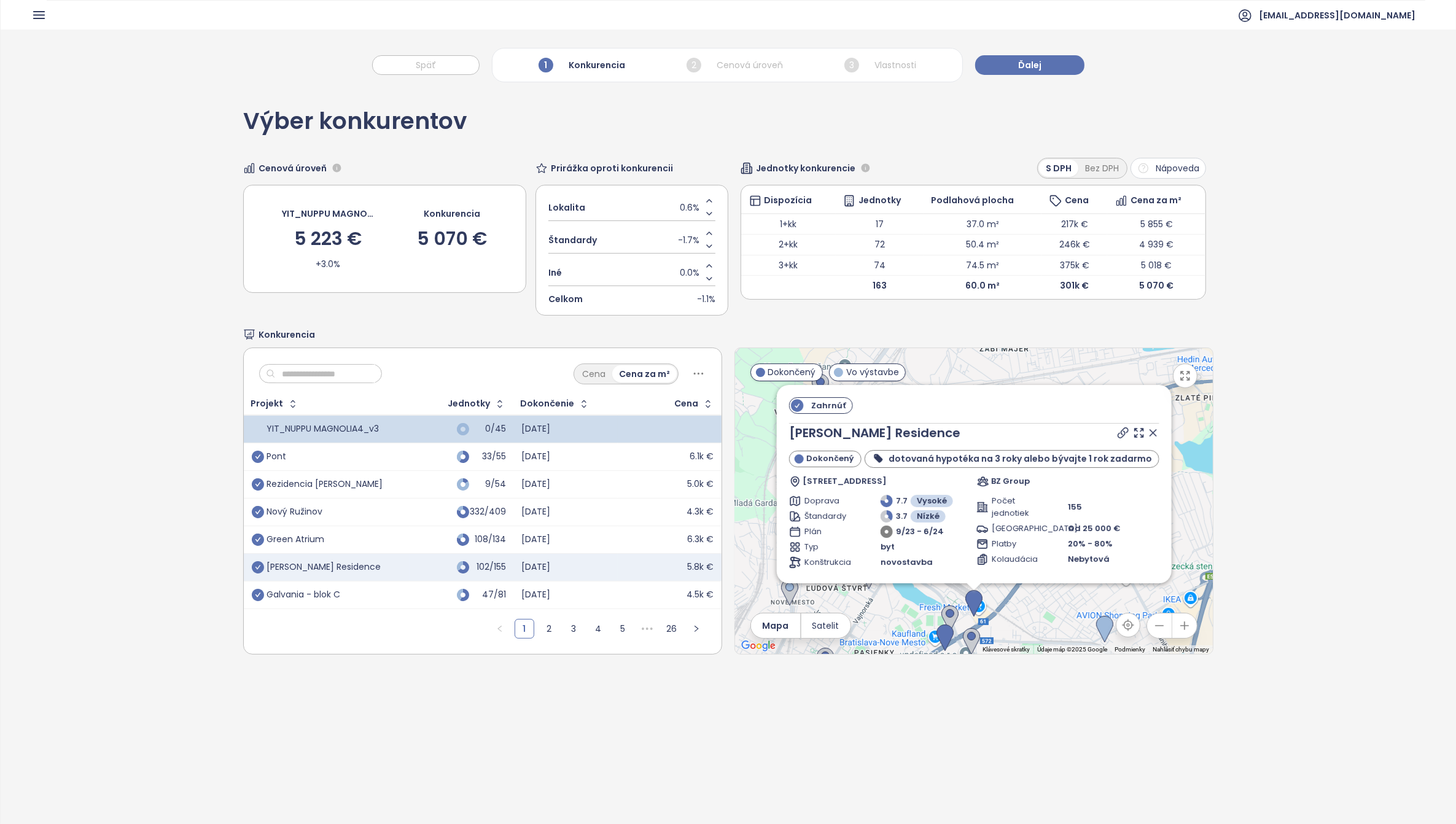
click at [1150, 436] on icon at bounding box center [1152, 433] width 6 height 6
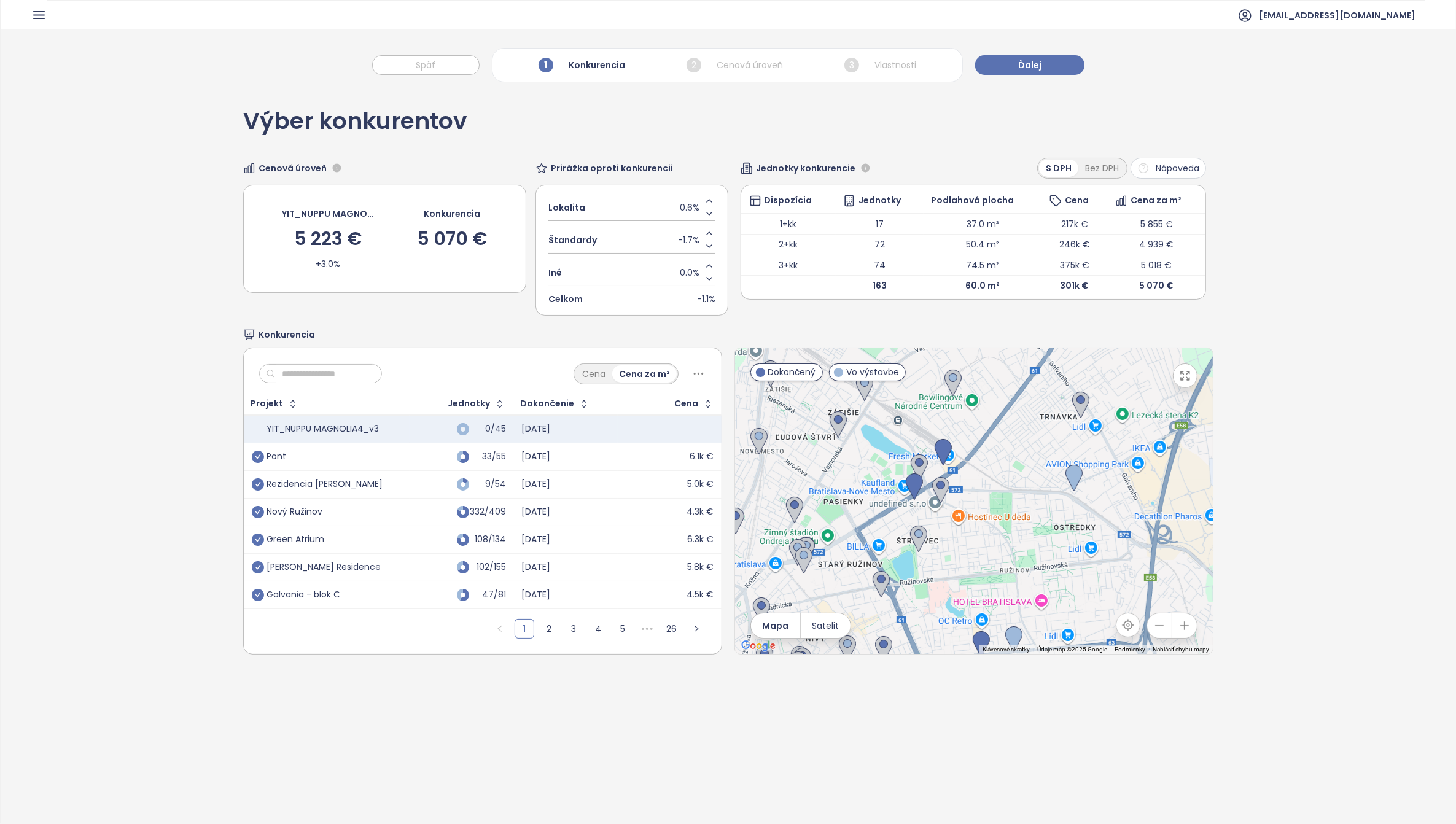
drag, startPoint x: 1035, startPoint y: 569, endPoint x: 1003, endPoint y: 422, distance: 150.4
click at [1003, 422] on div at bounding box center [974, 501] width 478 height 306
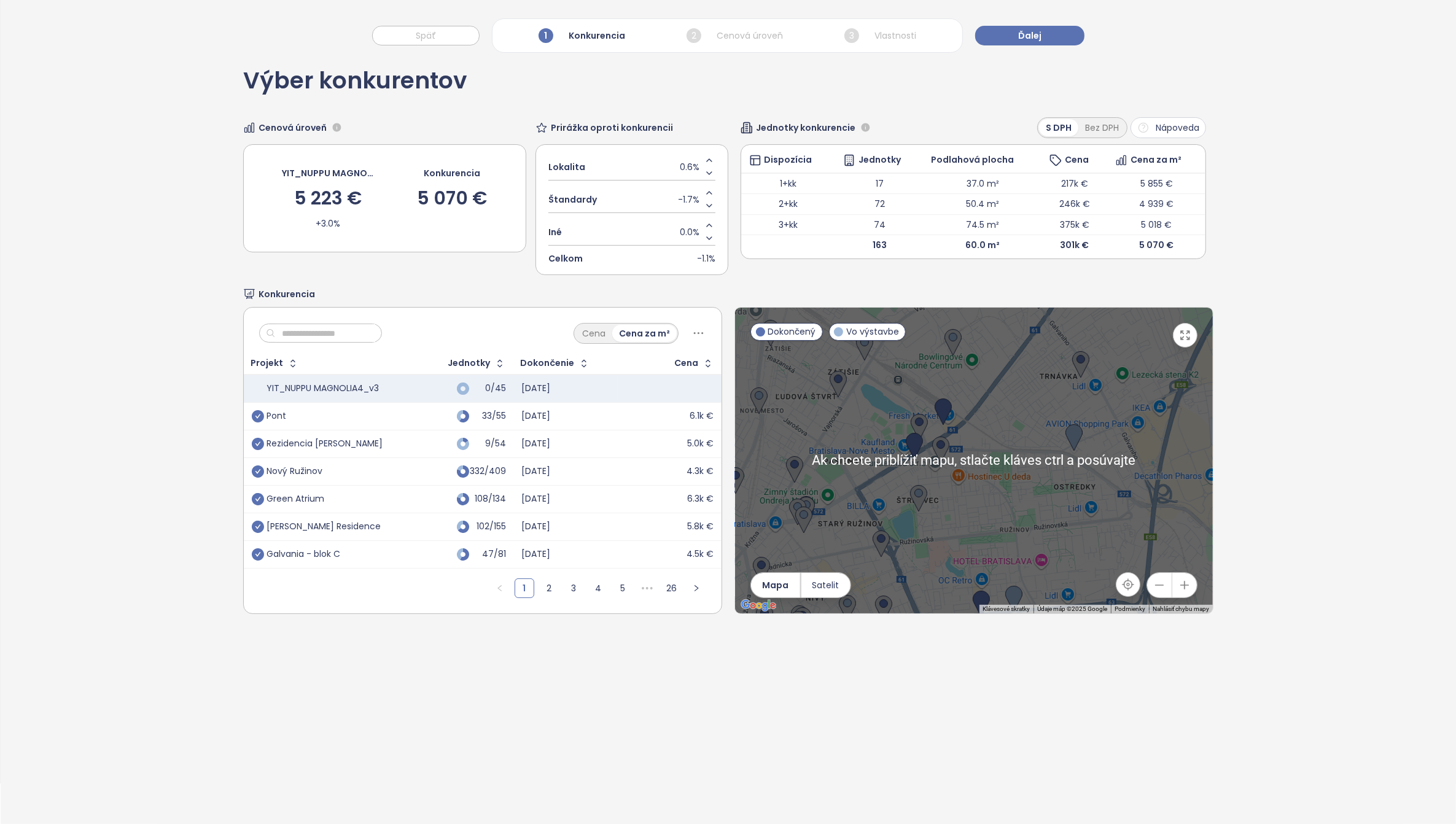
scroll to position [58, 0]
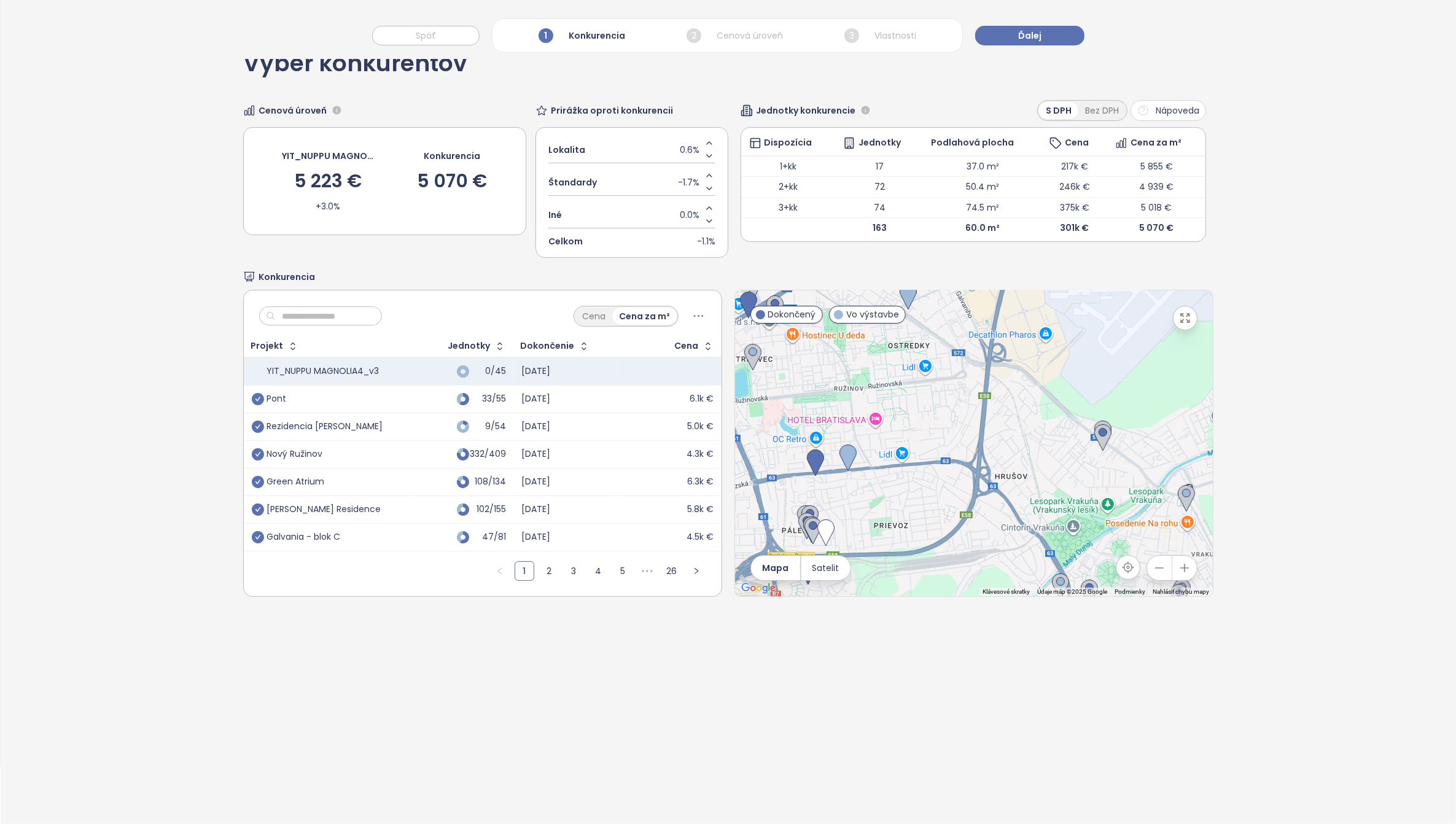
drag, startPoint x: 1030, startPoint y: 531, endPoint x: 867, endPoint y: 398, distance: 210.4
click at [867, 398] on div at bounding box center [974, 443] width 478 height 306
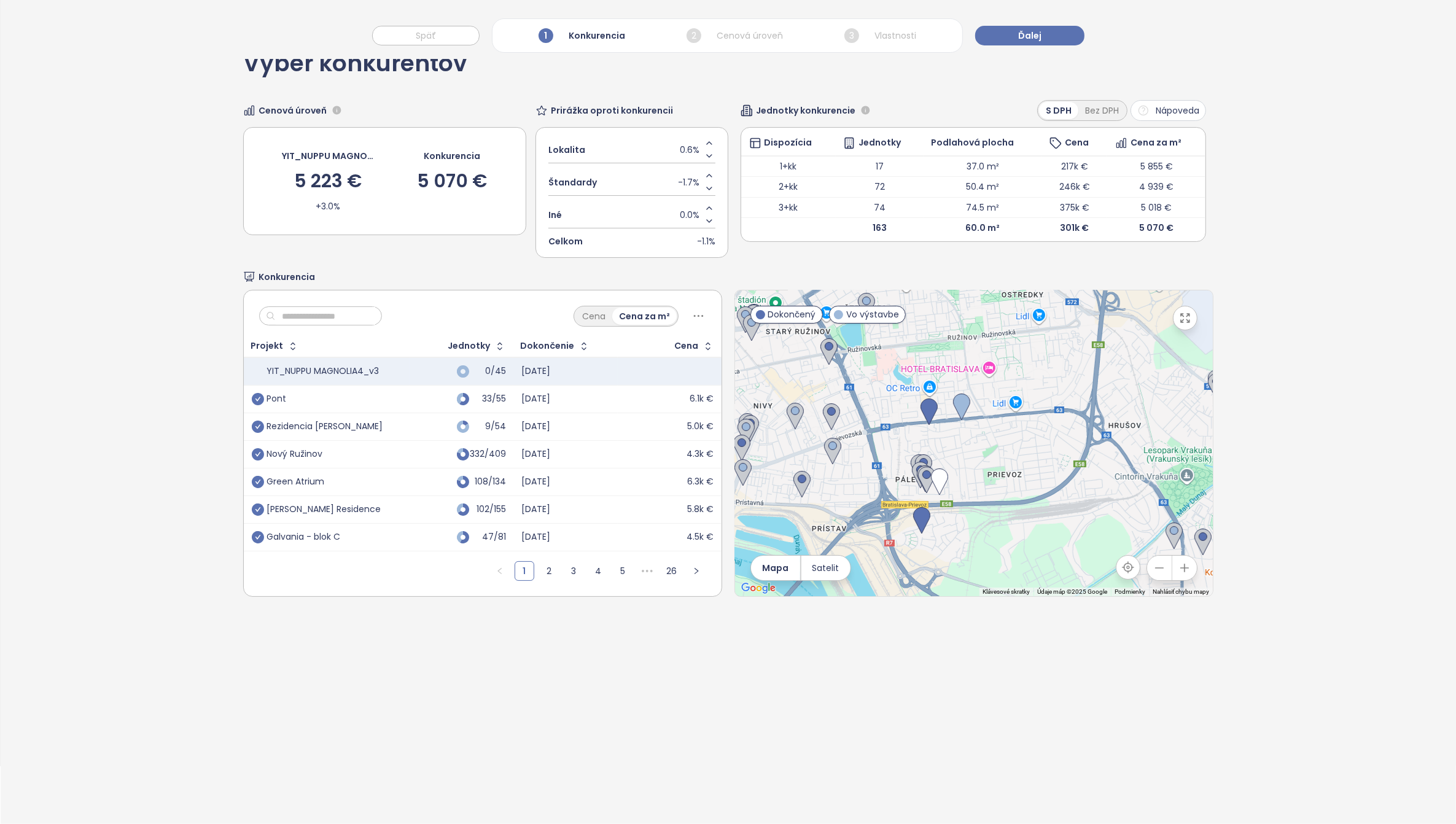
drag, startPoint x: 886, startPoint y: 459, endPoint x: 999, endPoint y: 463, distance: 113.1
click at [999, 463] on div at bounding box center [974, 443] width 478 height 306
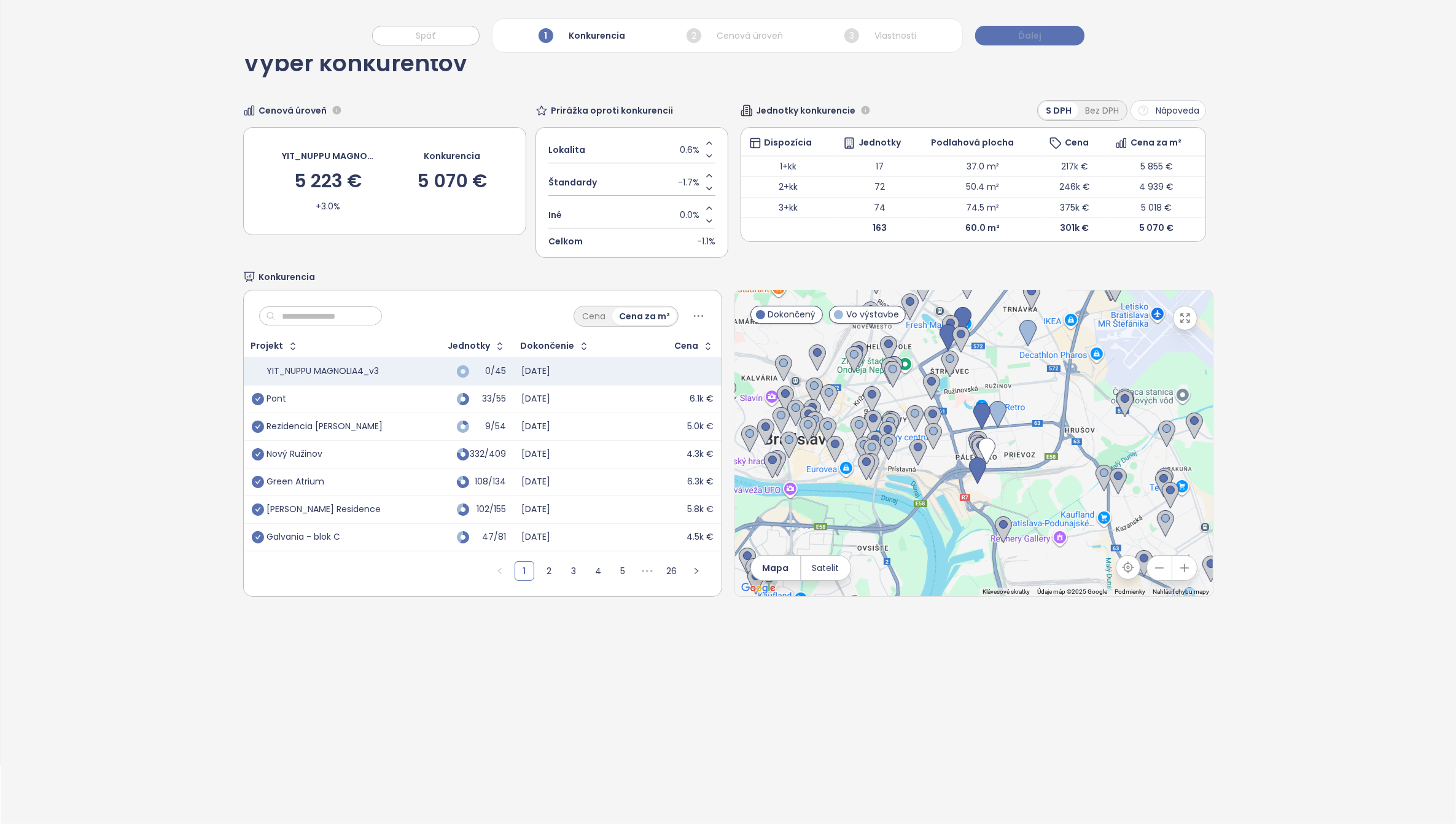
click at [1027, 34] on span "Ďalej" at bounding box center [1030, 36] width 23 height 13
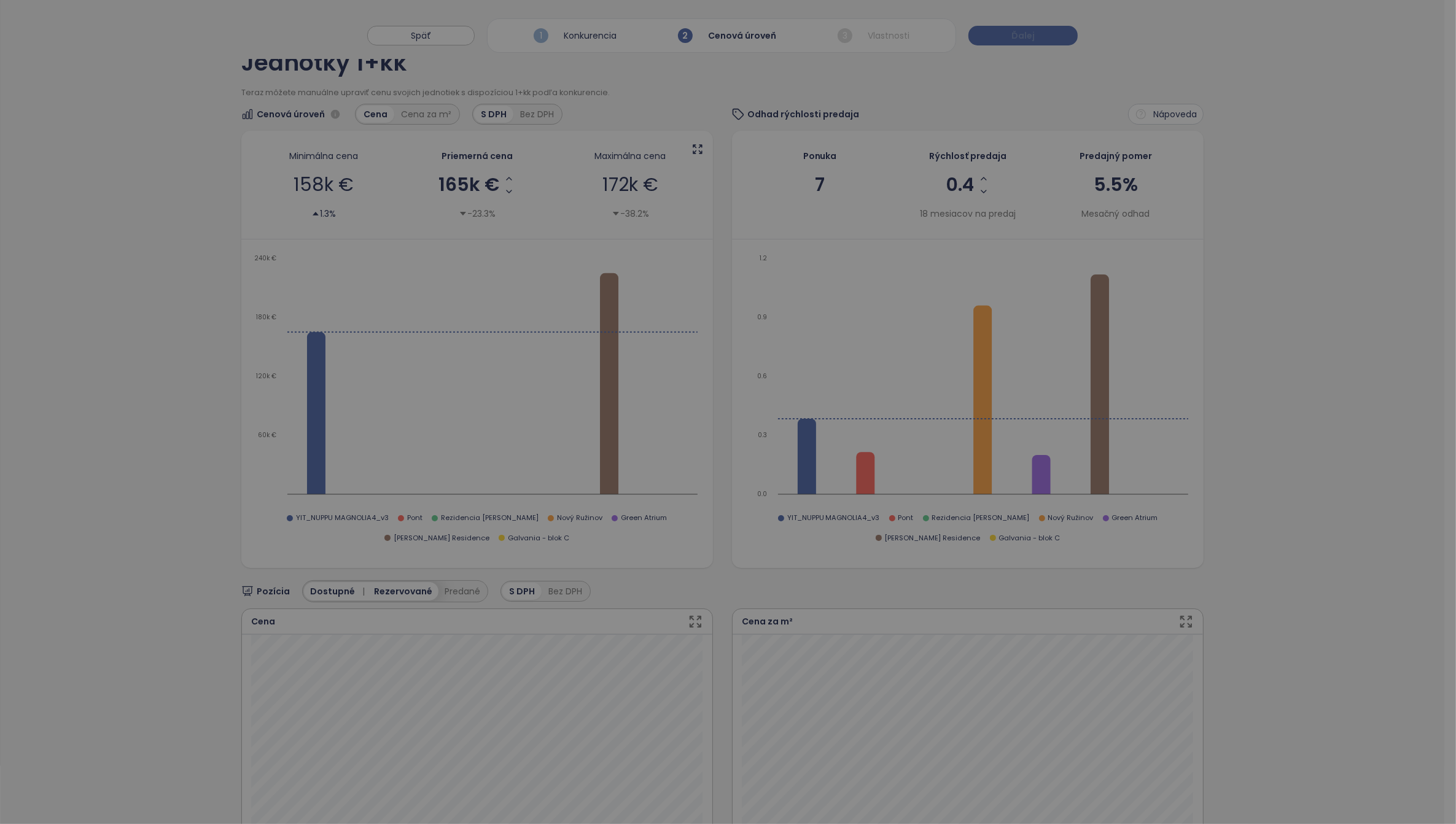
scroll to position [0, 0]
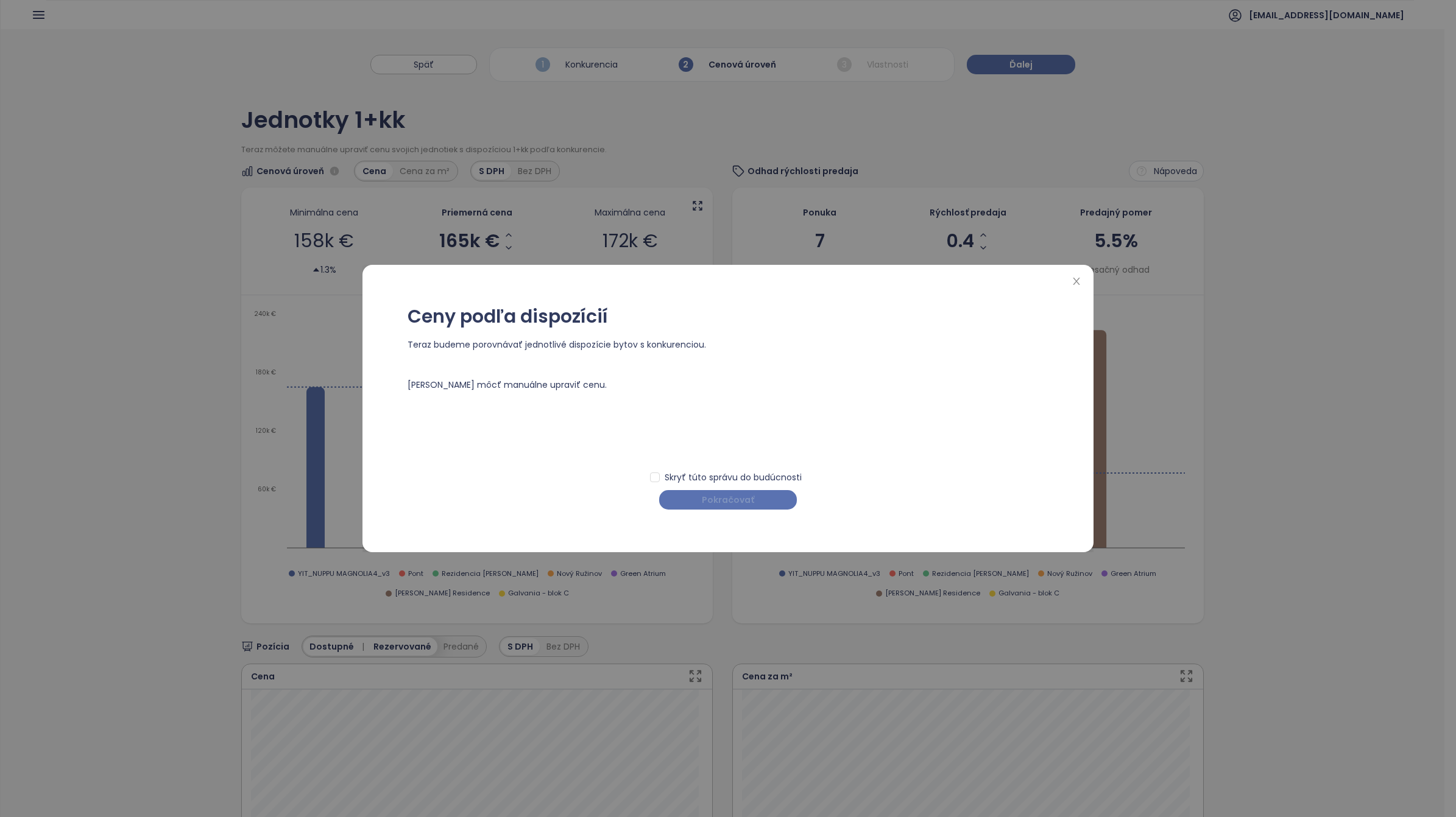
click at [739, 501] on span "Pokračovať" at bounding box center [728, 500] width 53 height 13
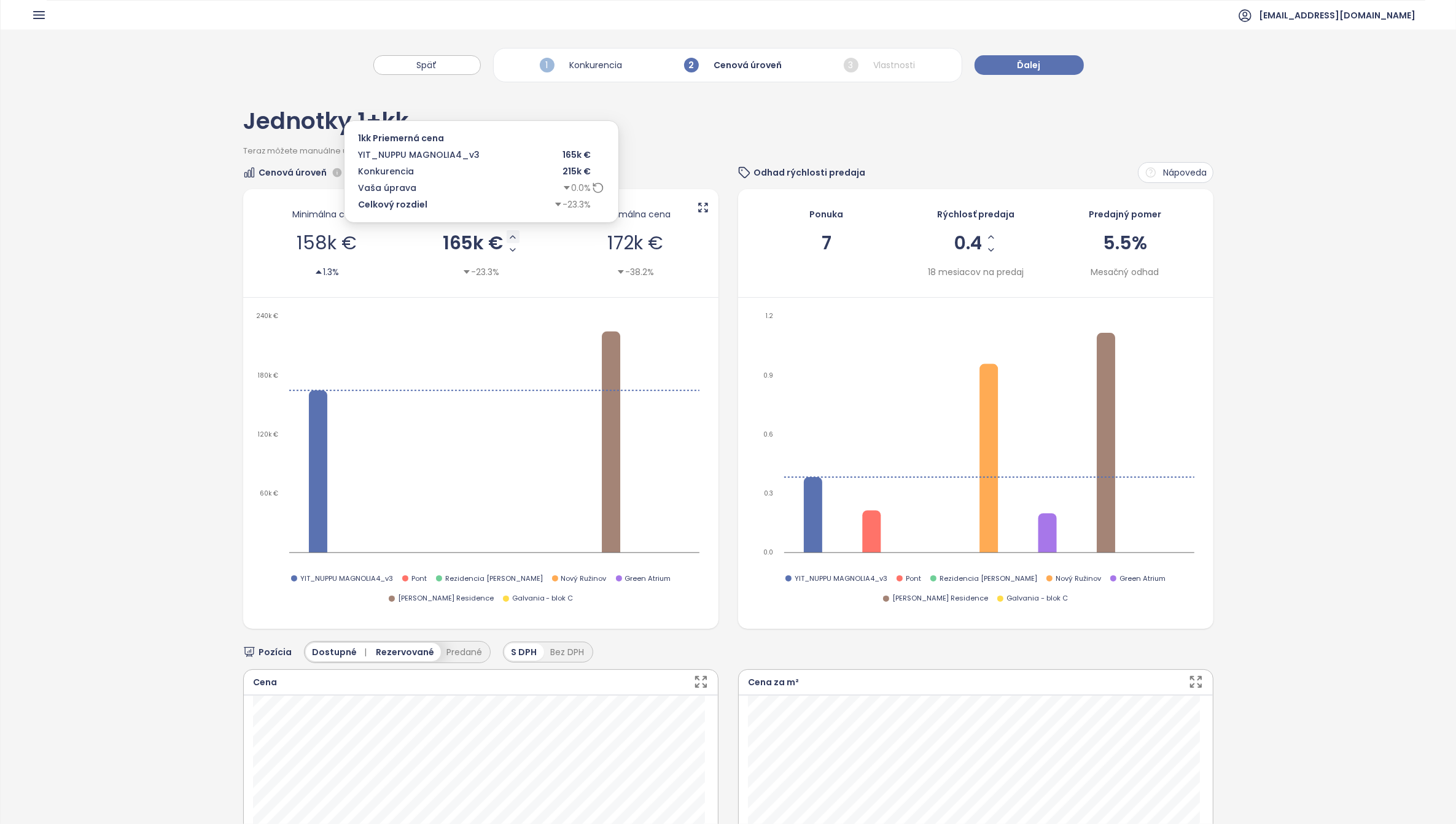
click at [508, 238] on icon "Increase AVG Price" at bounding box center [513, 237] width 10 height 10
click at [507, 240] on icon "Increase AVG Price" at bounding box center [512, 237] width 10 height 10
click at [507, 240] on icon "Increase AVG Price" at bounding box center [510, 237] width 10 height 10
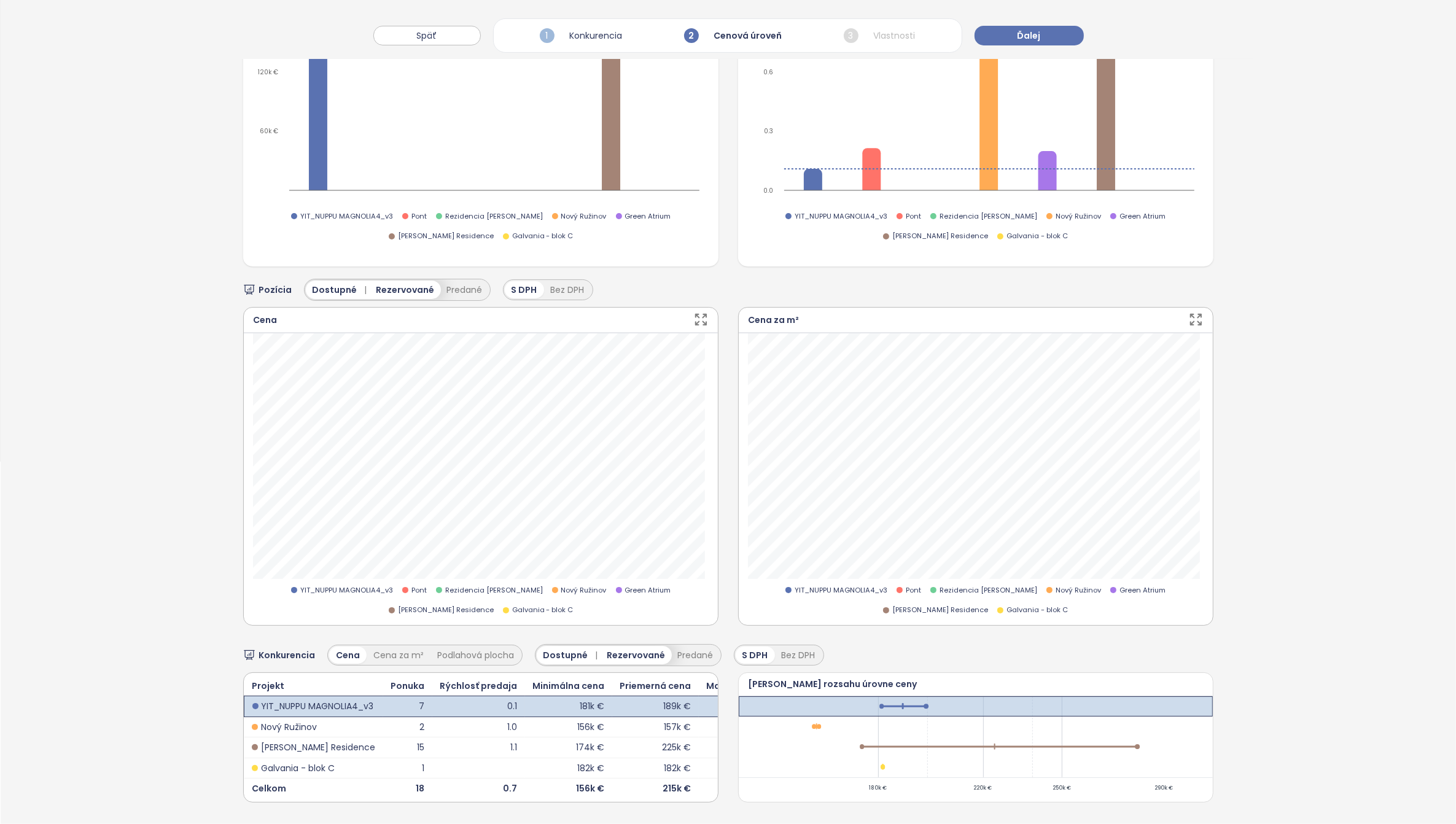
scroll to position [77, 0]
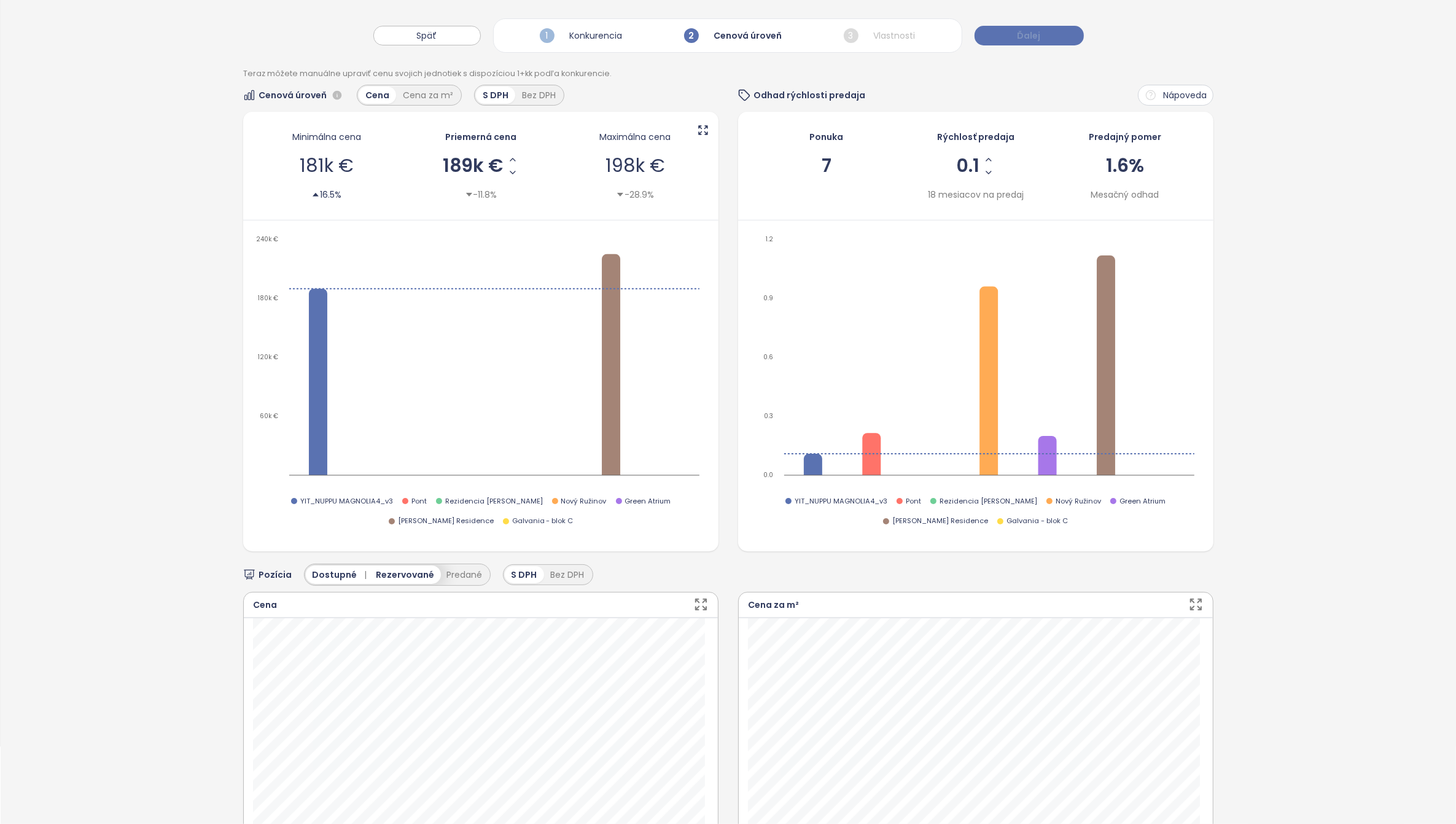
click at [1021, 38] on span "Ďalej" at bounding box center [1029, 36] width 23 height 13
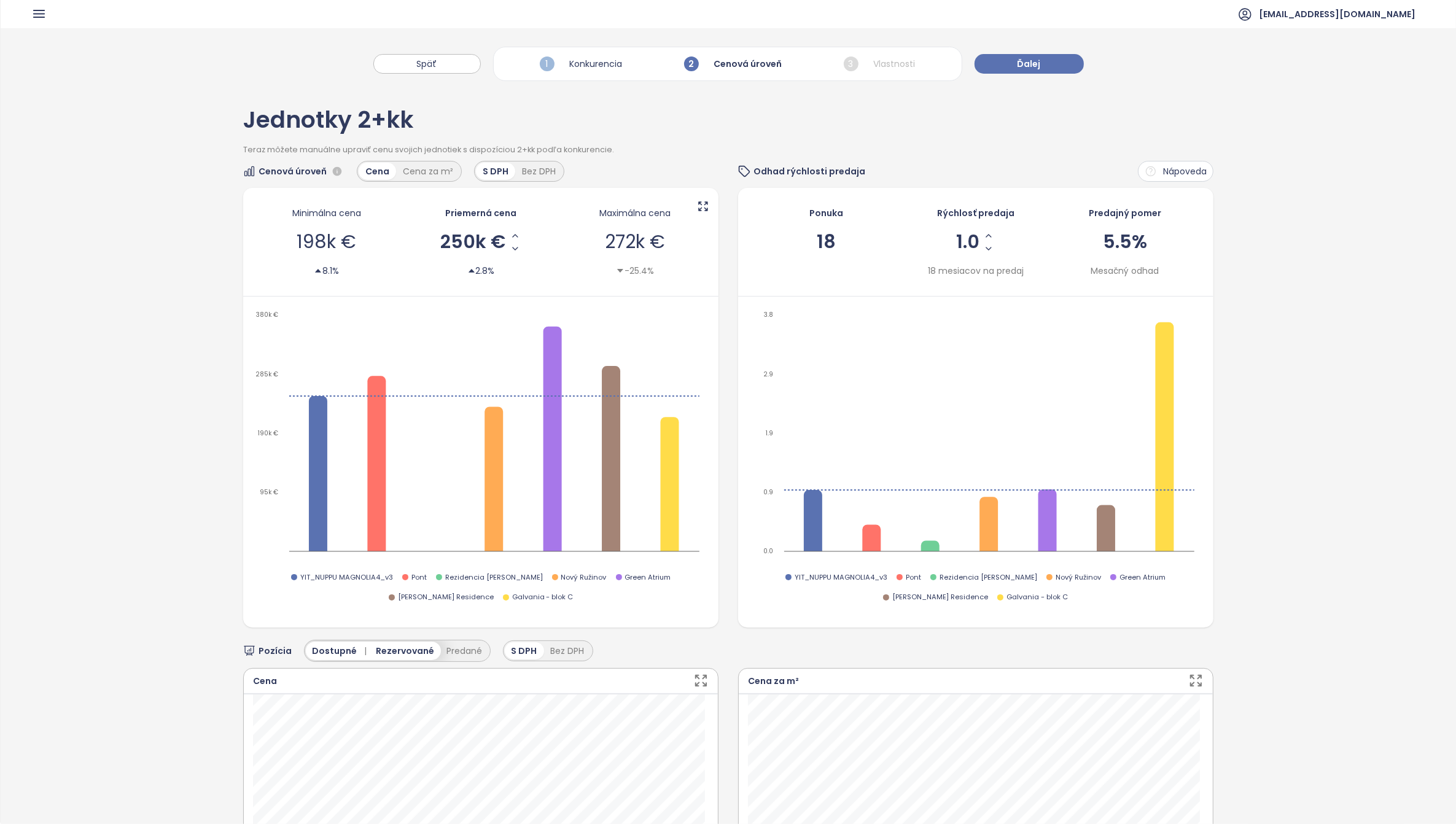
scroll to position [0, 0]
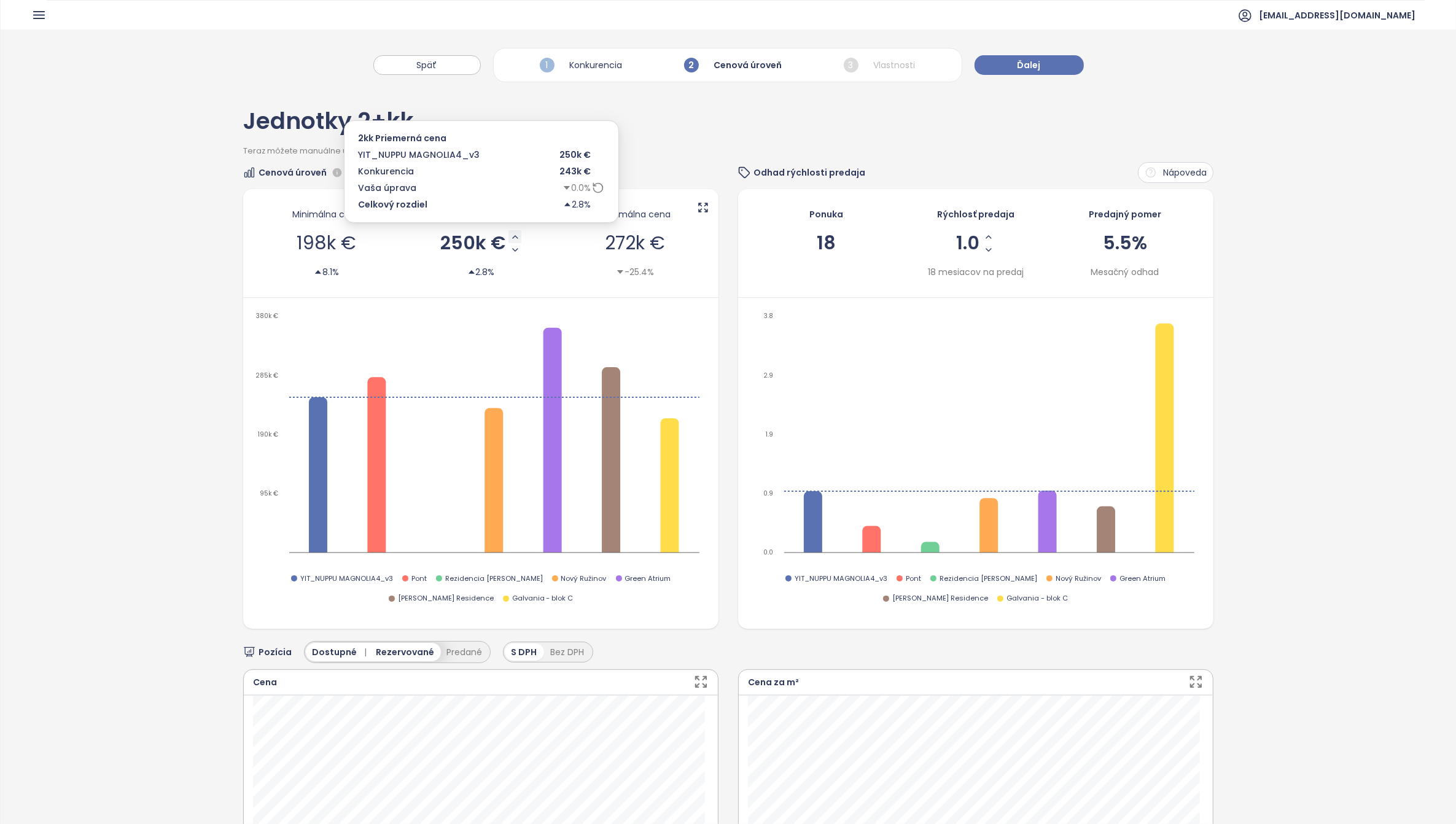
click at [510, 238] on icon "Increase AVG Price" at bounding box center [515, 237] width 10 height 10
click at [510, 238] on icon "Increase AVG Price" at bounding box center [514, 237] width 10 height 10
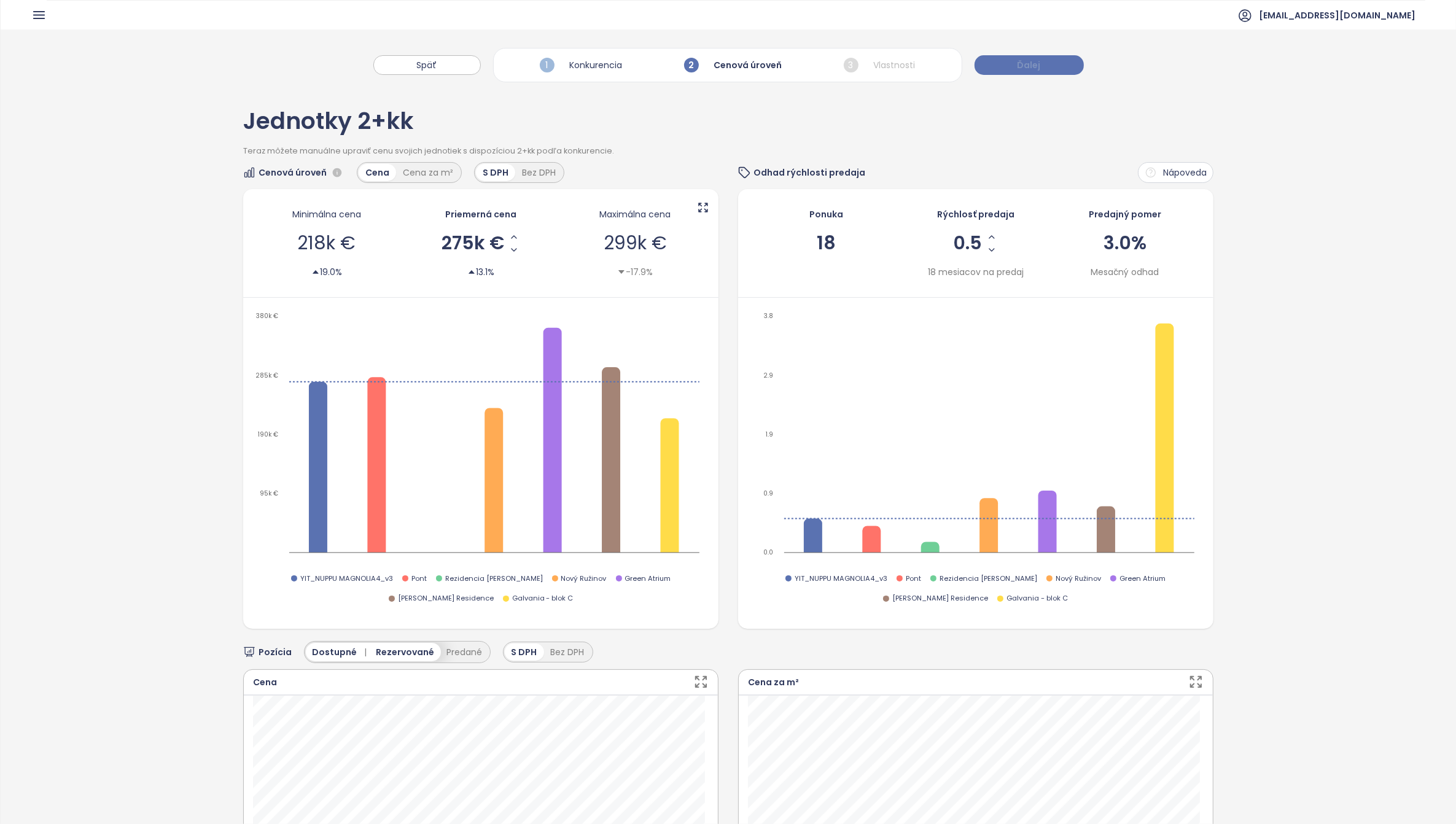
click at [1035, 60] on span "Ďalej" at bounding box center [1029, 65] width 23 height 13
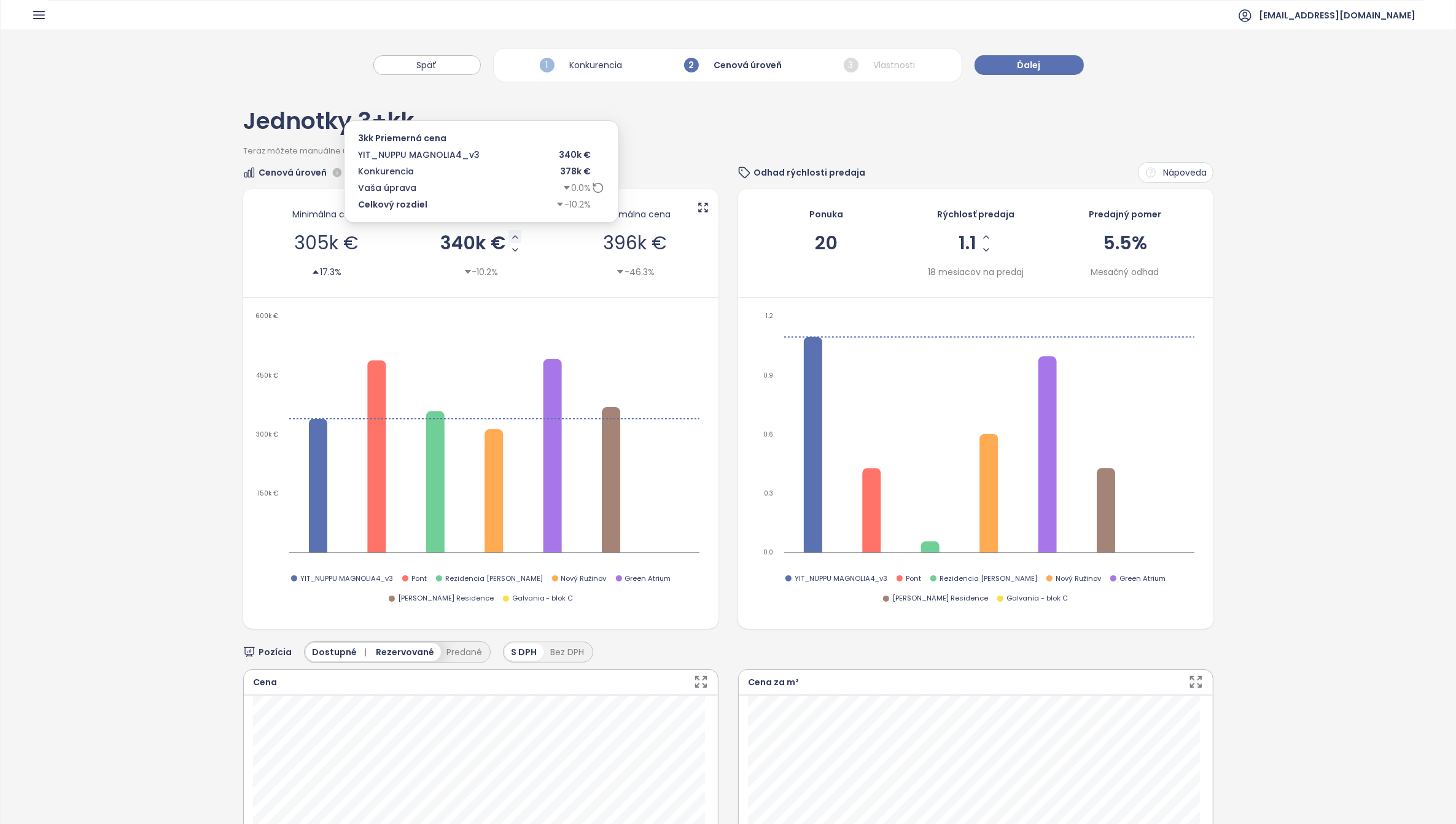
click at [514, 238] on icon "Increase AVG Price" at bounding box center [515, 237] width 5 height 3
click at [510, 238] on icon "Increase AVG Price" at bounding box center [514, 237] width 10 height 10
click at [510, 238] on icon "Increase AVG Price" at bounding box center [514, 237] width 10 height 10
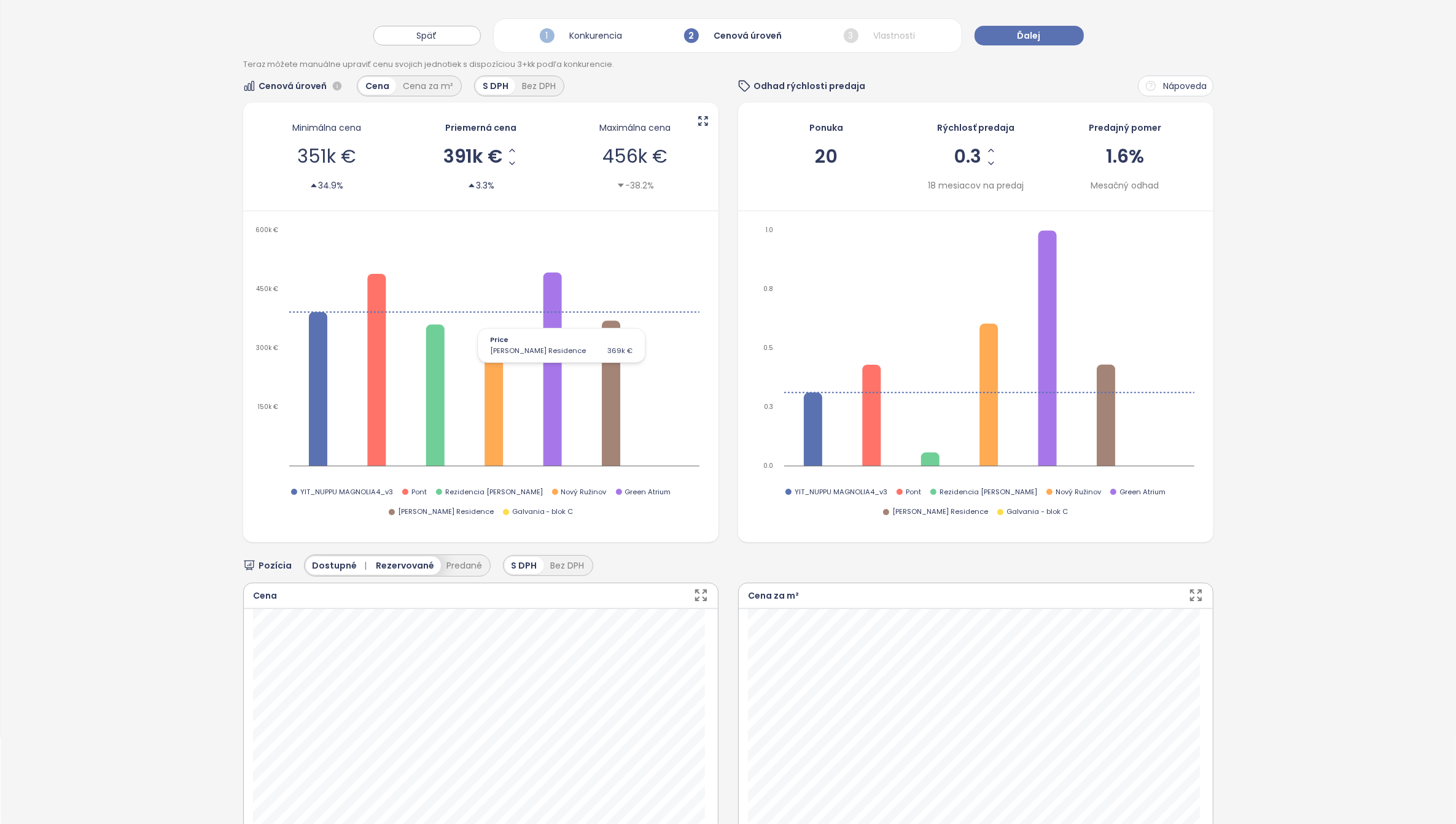
scroll to position [307, 0]
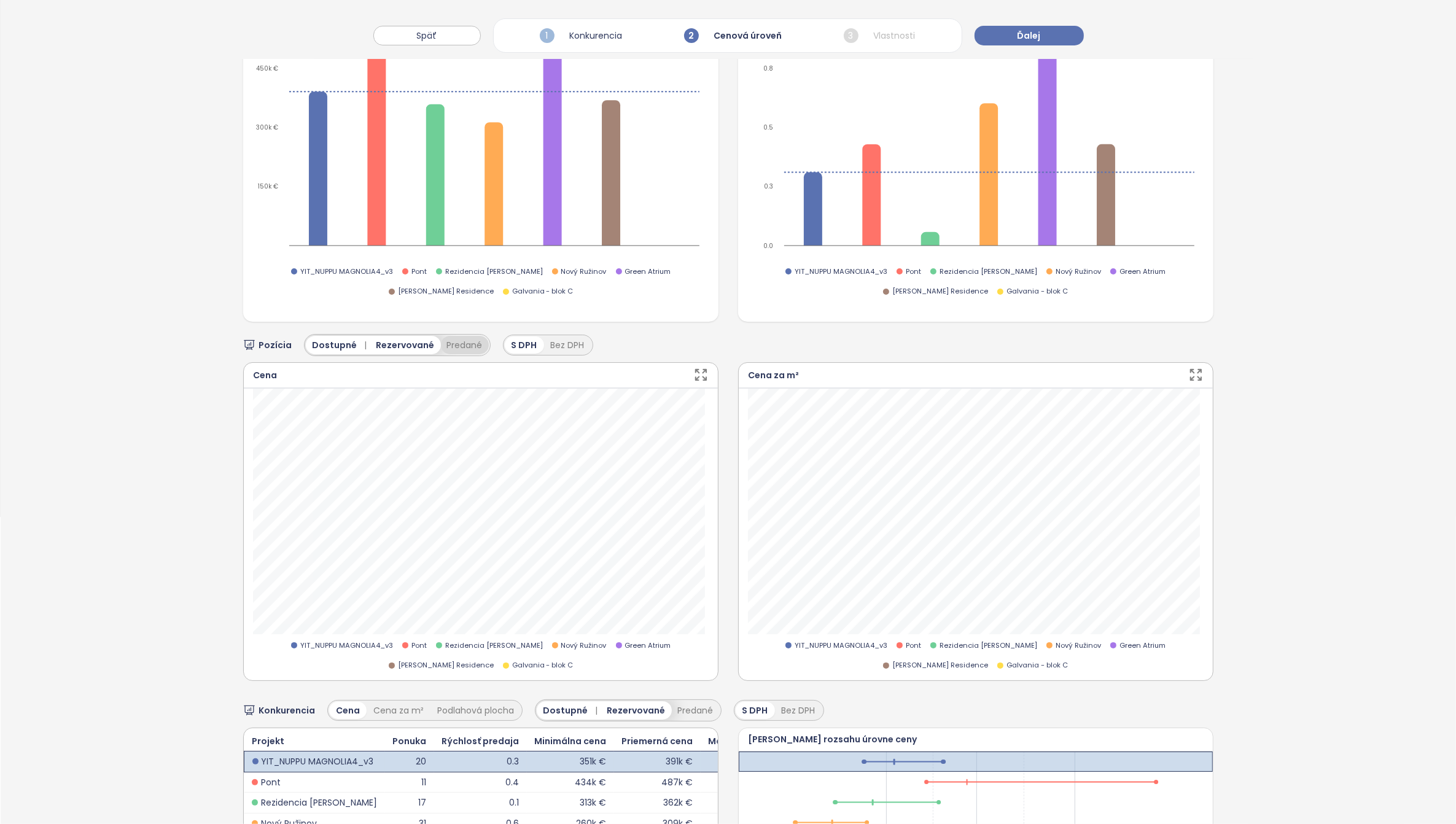
click at [458, 345] on button "Predané" at bounding box center [465, 345] width 48 height 19
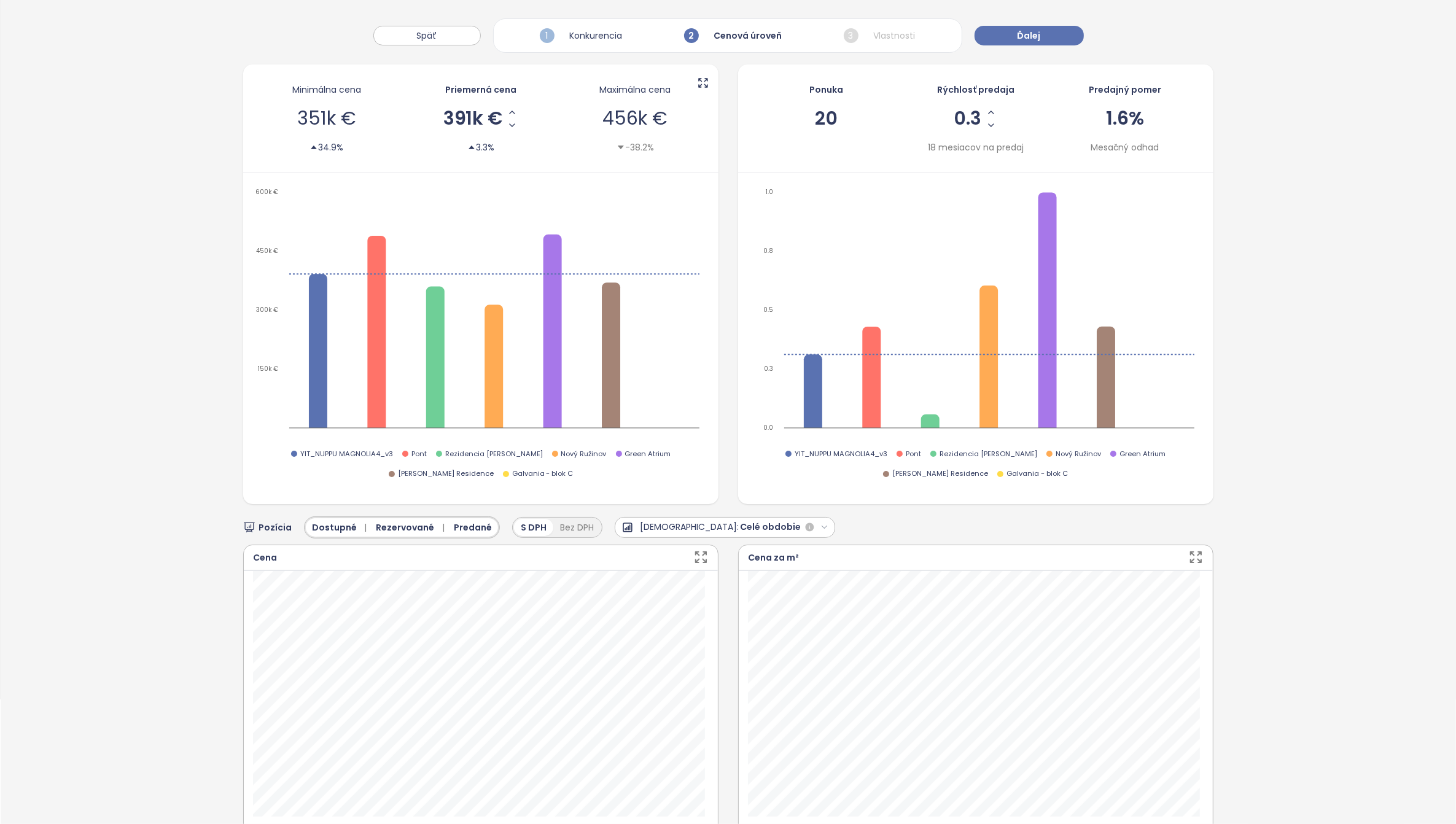
scroll to position [0, 0]
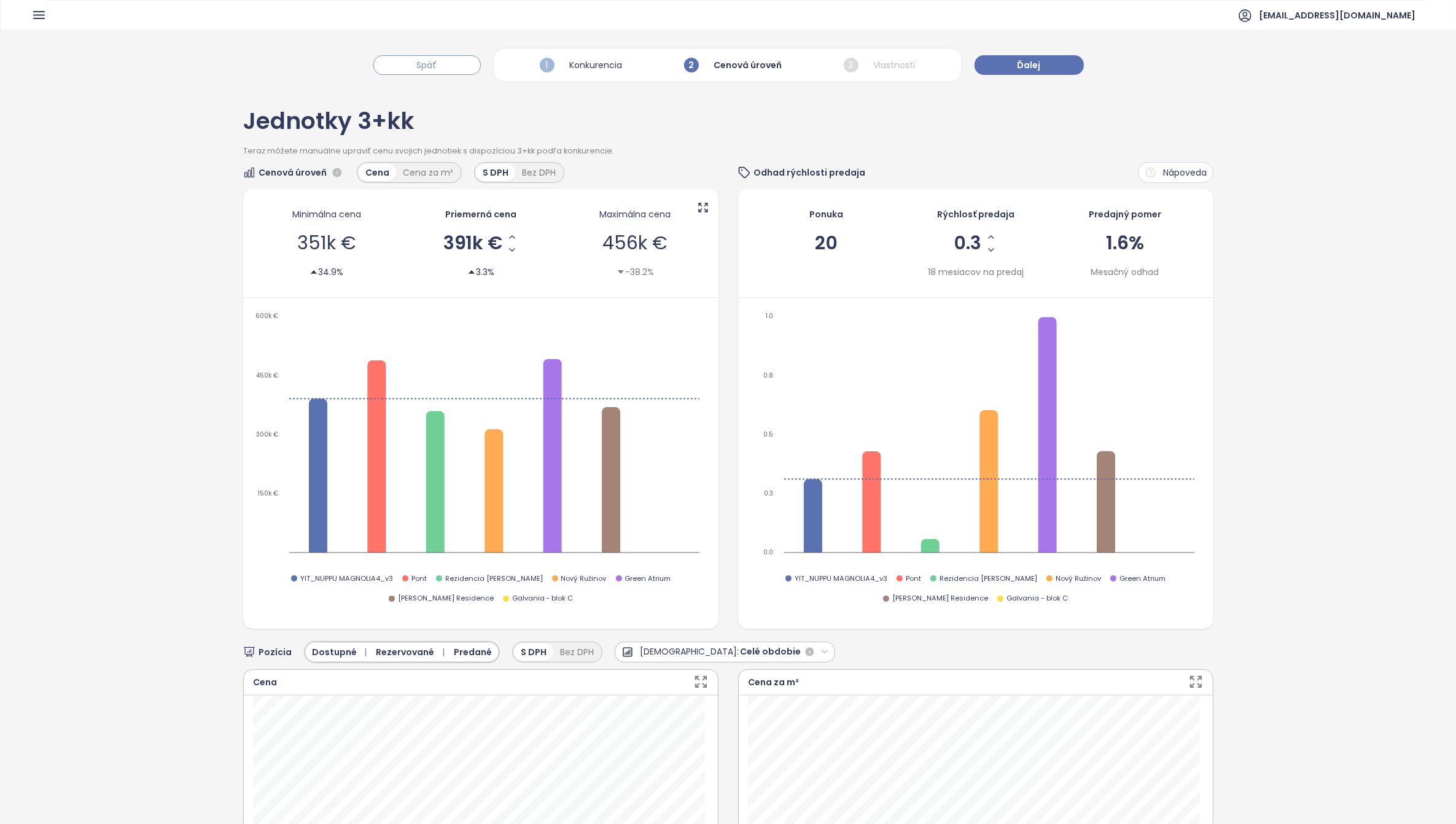
click at [442, 64] on button "Späť" at bounding box center [427, 66] width 107 height 20
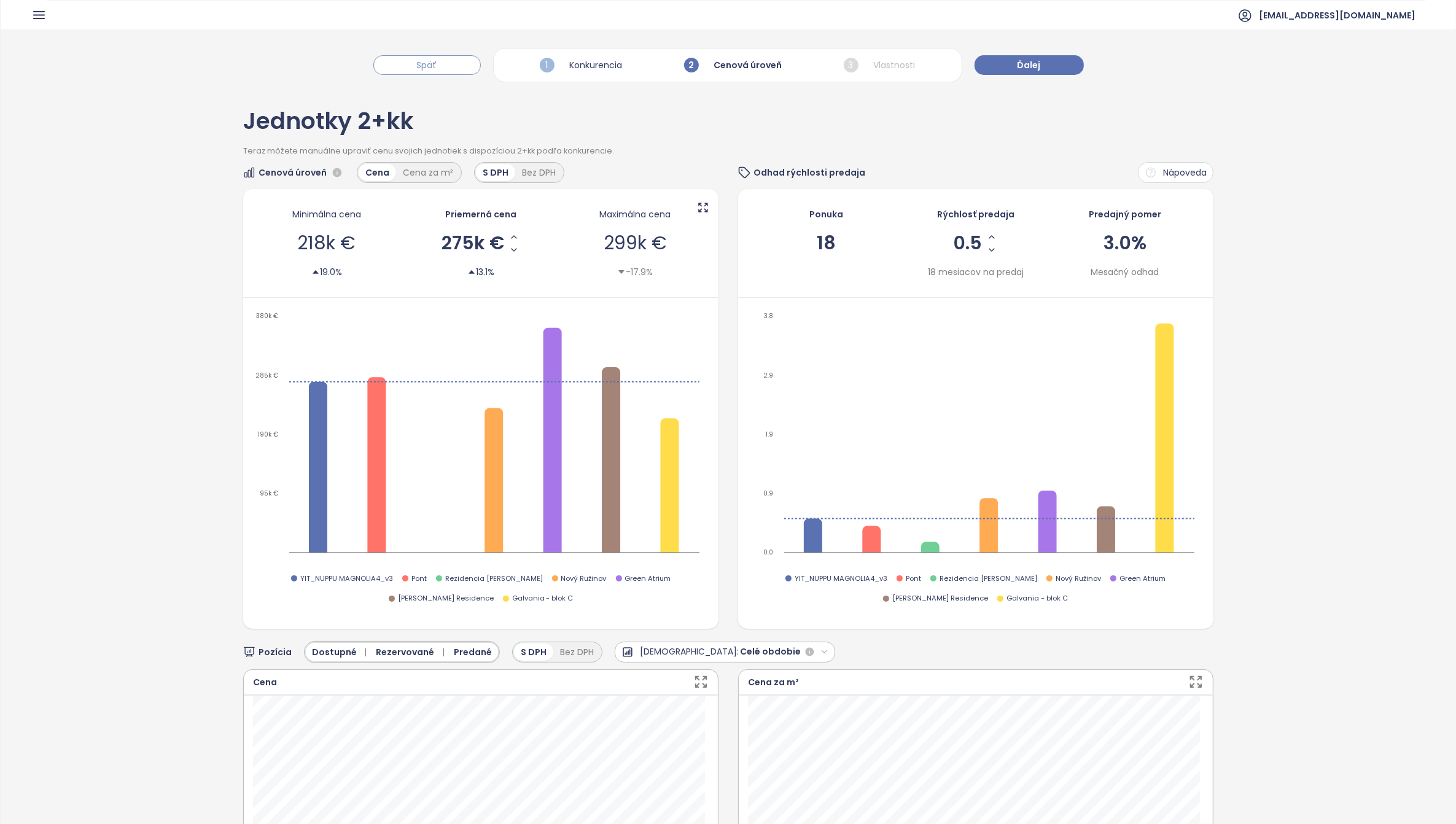
click at [437, 66] on span "Späť" at bounding box center [427, 65] width 21 height 13
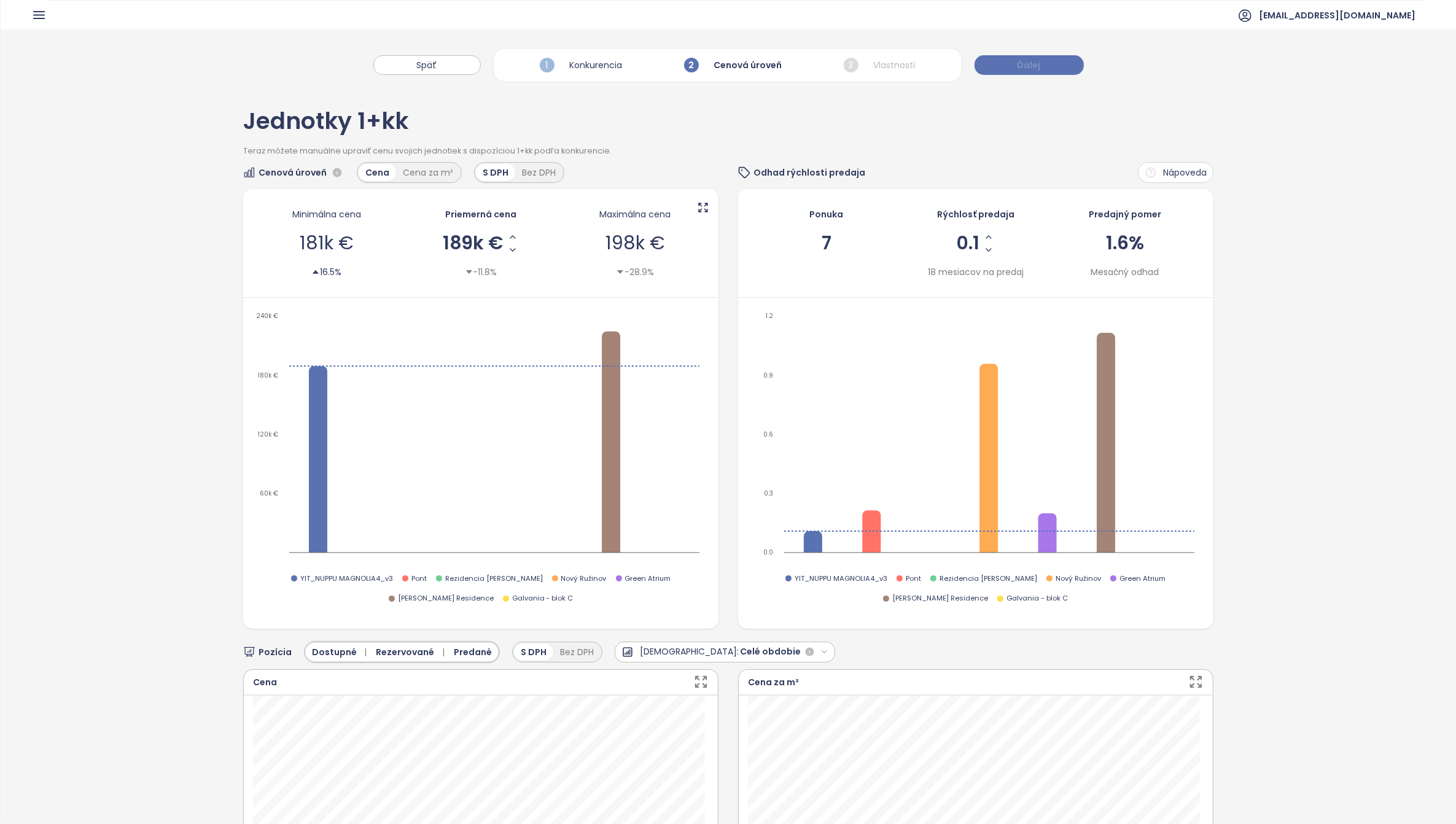
click at [1032, 64] on span "Ďalej" at bounding box center [1029, 65] width 23 height 13
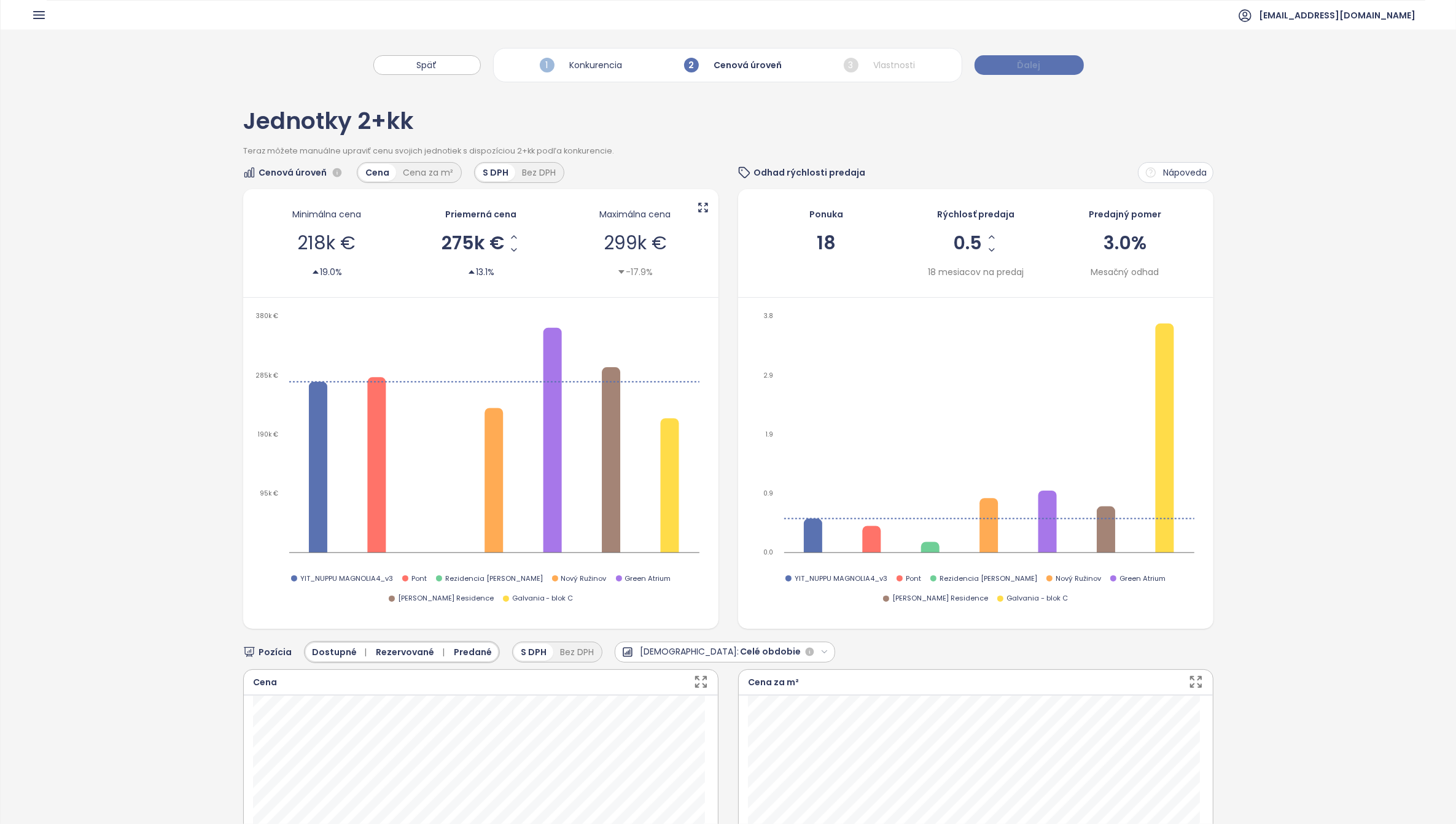
click at [1032, 64] on span "Ďalej" at bounding box center [1029, 65] width 23 height 13
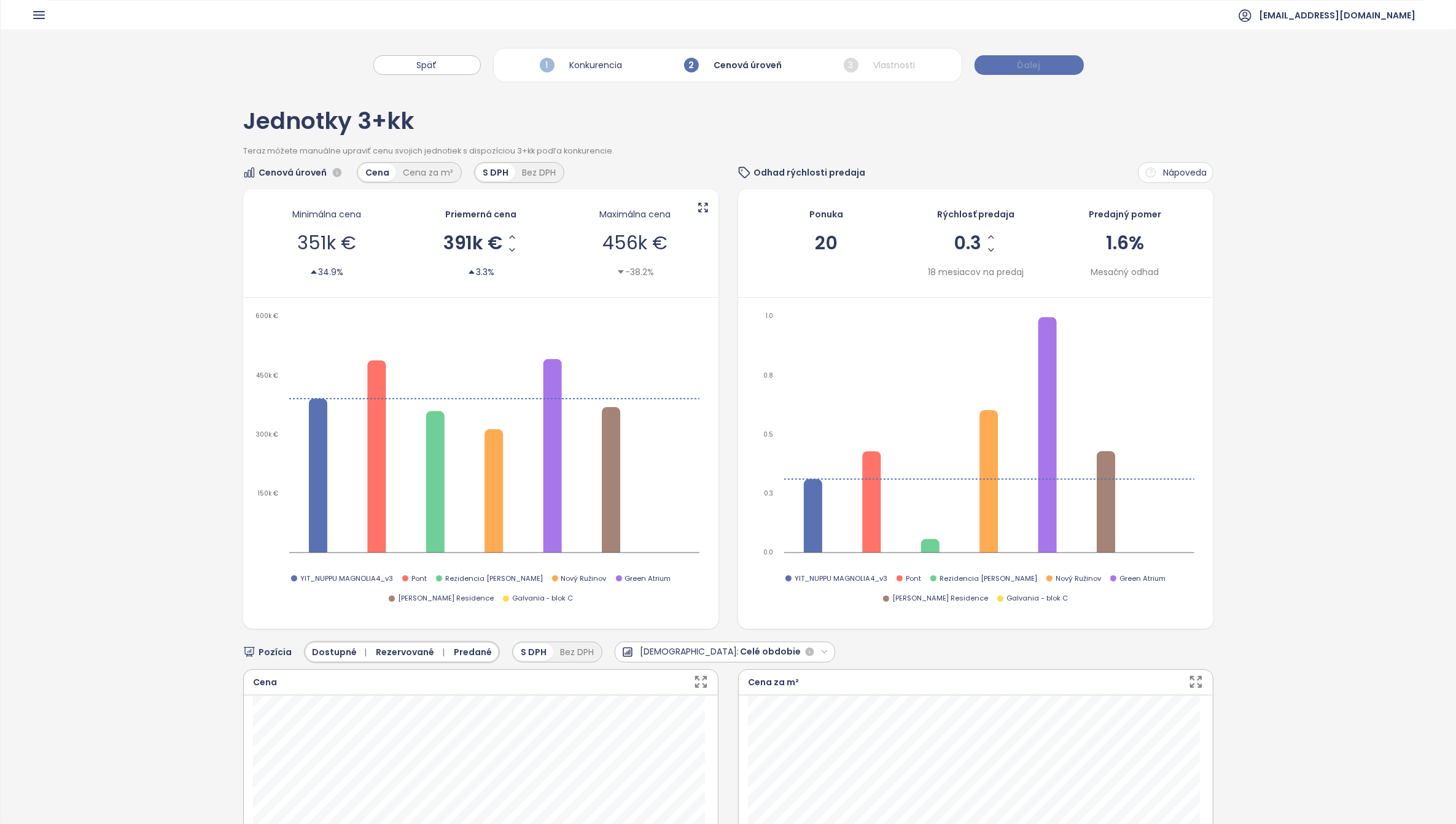
click at [1036, 64] on span "Ďalej" at bounding box center [1029, 65] width 23 height 13
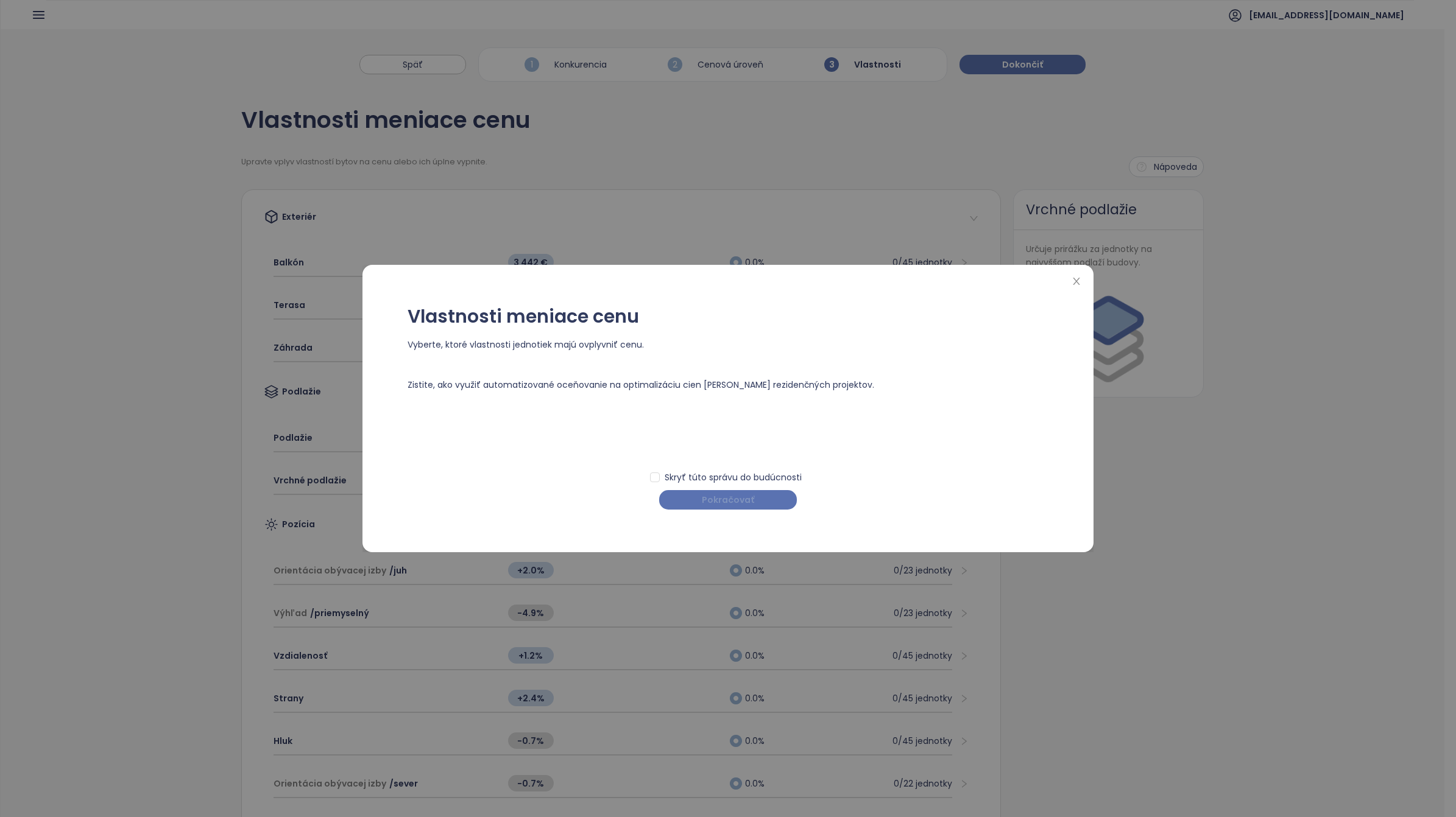
click at [732, 497] on span "Pokračovať" at bounding box center [728, 500] width 53 height 13
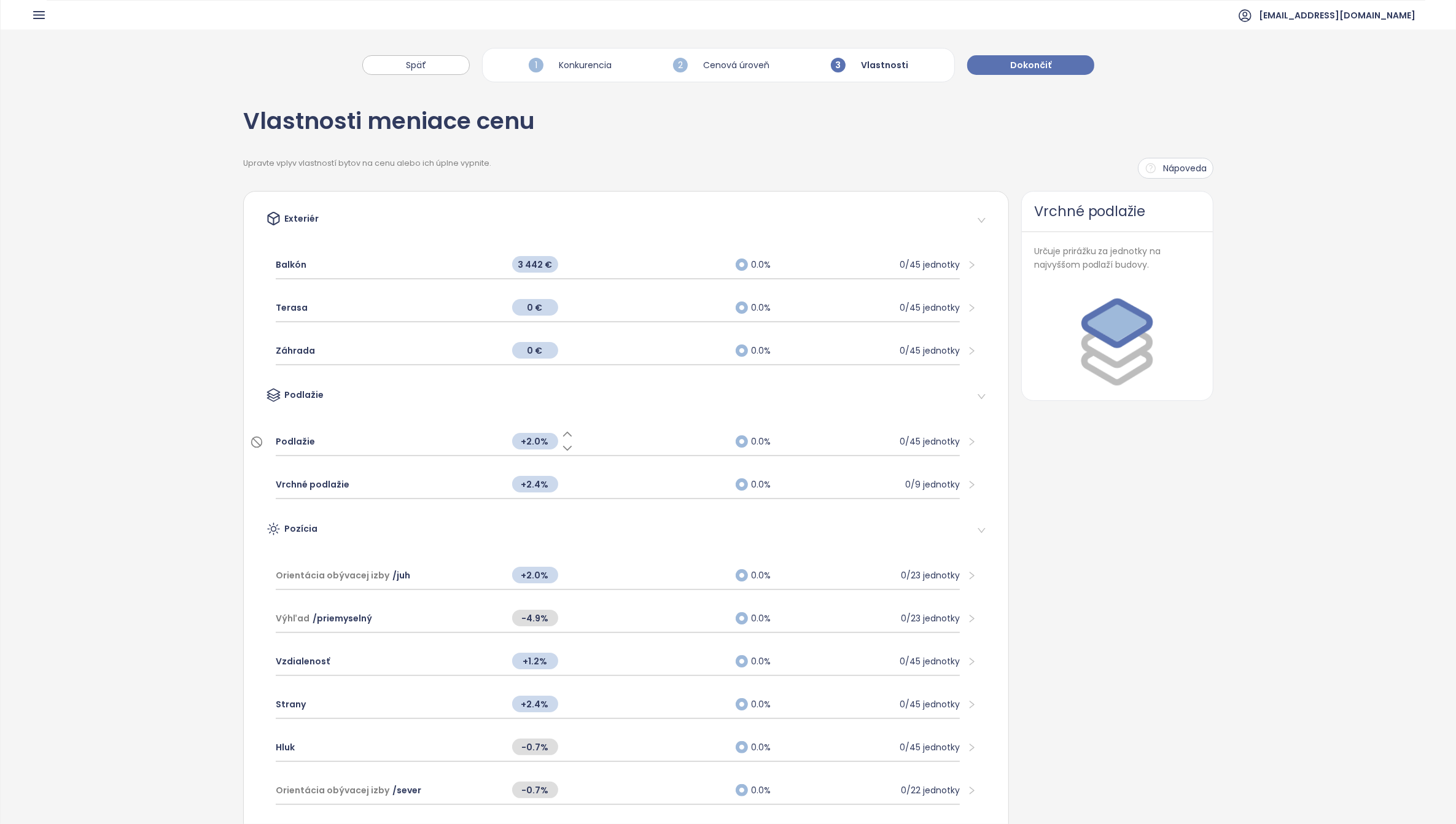
click at [562, 446] on icon at bounding box center [567, 448] width 13 height 13
click at [563, 428] on icon at bounding box center [567, 434] width 13 height 13
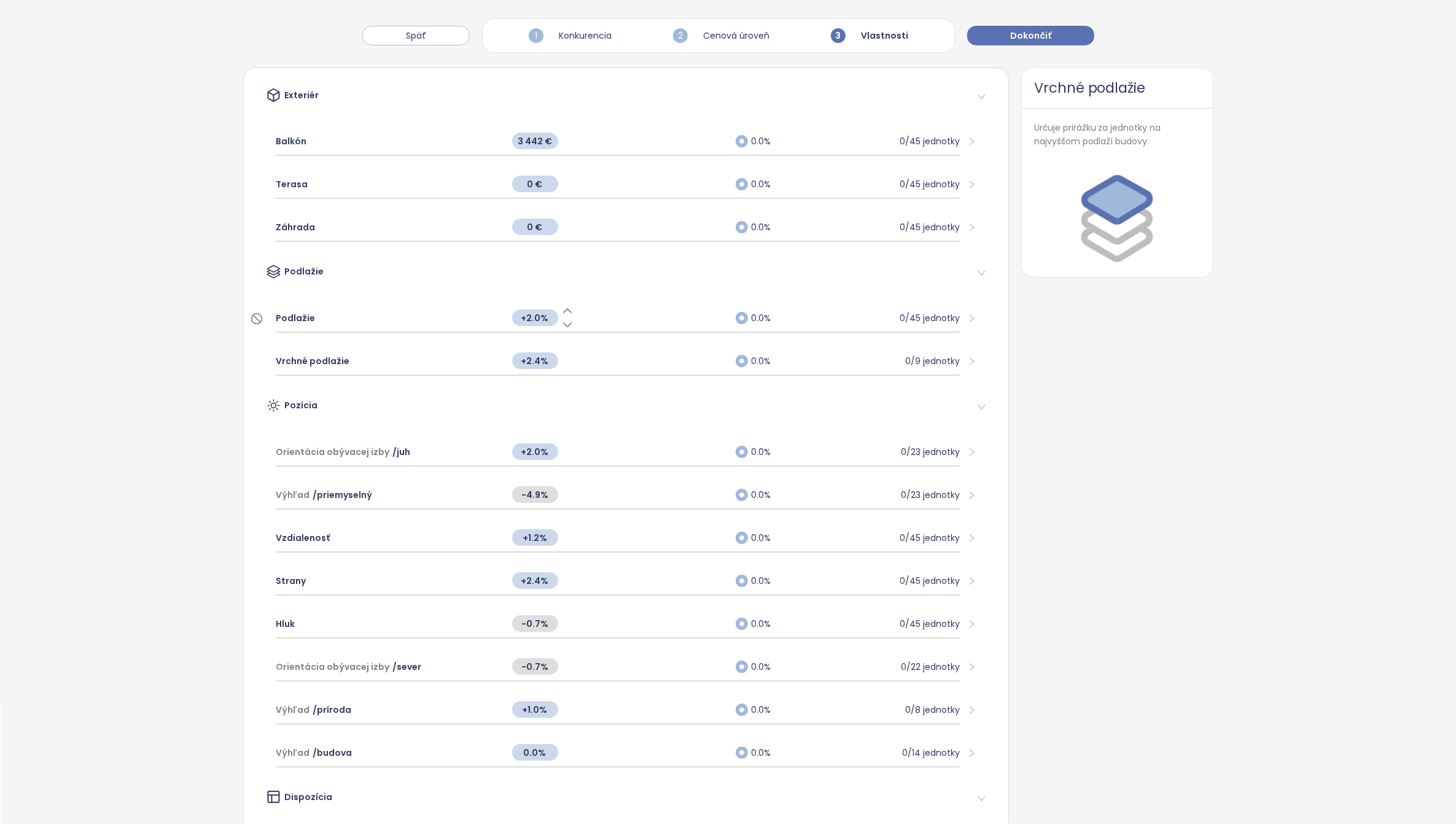
scroll to position [154, 0]
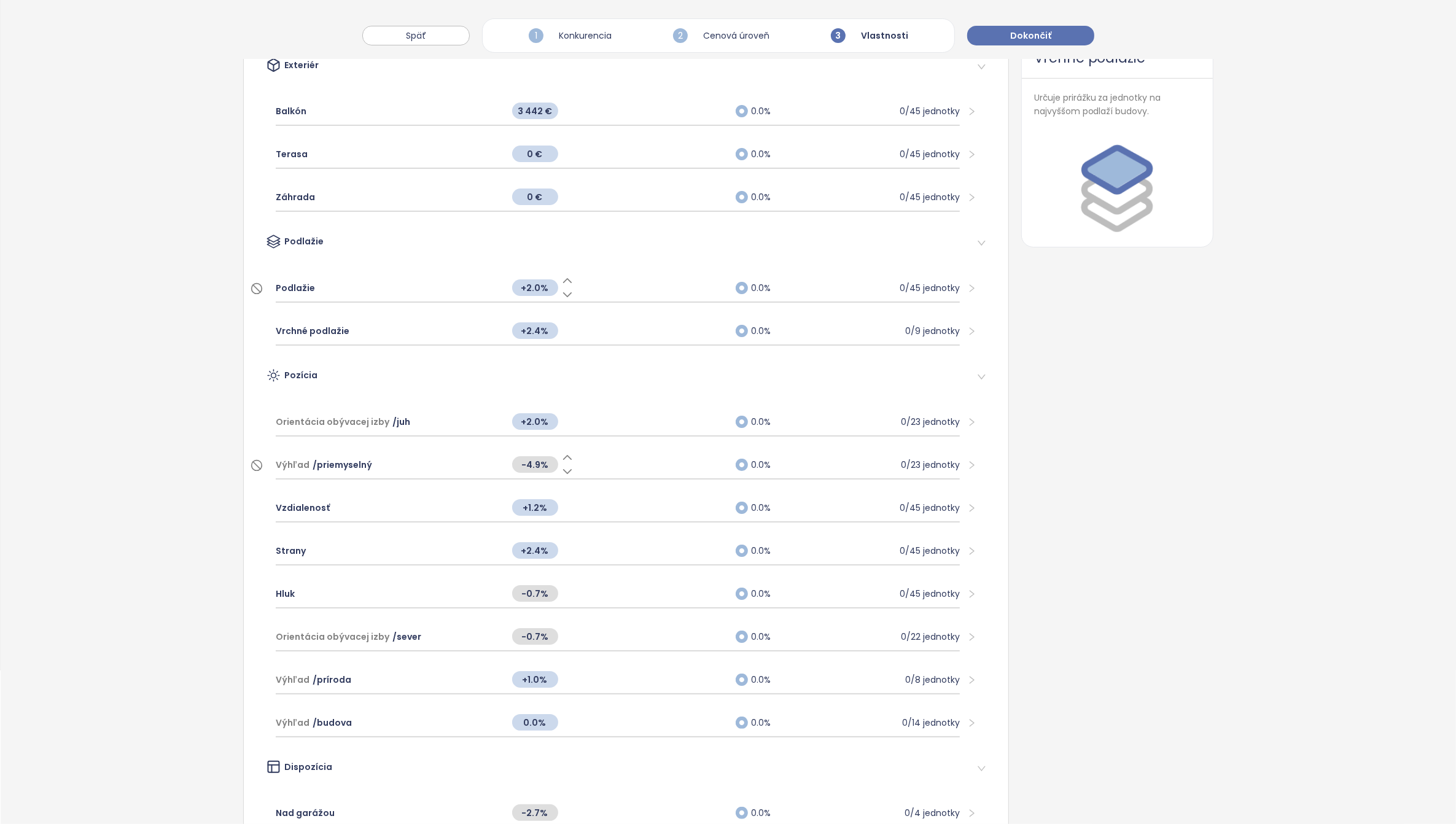
click at [561, 455] on icon at bounding box center [567, 457] width 13 height 13
click at [563, 456] on icon at bounding box center [567, 458] width 8 height 4
click at [281, 544] on span "Strany" at bounding box center [291, 551] width 30 height 13
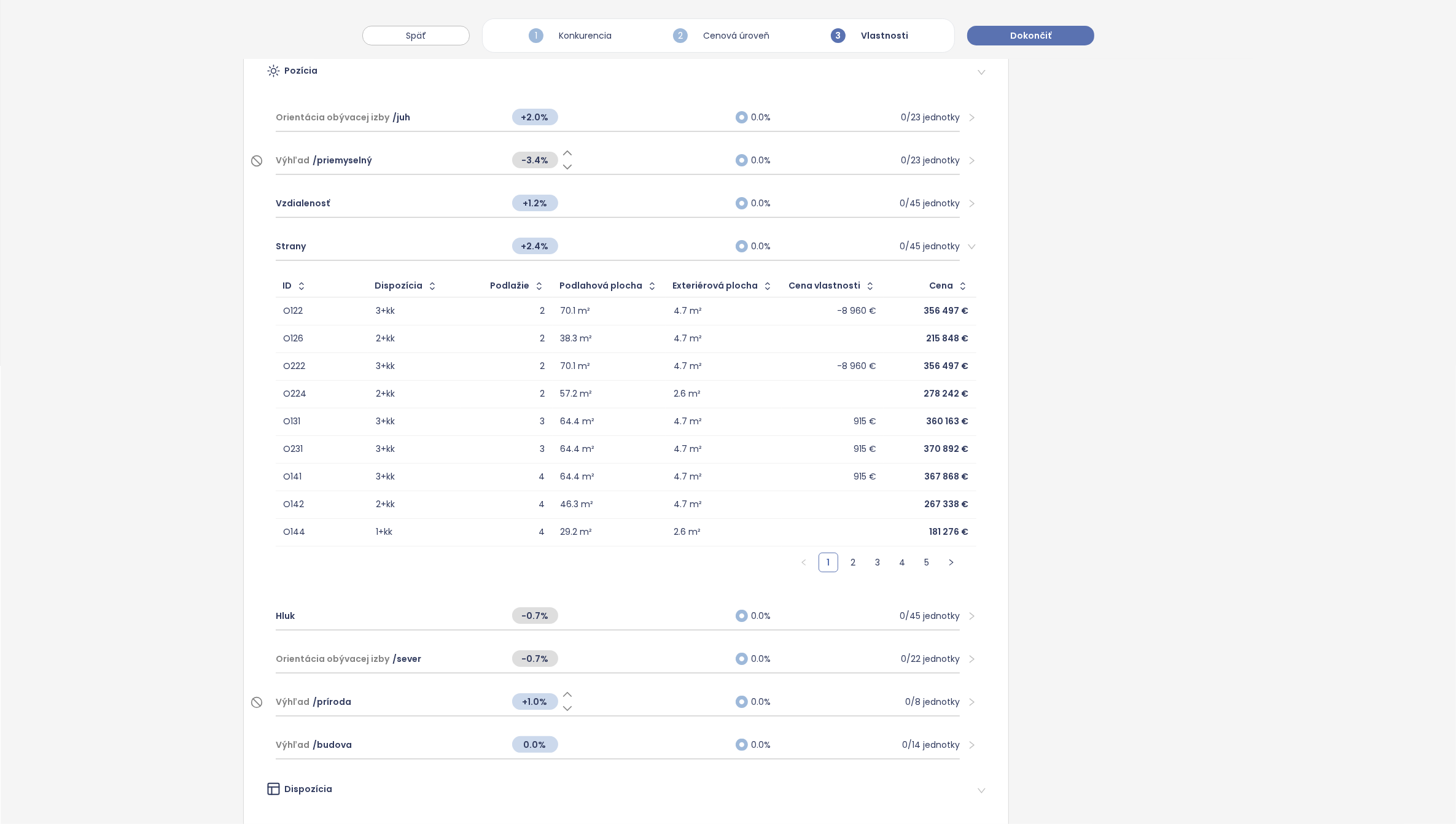
scroll to position [461, 0]
click at [844, 557] on link "2" at bounding box center [853, 560] width 19 height 19
click at [868, 558] on link "3" at bounding box center [878, 560] width 19 height 19
click at [894, 553] on link "4" at bounding box center [902, 560] width 19 height 19
click at [918, 558] on link "5" at bounding box center [927, 560] width 19 height 19
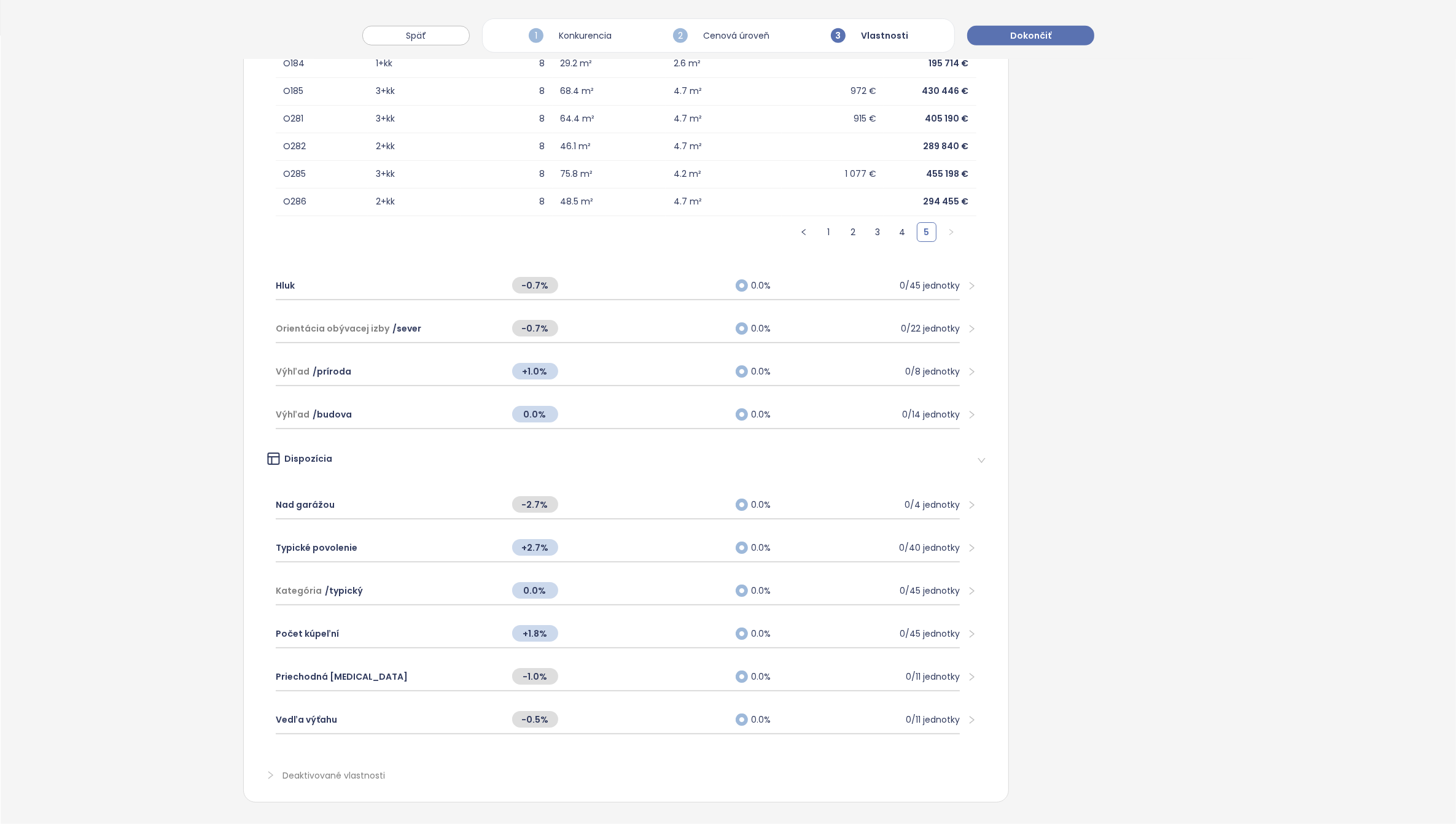
scroll to position [792, 0]
click at [561, 491] on icon at bounding box center [567, 497] width 13 height 13
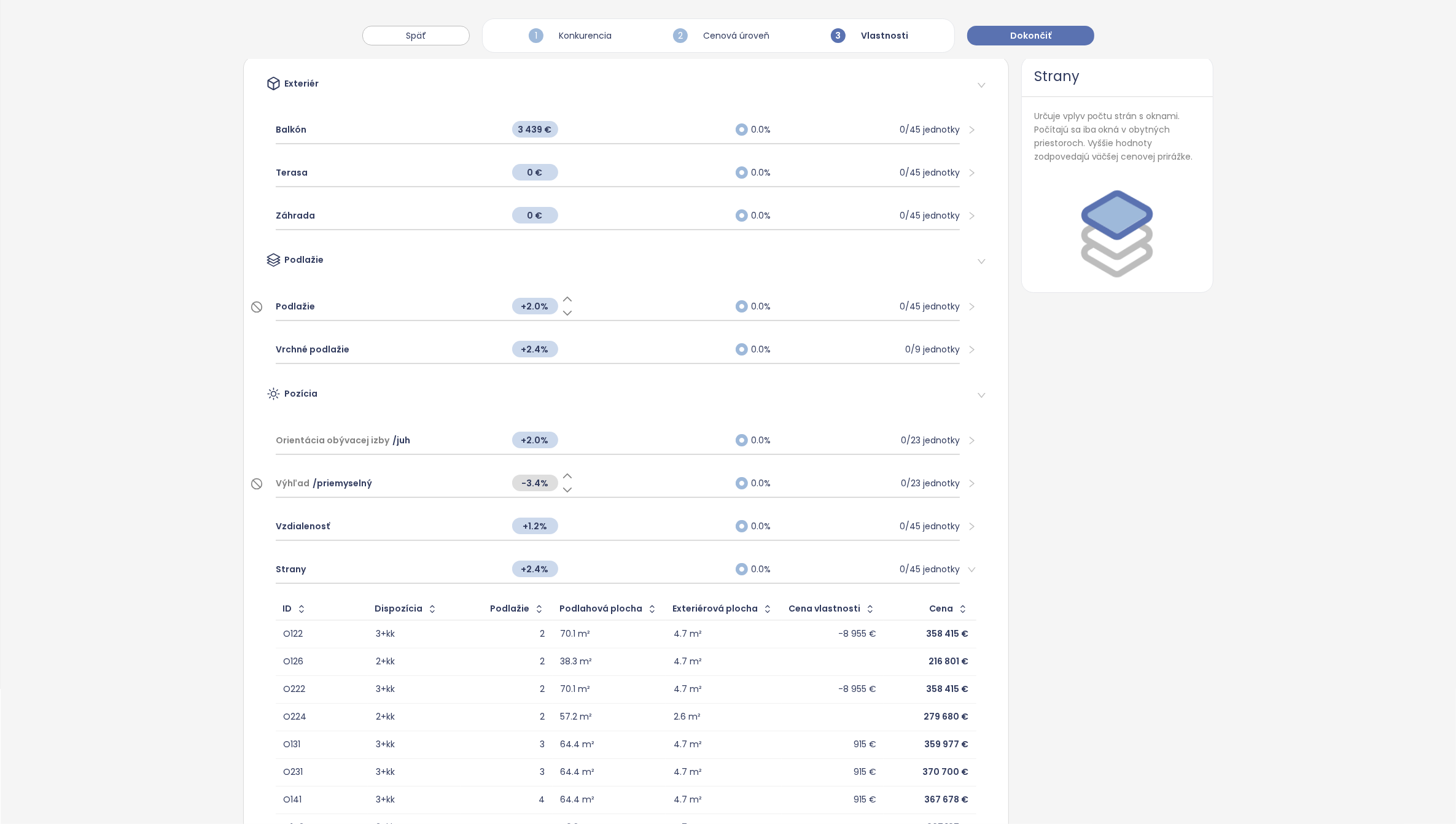
scroll to position [101, 0]
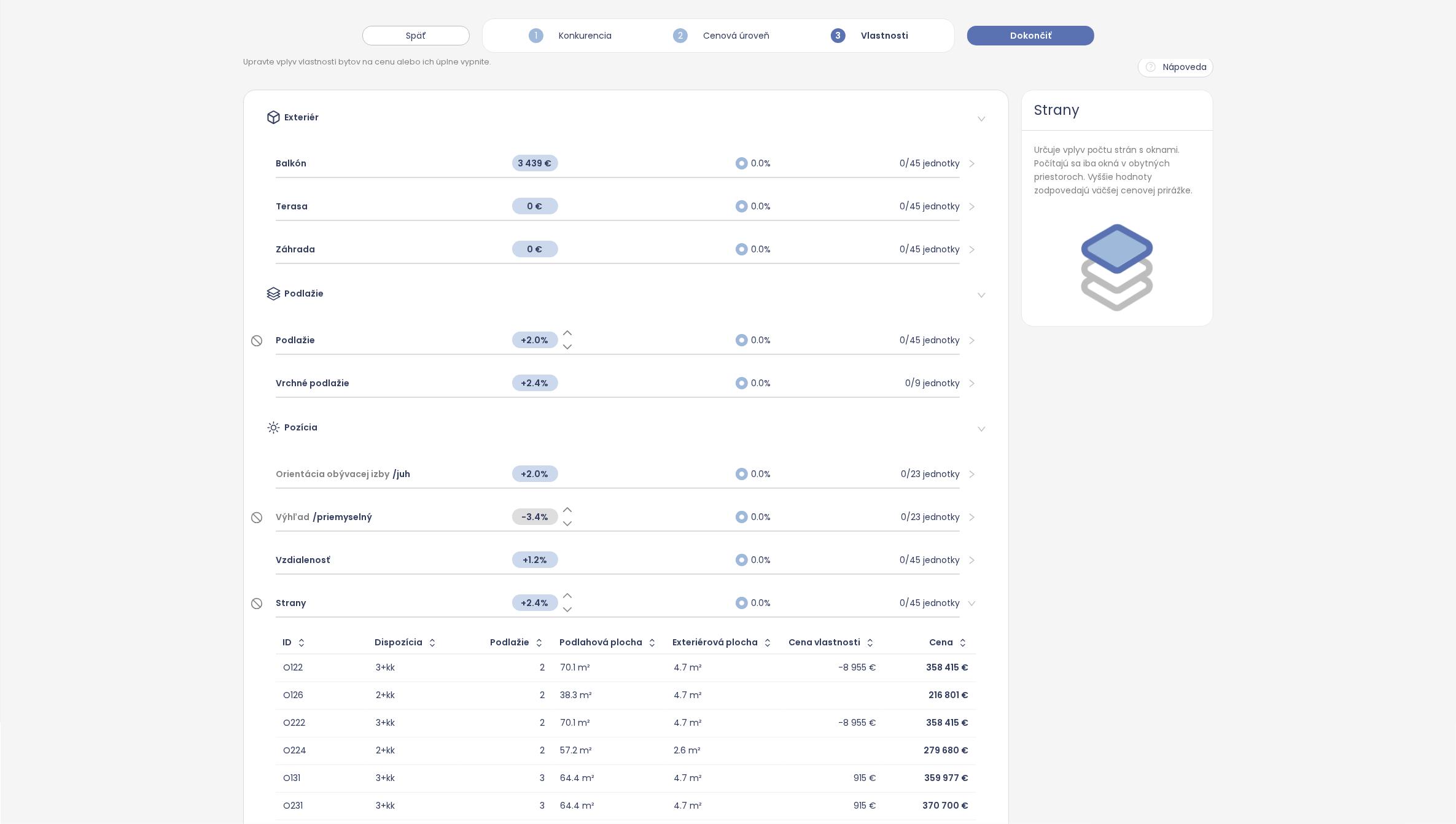
click at [563, 605] on icon at bounding box center [567, 610] width 13 height 13
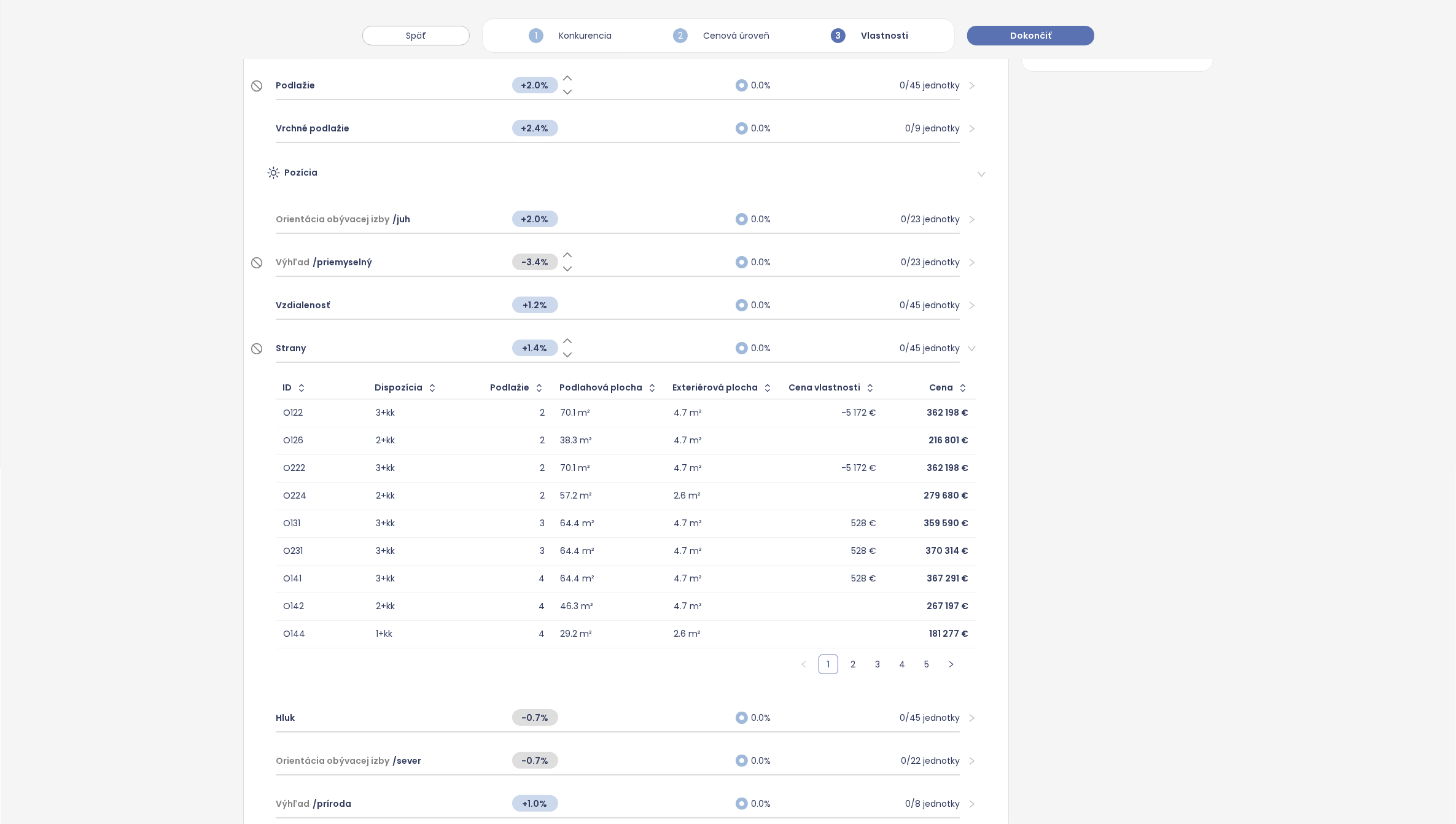
scroll to position [408, 0]
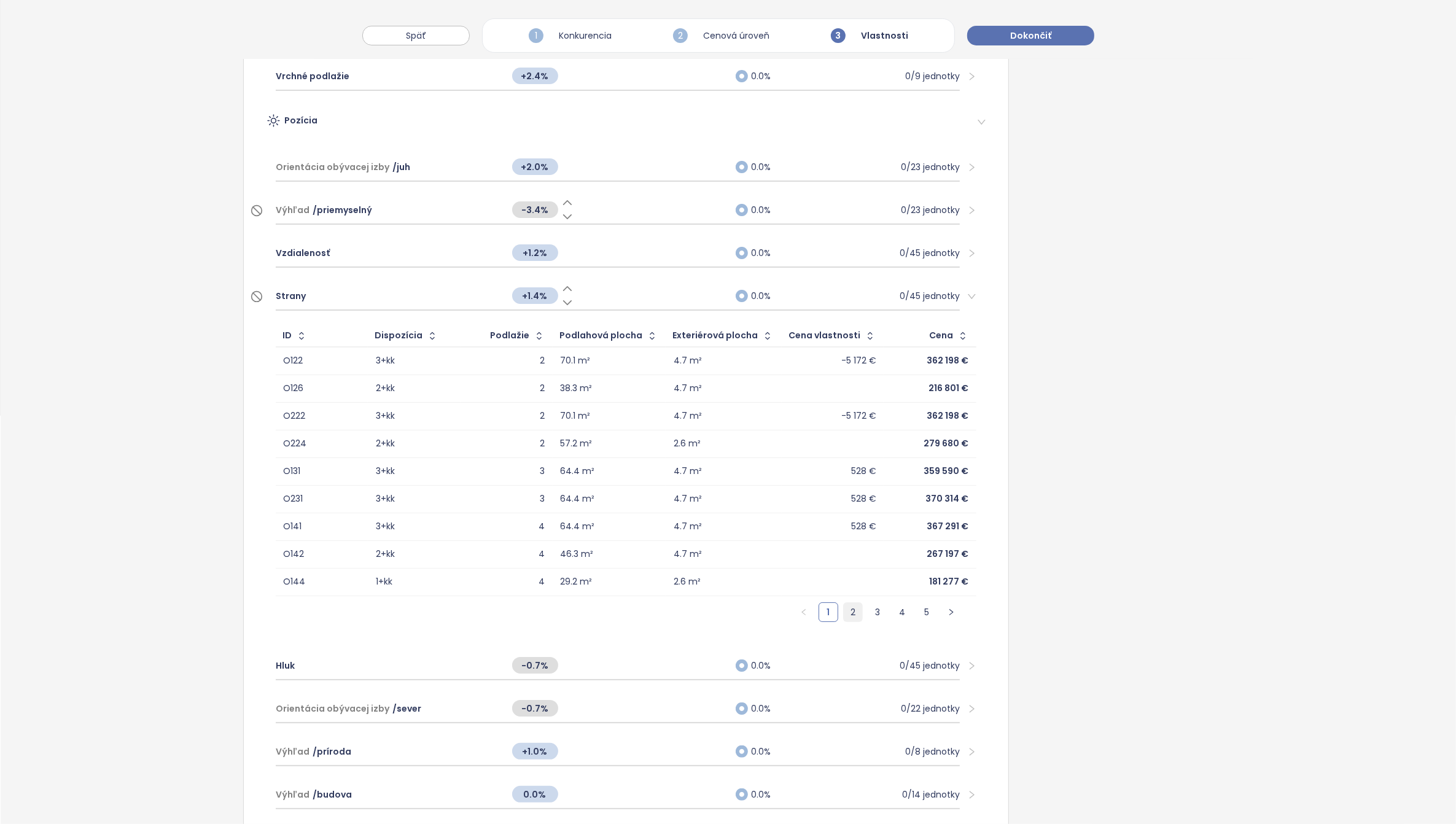
click at [845, 609] on link "2" at bounding box center [853, 612] width 19 height 19
click at [868, 608] on link "3" at bounding box center [878, 612] width 19 height 19
click at [893, 611] on link "4" at bounding box center [902, 612] width 19 height 19
click at [918, 609] on link "5" at bounding box center [927, 612] width 19 height 19
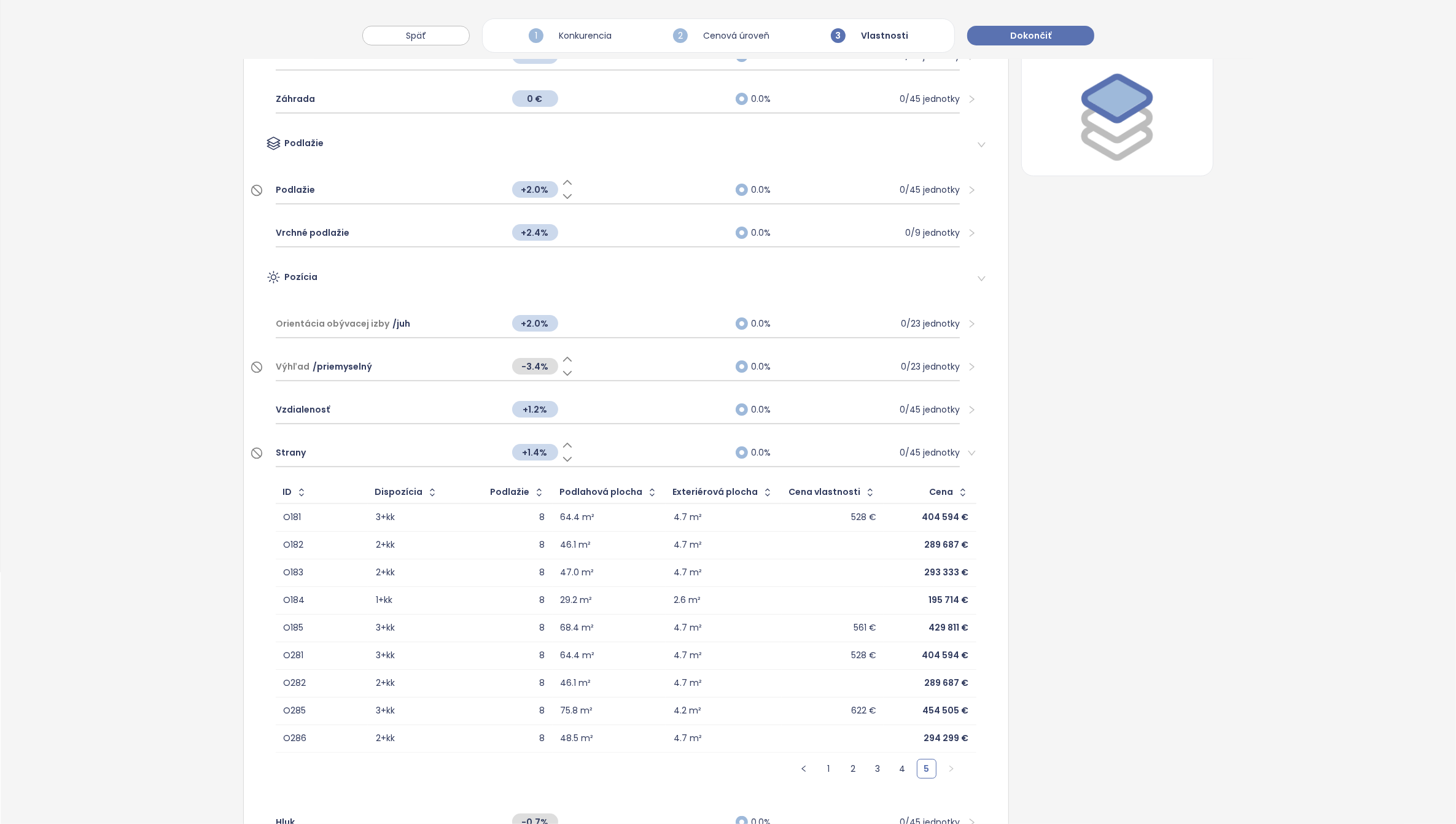
scroll to position [255, 0]
click at [819, 763] on link "1" at bounding box center [829, 766] width 19 height 19
click at [845, 768] on link "2" at bounding box center [853, 766] width 19 height 19
click at [871, 766] on link "3" at bounding box center [878, 766] width 19 height 19
click at [895, 764] on link "4" at bounding box center [902, 766] width 19 height 19
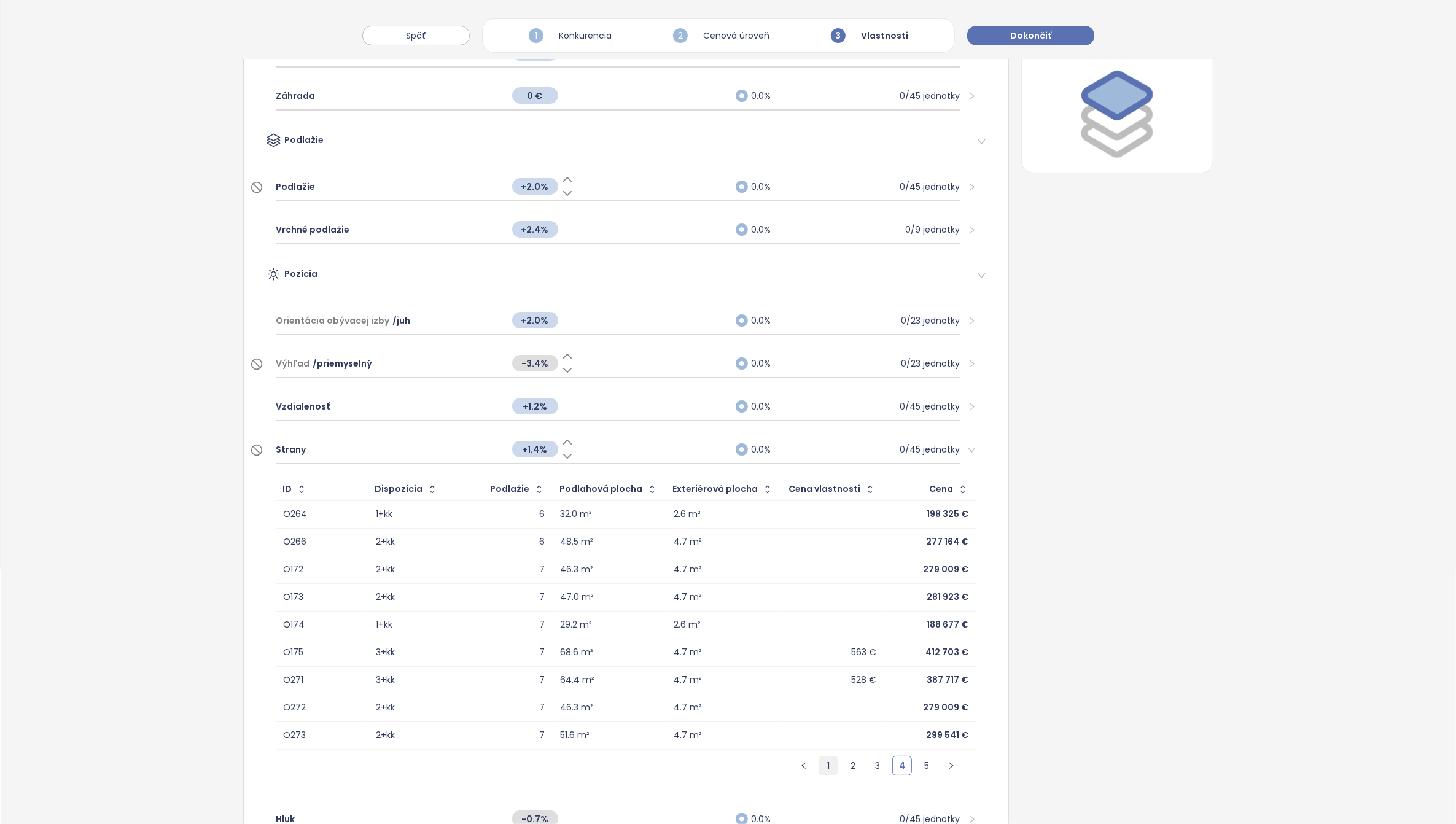
click at [819, 766] on link "1" at bounding box center [829, 766] width 19 height 19
